Goal: Task Accomplishment & Management: Manage account settings

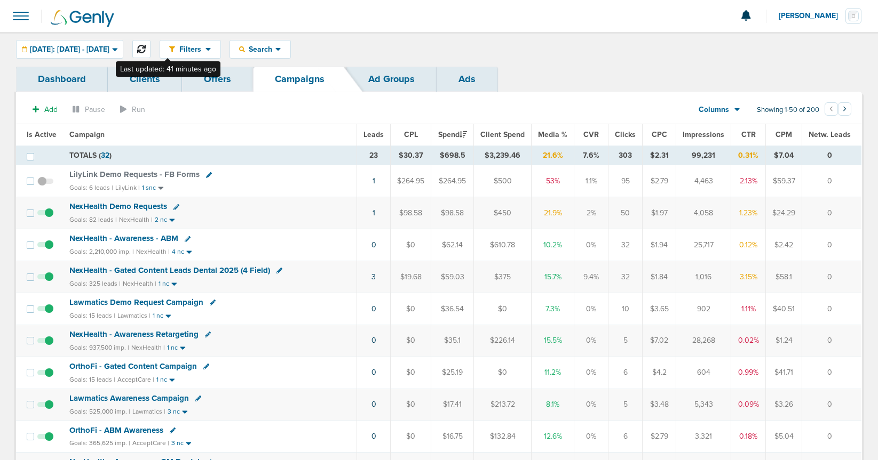
click at [146, 50] on icon at bounding box center [141, 49] width 9 height 9
click at [133, 205] on span "NexHealth Demo Requests" at bounding box center [118, 207] width 98 height 10
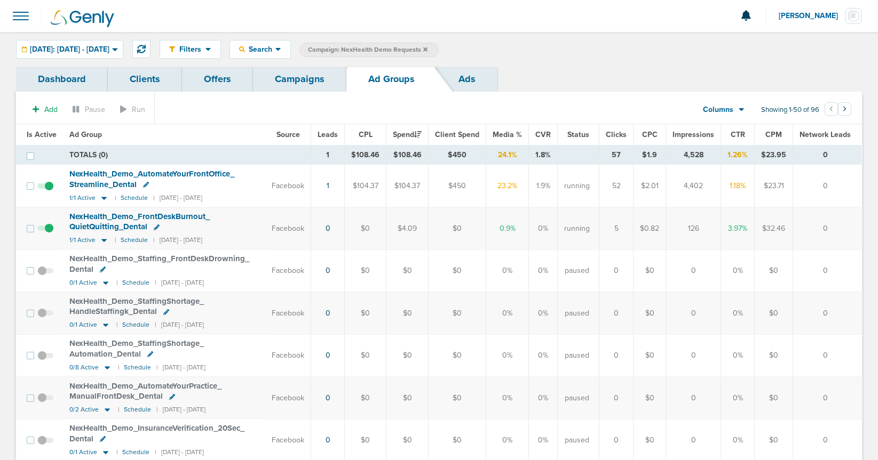
click at [298, 82] on link "Campaigns" at bounding box center [299, 79] width 93 height 25
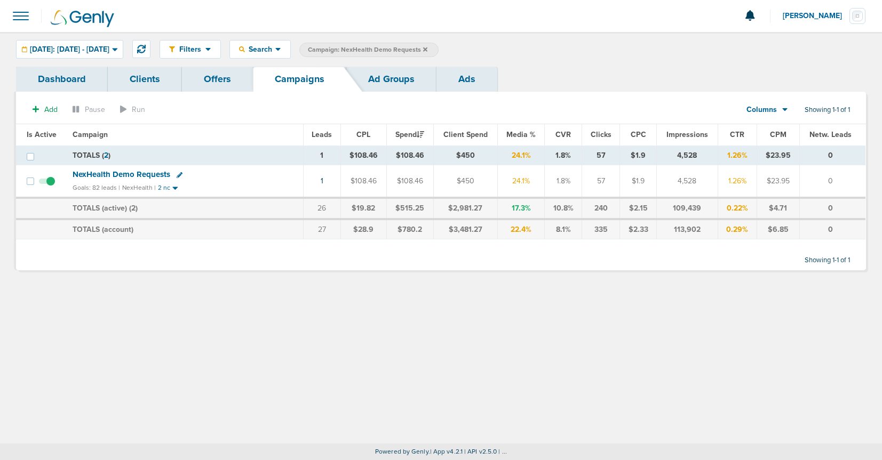
click at [177, 176] on icon at bounding box center [180, 175] width 6 height 6
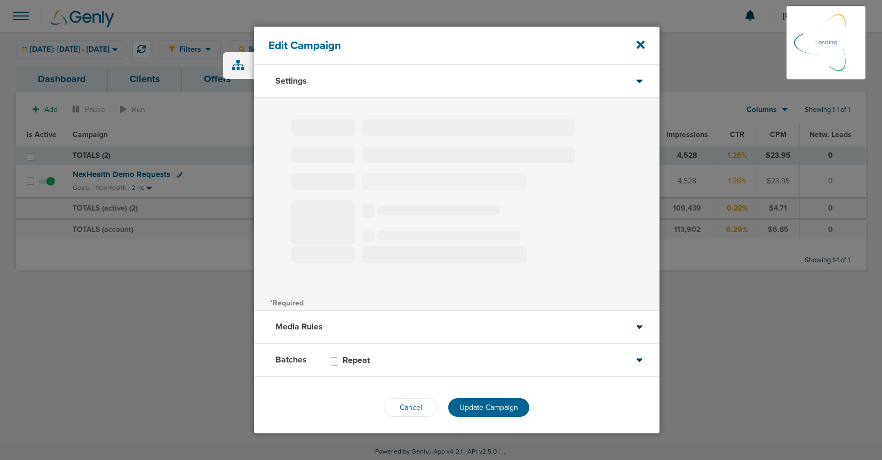
type input "NexHealth Demo Requests"
select select "Leads"
radio input "true"
select select "readWrite"
select select "1"
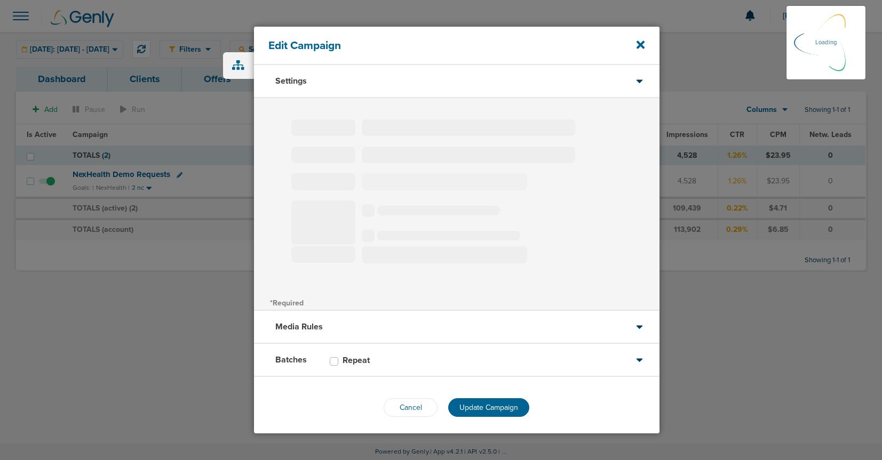
select select "2"
select select "3"
select select "4"
select select "6"
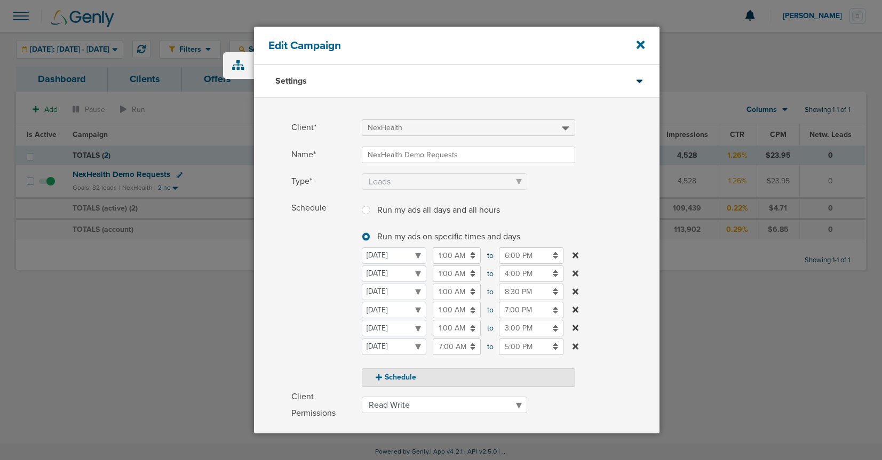
scroll to position [163, 0]
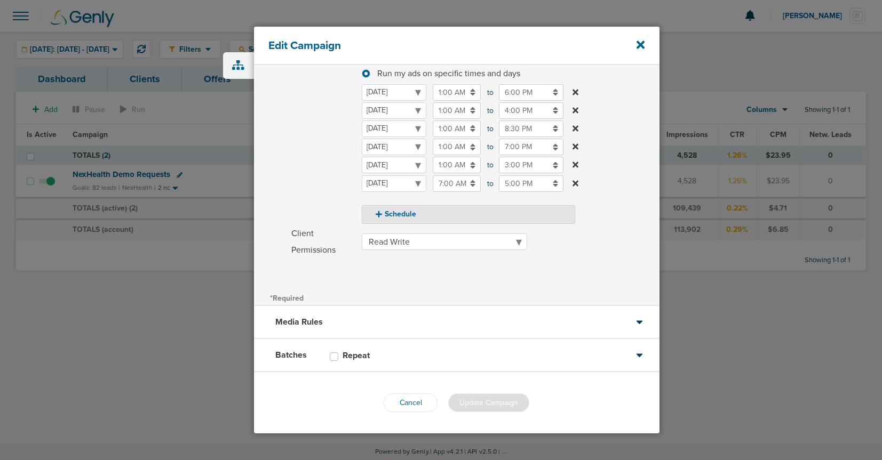
click at [410, 320] on div "Media Rules" at bounding box center [456, 322] width 405 height 33
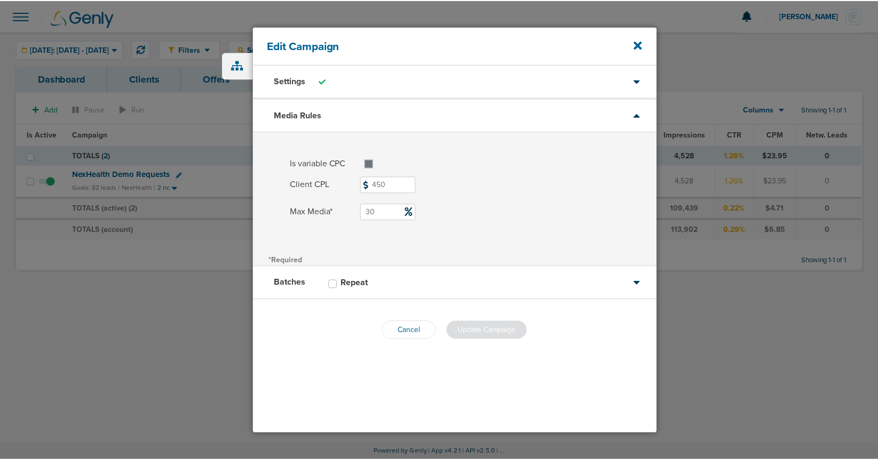
scroll to position [0, 0]
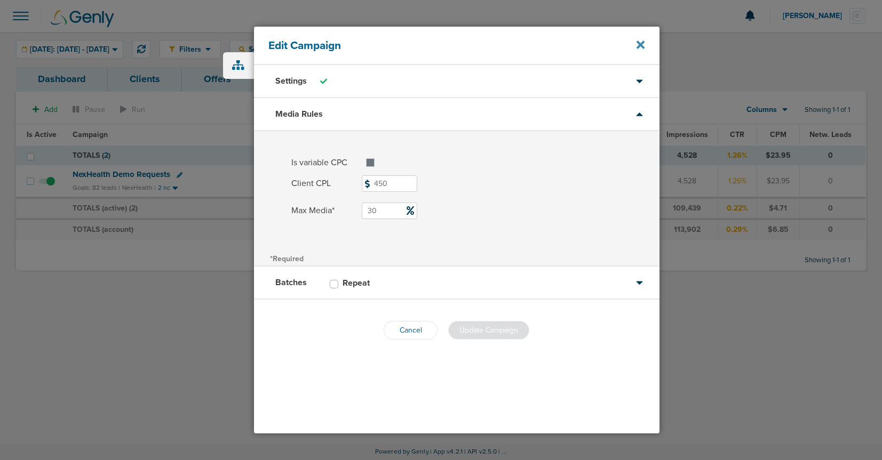
click at [641, 45] on icon at bounding box center [640, 45] width 8 height 8
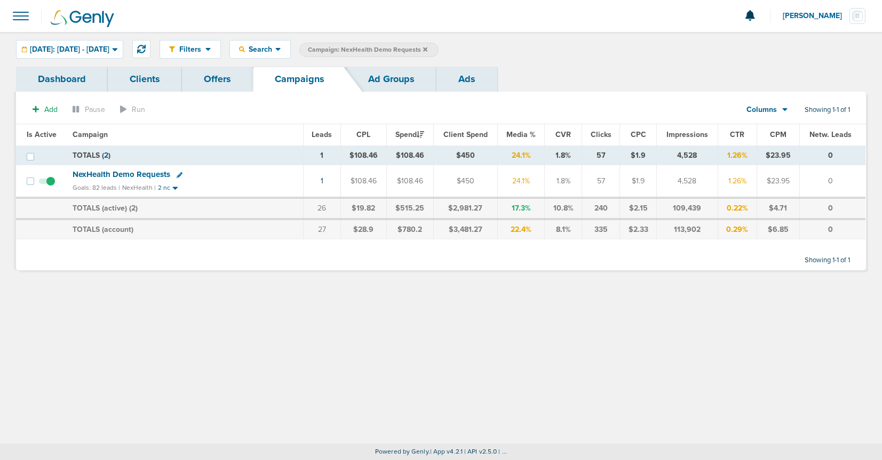
click at [427, 50] on icon at bounding box center [425, 49] width 4 height 6
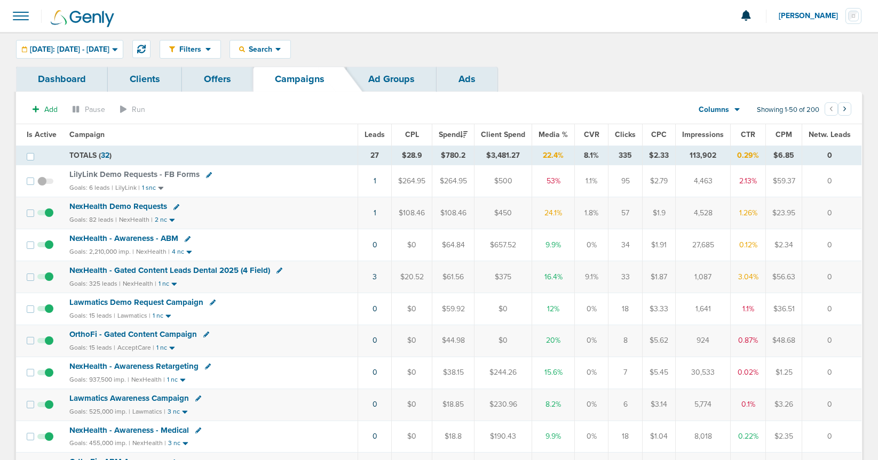
click at [118, 205] on span "NexHealth Demo Requests" at bounding box center [118, 207] width 98 height 10
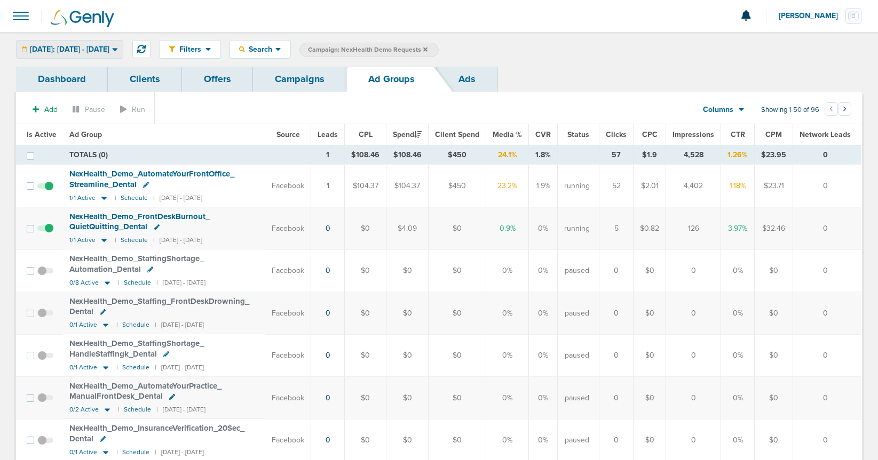
click at [81, 47] on span "[DATE]: [DATE] - [DATE]" at bounding box center [69, 49] width 79 height 7
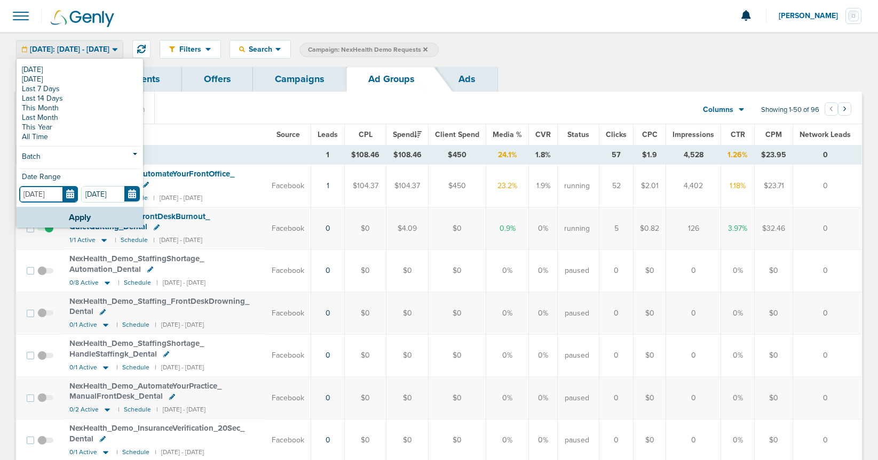
click at [68, 193] on input "[DATE]" at bounding box center [48, 194] width 59 height 17
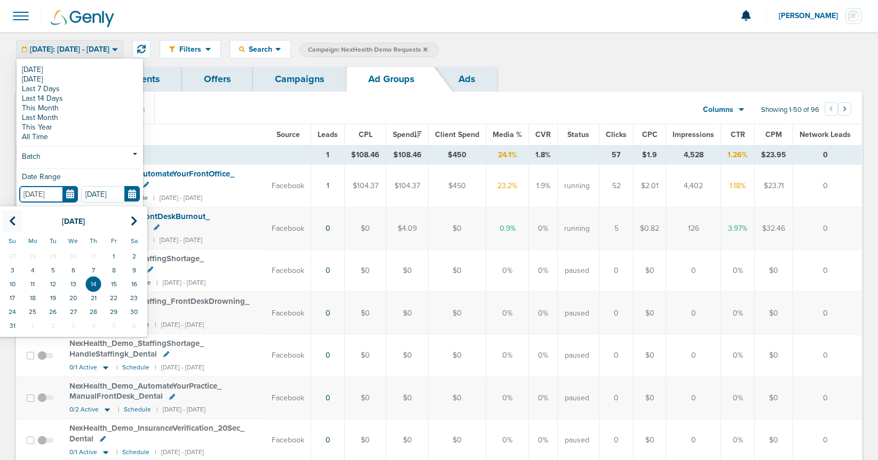
click at [11, 217] on icon at bounding box center [12, 221] width 7 height 11
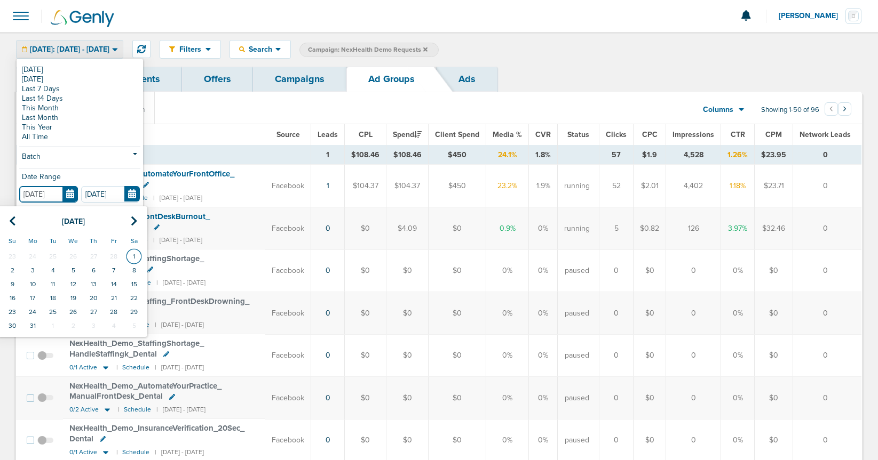
click at [137, 253] on td "1" at bounding box center [134, 257] width 20 height 14
type input "[DATE]"
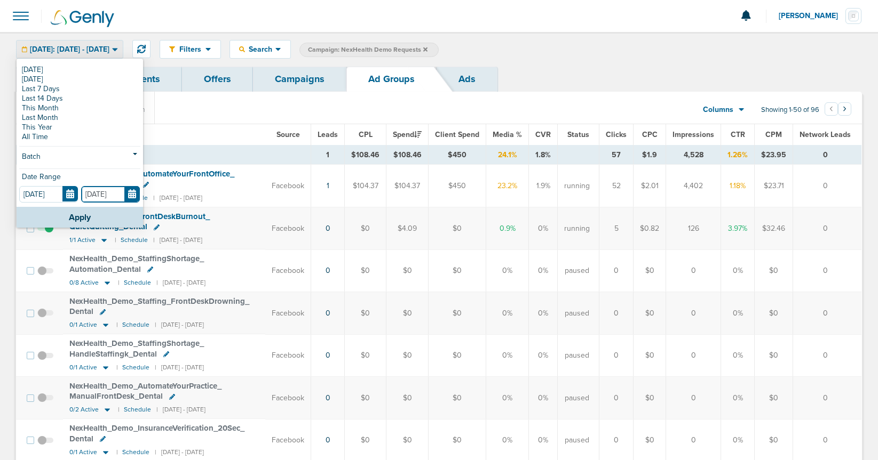
click at [128, 195] on input "[DATE]" at bounding box center [110, 194] width 59 height 17
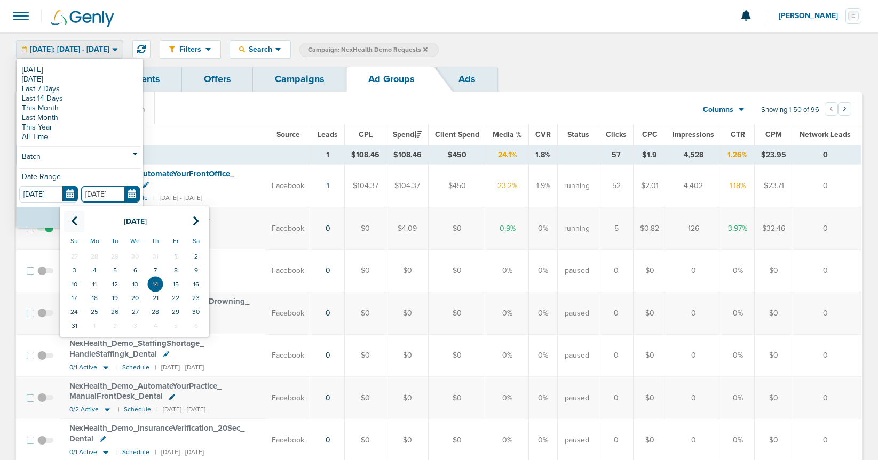
click at [71, 218] on icon at bounding box center [74, 221] width 7 height 11
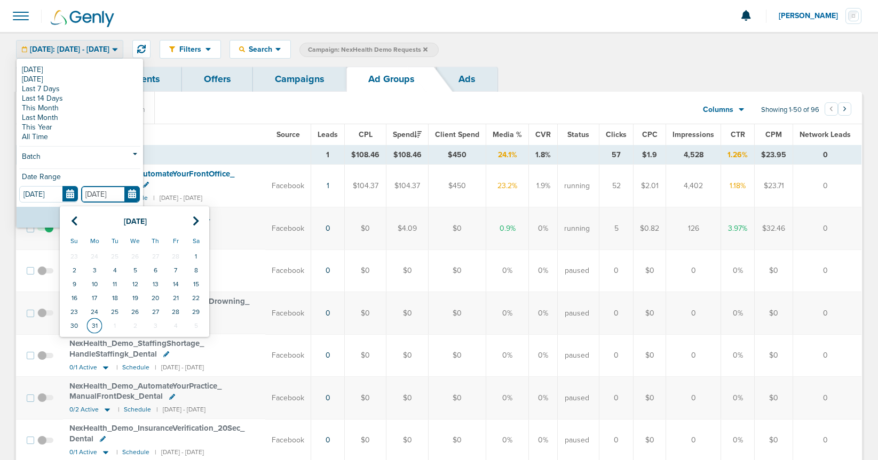
click at [101, 328] on td "31" at bounding box center [94, 326] width 20 height 14
type input "[DATE]"
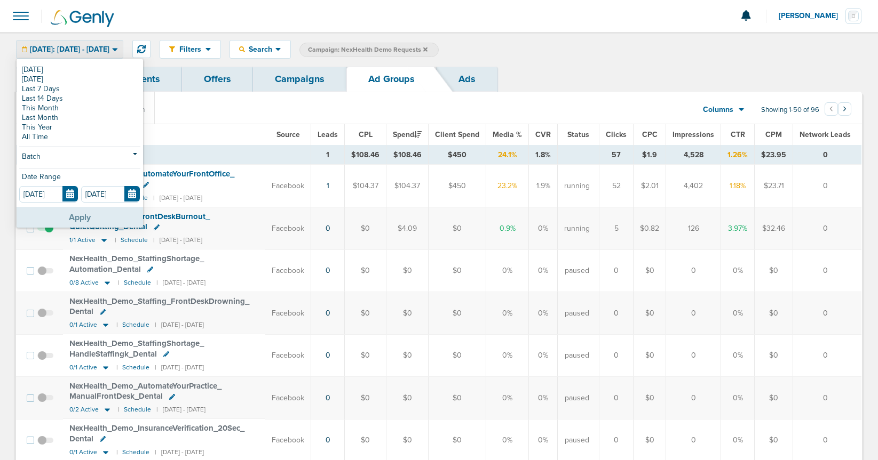
click at [101, 221] on button "Apply" at bounding box center [80, 217] width 126 height 21
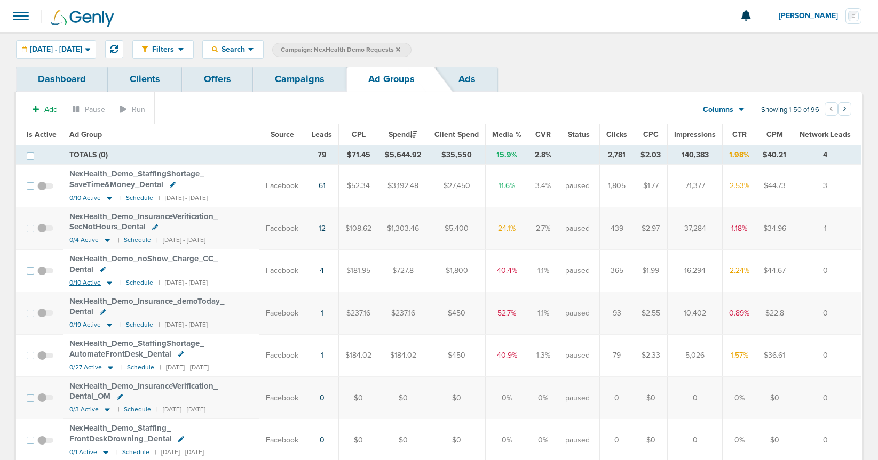
click at [106, 283] on icon at bounding box center [109, 282] width 11 height 9
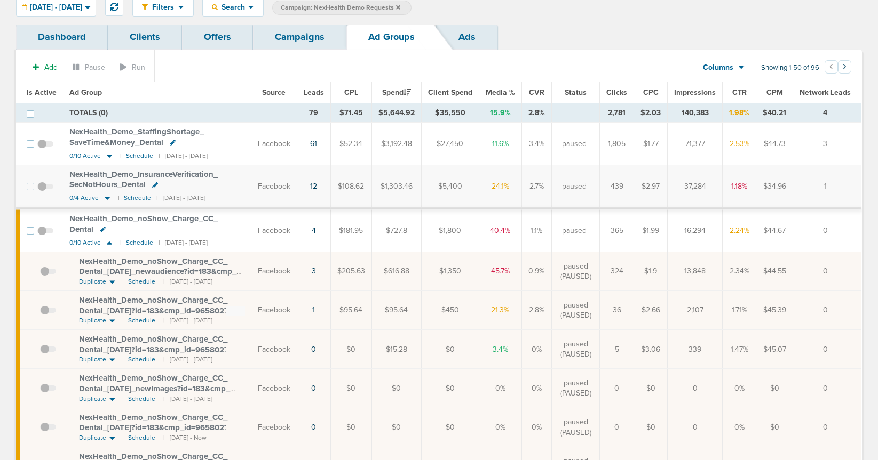
scroll to position [45, 0]
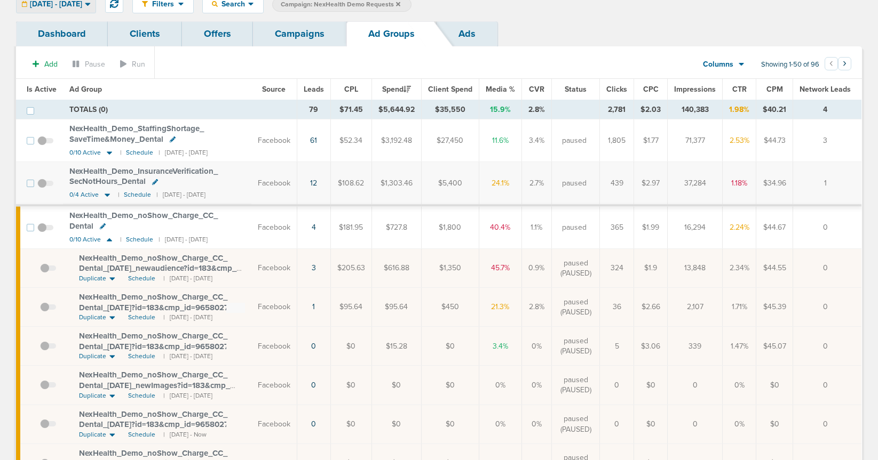
click at [71, 7] on span "[DATE] - [DATE]" at bounding box center [56, 4] width 52 height 7
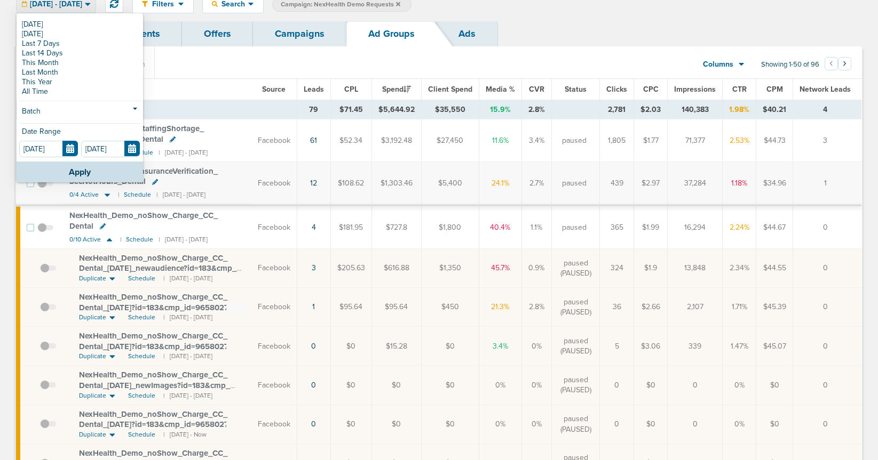
scroll to position [46, 0]
click at [66, 148] on input "[DATE]" at bounding box center [48, 148] width 59 height 17
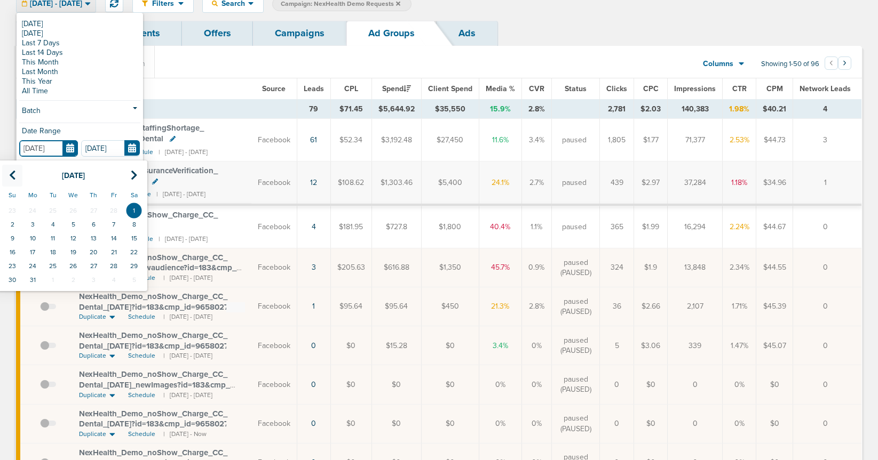
click at [5, 174] on th at bounding box center [12, 176] width 20 height 22
click at [10, 173] on icon at bounding box center [12, 175] width 7 height 11
click at [76, 208] on td "1" at bounding box center [73, 211] width 20 height 14
type input "[DATE]"
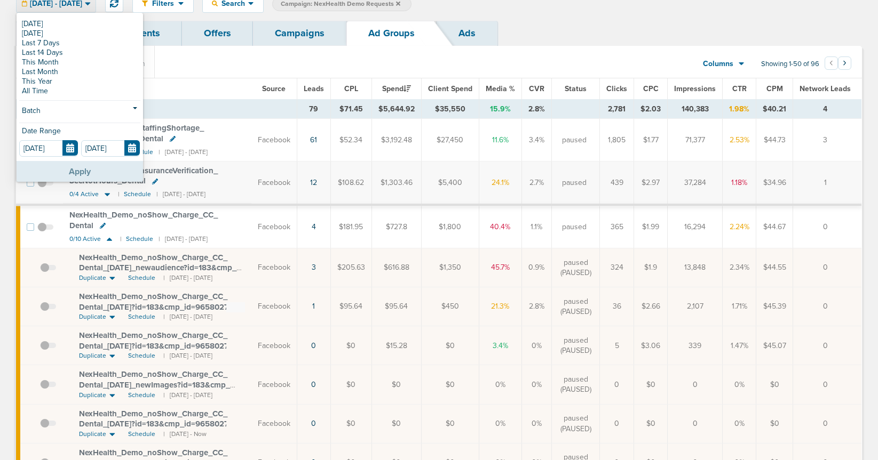
click at [92, 173] on button "Apply" at bounding box center [80, 171] width 126 height 21
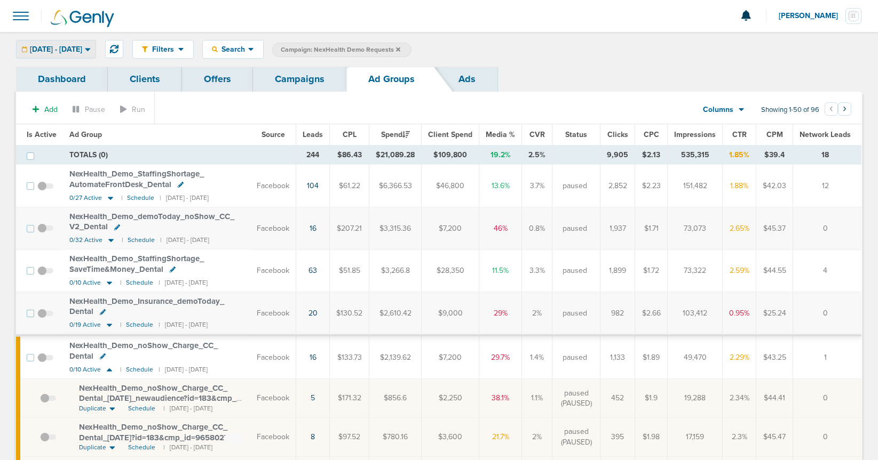
click at [60, 51] on span "[DATE] - [DATE]" at bounding box center [56, 49] width 52 height 7
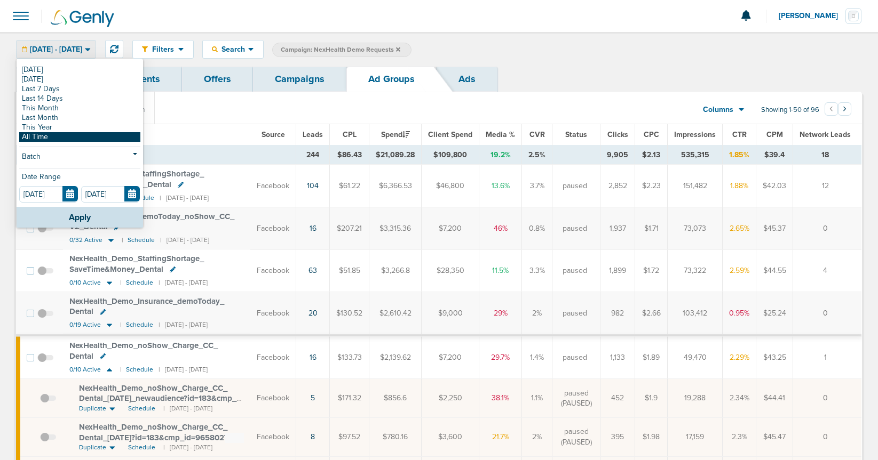
click at [44, 135] on link "All Time" at bounding box center [79, 137] width 121 height 10
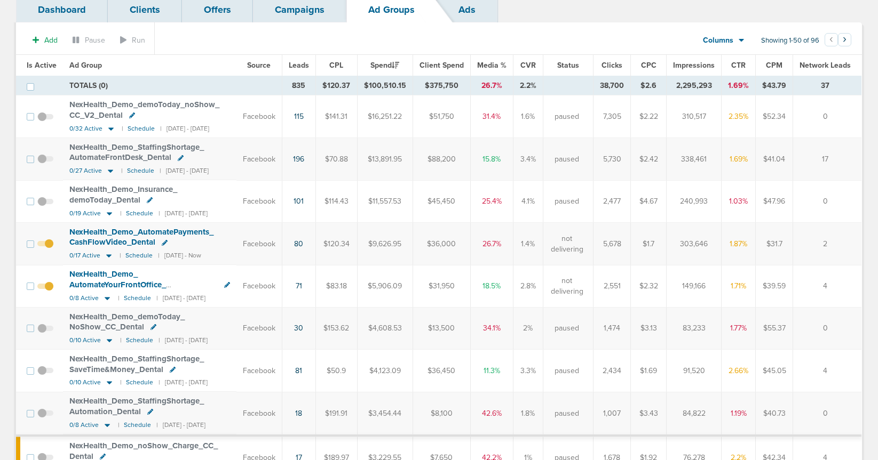
scroll to position [71, 0]
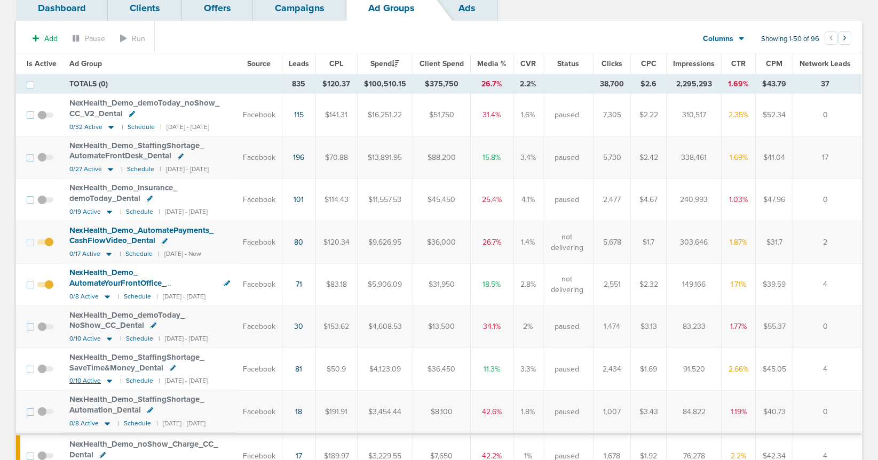
click at [106, 379] on icon at bounding box center [109, 381] width 11 height 9
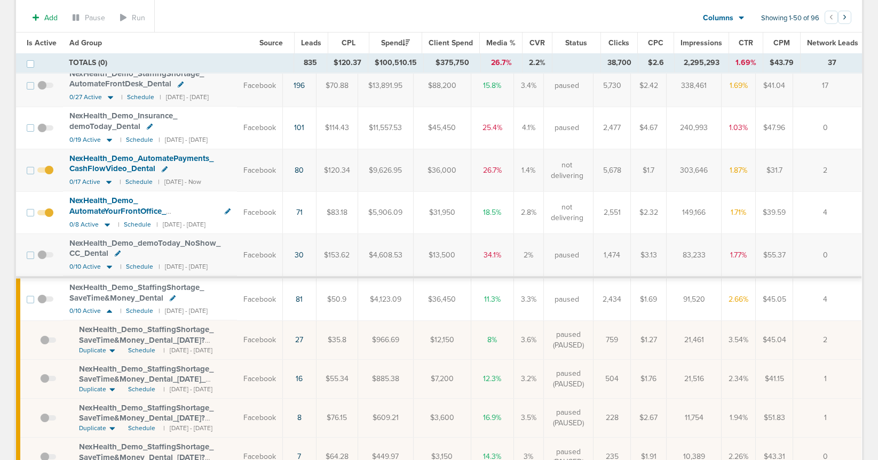
scroll to position [152, 0]
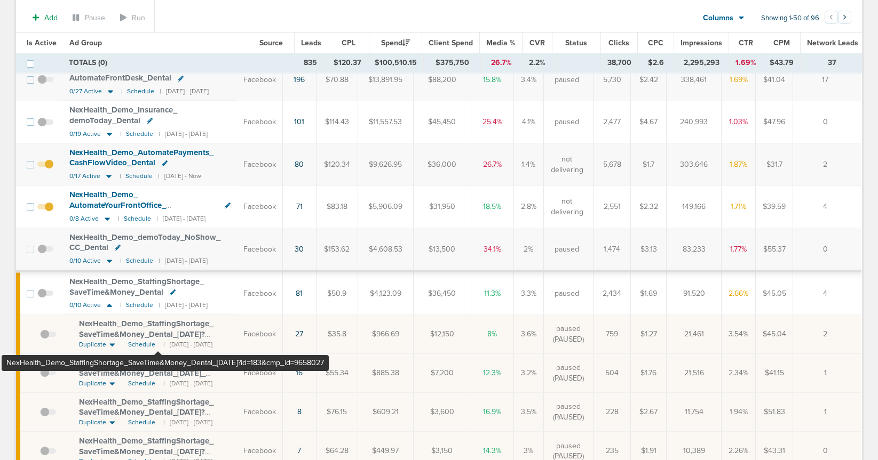
click at [158, 333] on span "NexHealth_ Demo_ StaffingShortage_ SaveTime&Money_ Dental_ [DATE]?id=183&cmp_ i…" at bounding box center [146, 334] width 134 height 30
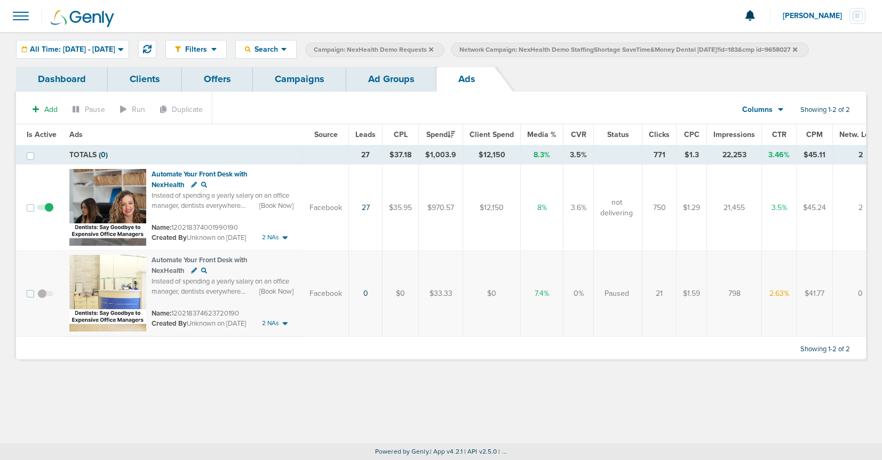
click at [369, 74] on link "Ad Groups" at bounding box center [391, 79] width 90 height 25
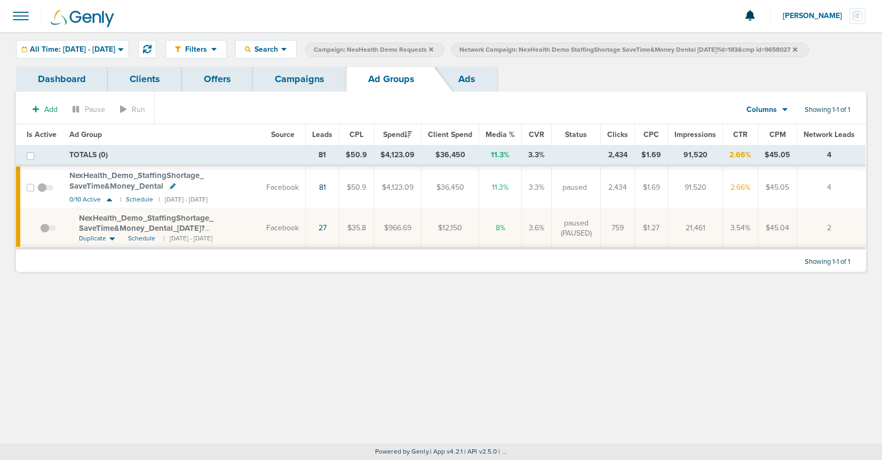
click at [797, 49] on icon at bounding box center [795, 49] width 4 height 4
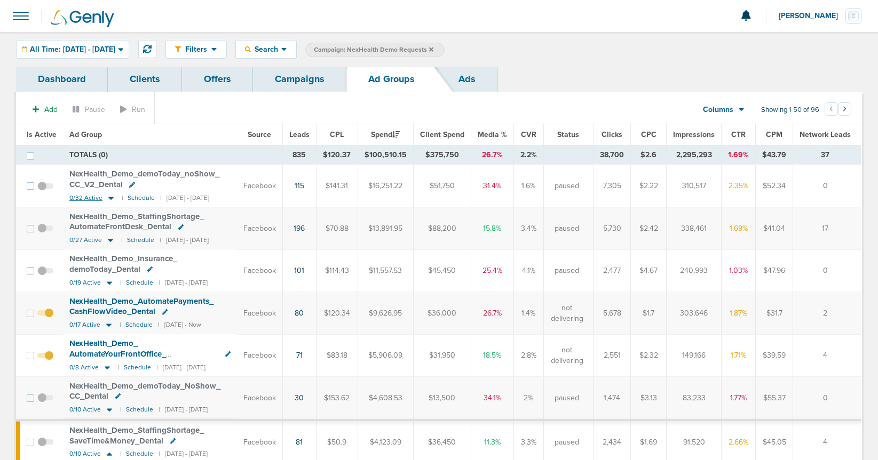
click at [108, 198] on icon at bounding box center [110, 198] width 5 height 3
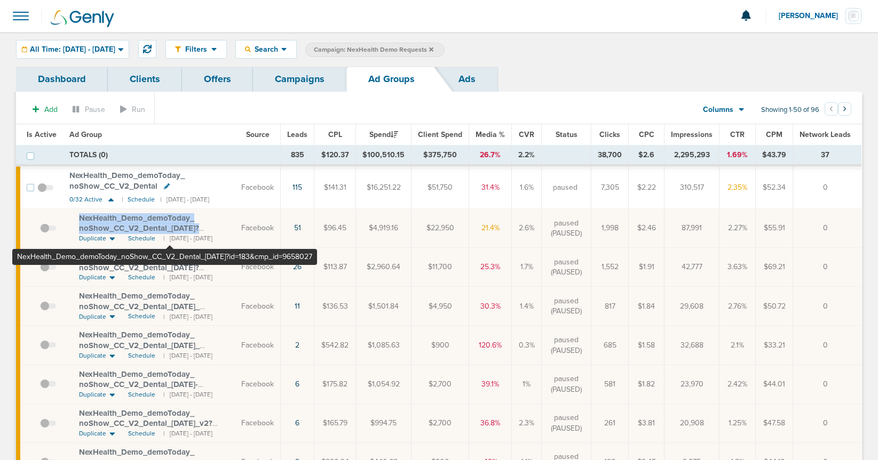
drag, startPoint x: 78, startPoint y: 219, endPoint x: 170, endPoint y: 227, distance: 92.1
click at [170, 227] on span "NexHealth_ Demo_ demoToday_ noShow_ CC_ V2_ Dental_ [DATE]?id=183&cmp_ id=96580…" at bounding box center [139, 228] width 120 height 30
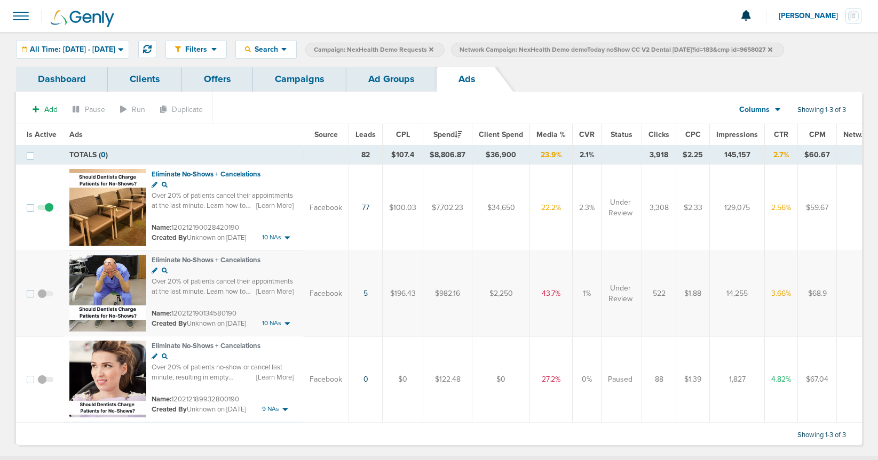
click at [389, 84] on link "Ad Groups" at bounding box center [391, 79] width 90 height 25
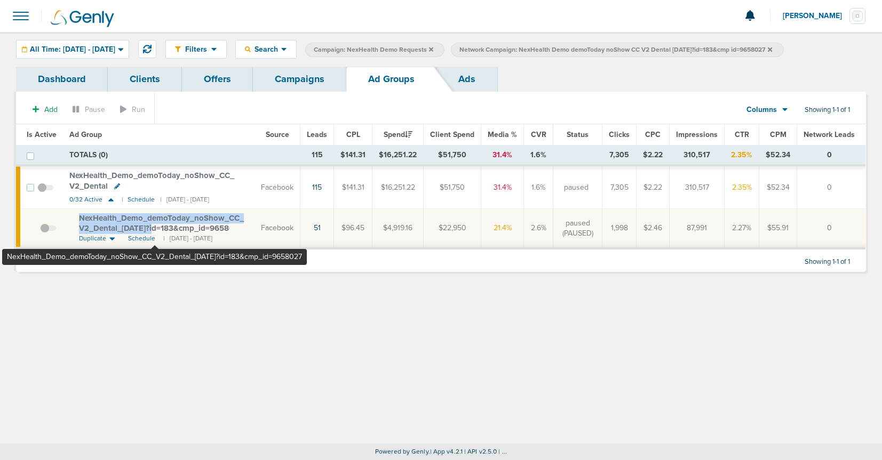
drag, startPoint x: 75, startPoint y: 217, endPoint x: 155, endPoint y: 229, distance: 81.0
click at [155, 229] on td "NexHealth_ Demo_ demoToday_ noShow_ CC_ V2_ Dental_ [DATE]?id=183&cmp_ id=96580…" at bounding box center [159, 228] width 192 height 39
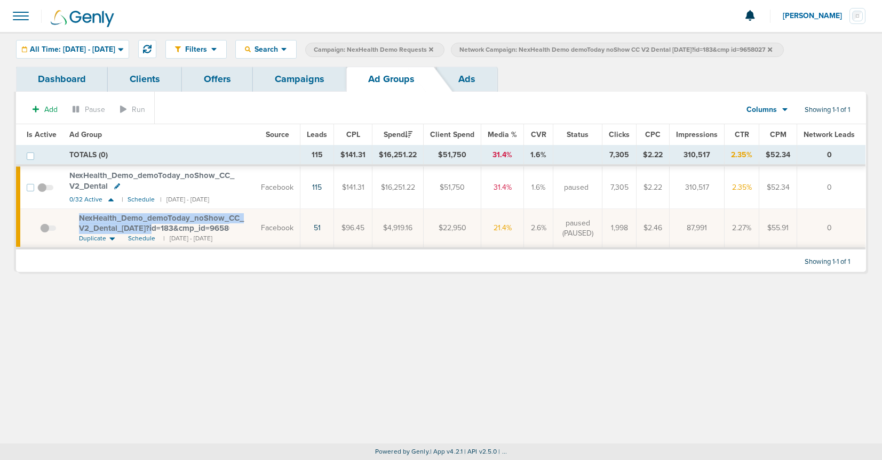
copy span "NexHealth_ Demo_ demoToday_ noShow_ CC_ V2_ Dental_ [DATE]"
click at [43, 47] on span "All Time: [DATE] - [DATE]" at bounding box center [72, 49] width 85 height 7
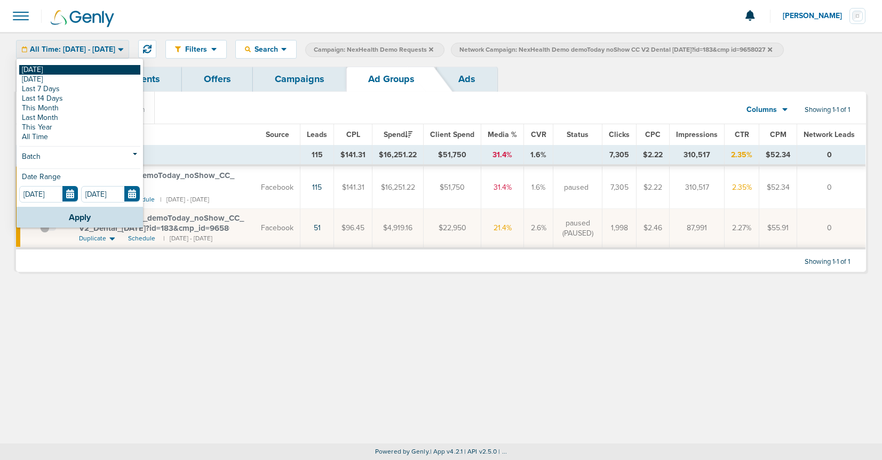
click at [54, 70] on link "[DATE]" at bounding box center [79, 70] width 121 height 10
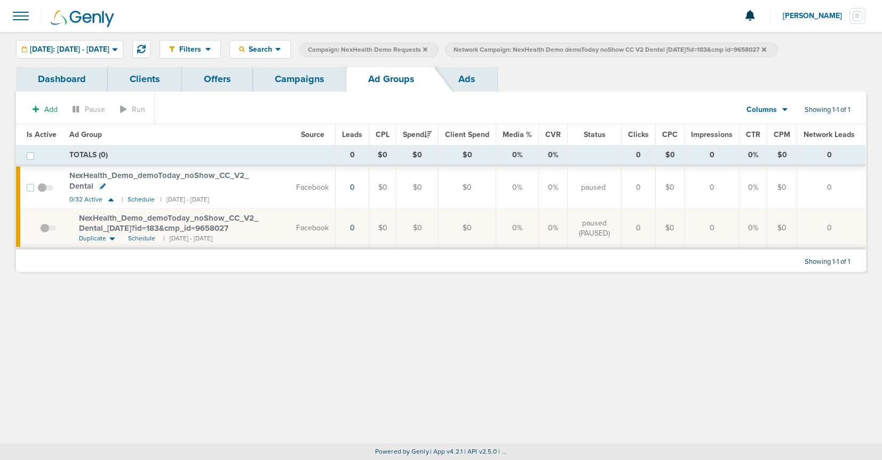
click at [300, 83] on link "Campaigns" at bounding box center [299, 79] width 93 height 25
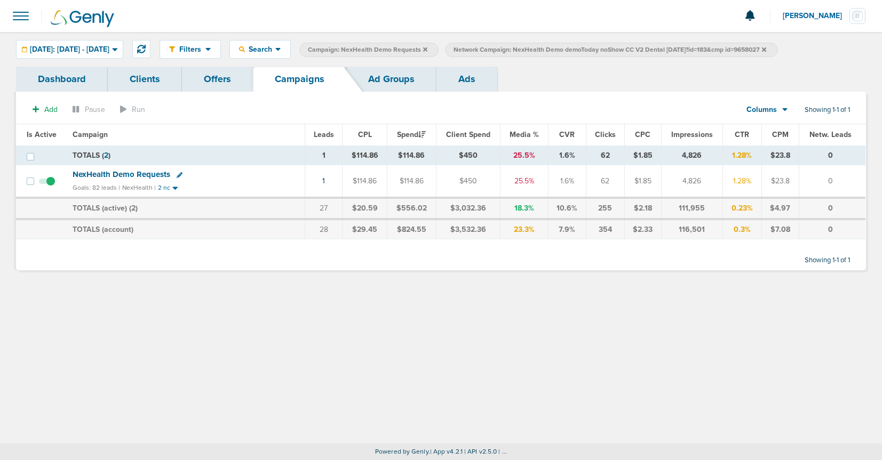
click at [766, 50] on icon at bounding box center [764, 49] width 4 height 4
click at [427, 47] on icon at bounding box center [425, 49] width 4 height 6
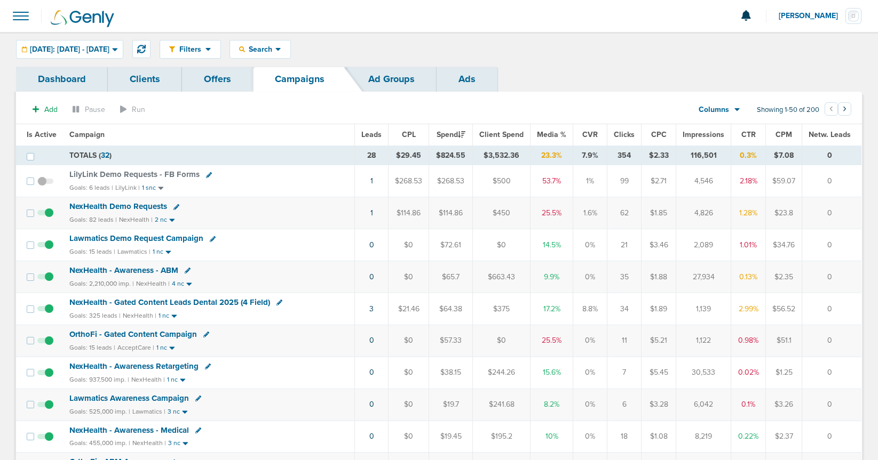
click at [124, 207] on span "NexHealth Demo Requests" at bounding box center [118, 207] width 98 height 10
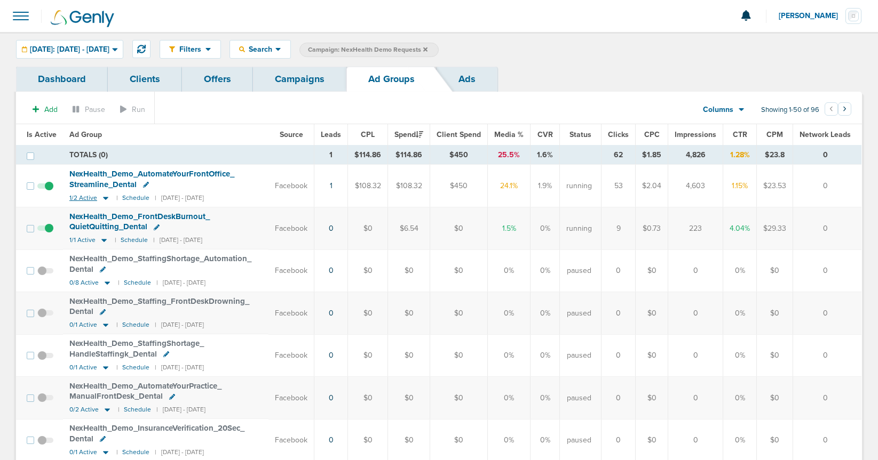
click at [100, 197] on icon at bounding box center [105, 198] width 11 height 9
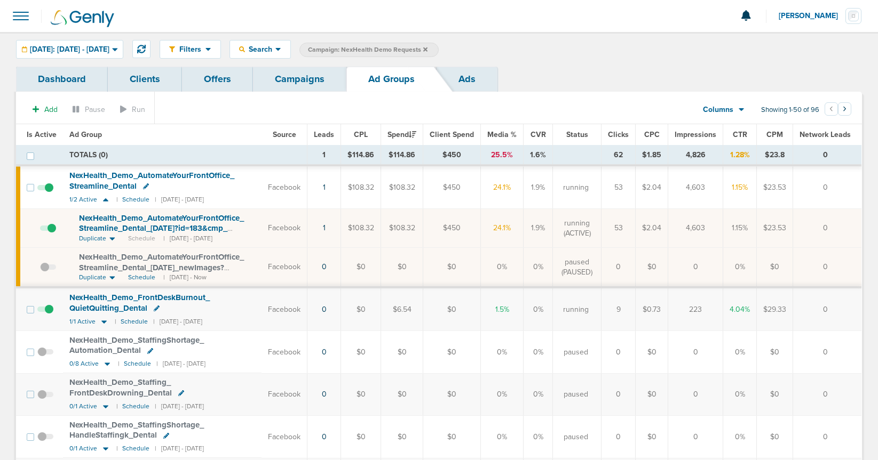
click at [49, 224] on label at bounding box center [48, 228] width 16 height 10
click at [40, 230] on input "checkbox" at bounding box center [40, 230] width 0 height 0
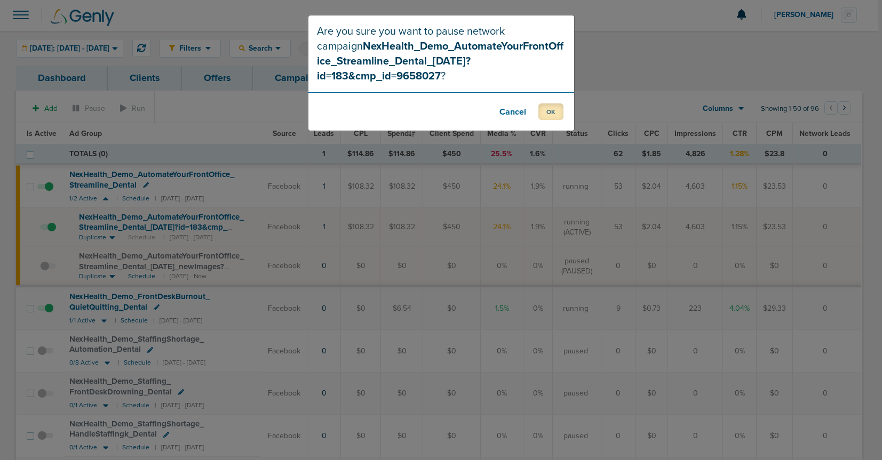
click at [555, 103] on button "OK" at bounding box center [550, 111] width 25 height 17
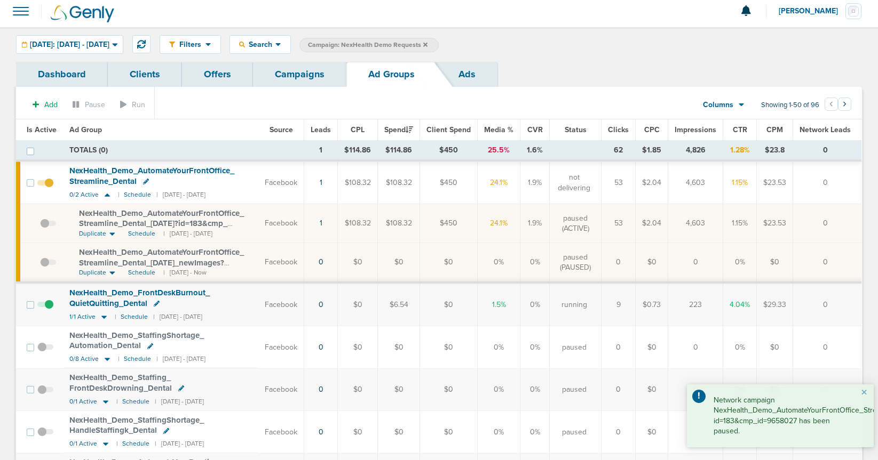
scroll to position [5, 0]
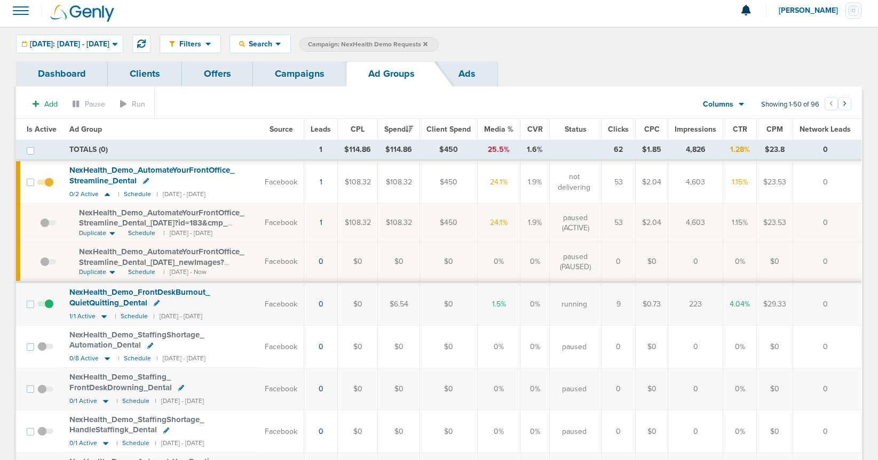
click at [100, 302] on span "NexHealth_ Demo_ FrontDeskBurnout_ QuietQuitting_ Dental" at bounding box center [139, 298] width 140 height 20
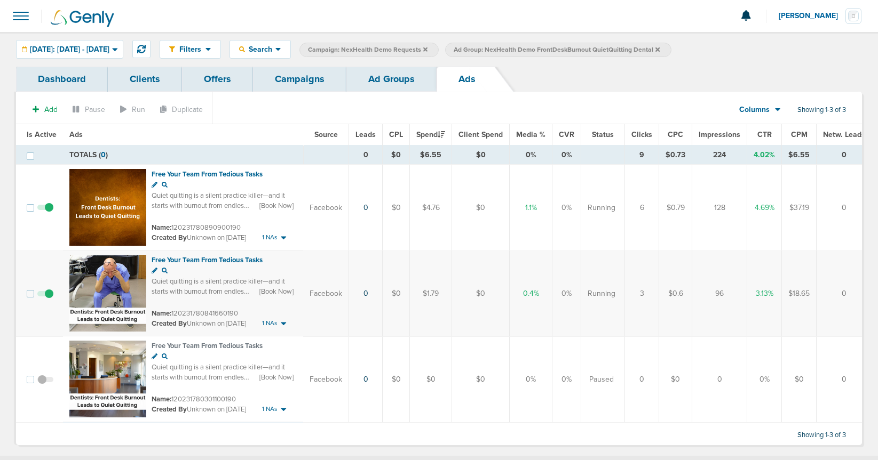
scroll to position [1, 0]
click at [296, 78] on link "Campaigns" at bounding box center [299, 78] width 93 height 25
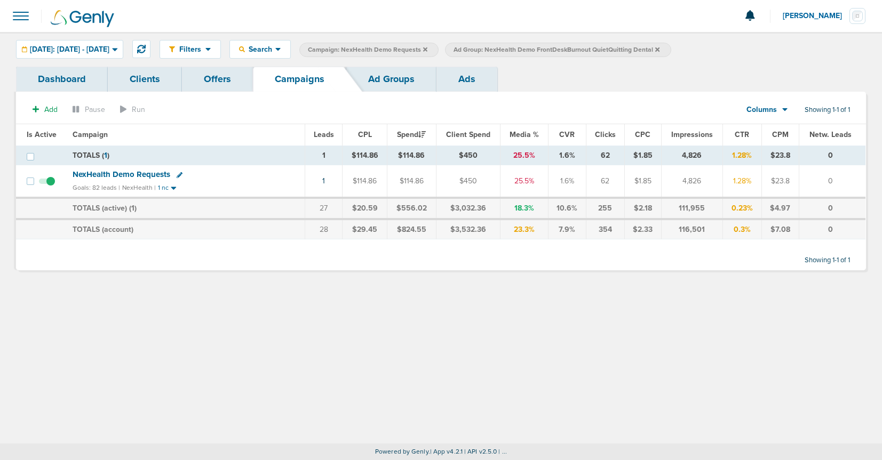
click at [96, 176] on span "NexHealth Demo Requests" at bounding box center [122, 175] width 98 height 10
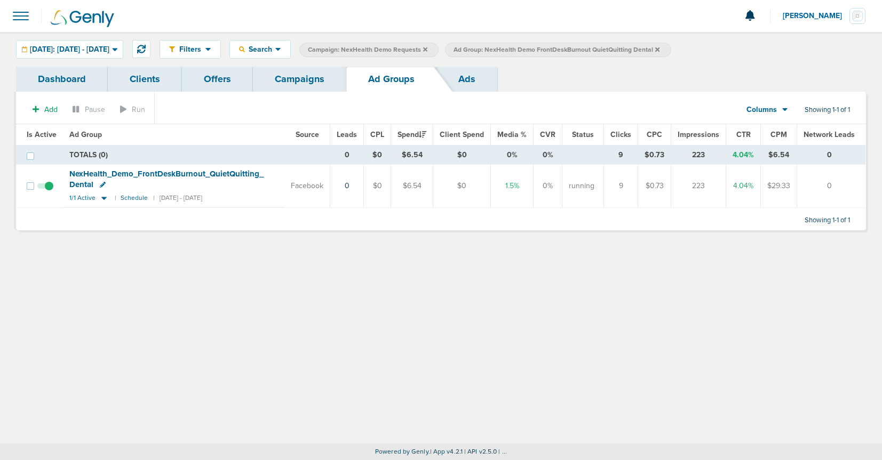
click at [659, 50] on icon at bounding box center [657, 49] width 4 height 4
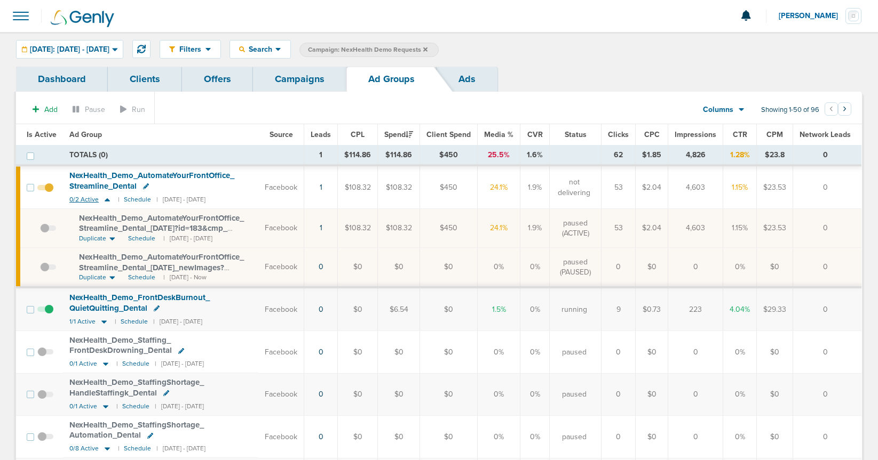
click at [105, 200] on icon at bounding box center [107, 199] width 5 height 3
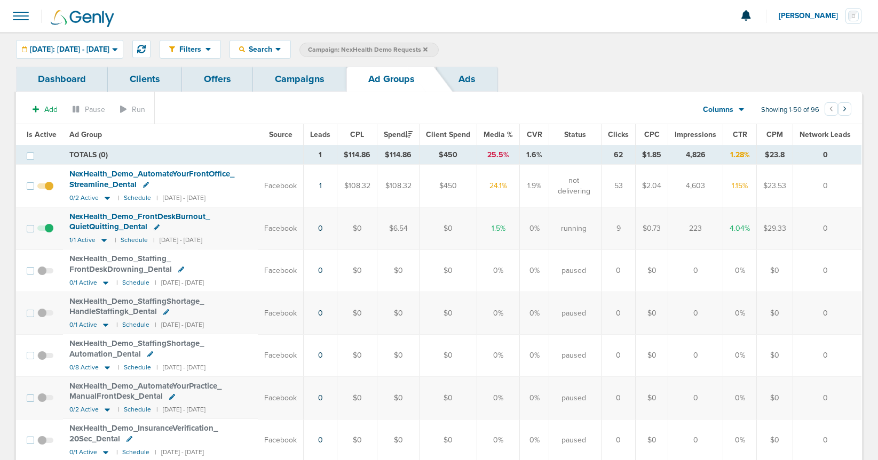
click at [293, 81] on link "Campaigns" at bounding box center [299, 79] width 93 height 25
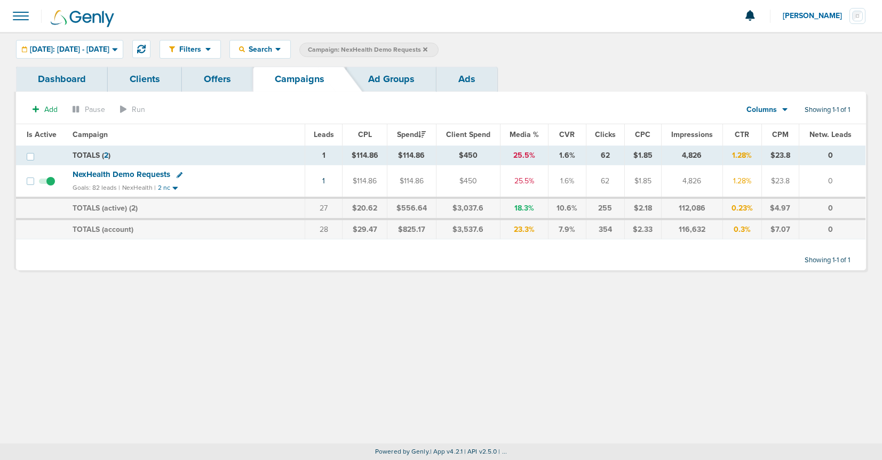
click at [427, 49] on icon at bounding box center [425, 49] width 4 height 6
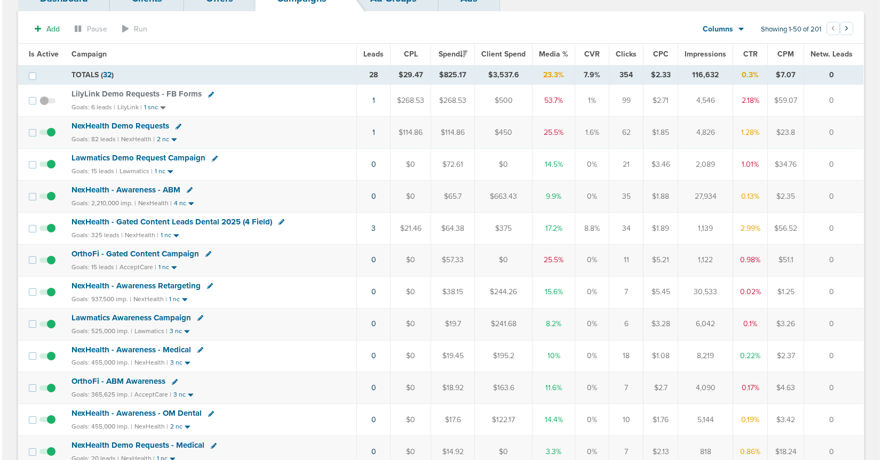
scroll to position [99, 0]
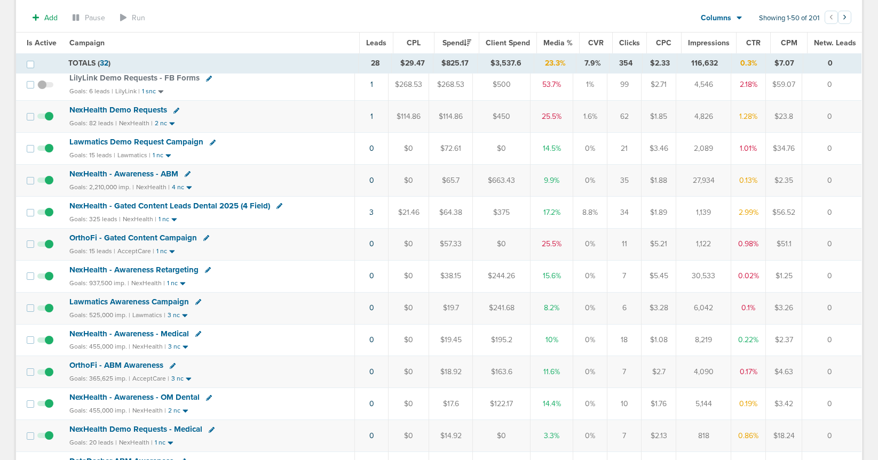
click at [203, 240] on icon at bounding box center [206, 238] width 6 height 6
select select
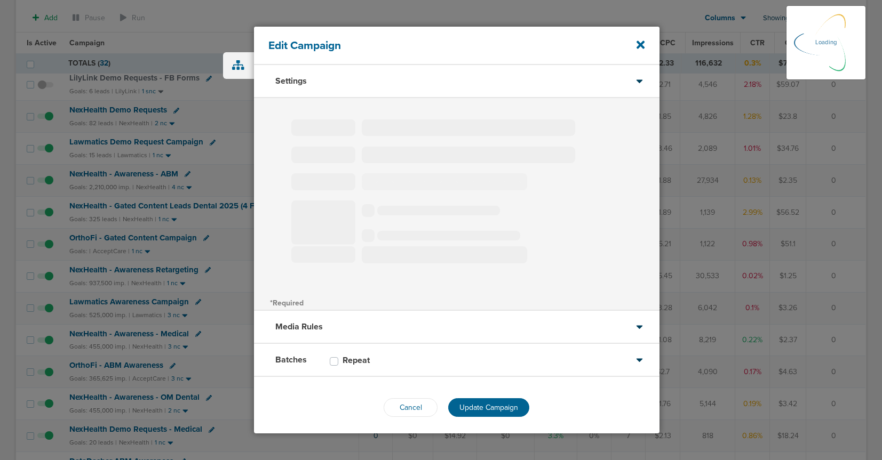
type input "OrthoFi - Gated Content Campaign"
select select "Leads"
radio input "true"
select select "readWrite"
select select "3"
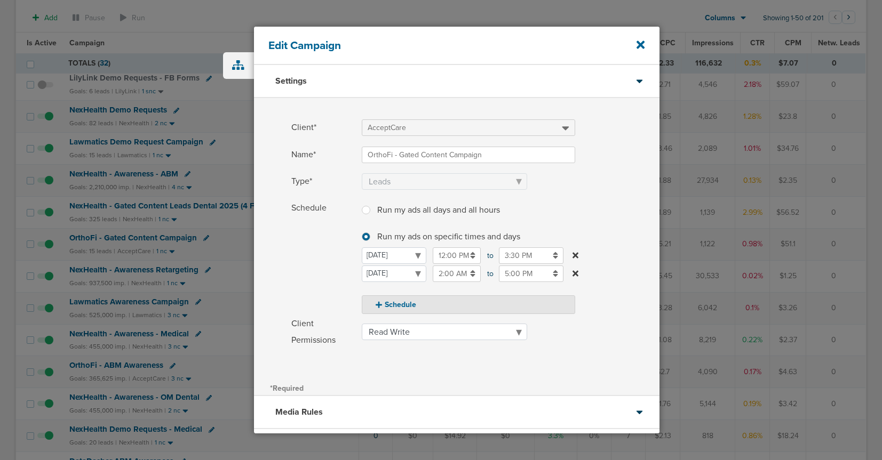
click at [635, 45] on div "Edit Campaign" at bounding box center [456, 46] width 405 height 38
click at [384, 307] on button "Schedule" at bounding box center [468, 305] width 213 height 19
select select "1"
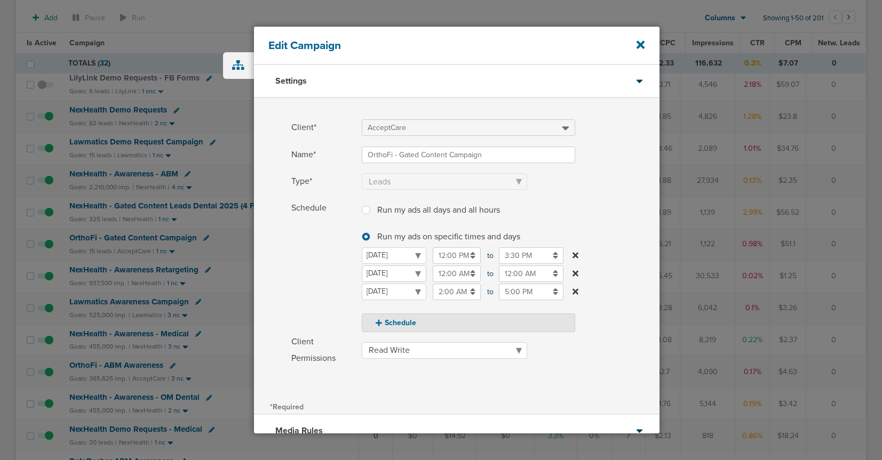
click at [399, 274] on select "[DATE] [DATE] [DATE] [DATE] [DATE] [DATE] [DATE]" at bounding box center [394, 274] width 65 height 17
select select "3"
select select "6"
click at [577, 273] on icon at bounding box center [575, 273] width 6 height 6
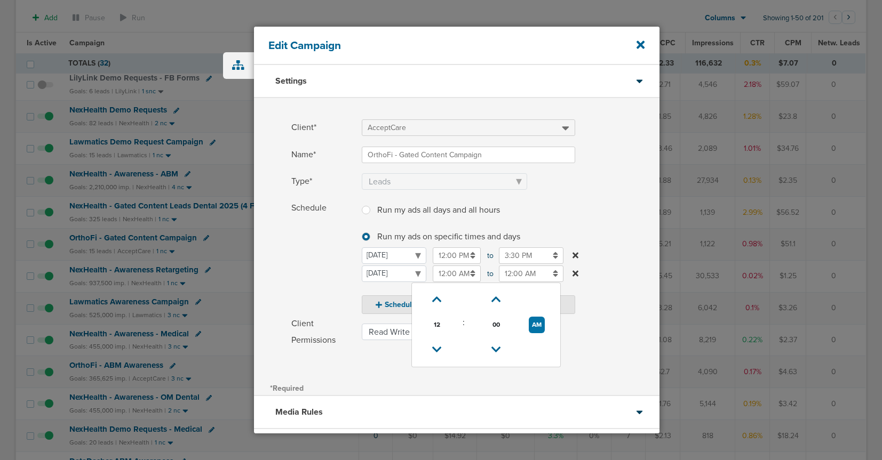
click at [446, 276] on input "12:00 AM" at bounding box center [457, 274] width 48 height 17
click at [436, 298] on icon at bounding box center [437, 300] width 10 height 6
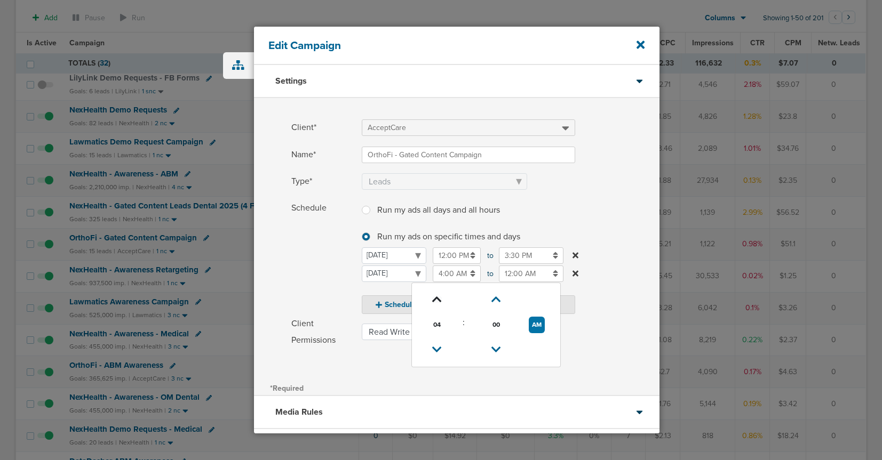
click at [436, 298] on icon at bounding box center [437, 300] width 10 height 6
type input "5:00 AM"
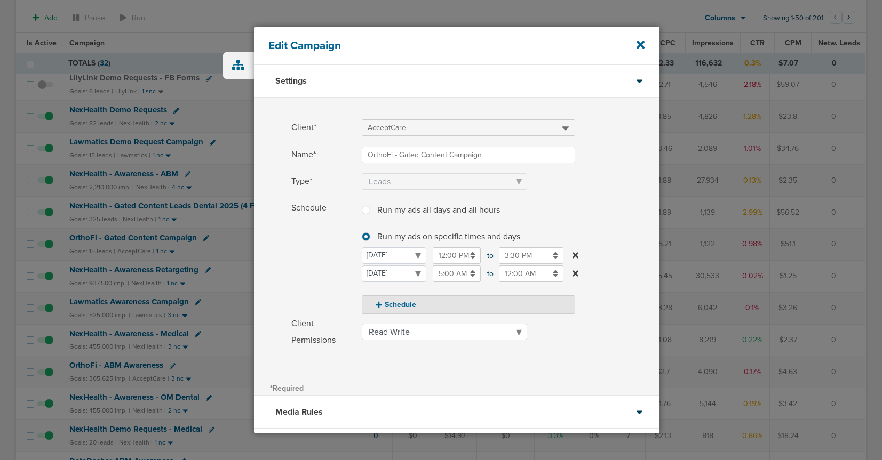
click at [576, 273] on icon at bounding box center [575, 273] width 6 height 6
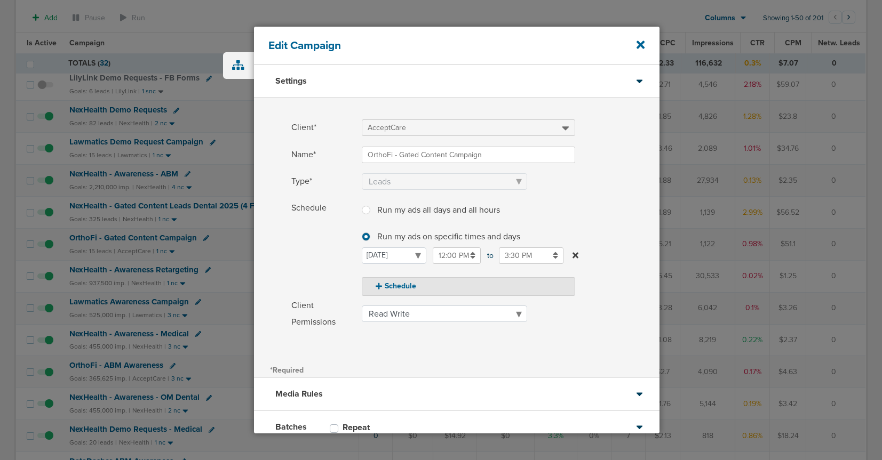
scroll to position [72, 0]
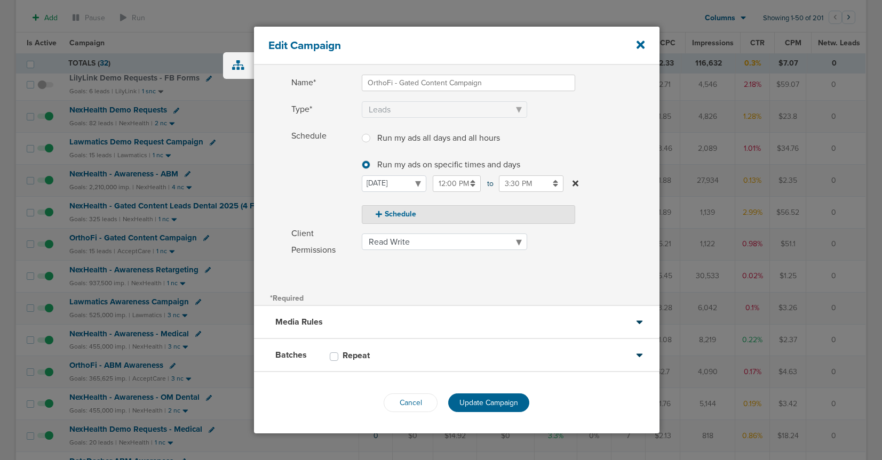
drag, startPoint x: 481, startPoint y: 402, endPoint x: 469, endPoint y: 403, distance: 11.8
click at [480, 403] on span "Update Campaign" at bounding box center [488, 403] width 59 height 9
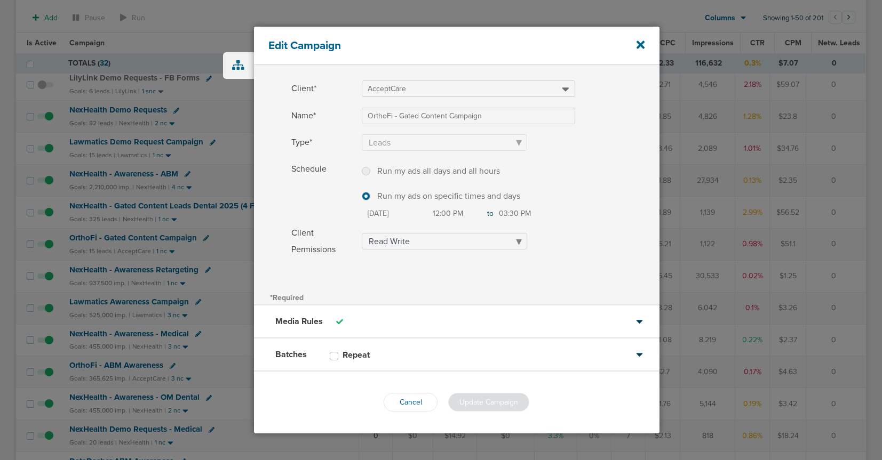
scroll to position [39, 0]
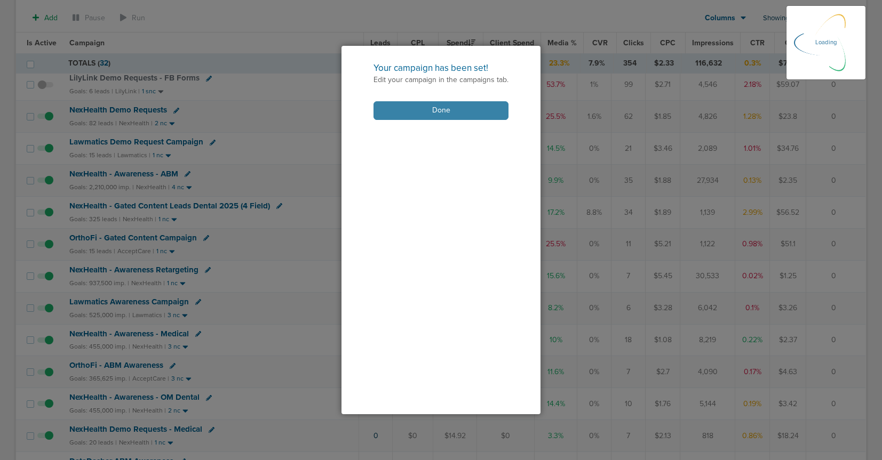
click at [412, 118] on button "Done" at bounding box center [440, 110] width 135 height 19
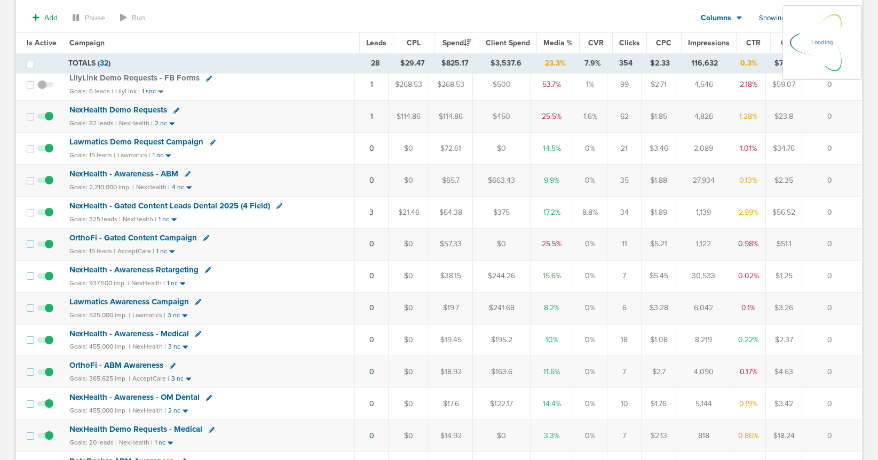
click at [203, 236] on icon at bounding box center [206, 238] width 6 height 6
select select
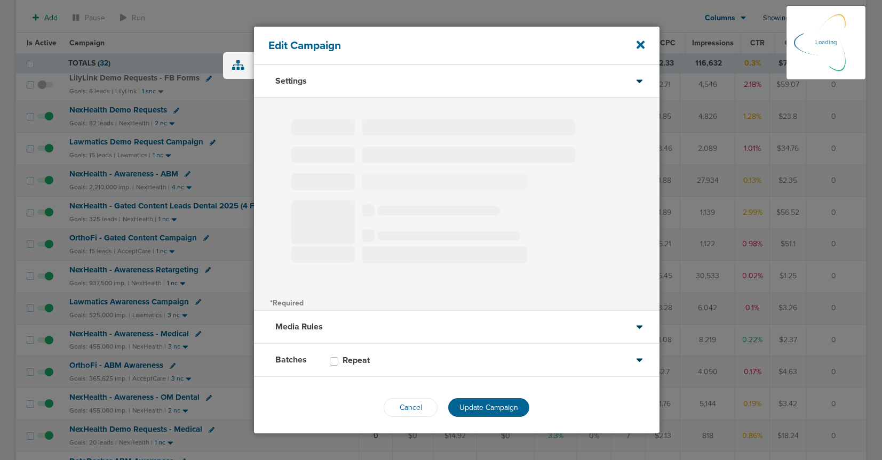
type input "OrthoFi - Gated Content Campaign"
select select "Leads"
radio input "true"
select select "readWrite"
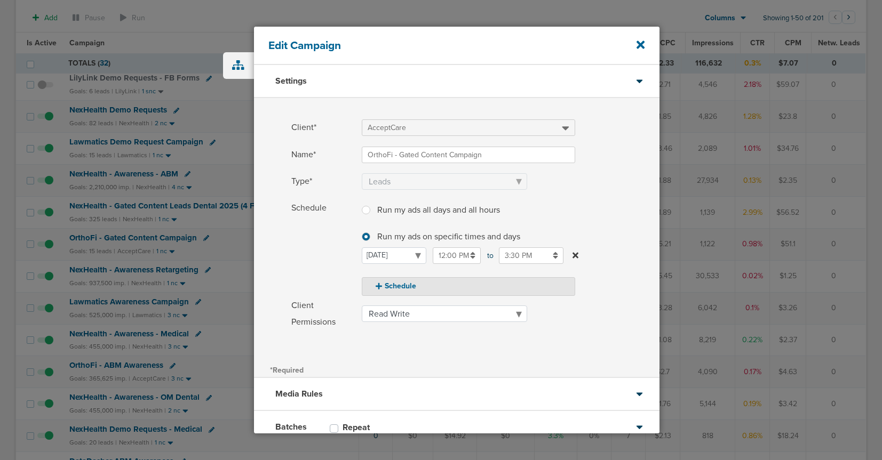
click at [452, 256] on input "12:00 PM" at bounding box center [457, 256] width 48 height 17
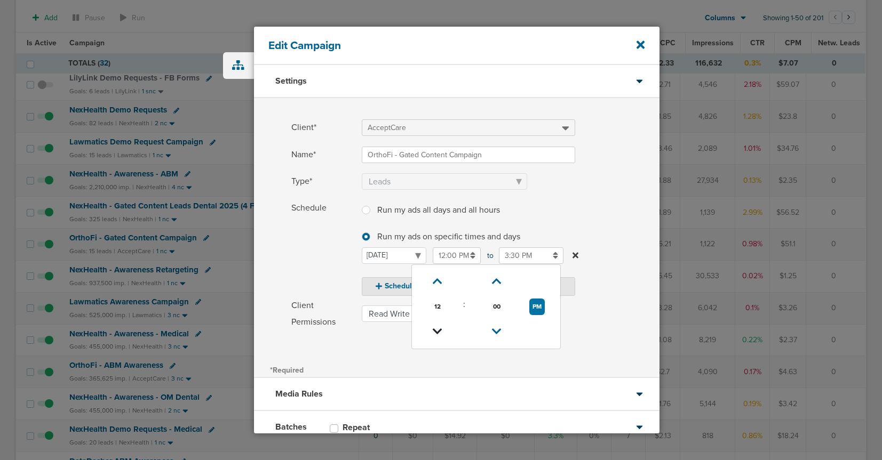
click at [437, 329] on icon at bounding box center [438, 332] width 10 height 6
click at [437, 329] on icon at bounding box center [437, 332] width 10 height 6
type input "10:00 AM"
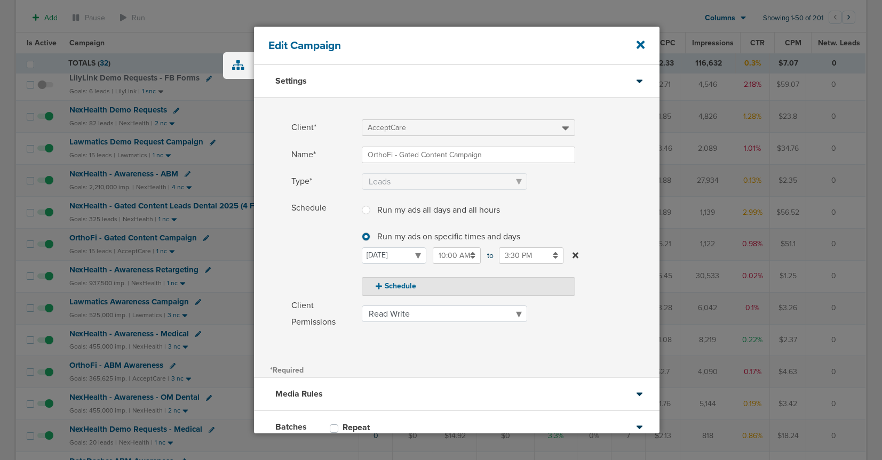
click at [304, 293] on span "Schedule" at bounding box center [323, 247] width 64 height 95
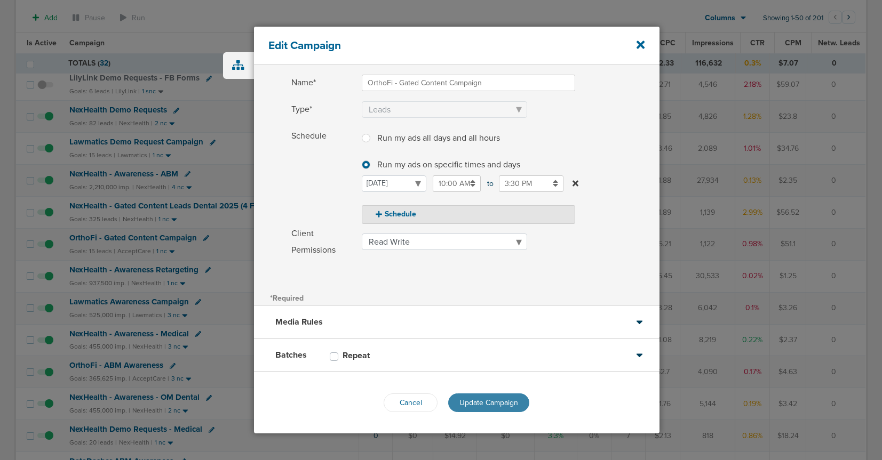
click at [469, 397] on button "Update Campaign" at bounding box center [488, 403] width 81 height 19
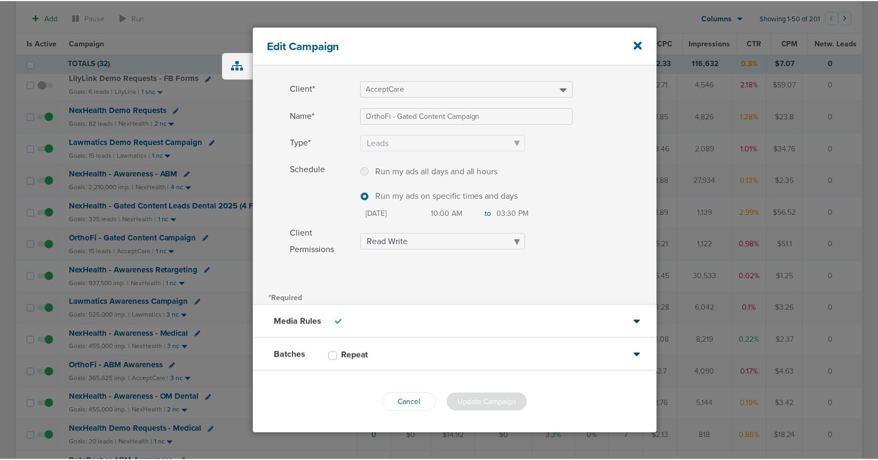
scroll to position [39, 0]
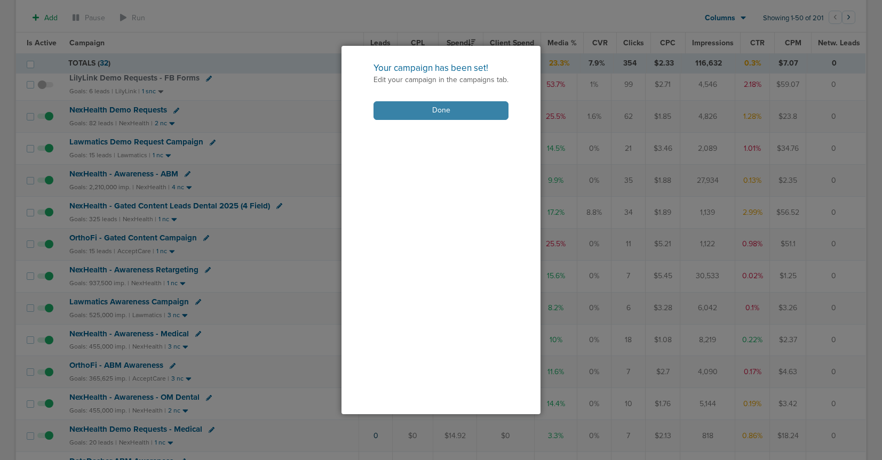
click at [402, 113] on button "Done" at bounding box center [440, 110] width 135 height 19
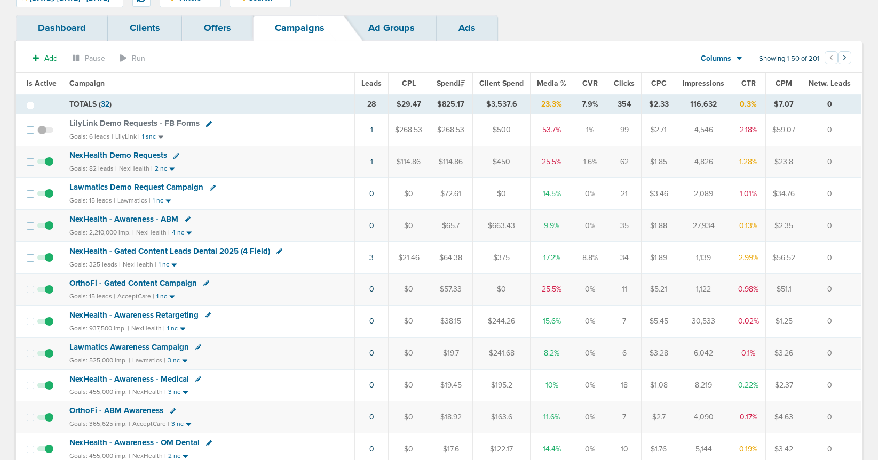
scroll to position [0, 0]
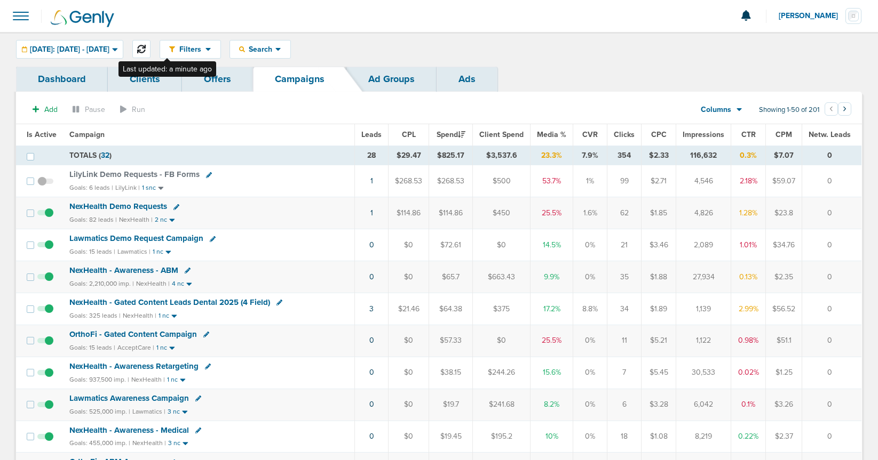
click at [150, 43] on button at bounding box center [141, 49] width 18 height 18
click at [131, 205] on span "NexHealth Demo Requests" at bounding box center [118, 207] width 98 height 10
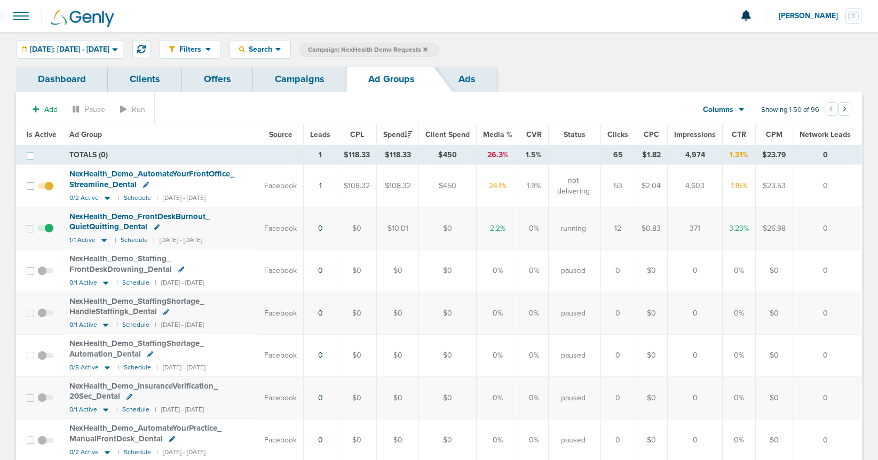
click at [301, 78] on link "Campaigns" at bounding box center [299, 79] width 93 height 25
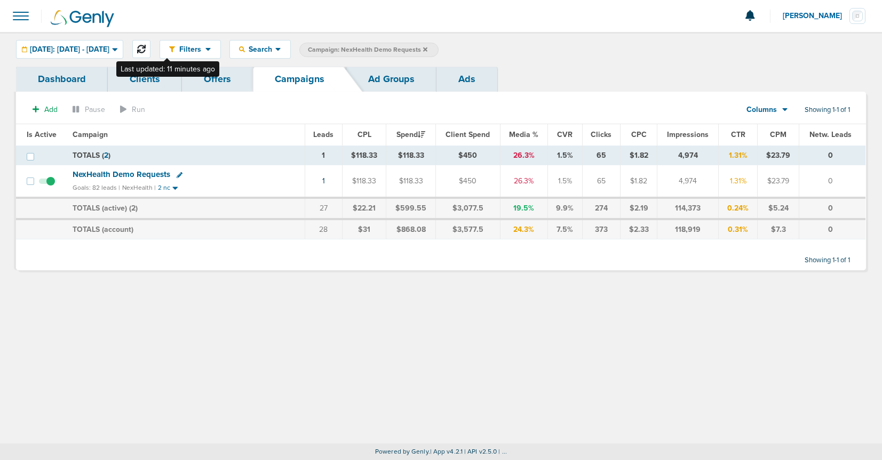
click at [146, 48] on icon at bounding box center [141, 49] width 9 height 9
click at [427, 49] on icon at bounding box center [425, 49] width 4 height 4
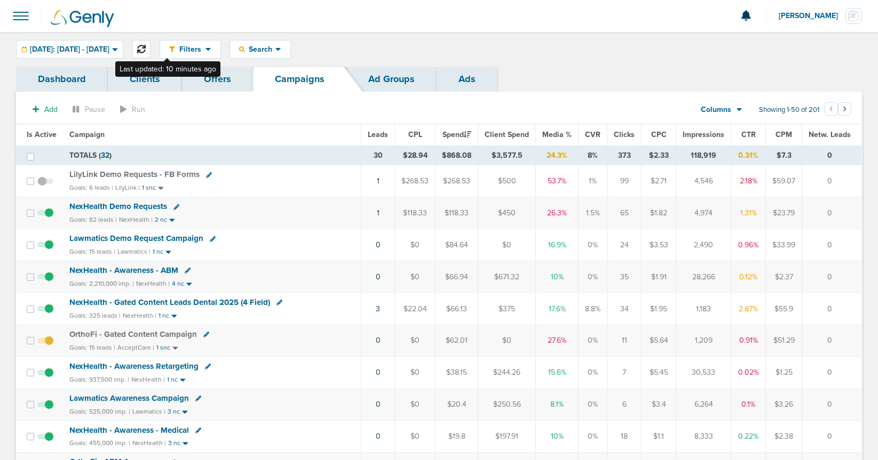
click at [150, 45] on button at bounding box center [141, 49] width 18 height 18
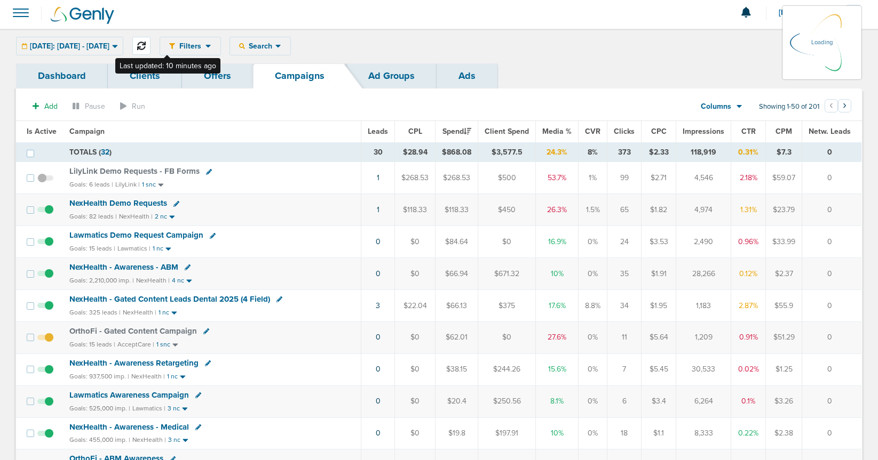
scroll to position [2, 0]
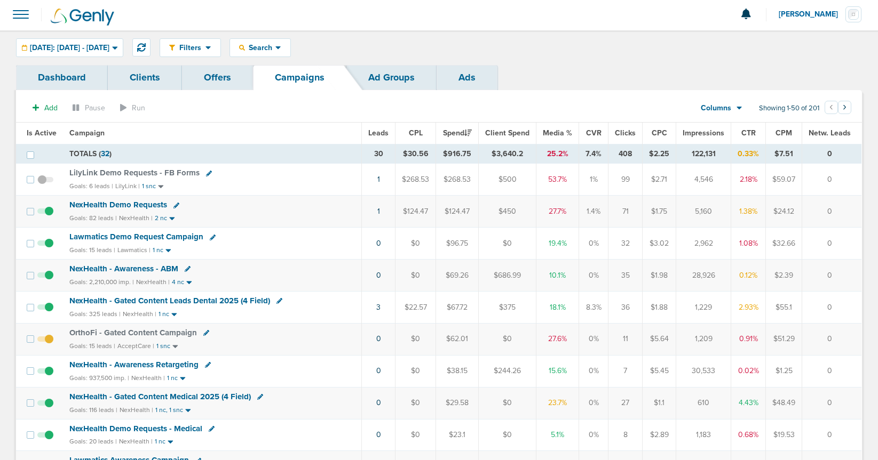
click at [129, 204] on span "NexHealth Demo Requests" at bounding box center [118, 205] width 98 height 10
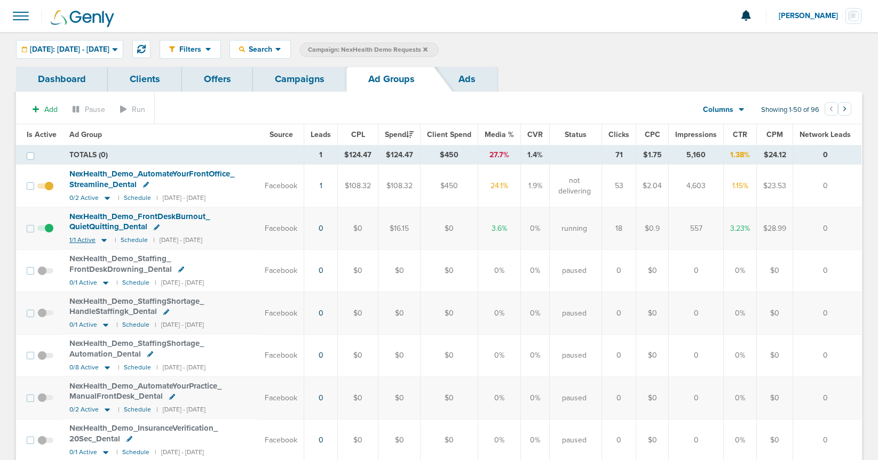
click at [105, 240] on icon at bounding box center [104, 240] width 11 height 9
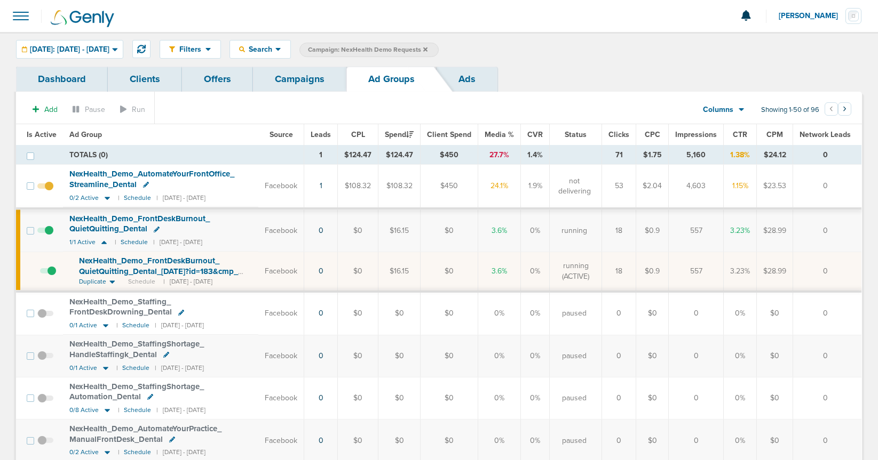
click at [40, 133] on span "Is Active" at bounding box center [42, 134] width 30 height 9
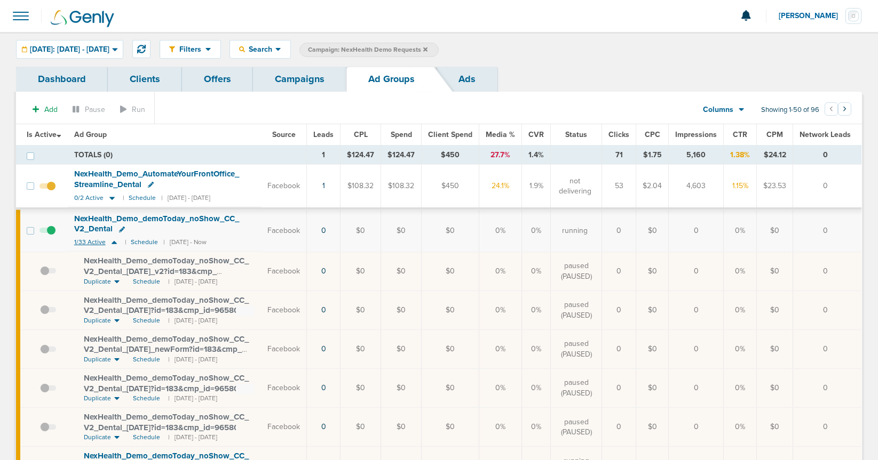
click at [112, 242] on icon at bounding box center [114, 242] width 11 height 9
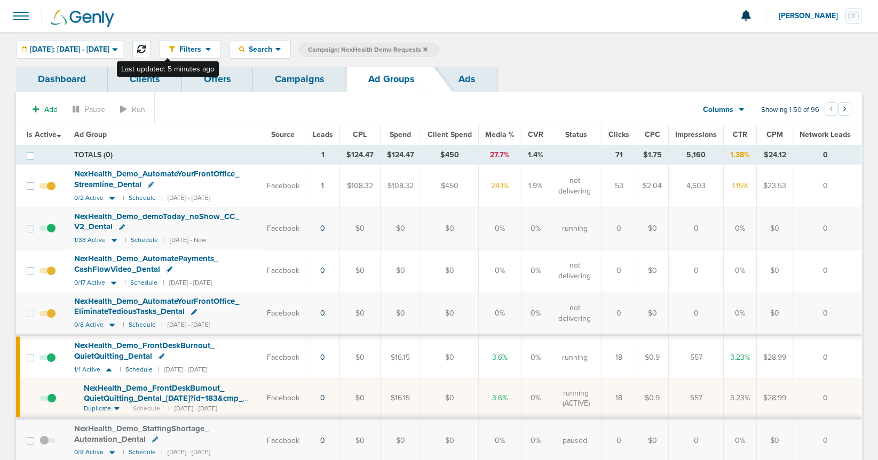
click at [146, 48] on icon at bounding box center [141, 49] width 9 height 9
click at [304, 80] on link "Campaigns" at bounding box center [299, 79] width 93 height 25
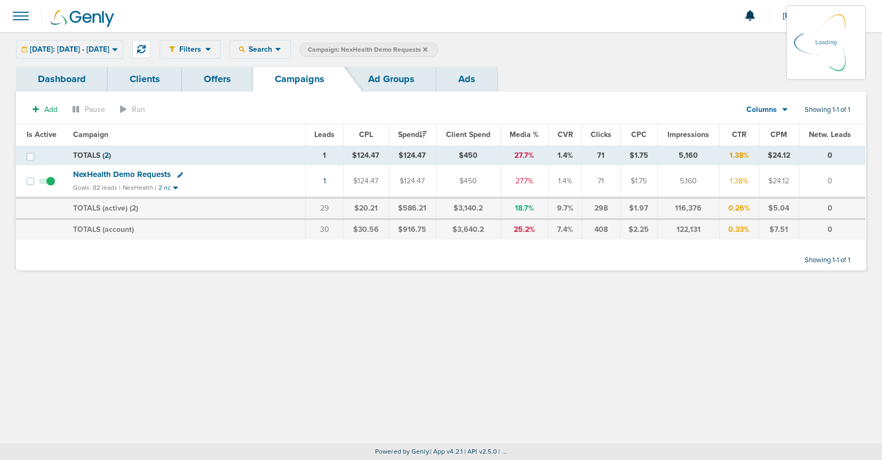
click at [427, 48] on icon at bounding box center [425, 49] width 4 height 4
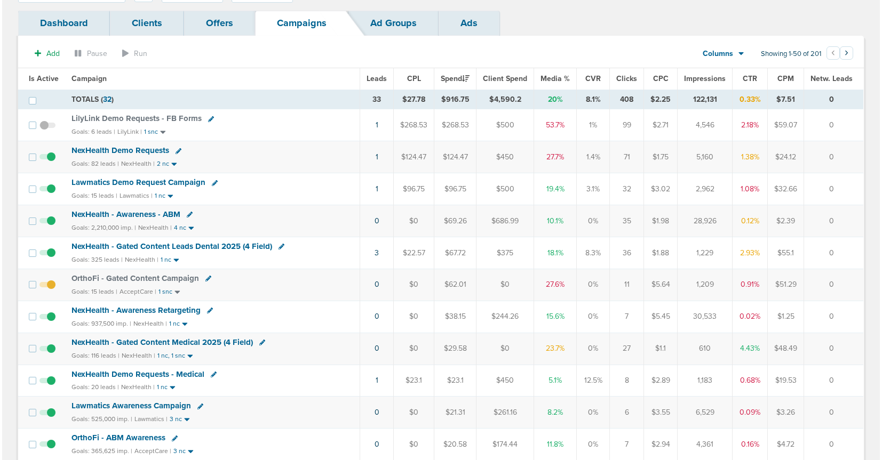
scroll to position [65, 0]
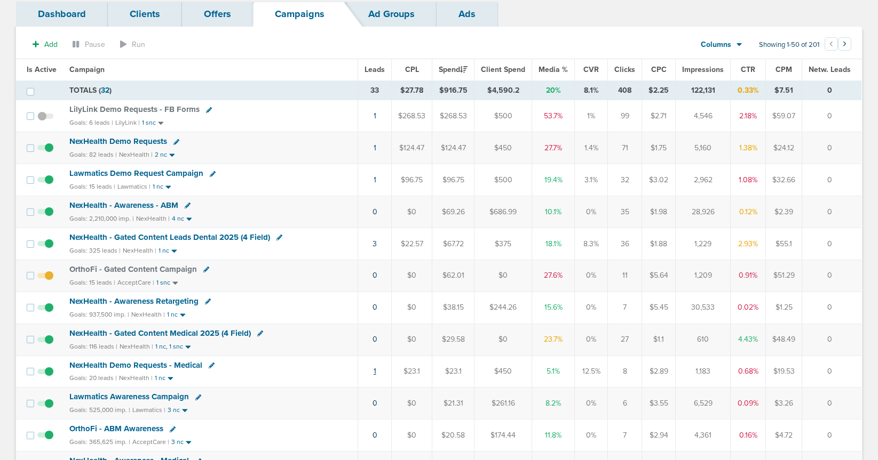
click at [376, 372] on link "1" at bounding box center [374, 371] width 3 height 9
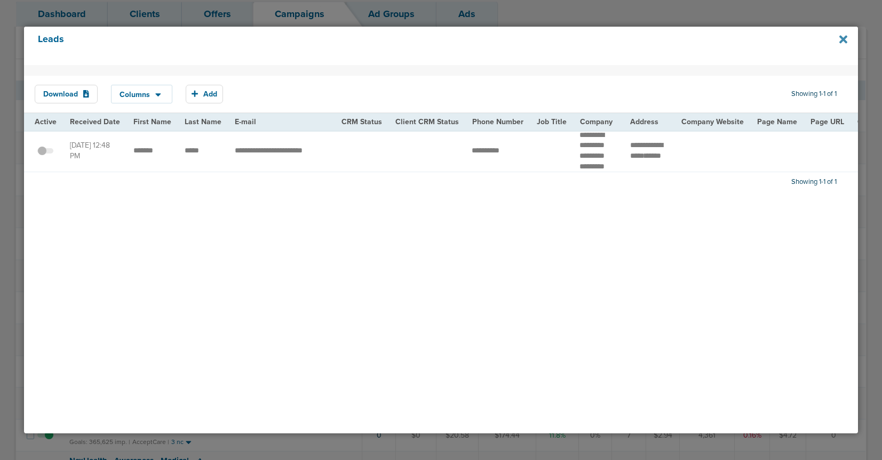
click at [846, 37] on icon at bounding box center [843, 40] width 8 height 8
click at [842, 40] on icon at bounding box center [843, 40] width 8 height 8
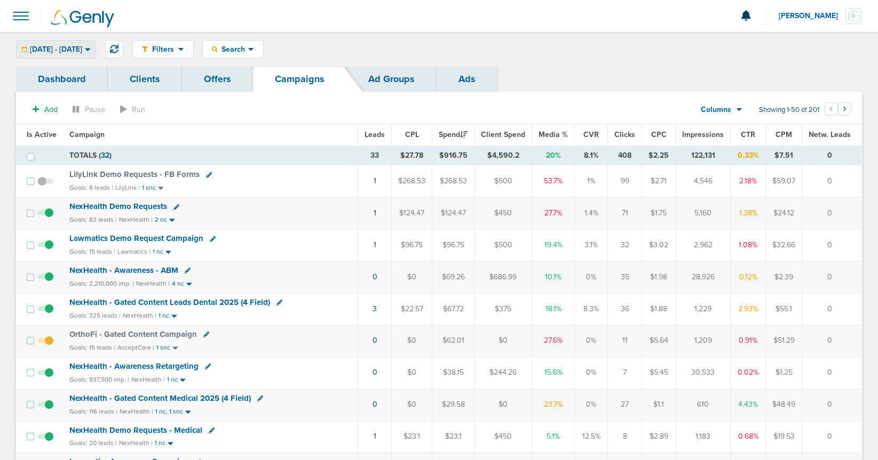
scroll to position [1, 0]
click at [82, 50] on span "[DATE] - [DATE]" at bounding box center [56, 48] width 52 height 7
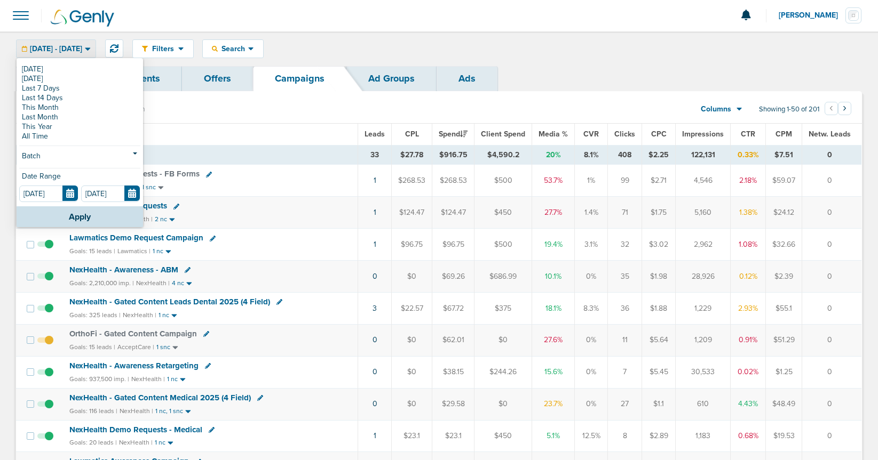
click at [82, 50] on span "[DATE] - [DATE]" at bounding box center [56, 48] width 52 height 7
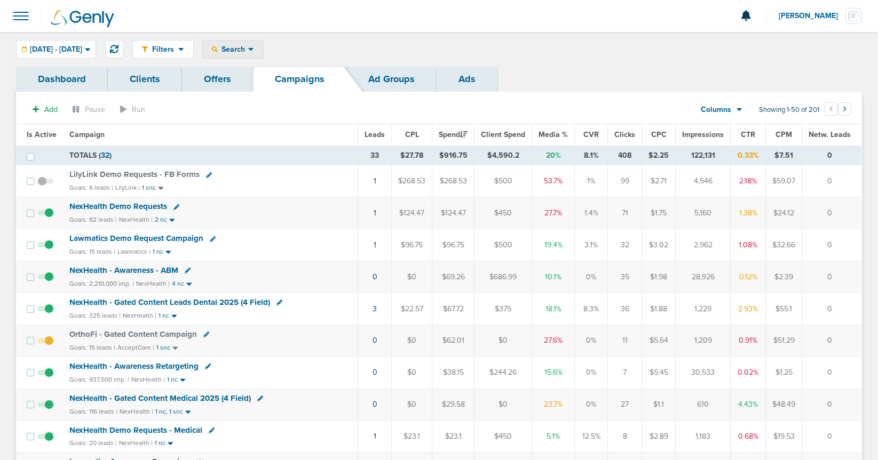
drag, startPoint x: 264, startPoint y: 45, endPoint x: 264, endPoint y: 59, distance: 14.4
click at [248, 45] on span "Search" at bounding box center [233, 49] width 30 height 9
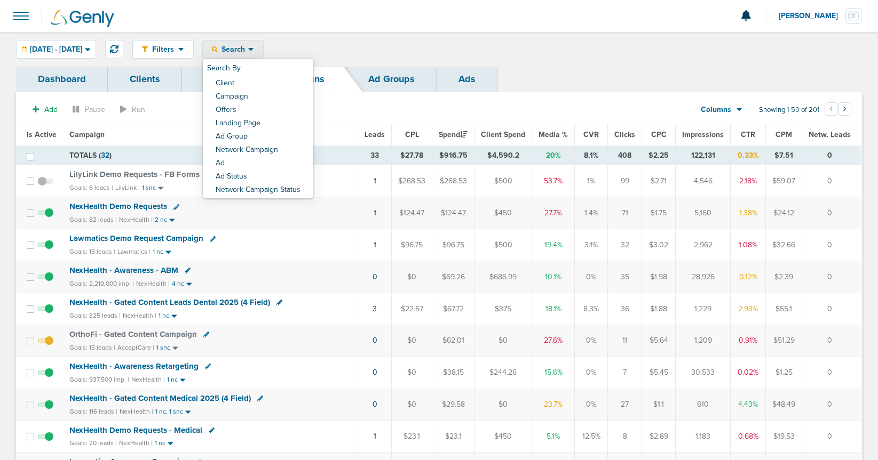
click at [362, 44] on div "Filters Active Only Settings Status Active Inactive Objectives MQL SQL Traffic …" at bounding box center [496, 49] width 729 height 19
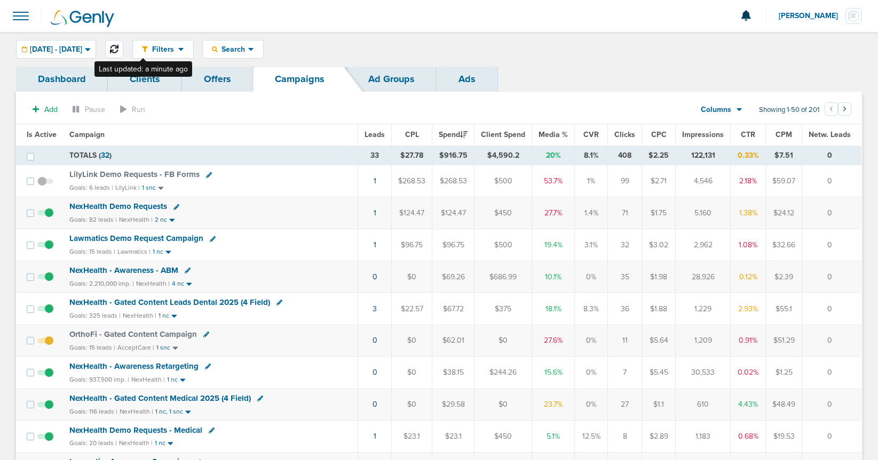
click at [118, 49] on icon at bounding box center [114, 49] width 9 height 9
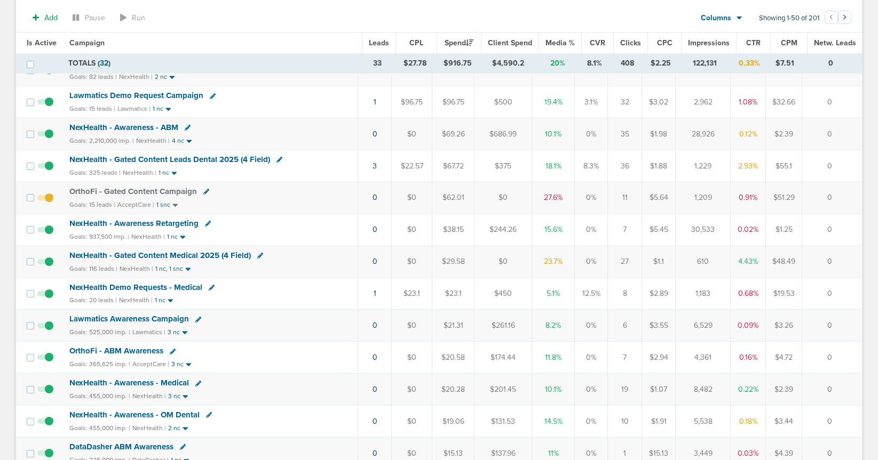
scroll to position [184, 0]
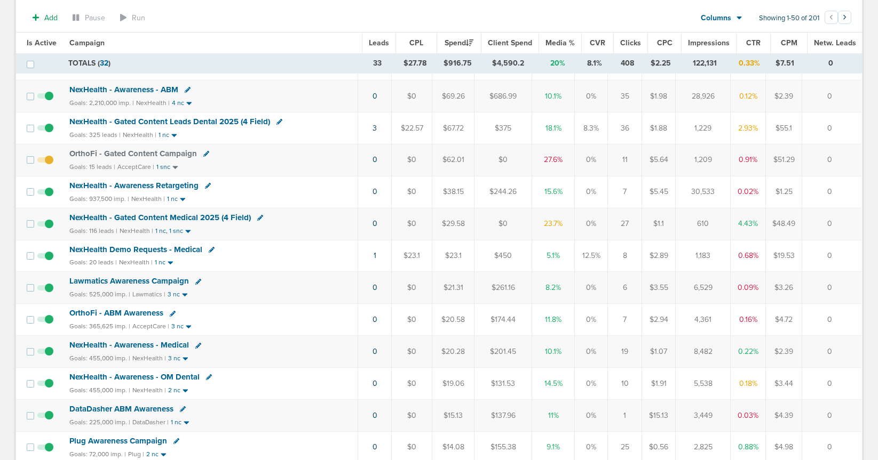
click at [193, 218] on span "NexHealth - Gated Content Medical 2025 (4 Field)" at bounding box center [159, 218] width 181 height 10
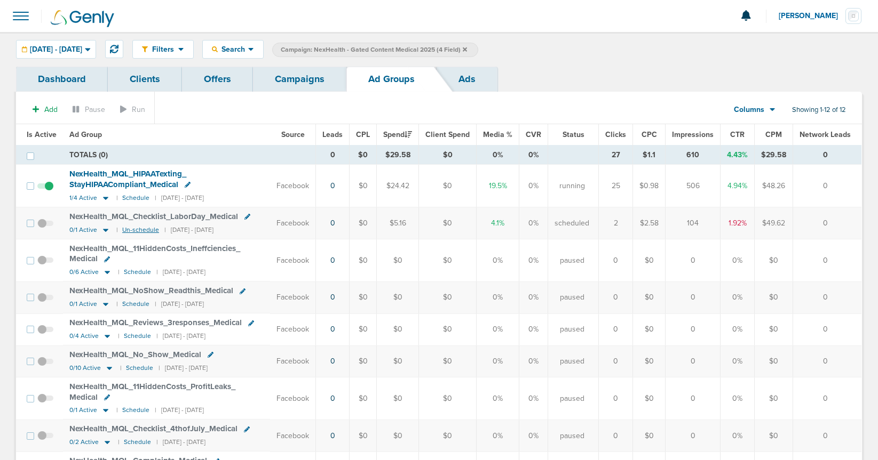
click at [131, 232] on small "Un-schedule" at bounding box center [140, 230] width 37 height 8
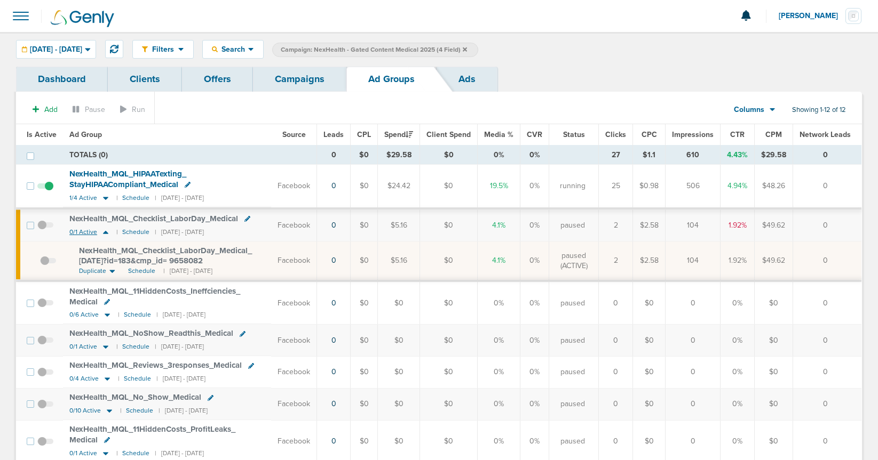
click at [107, 232] on icon at bounding box center [105, 232] width 11 height 9
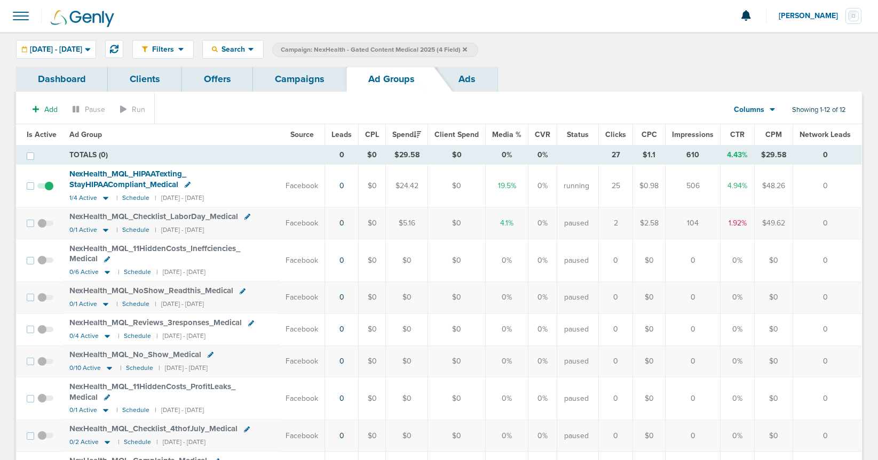
click at [304, 79] on link "Campaigns" at bounding box center [299, 79] width 93 height 25
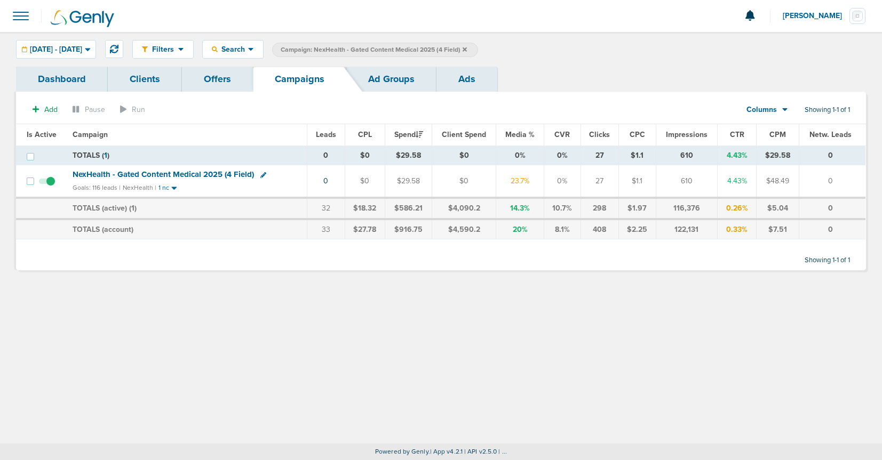
click at [261, 173] on icon at bounding box center [263, 175] width 6 height 6
select select
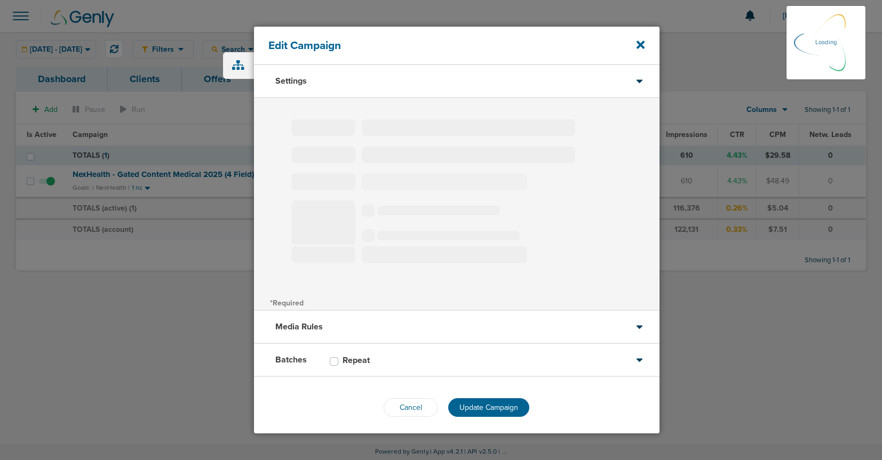
type input "NexHealth - Gated Content Medical 2025 (4 Field)"
select select "Leads"
radio input "true"
select select "readWrite"
checkbox input "true"
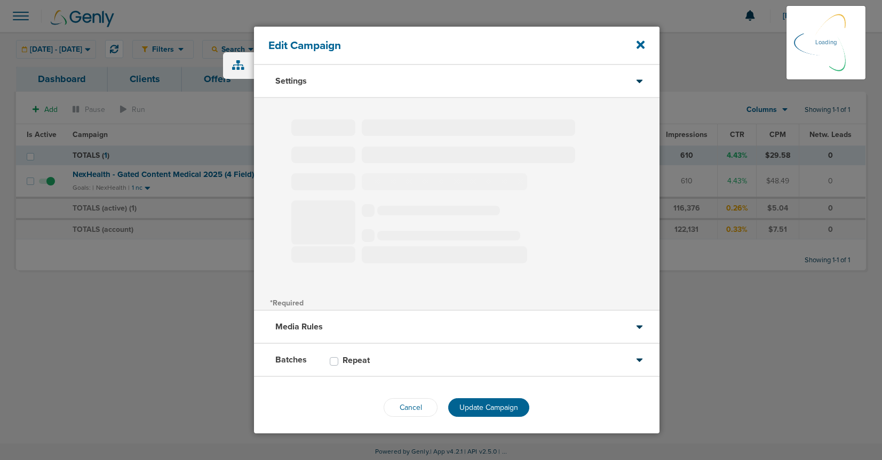
select select "1"
select select "2"
select select "3"
select select "4"
select select "6"
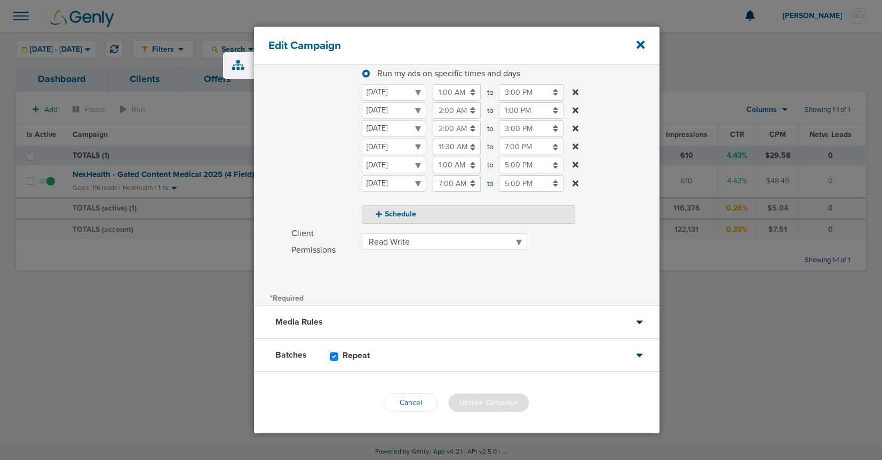
click at [417, 326] on div "Media Rules" at bounding box center [456, 322] width 405 height 33
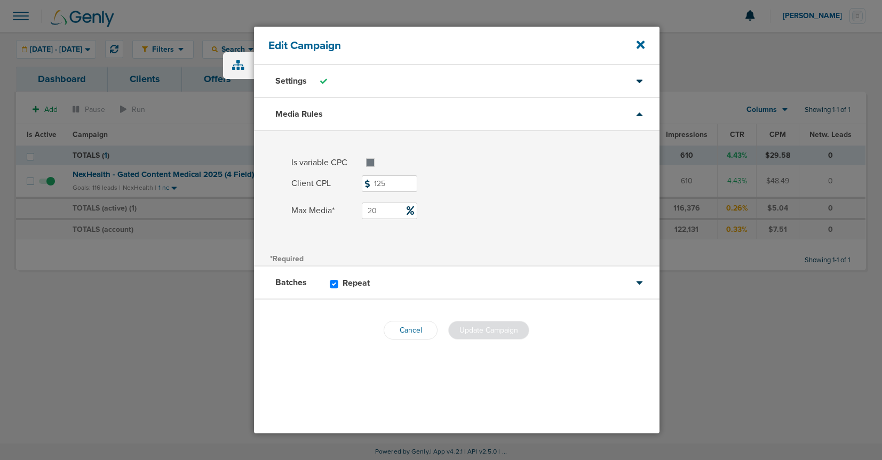
drag, startPoint x: 378, startPoint y: 209, endPoint x: 340, endPoint y: 206, distance: 38.0
click at [340, 206] on label "Max Media* 20" at bounding box center [475, 211] width 368 height 17
type input "30"
click at [496, 321] on button "Update Campaign" at bounding box center [488, 330] width 81 height 19
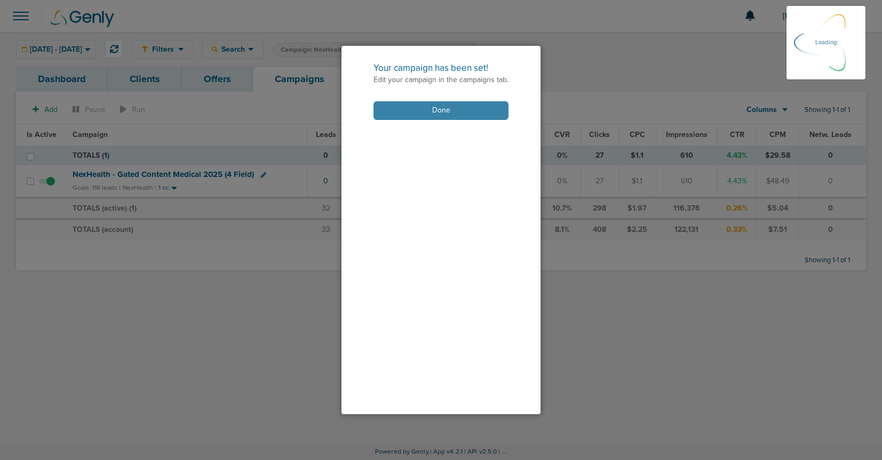
click at [434, 113] on button "Done" at bounding box center [440, 110] width 135 height 19
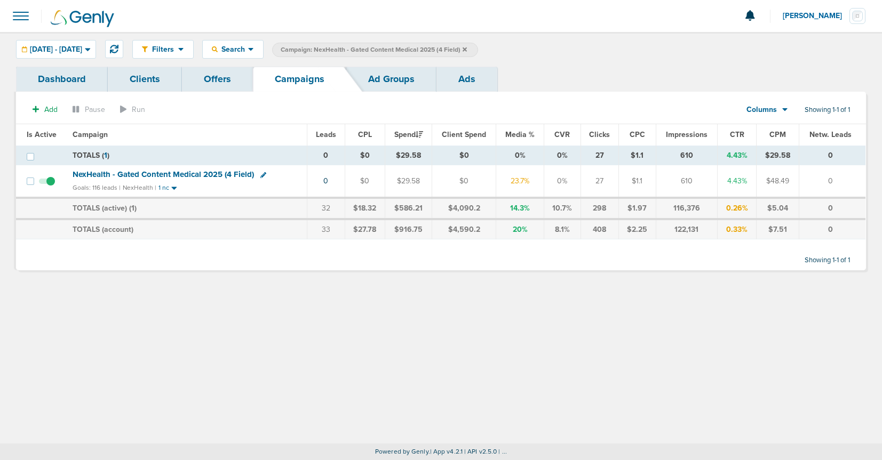
click at [478, 50] on label "Campaign: NexHealth - Gated Content Medical 2025 (4 Field)" at bounding box center [375, 50] width 206 height 14
click at [467, 47] on icon at bounding box center [465, 49] width 4 height 6
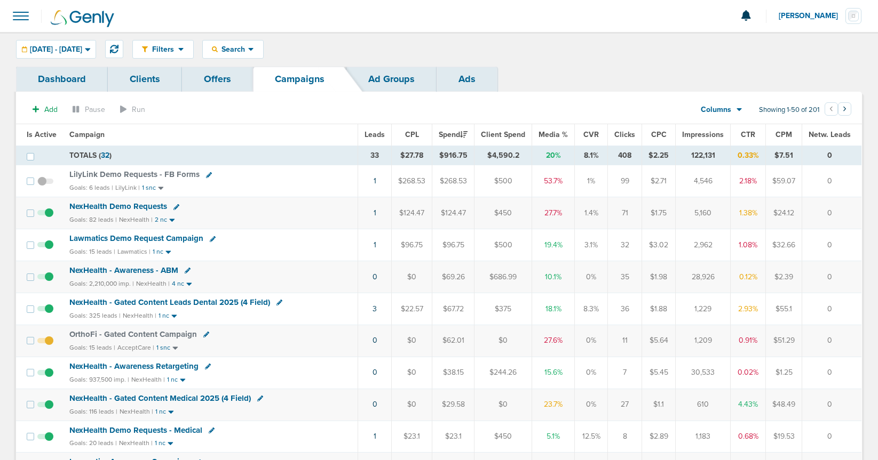
click at [138, 205] on span "NexHealth Demo Requests" at bounding box center [118, 207] width 98 height 10
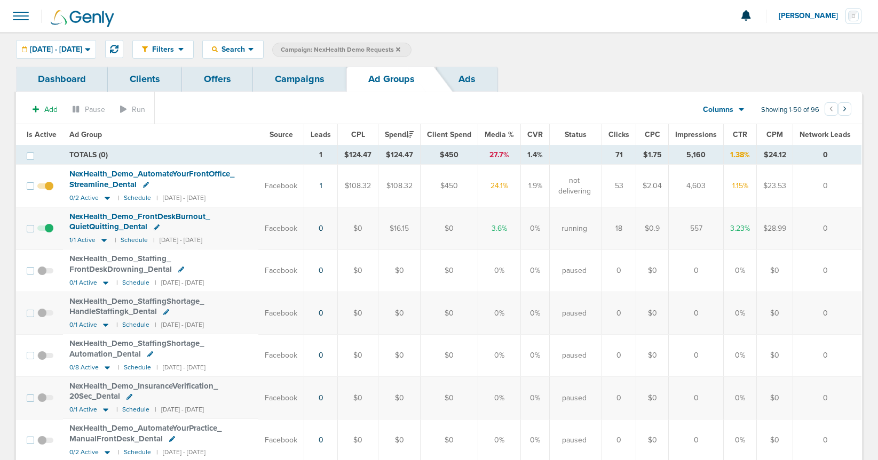
click at [306, 77] on link "Campaigns" at bounding box center [299, 79] width 93 height 25
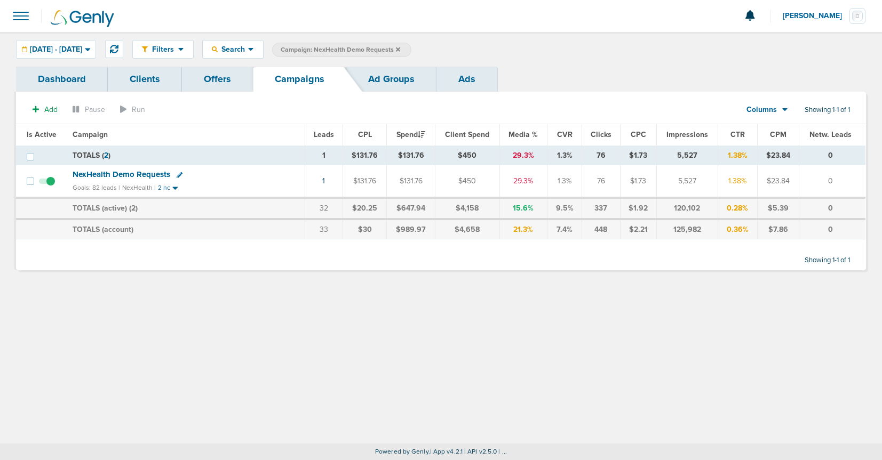
click at [400, 49] on icon at bounding box center [398, 49] width 4 height 6
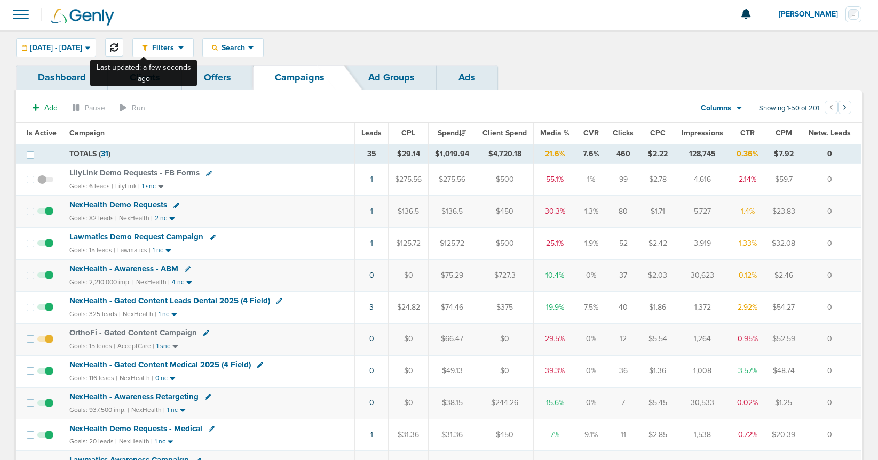
click at [118, 50] on icon at bounding box center [114, 47] width 9 height 9
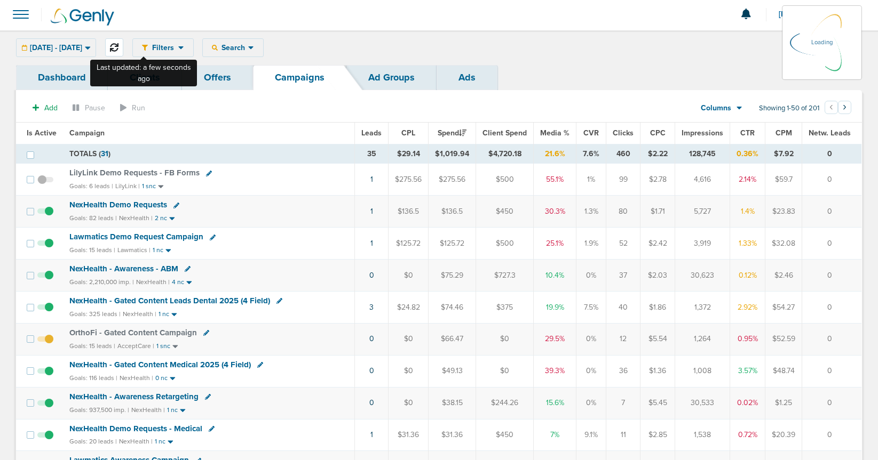
scroll to position [4, 0]
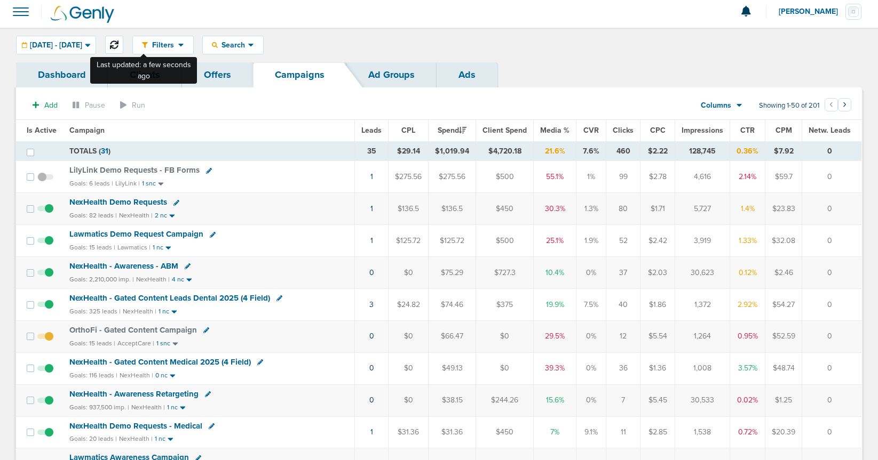
click at [118, 44] on icon at bounding box center [114, 45] width 9 height 9
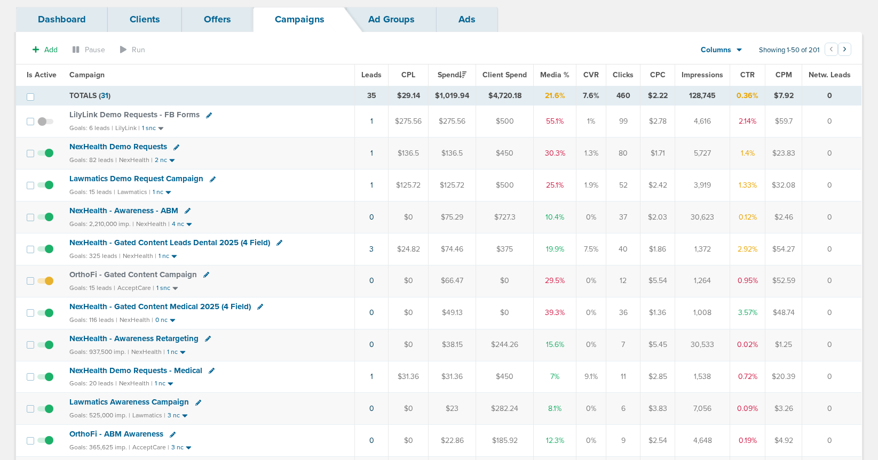
scroll to position [0, 0]
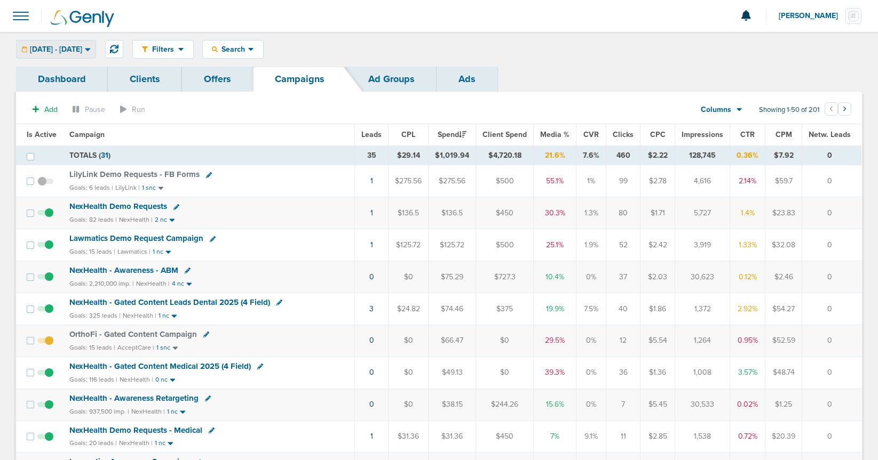
click at [82, 52] on span "08.14.2025 - 08.14.2025" at bounding box center [56, 49] width 52 height 7
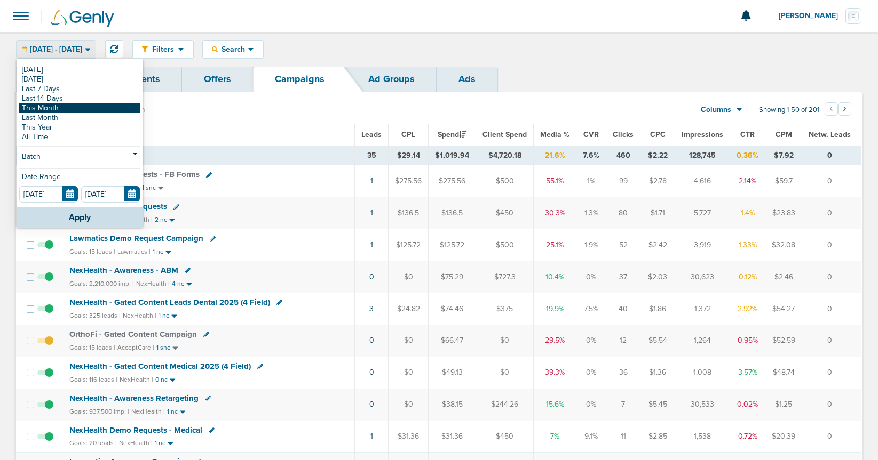
click at [67, 104] on link "This Month" at bounding box center [79, 108] width 121 height 10
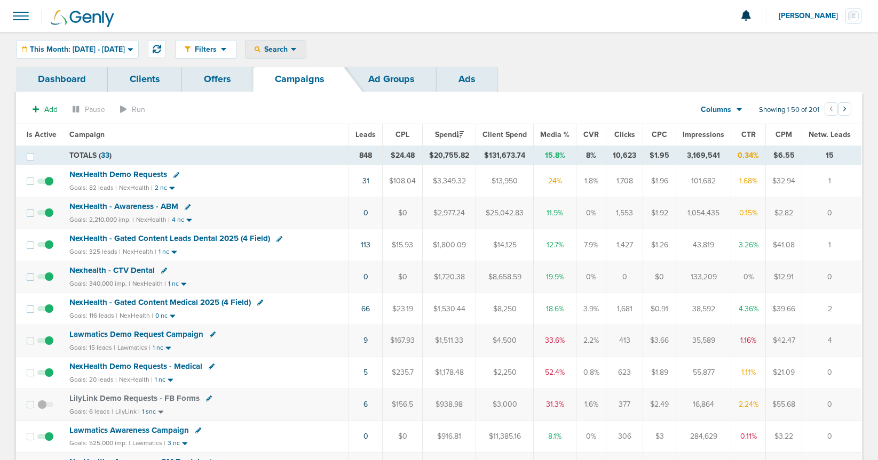
click at [291, 51] on span "Search" at bounding box center [275, 49] width 30 height 9
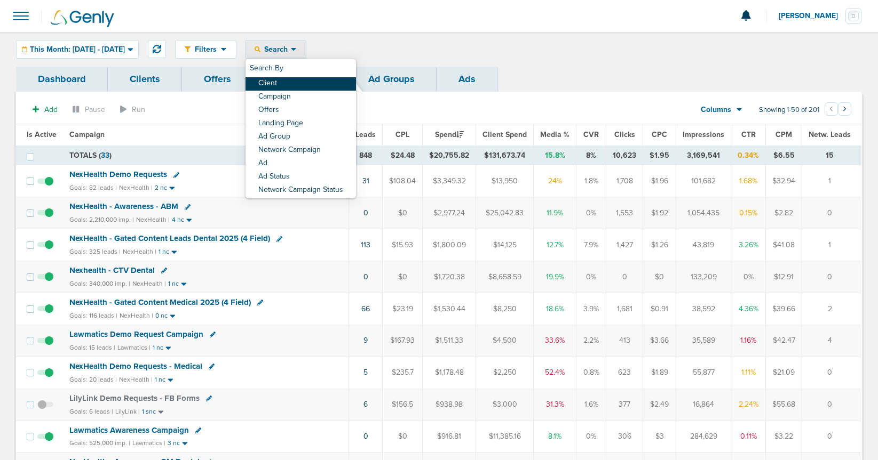
click at [300, 85] on link "Client" at bounding box center [300, 83] width 110 height 13
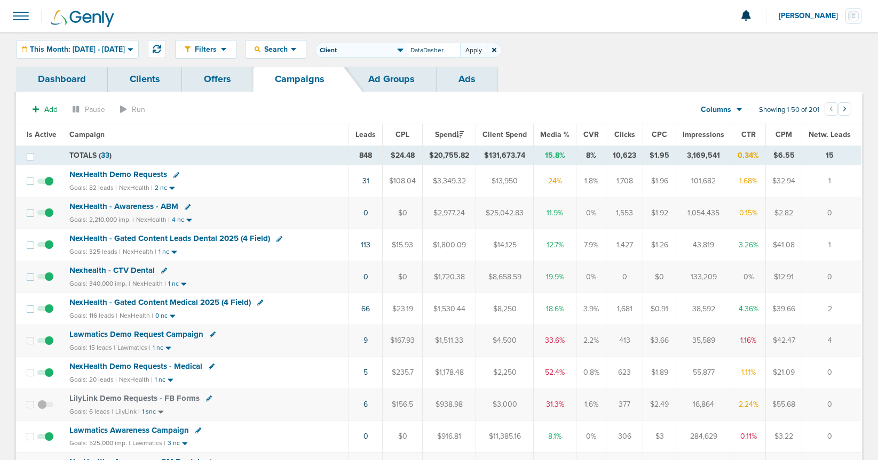
type input "DataDasher"
click at [487, 51] on button "Apply" at bounding box center [473, 50] width 27 height 15
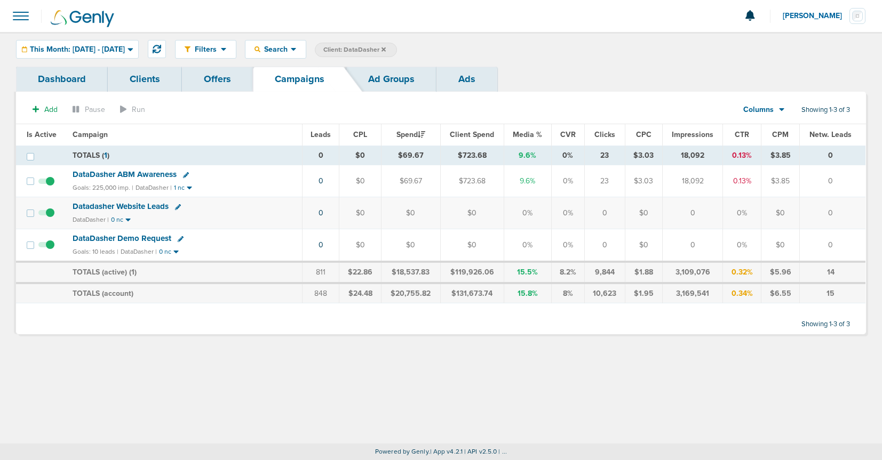
click at [178, 240] on icon at bounding box center [181, 239] width 6 height 6
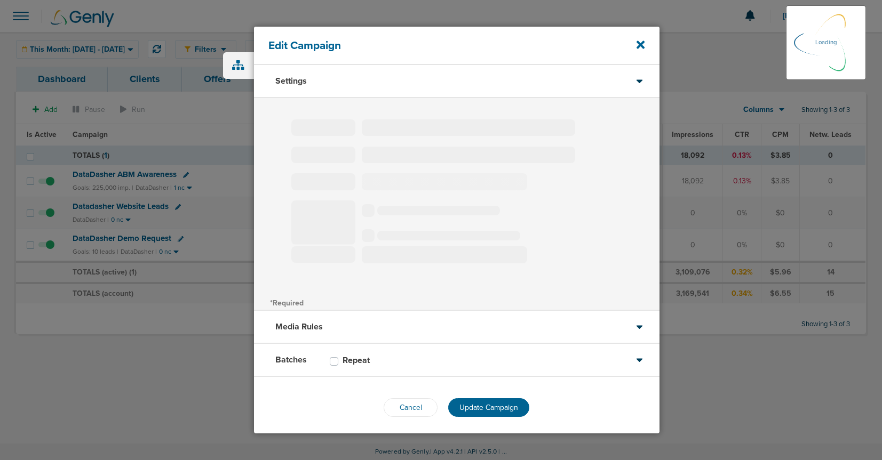
type input "DataDasher Demo Request"
select select "Leads"
radio input "true"
select select "readWrite"
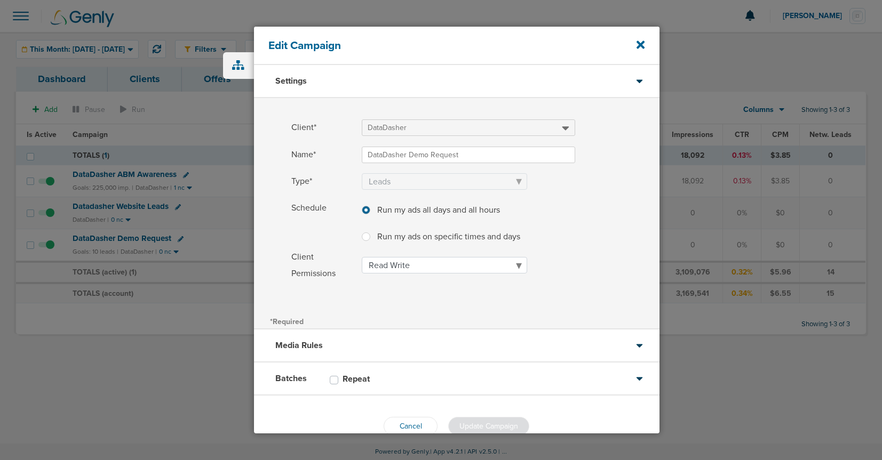
scroll to position [23, 0]
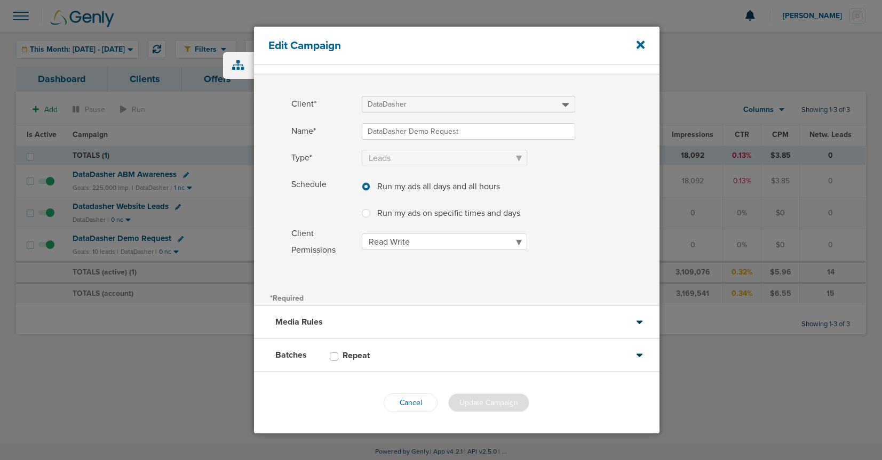
click at [399, 363] on div "Batches Repeat" at bounding box center [456, 355] width 405 height 33
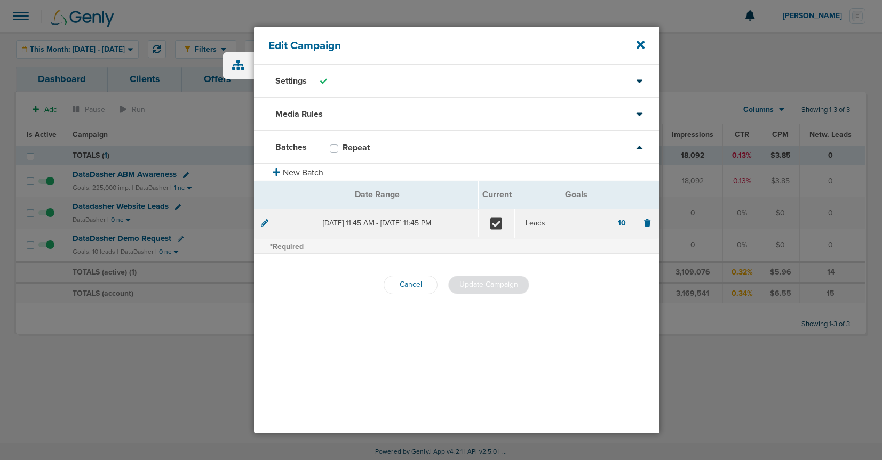
click at [364, 116] on div "Media Rules" at bounding box center [456, 114] width 405 height 33
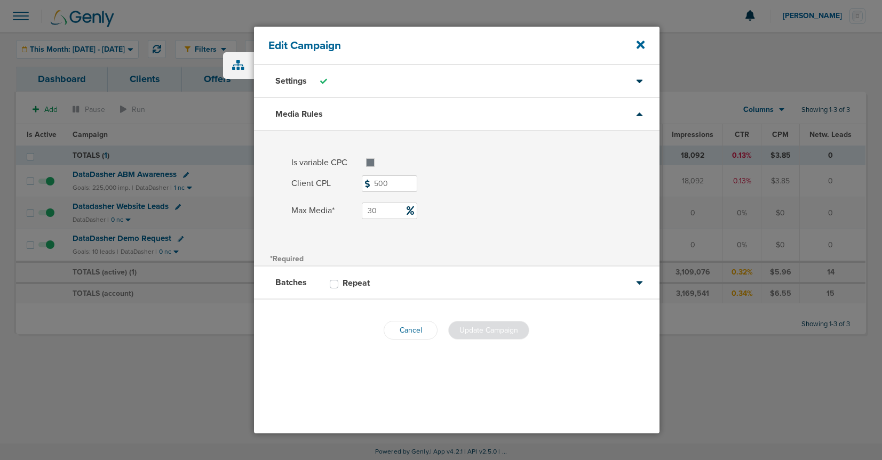
click at [365, 97] on div "Settings" at bounding box center [456, 81] width 405 height 33
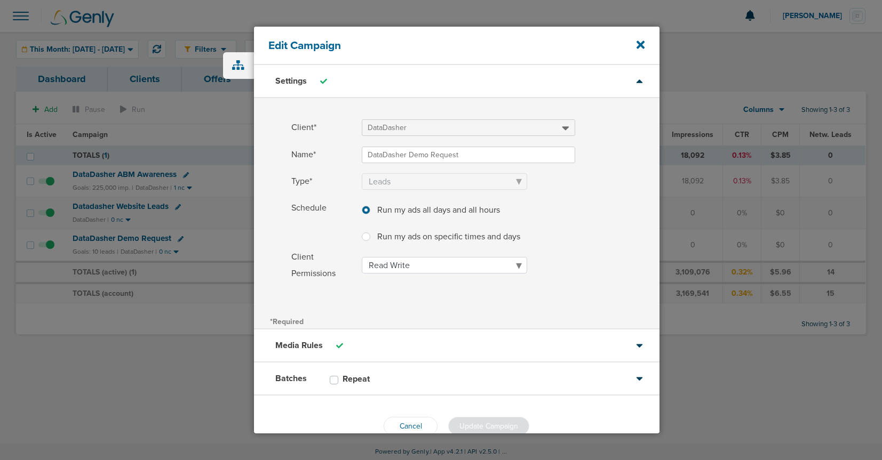
click at [375, 230] on label at bounding box center [375, 230] width 0 height 0
click at [367, 237] on input "Run my ads on specific times and days Run my ads on specific times and days" at bounding box center [366, 235] width 9 height 11
radio input "true"
select select "1"
select select "2"
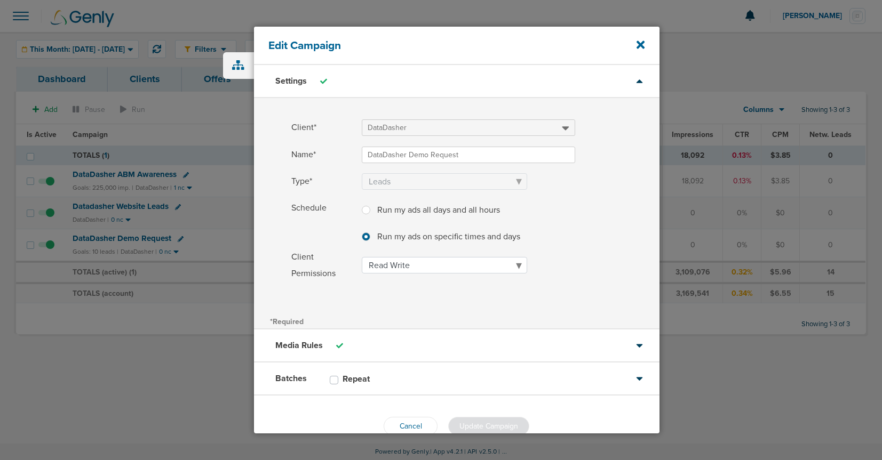
select select "3"
select select "4"
select select "5"
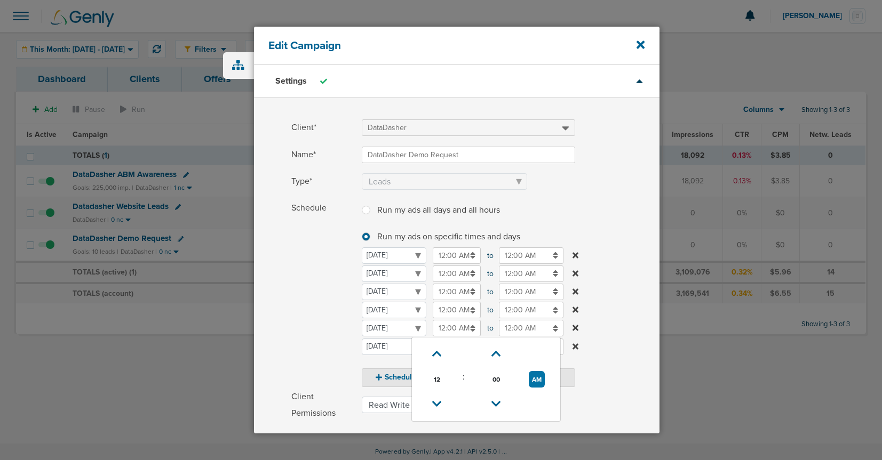
click at [442, 327] on input "12:00 AM" at bounding box center [457, 328] width 48 height 17
click at [442, 329] on input "12:00 AM" at bounding box center [457, 328] width 48 height 17
click at [435, 352] on icon at bounding box center [437, 354] width 10 height 6
type input "2:00 AM"
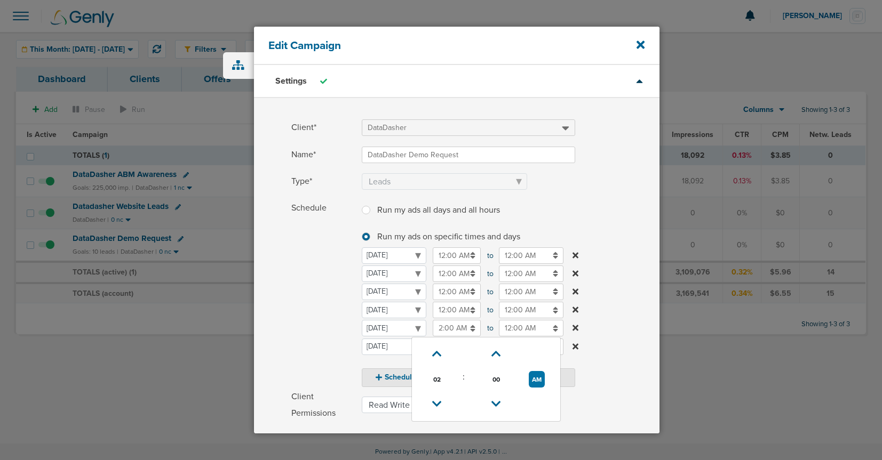
click at [513, 326] on input "12:00 AM" at bounding box center [531, 328] width 65 height 17
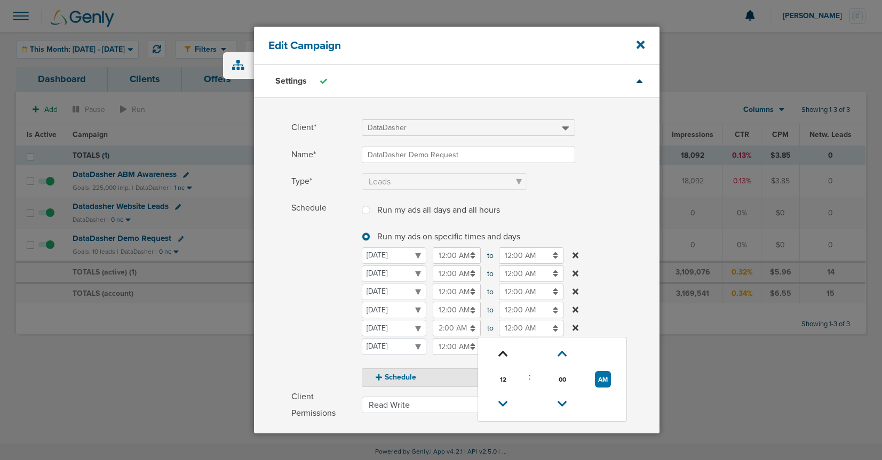
click at [505, 351] on icon at bounding box center [503, 354] width 10 height 6
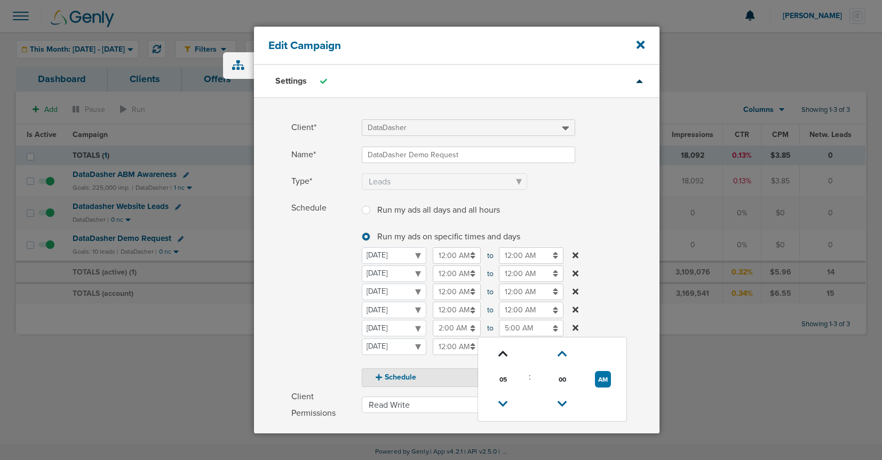
click at [505, 351] on icon at bounding box center [503, 354] width 10 height 6
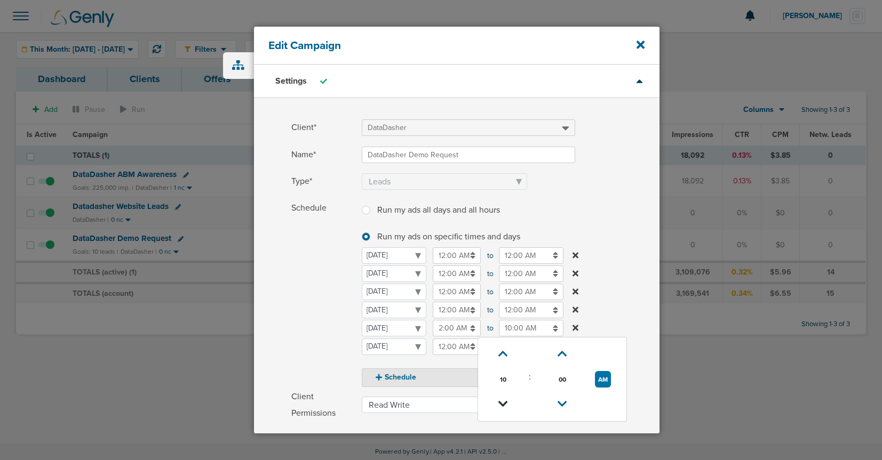
click at [506, 401] on icon at bounding box center [503, 404] width 10 height 6
click at [507, 401] on icon at bounding box center [503, 404] width 10 height 6
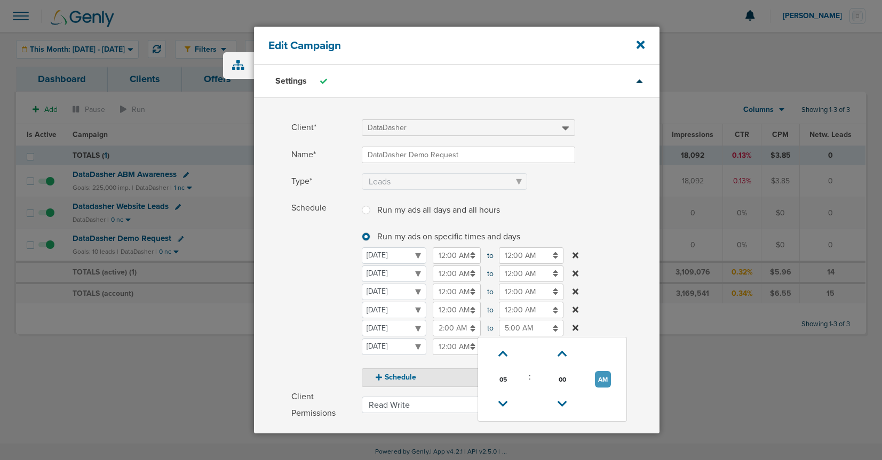
click at [609, 378] on button "AM" at bounding box center [603, 379] width 16 height 17
click at [505, 353] on icon at bounding box center [504, 354] width 10 height 6
type input "6:00 PM"
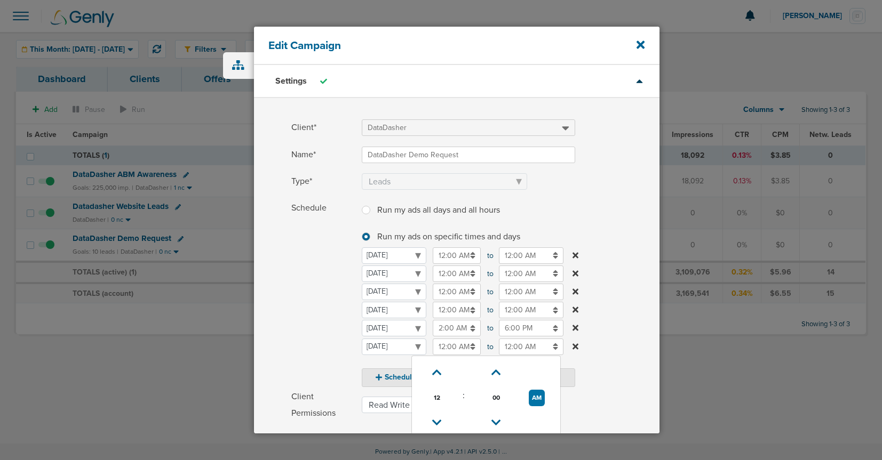
click at [451, 349] on input "12:00 AM" at bounding box center [457, 347] width 48 height 17
click at [392, 349] on select "[DATE] [DATE] [DATE] [DATE] [DATE] [DATE] [DATE]" at bounding box center [394, 347] width 65 height 17
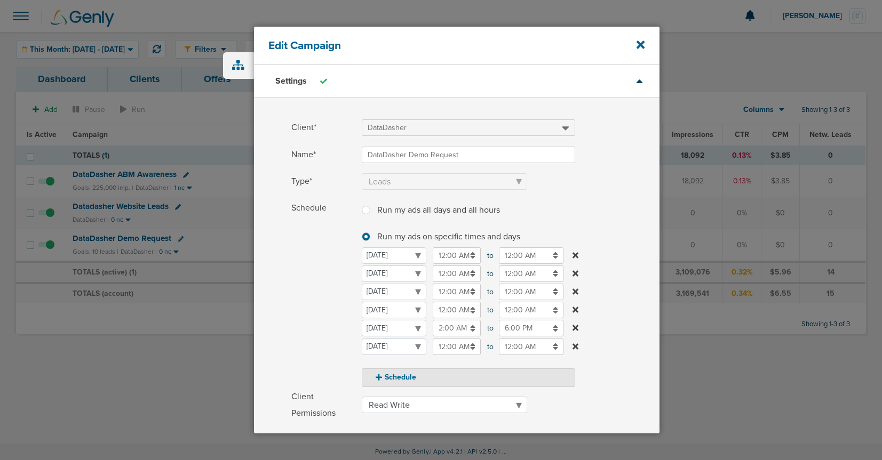
select select "6"
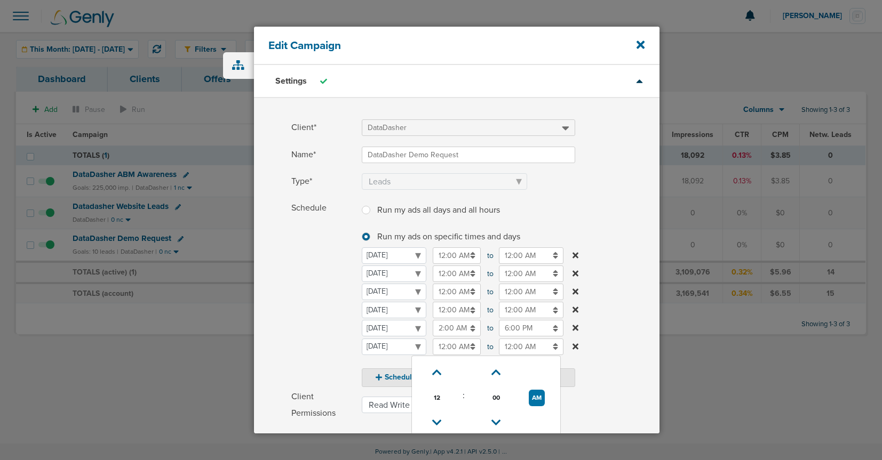
click at [445, 349] on input "12:00 AM" at bounding box center [457, 347] width 48 height 17
click at [436, 371] on icon at bounding box center [437, 373] width 10 height 6
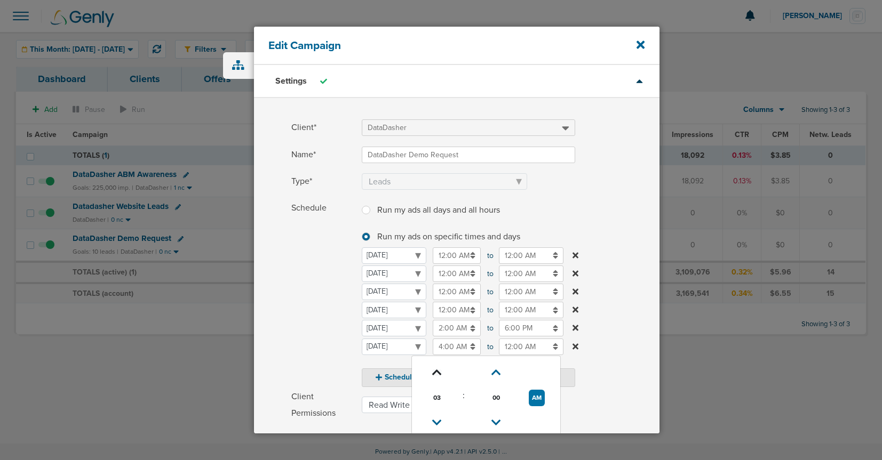
click at [436, 371] on icon at bounding box center [437, 373] width 10 height 6
type input "7:00 AM"
click at [505, 348] on input "12:00 AM" at bounding box center [531, 347] width 65 height 17
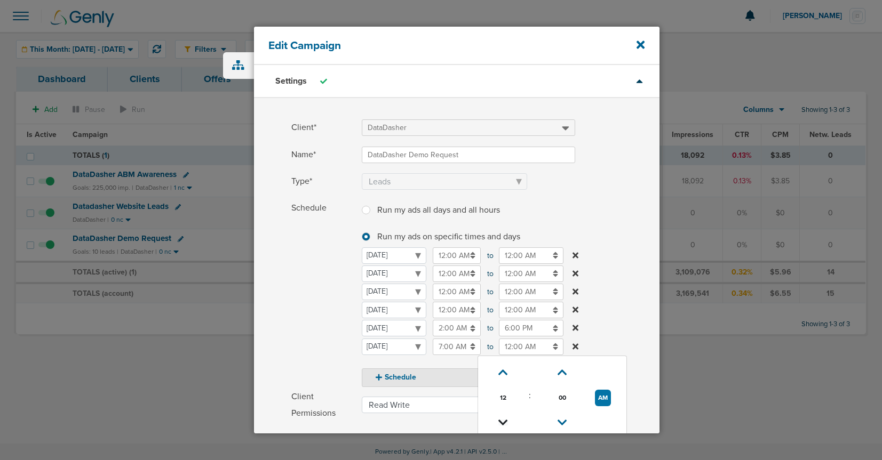
click at [503, 418] on link at bounding box center [503, 423] width 19 height 17
click at [503, 420] on icon at bounding box center [504, 423] width 10 height 6
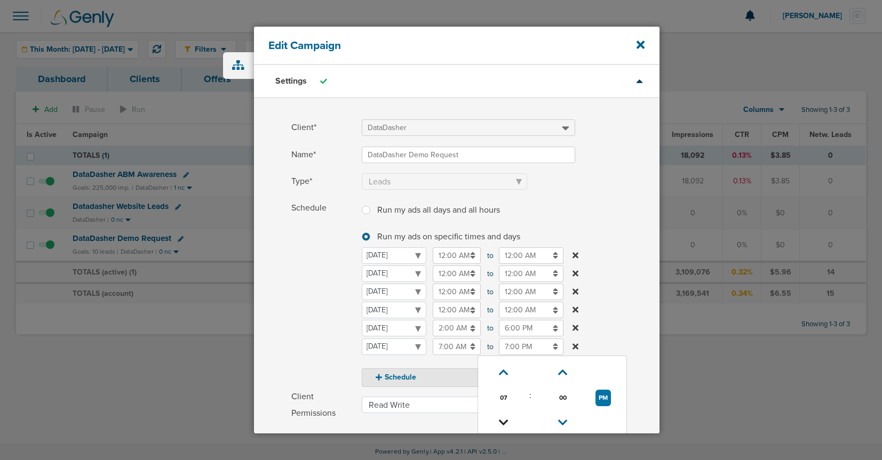
click at [503, 420] on icon at bounding box center [504, 423] width 10 height 6
type input "6:00 PM"
click at [451, 253] on input "12:00 AM" at bounding box center [457, 256] width 48 height 17
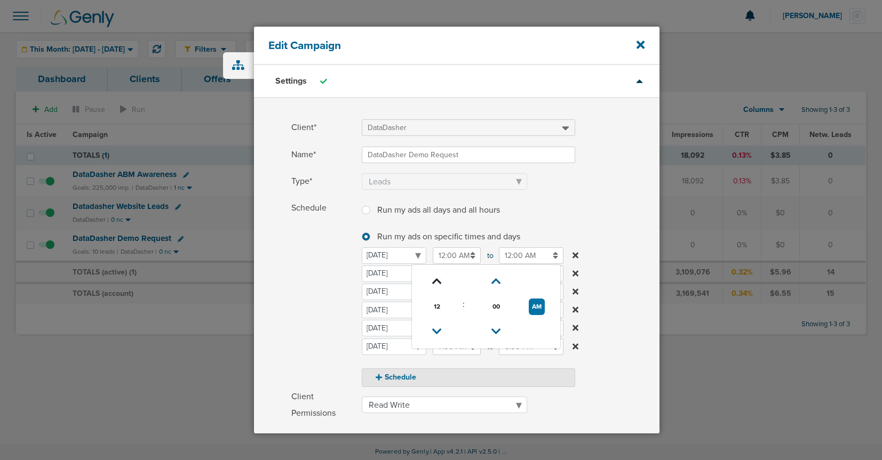
click at [432, 280] on icon at bounding box center [437, 281] width 10 height 6
type input "1:00 AM"
click at [530, 255] on input "12:00 AM" at bounding box center [531, 256] width 65 height 17
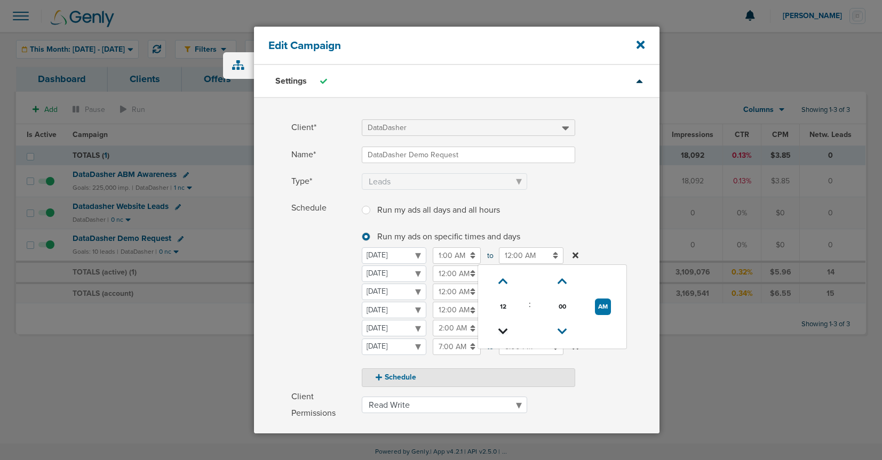
click at [503, 329] on icon at bounding box center [503, 332] width 10 height 6
click at [503, 329] on icon at bounding box center [504, 332] width 10 height 6
click at [503, 332] on icon at bounding box center [504, 332] width 10 height 6
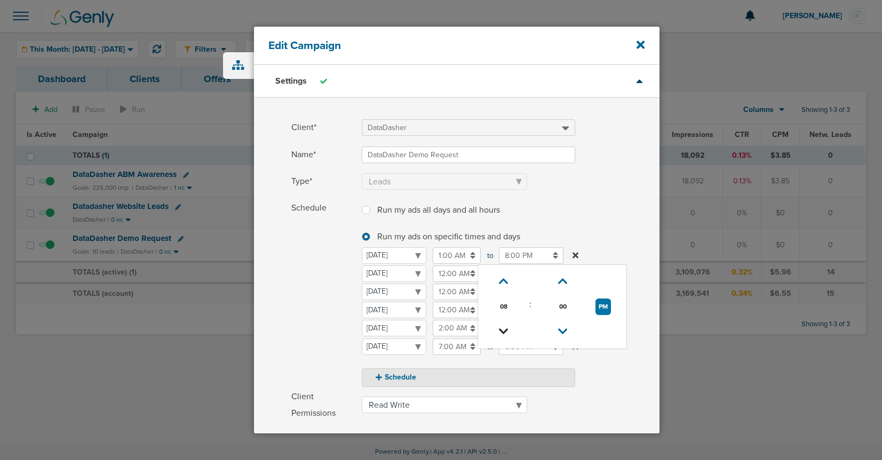
type input "7:00 PM"
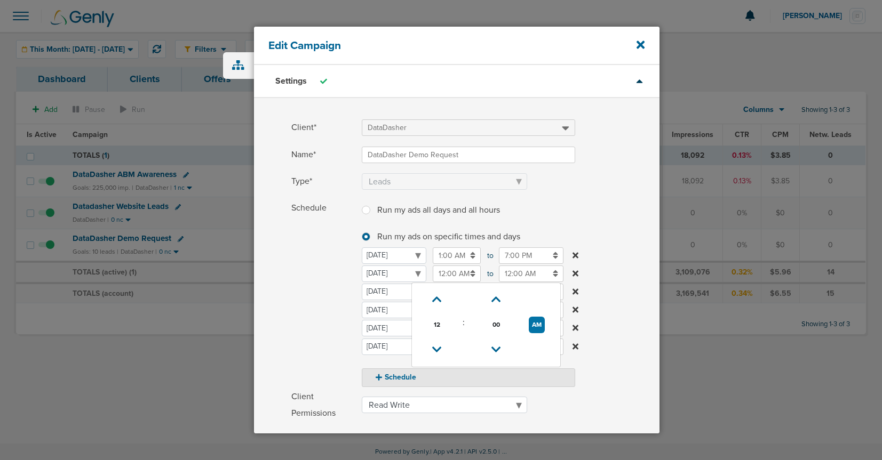
click at [457, 276] on input "12:00 AM" at bounding box center [457, 274] width 48 height 17
click at [438, 303] on icon at bounding box center [437, 300] width 10 height 6
type input "1:00 AM"
click at [441, 259] on input "1:00 AM" at bounding box center [457, 256] width 48 height 17
click at [437, 280] on icon at bounding box center [437, 281] width 10 height 6
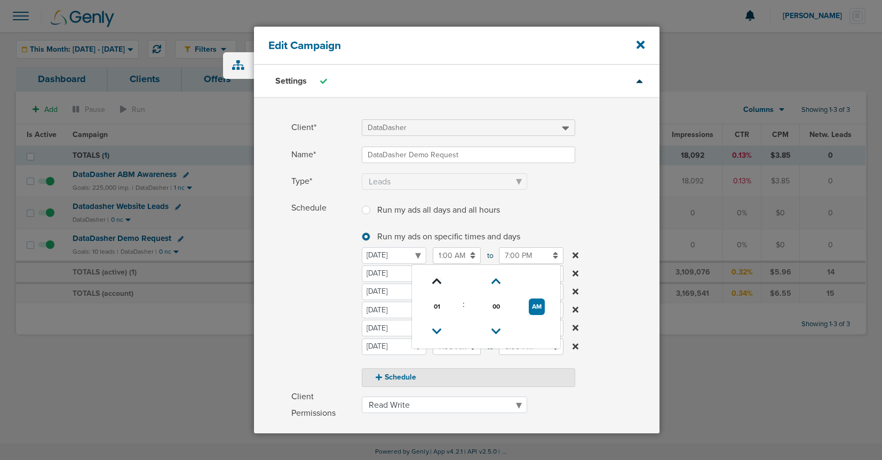
type input "2:00 AM"
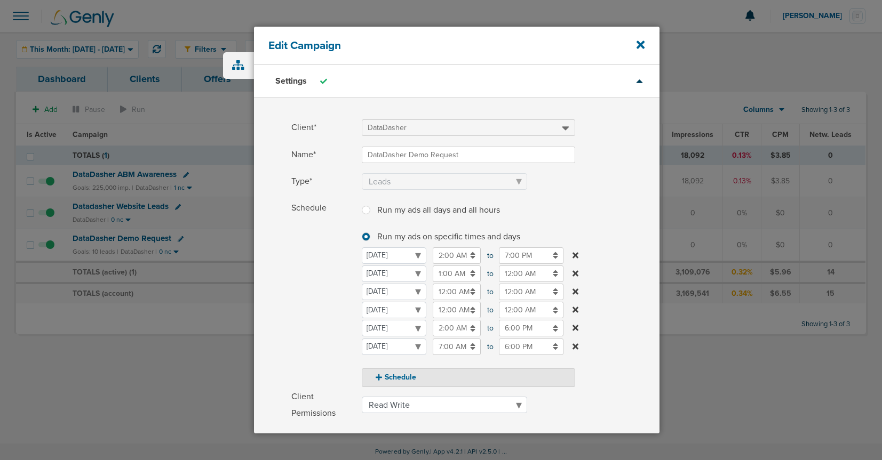
drag, startPoint x: 333, startPoint y: 277, endPoint x: 412, endPoint y: 275, distance: 79.0
click at [335, 277] on span "Schedule" at bounding box center [323, 293] width 64 height 187
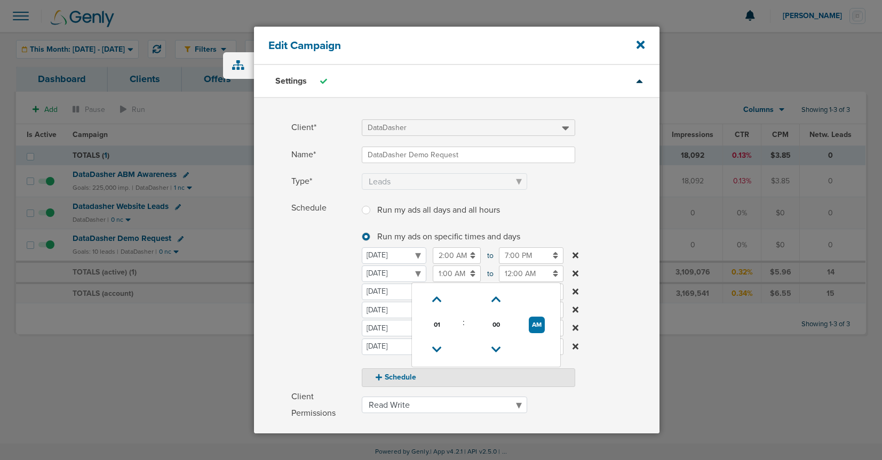
click at [452, 274] on input "1:00 AM" at bounding box center [457, 274] width 48 height 17
click at [438, 297] on icon at bounding box center [437, 300] width 10 height 6
type input "2:00 AM"
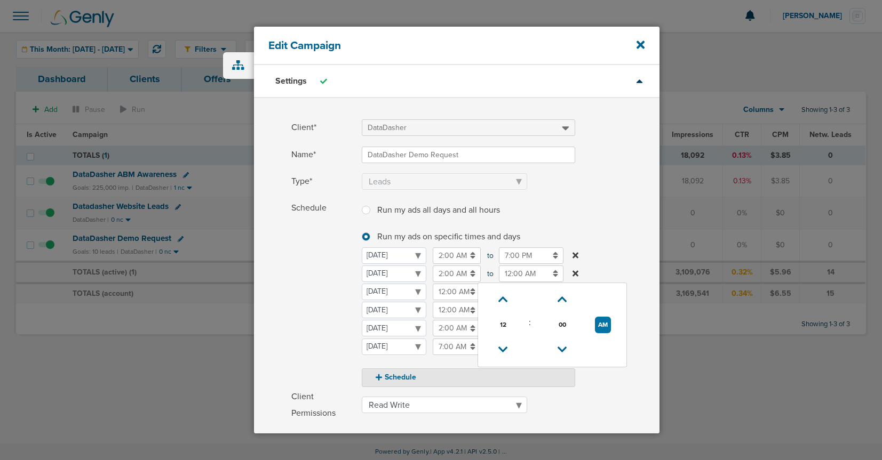
click at [516, 275] on input "12:00 AM" at bounding box center [531, 274] width 65 height 17
click at [504, 347] on icon at bounding box center [503, 350] width 10 height 6
type input "11:00 PM"
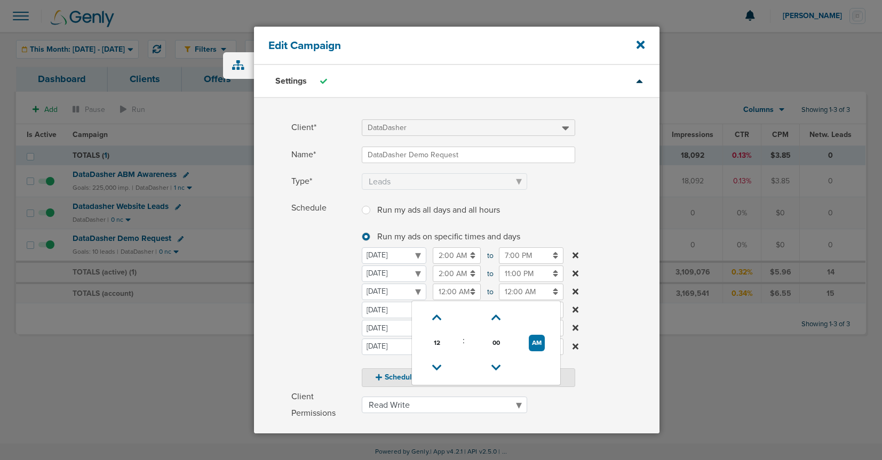
click at [457, 291] on input "12:00 AM" at bounding box center [457, 292] width 48 height 17
click at [436, 315] on icon at bounding box center [437, 318] width 10 height 6
type input "1:00 AM"
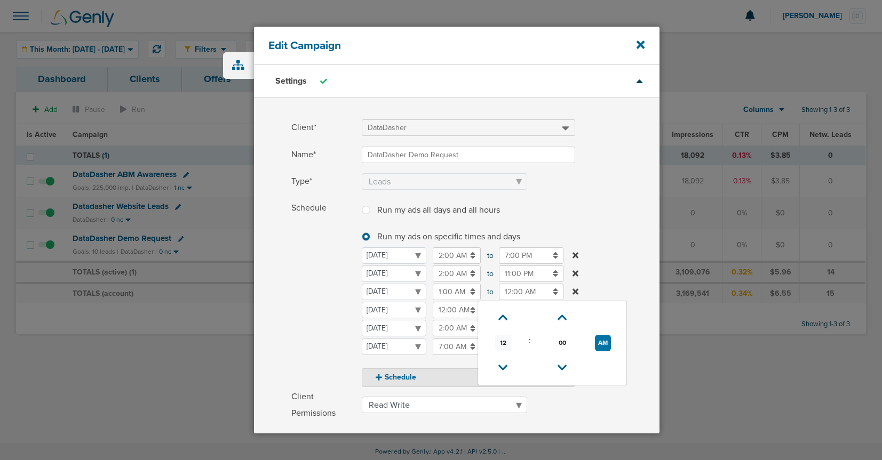
drag, startPoint x: 514, startPoint y: 293, endPoint x: 498, endPoint y: 338, distance: 47.1
click at [514, 295] on input "12:00 AM" at bounding box center [531, 292] width 65 height 17
click at [503, 366] on icon at bounding box center [503, 368] width 10 height 6
type input "11:00 PM"
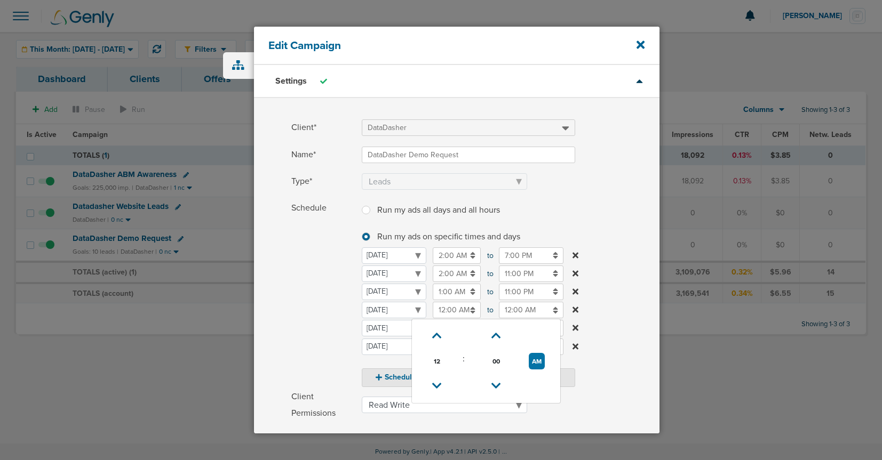
click at [450, 312] on input "12:00 AM" at bounding box center [457, 310] width 48 height 17
click at [436, 335] on icon at bounding box center [437, 336] width 10 height 6
click at [535, 360] on button "AM" at bounding box center [537, 361] width 16 height 17
type input "2:00 PM"
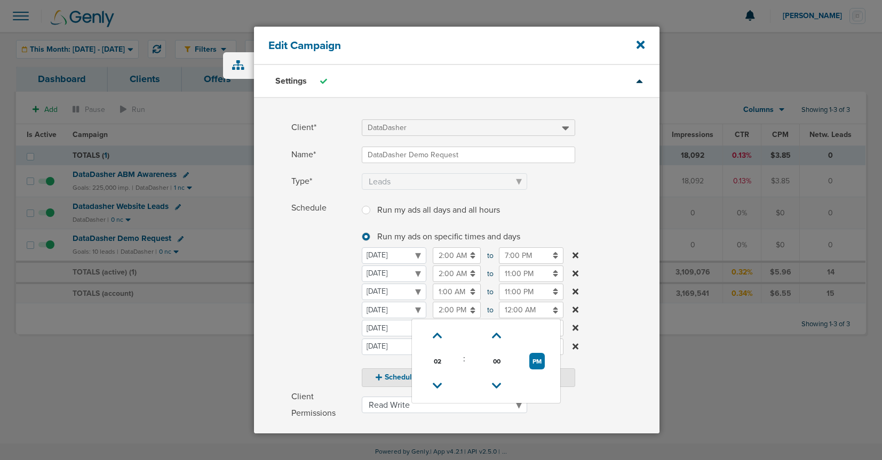
click at [524, 310] on input "12:00 AM" at bounding box center [531, 310] width 65 height 17
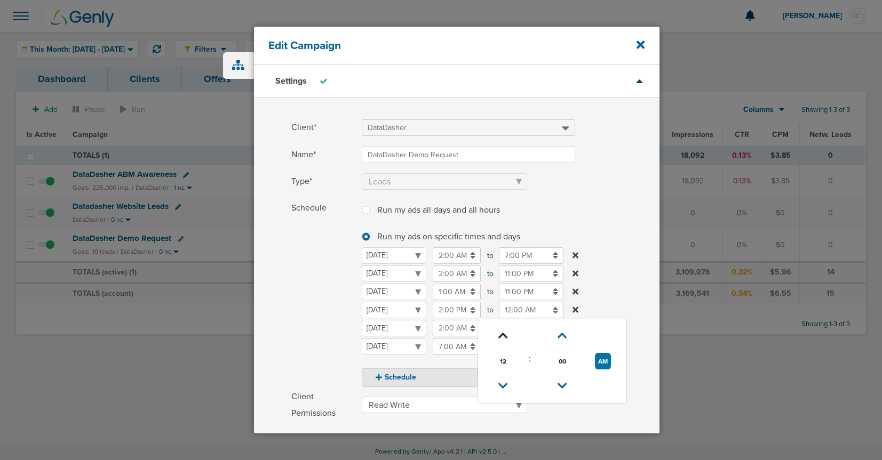
click at [502, 335] on icon at bounding box center [503, 336] width 10 height 6
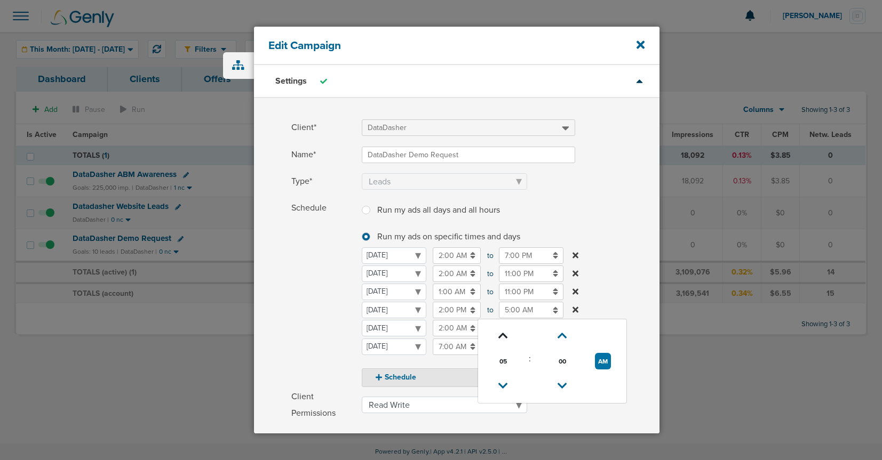
click at [502, 335] on icon at bounding box center [503, 336] width 10 height 6
click at [600, 359] on button "AM" at bounding box center [603, 361] width 16 height 17
type input "7:00 PM"
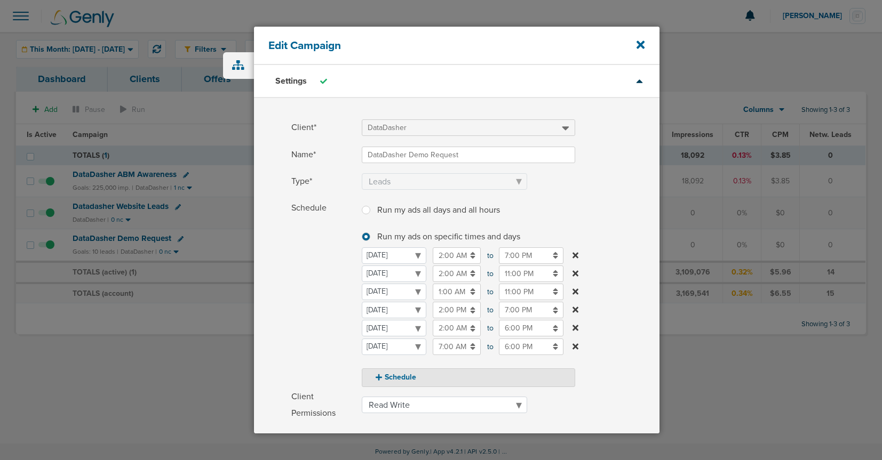
click at [290, 312] on div "Schedule Run my ads all days and all hours Run my ads all days and all hours Ru…" at bounding box center [456, 293] width 405 height 187
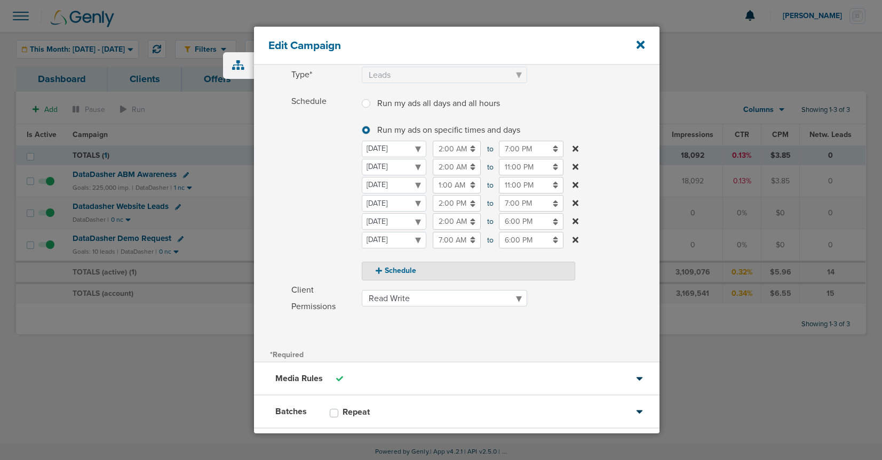
scroll to position [163, 0]
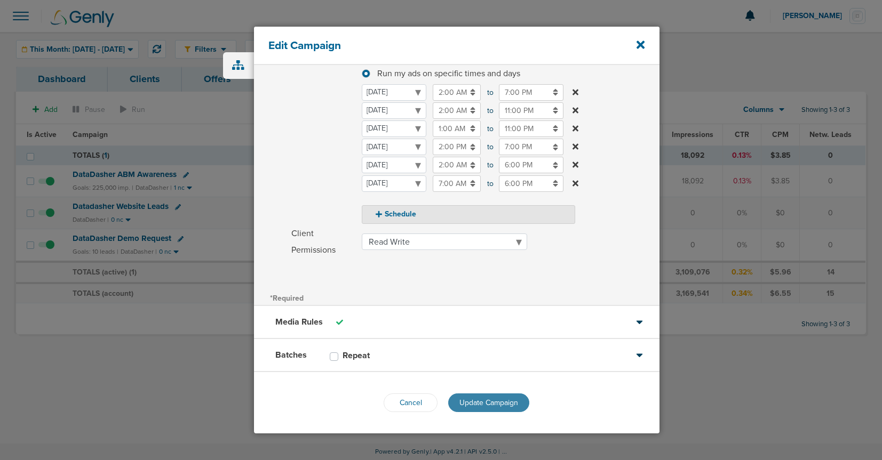
click at [468, 400] on span "Update Campaign" at bounding box center [488, 403] width 59 height 9
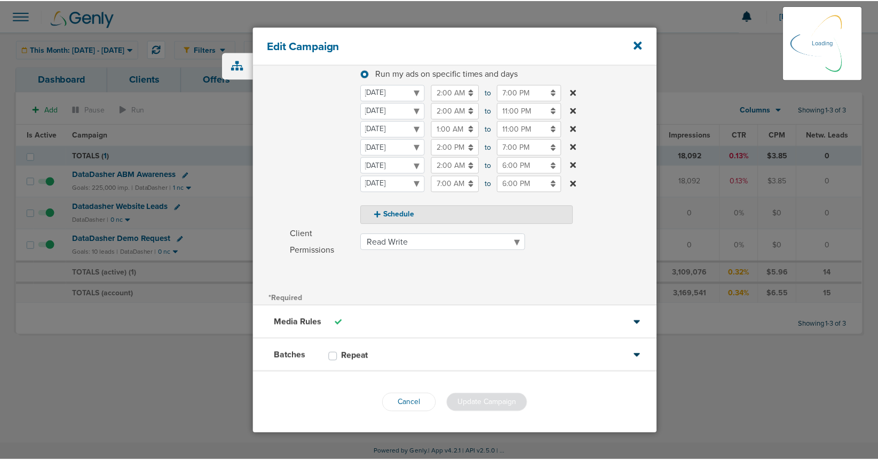
scroll to position [130, 0]
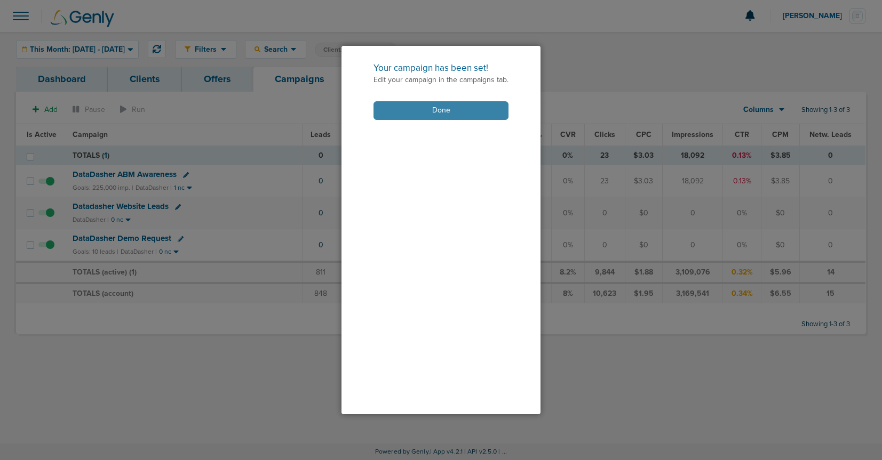
click at [416, 111] on button "Done" at bounding box center [440, 110] width 135 height 19
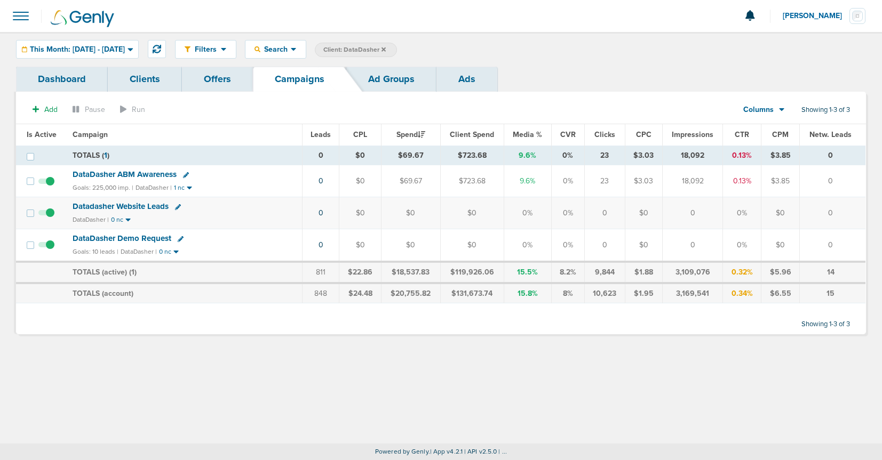
click at [139, 237] on span "DataDasher Demo Request" at bounding box center [122, 239] width 99 height 10
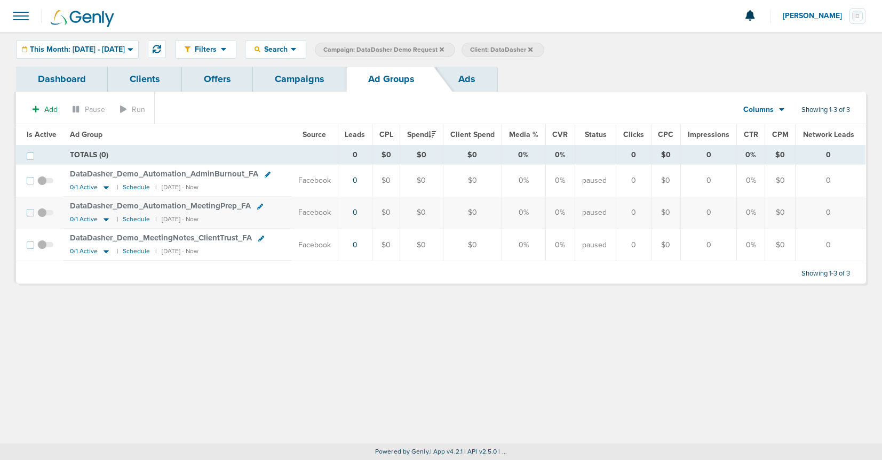
click at [184, 174] on span "DataDasher_ Demo_ Automation_ AdminBurnout_ FA" at bounding box center [164, 174] width 188 height 10
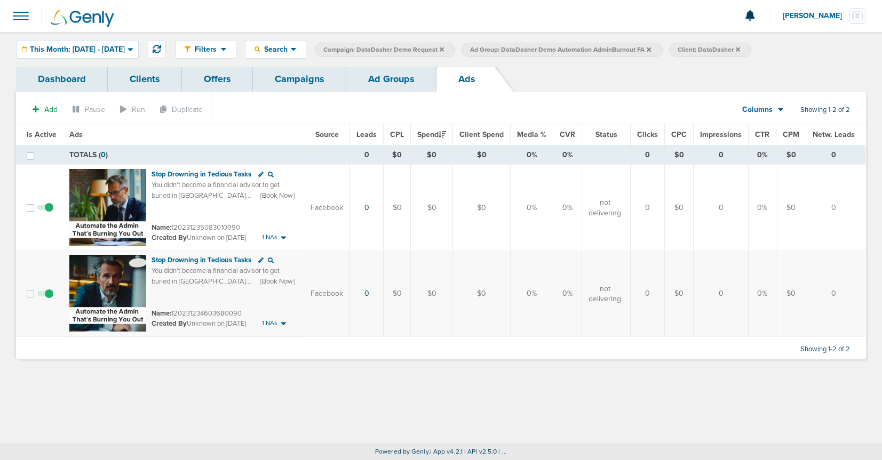
click at [389, 80] on link "Ad Groups" at bounding box center [391, 79] width 90 height 25
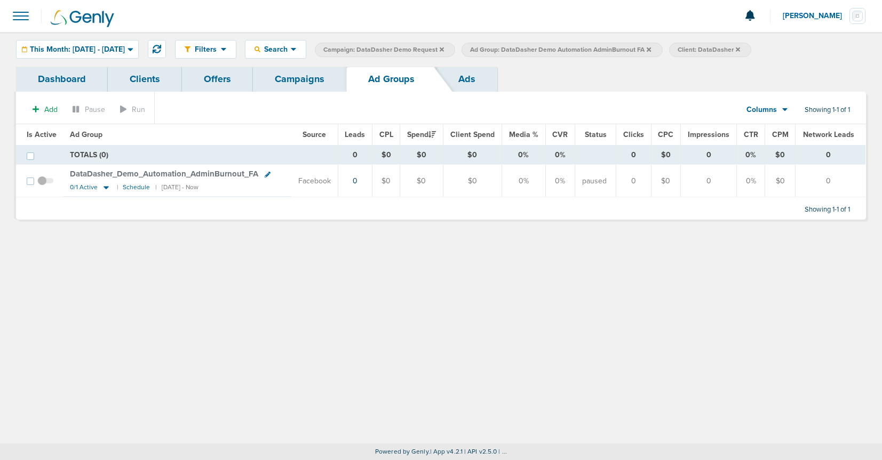
click at [42, 186] on span at bounding box center [45, 186] width 16 height 0
click at [45, 184] on input "checkbox" at bounding box center [45, 184] width 0 height 0
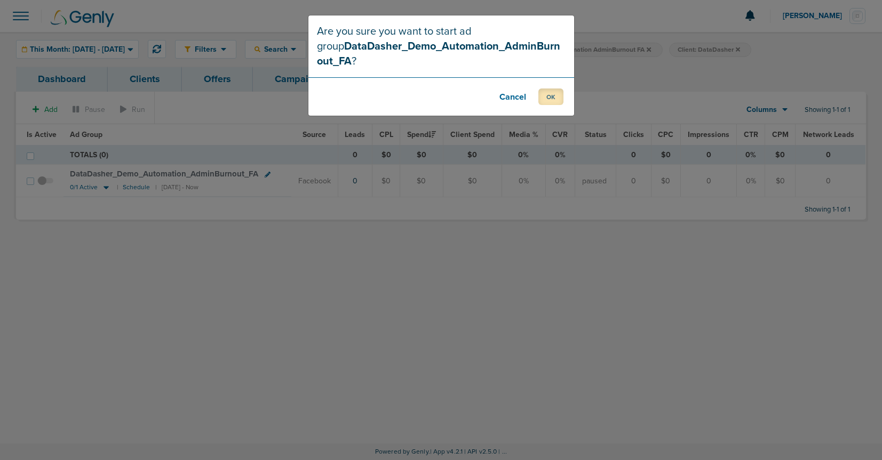
click at [551, 98] on button "OK" at bounding box center [550, 97] width 25 height 17
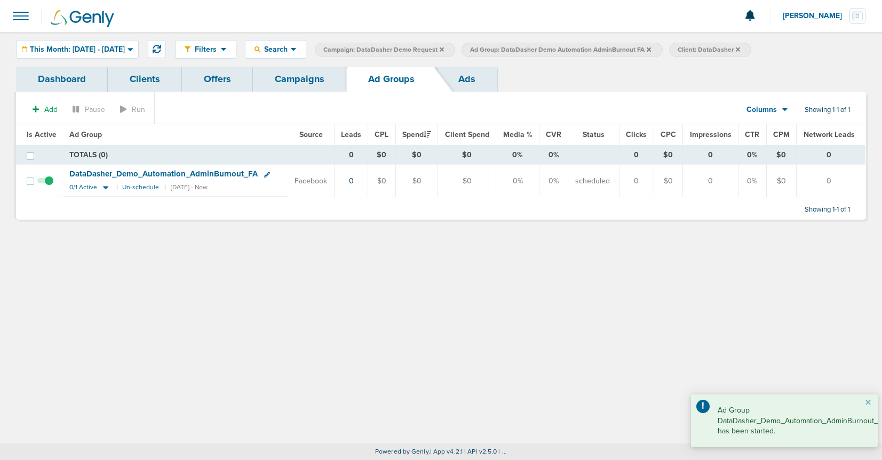
click at [651, 49] on icon at bounding box center [649, 49] width 4 height 6
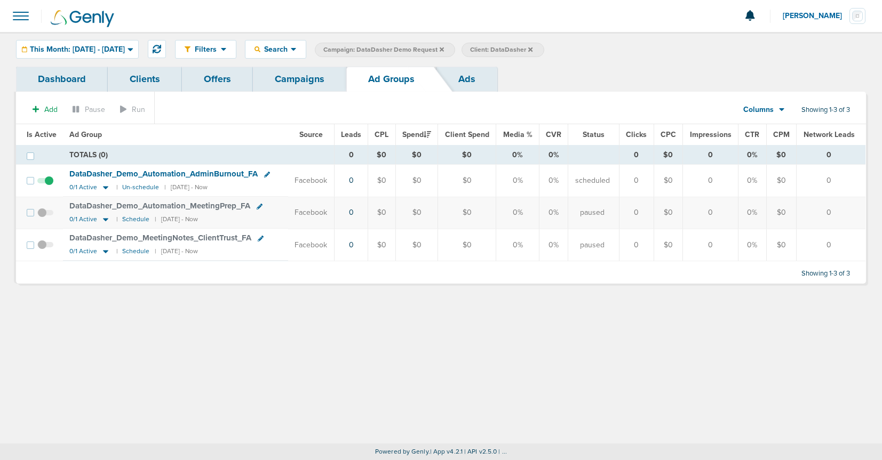
click at [37, 218] on span at bounding box center [45, 218] width 16 height 0
click at [45, 215] on input "checkbox" at bounding box center [45, 215] width 0 height 0
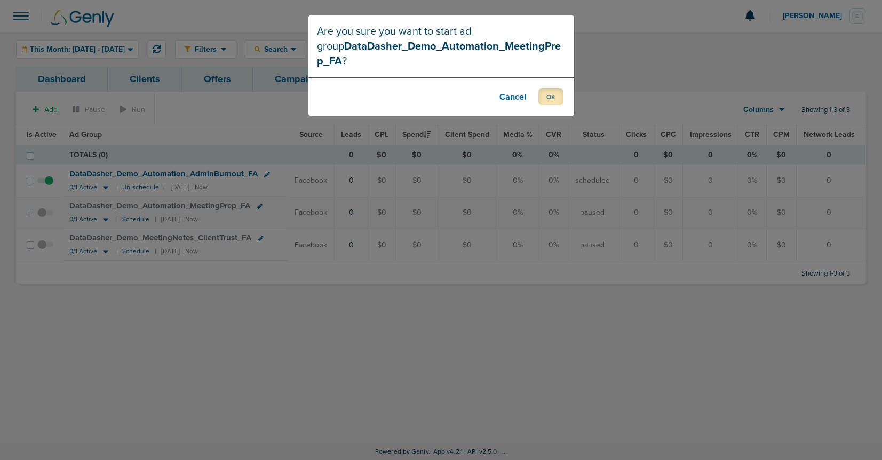
click at [556, 89] on button "OK" at bounding box center [550, 97] width 25 height 17
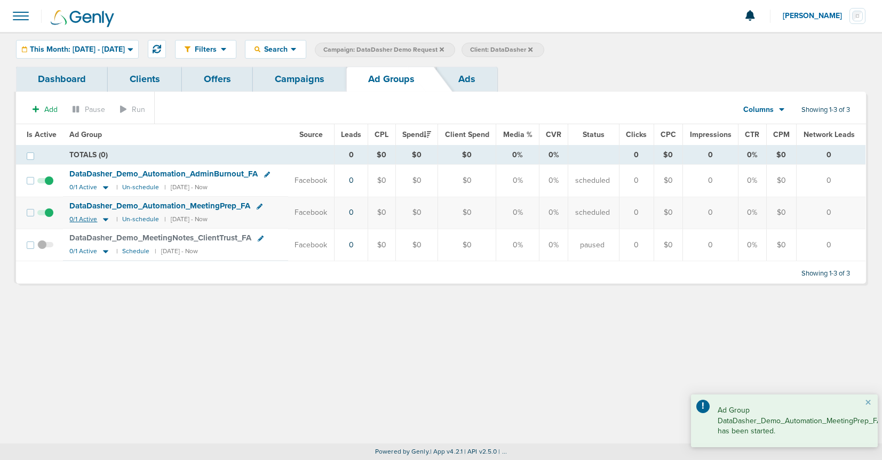
click at [105, 219] on icon at bounding box center [105, 220] width 5 height 3
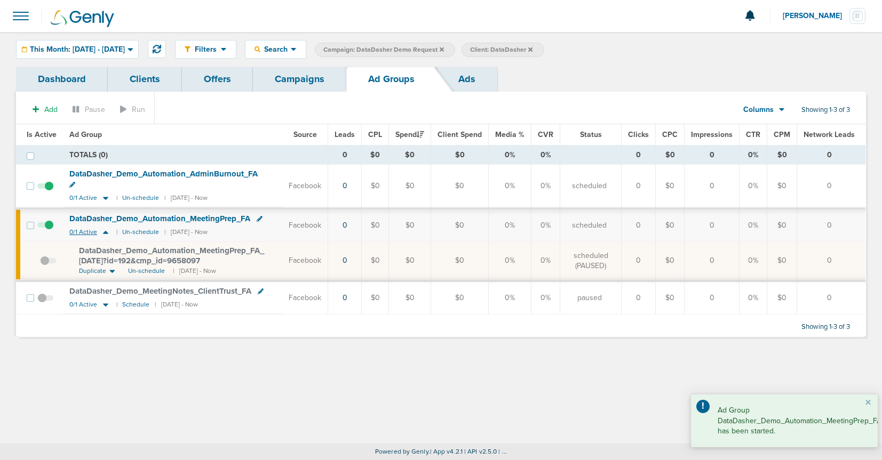
click at [105, 228] on icon at bounding box center [105, 232] width 11 height 9
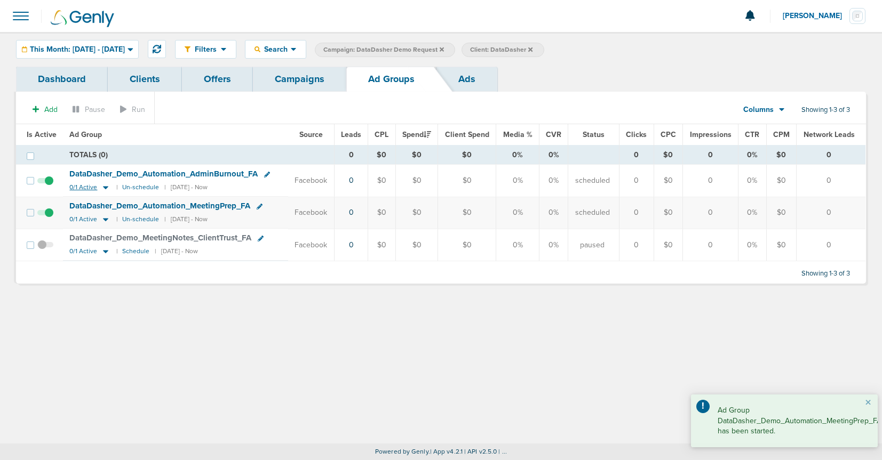
click at [103, 185] on icon at bounding box center [105, 187] width 11 height 9
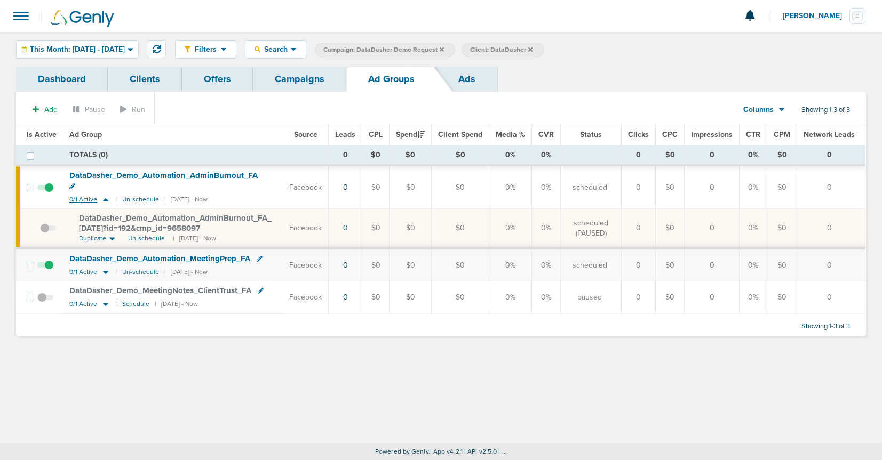
click at [105, 195] on icon at bounding box center [105, 199] width 11 height 9
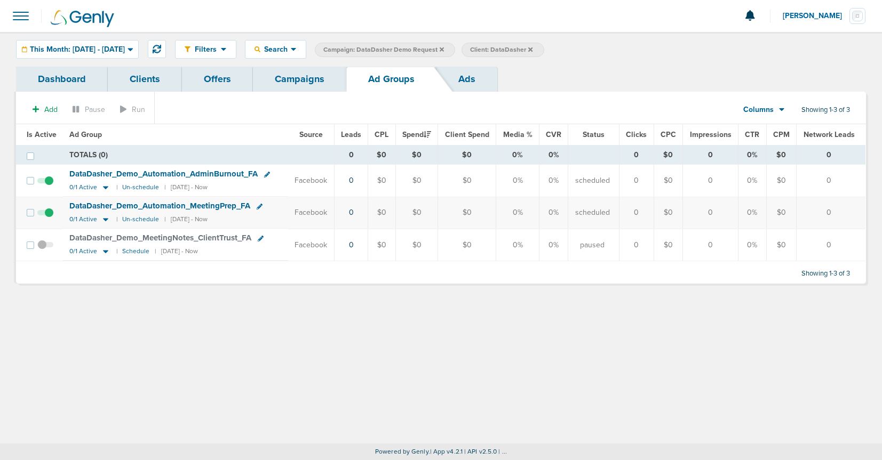
click at [312, 77] on link "Campaigns" at bounding box center [299, 79] width 93 height 25
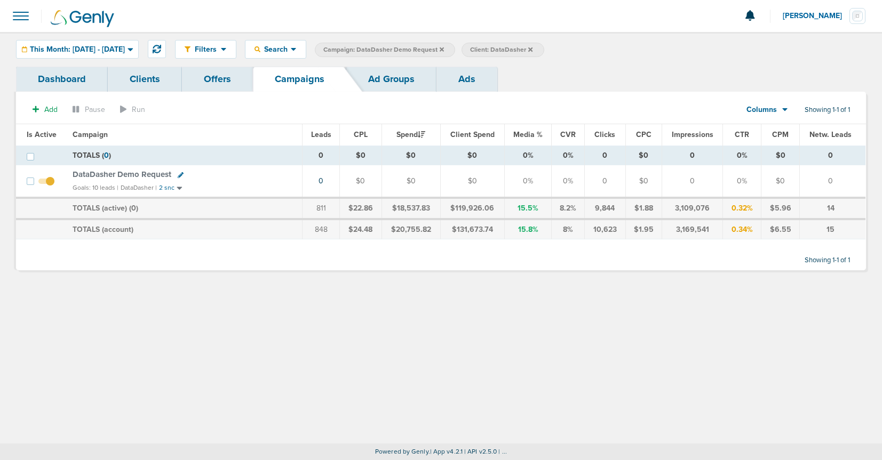
click at [444, 50] on icon at bounding box center [442, 49] width 4 height 4
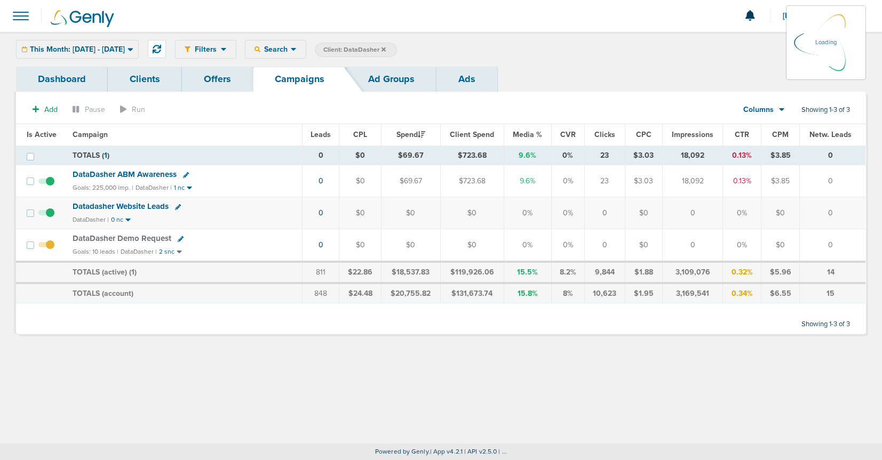
click at [386, 50] on icon at bounding box center [383, 49] width 4 height 4
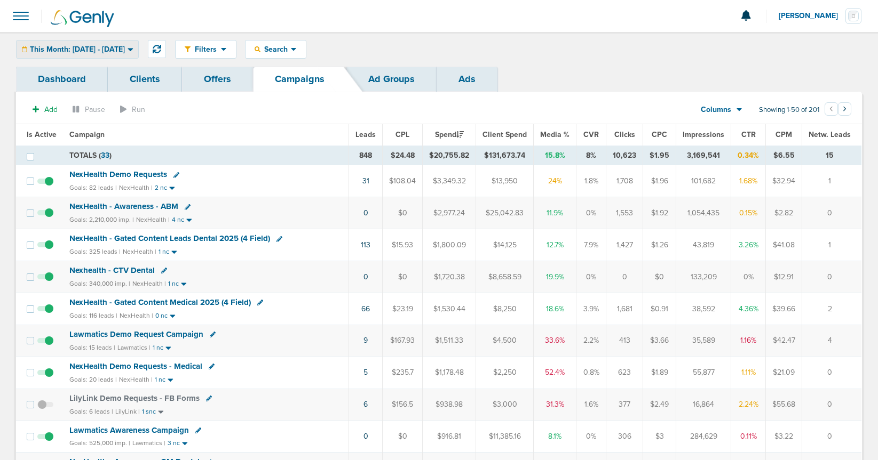
click at [125, 48] on span "This Month: 08.01.2025 - 08.31.2025" at bounding box center [77, 49] width 95 height 7
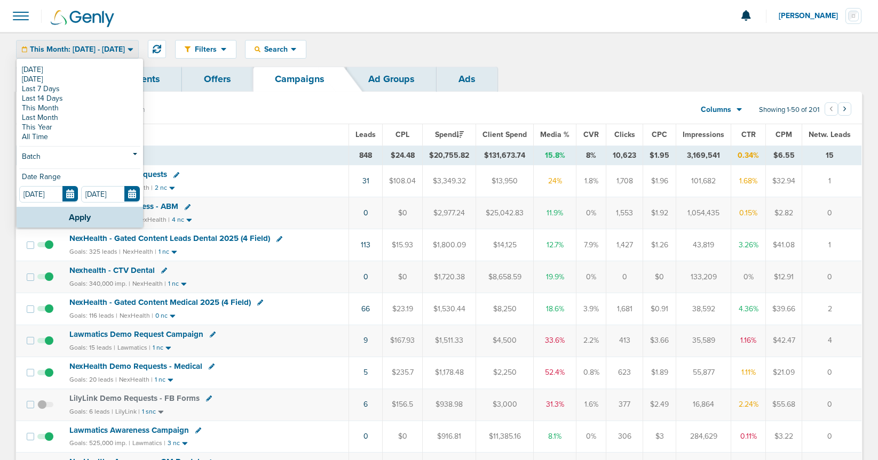
click at [125, 48] on span "This Month: 08.01.2025 - 08.31.2025" at bounding box center [77, 49] width 95 height 7
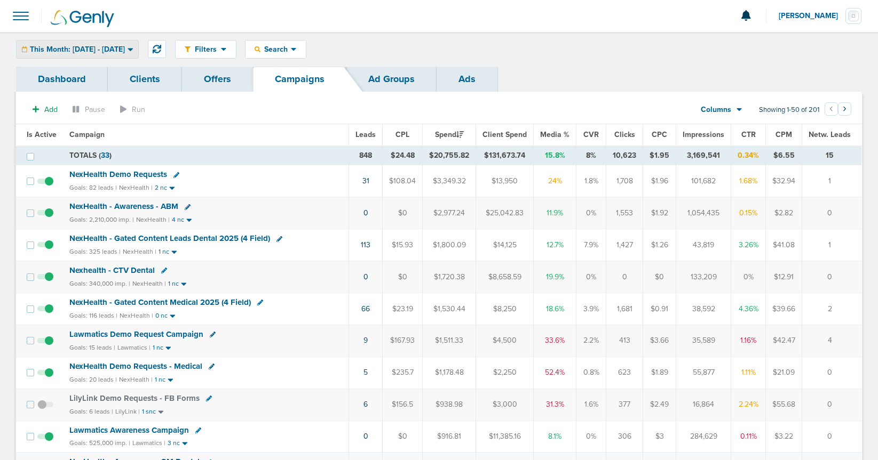
click at [115, 49] on span "This Month: 08.01.2025 - 08.31.2025" at bounding box center [77, 49] width 95 height 7
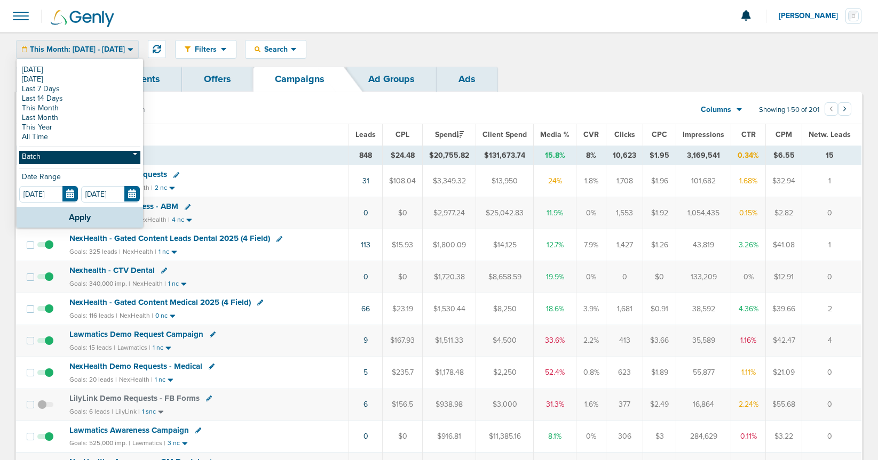
click at [67, 152] on link "Batch" at bounding box center [79, 157] width 121 height 13
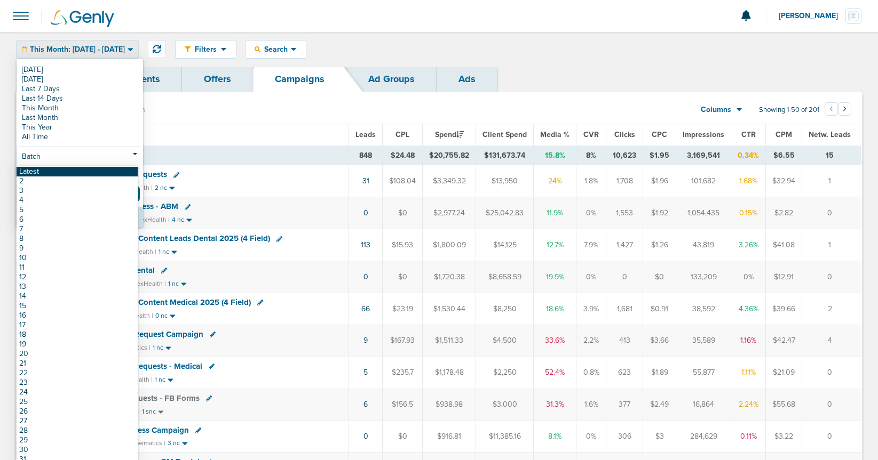
click at [67, 170] on link "Latest" at bounding box center [77, 172] width 121 height 10
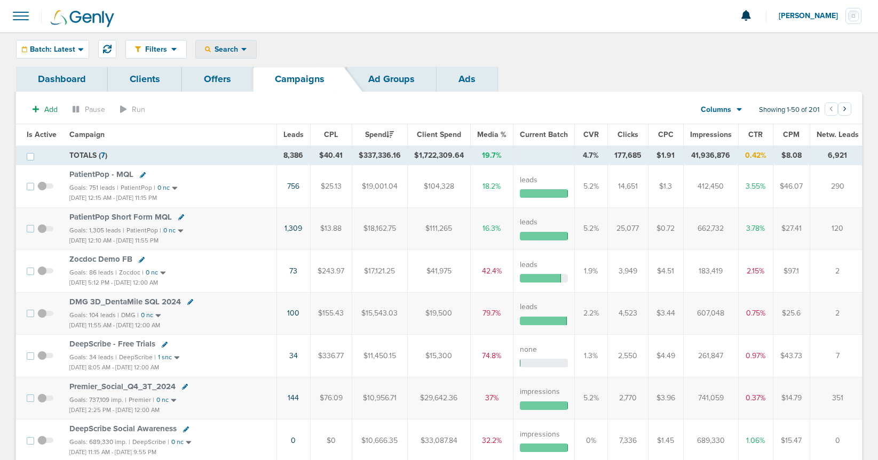
click at [234, 51] on span "Search" at bounding box center [226, 49] width 30 height 9
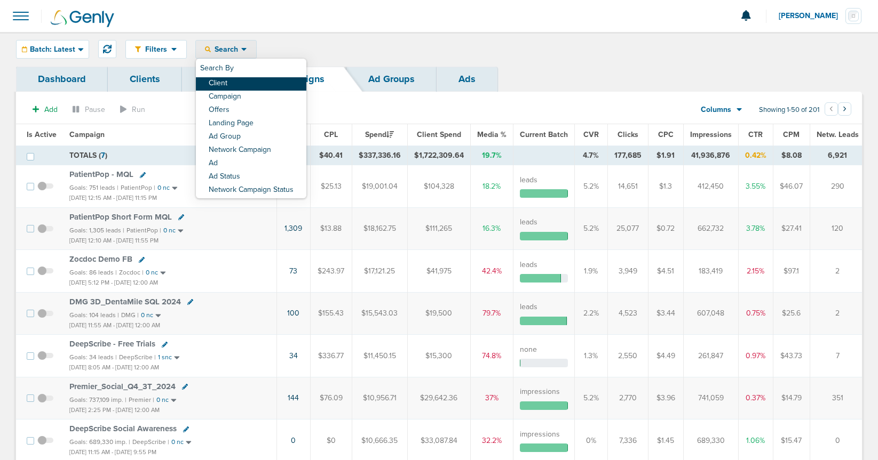
click at [238, 81] on link "Client" at bounding box center [251, 83] width 110 height 13
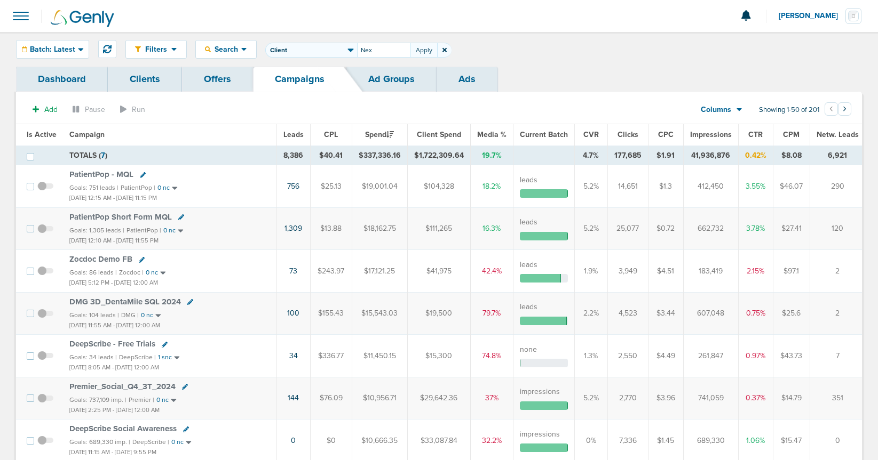
type input "Nex"
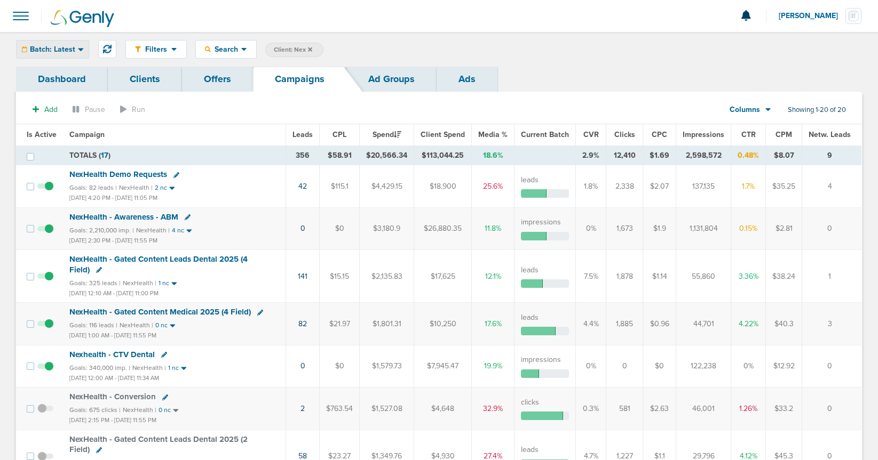
click at [56, 46] on span "Batch: Latest" at bounding box center [52, 49] width 45 height 7
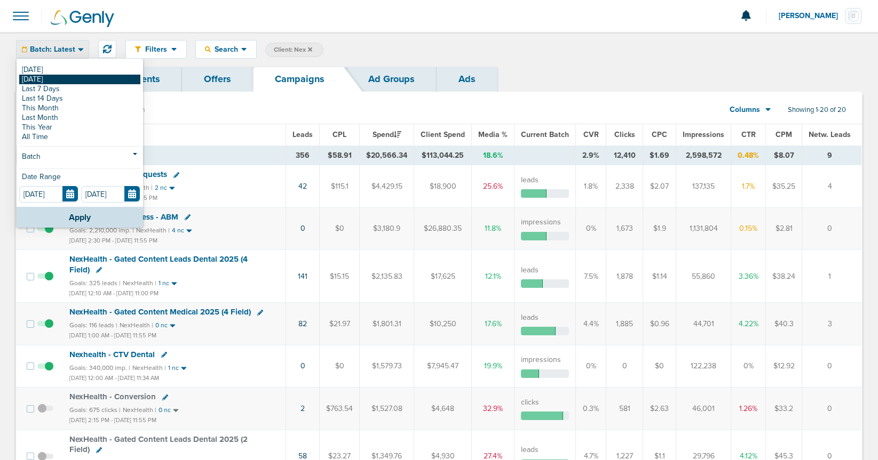
click at [52, 76] on link "[DATE]" at bounding box center [79, 80] width 121 height 10
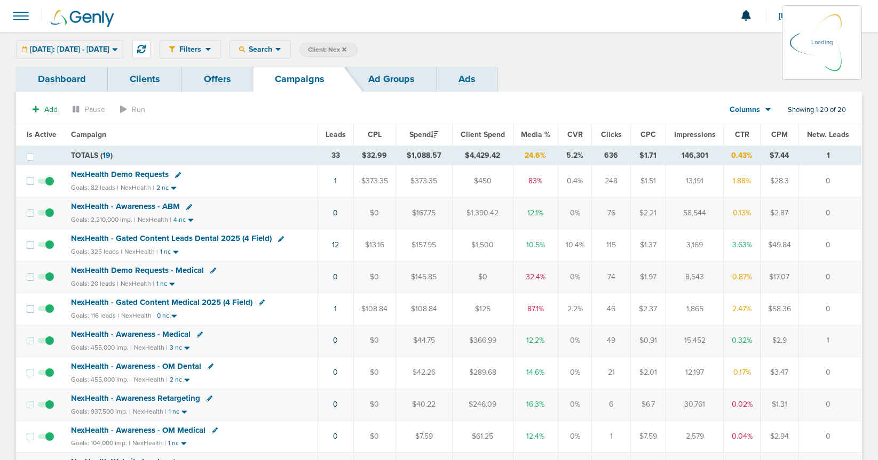
click at [52, 48] on div "Yesterday: 08.13.2025 - 08.13.2025 Today Yesterday Last 7 Days Last 14 Days Thi…" at bounding box center [69, 49] width 107 height 19
click at [94, 48] on span "Yesterday: 08.13.2025 - 08.13.2025" at bounding box center [69, 49] width 79 height 7
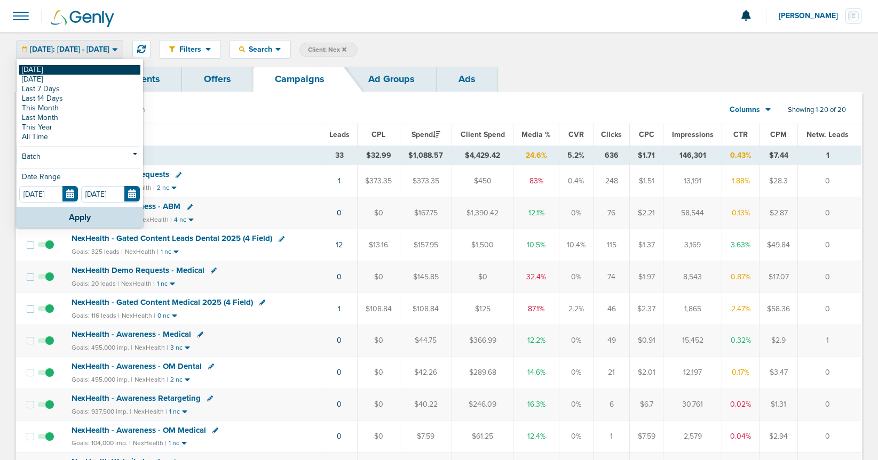
click at [71, 69] on link "[DATE]" at bounding box center [79, 70] width 121 height 10
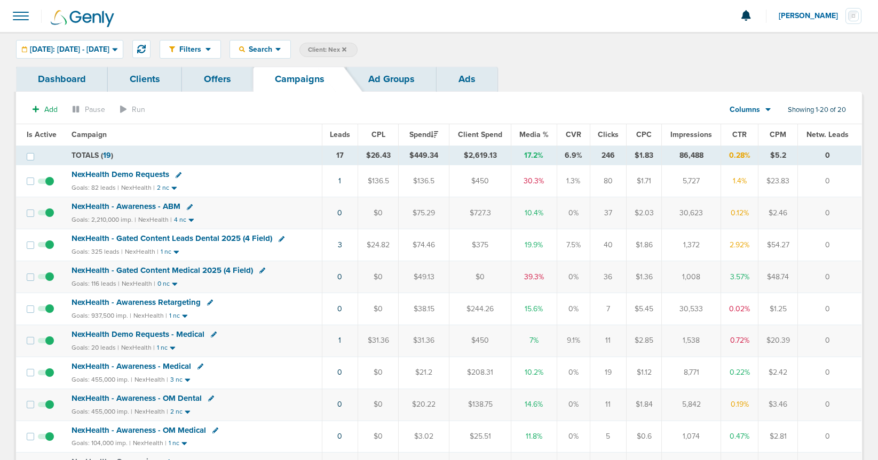
click at [102, 171] on span "NexHealth Demo Requests" at bounding box center [120, 175] width 98 height 10
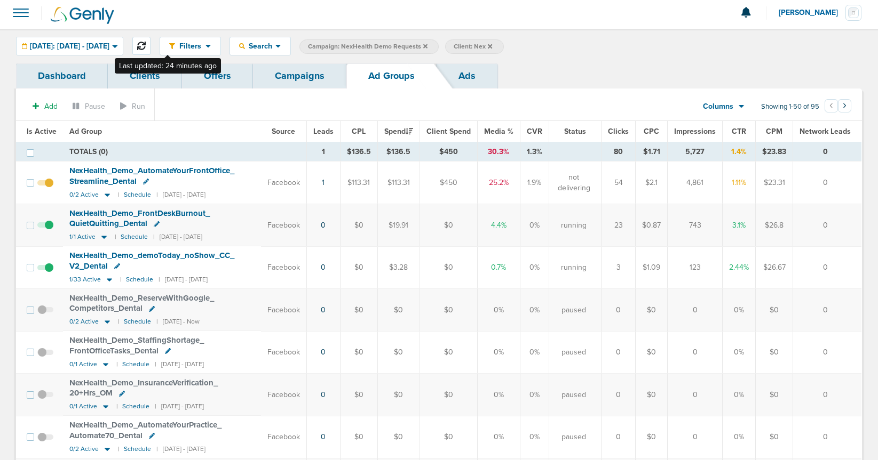
click at [150, 50] on button at bounding box center [141, 46] width 18 height 18
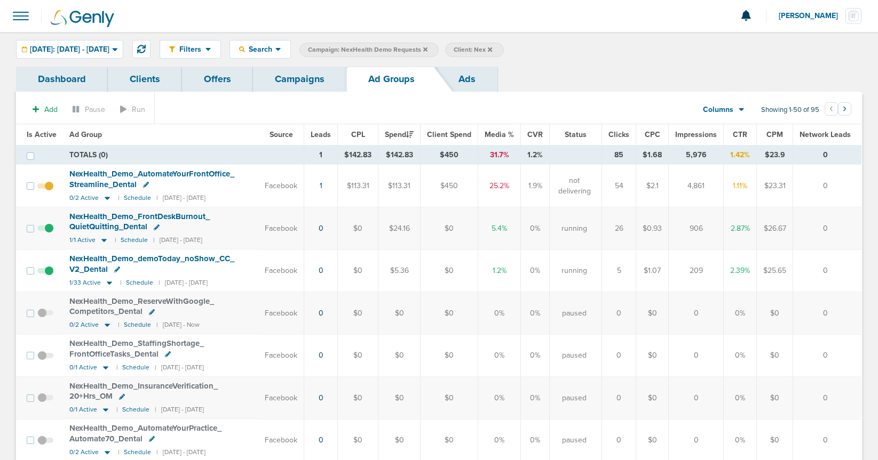
click at [276, 85] on link "Campaigns" at bounding box center [299, 79] width 93 height 25
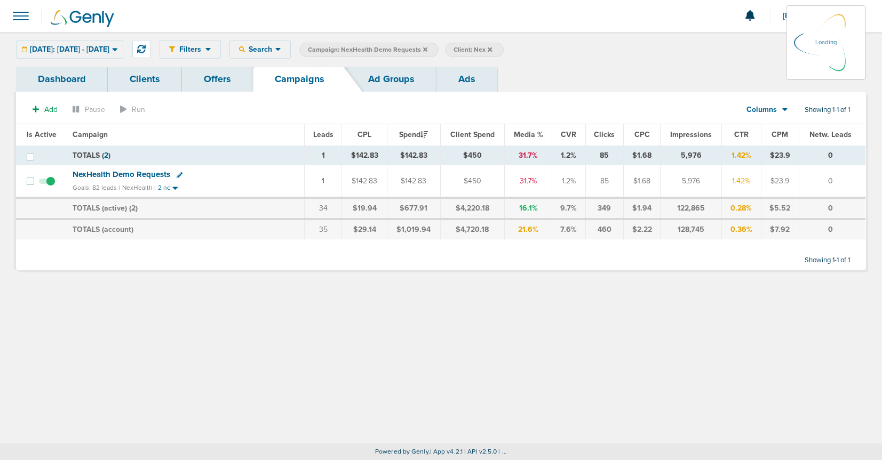
click at [439, 54] on label "Campaign: NexHealth Demo Requests" at bounding box center [368, 50] width 139 height 14
click at [427, 47] on icon at bounding box center [425, 49] width 4 height 6
click at [427, 49] on icon at bounding box center [425, 49] width 4 height 4
click at [427, 48] on icon at bounding box center [425, 49] width 4 height 4
click at [427, 50] on icon at bounding box center [425, 49] width 4 height 6
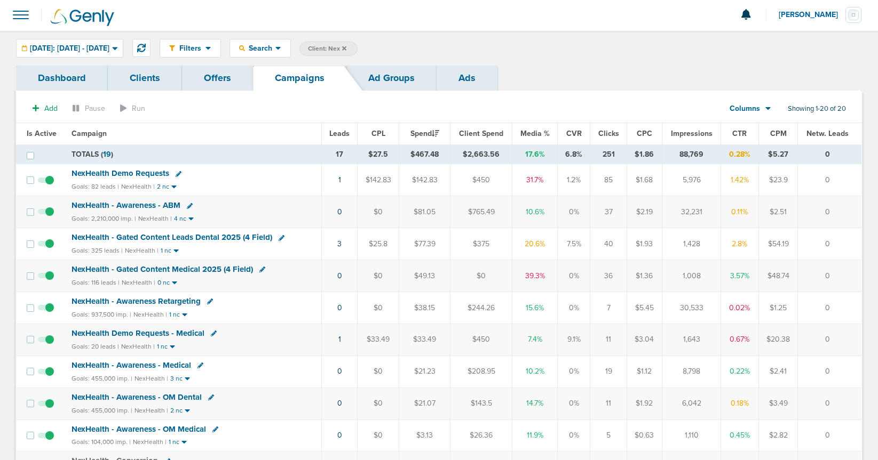
click at [357, 49] on label "Client: Nex" at bounding box center [328, 49] width 58 height 14
click at [346, 47] on icon at bounding box center [344, 47] width 4 height 4
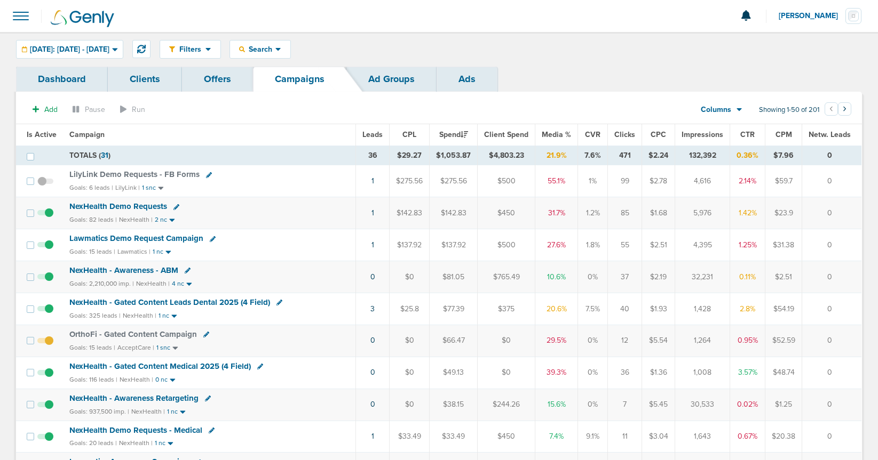
click at [203, 303] on span "NexHealth - Gated Content Leads Dental 2025 (4 Field)" at bounding box center [169, 303] width 201 height 10
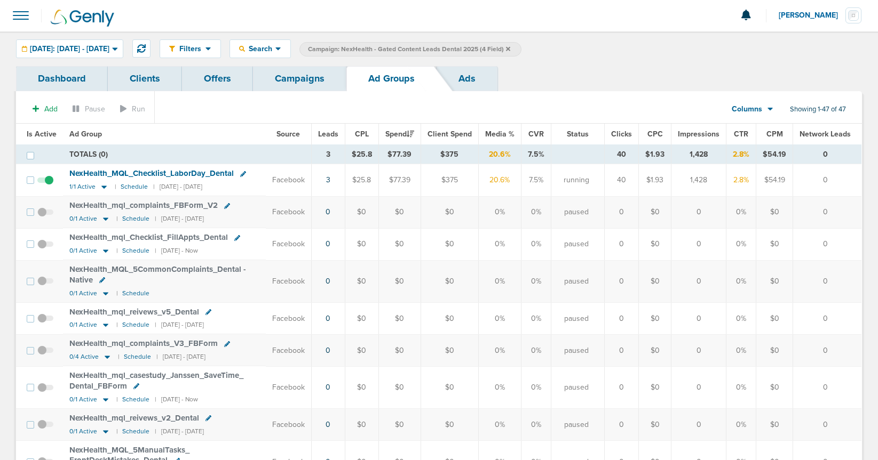
scroll to position [1, 0]
click at [285, 82] on link "Campaigns" at bounding box center [299, 78] width 93 height 25
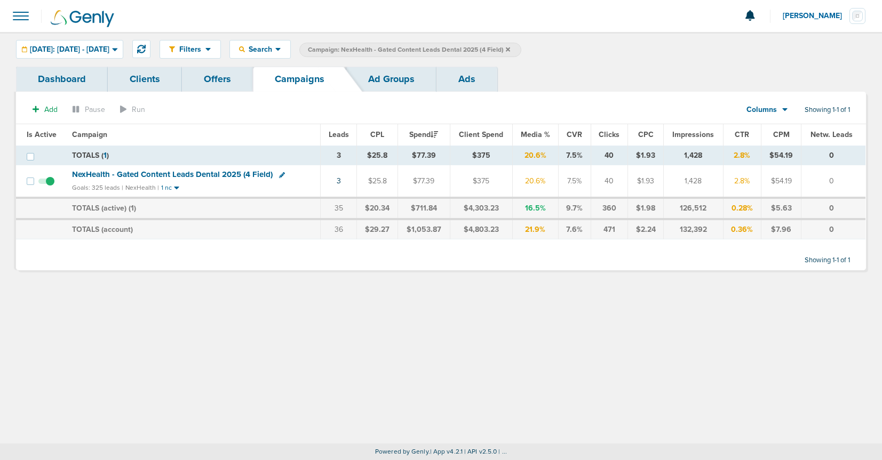
click at [510, 48] on icon at bounding box center [508, 49] width 4 height 4
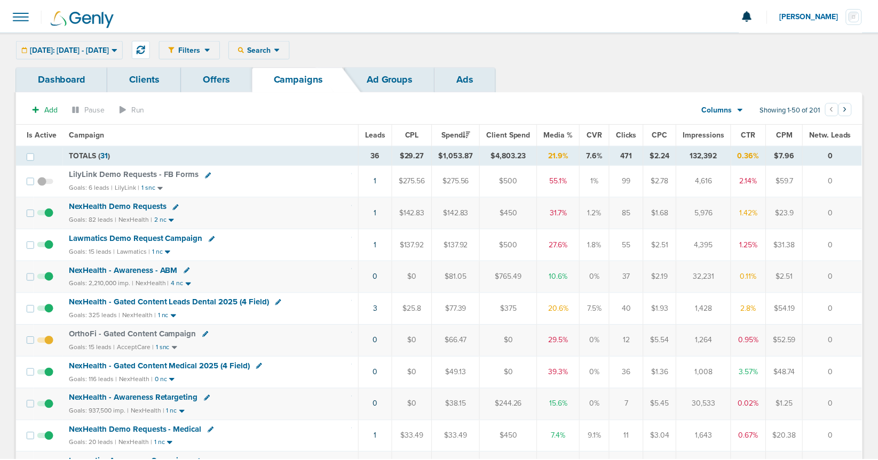
scroll to position [1, 0]
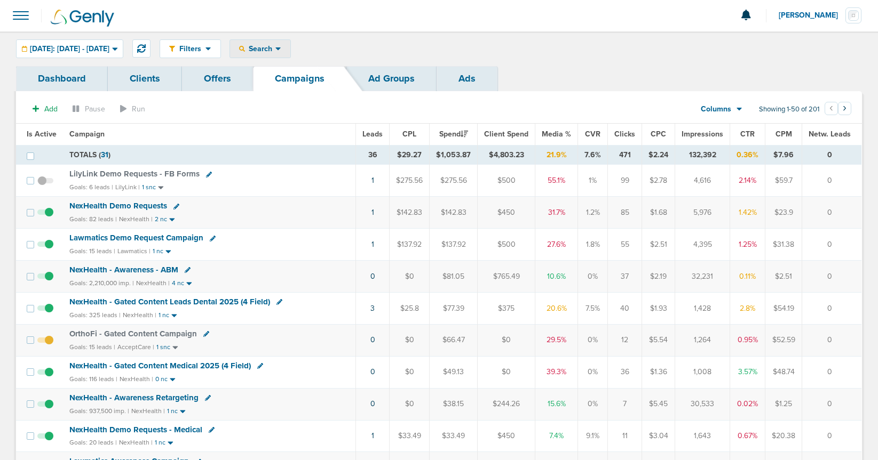
drag, startPoint x: 277, startPoint y: 46, endPoint x: 277, endPoint y: 67, distance: 20.8
click at [275, 47] on span "Search" at bounding box center [260, 48] width 30 height 9
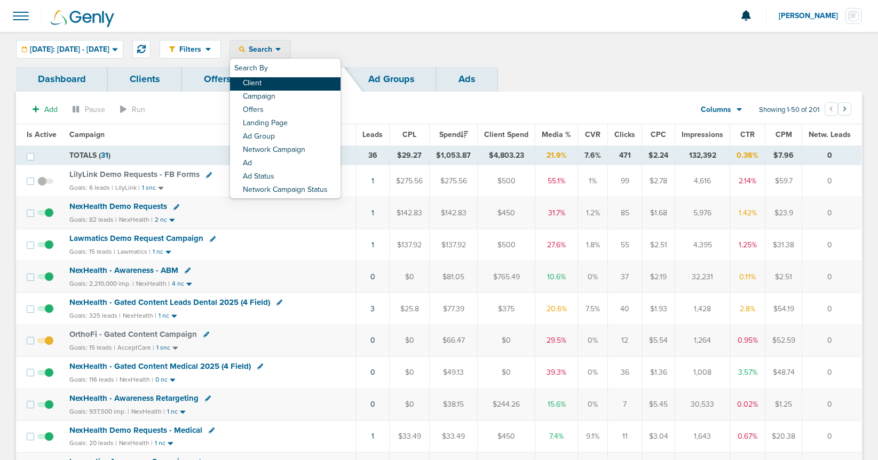
click at [283, 81] on link "Client" at bounding box center [285, 83] width 110 height 13
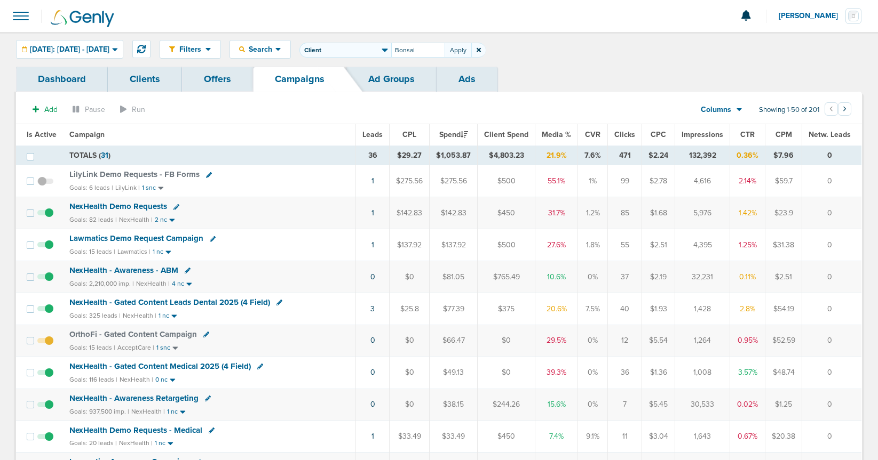
type input "Bonsai"
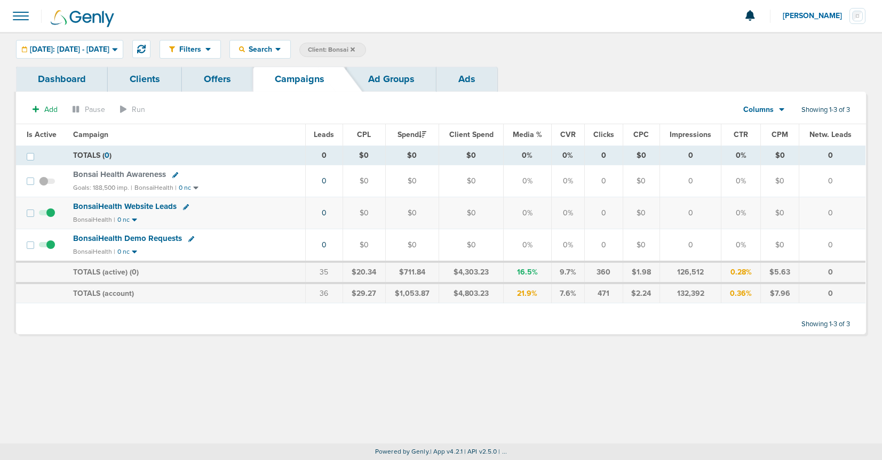
click at [189, 238] on icon at bounding box center [191, 239] width 6 height 6
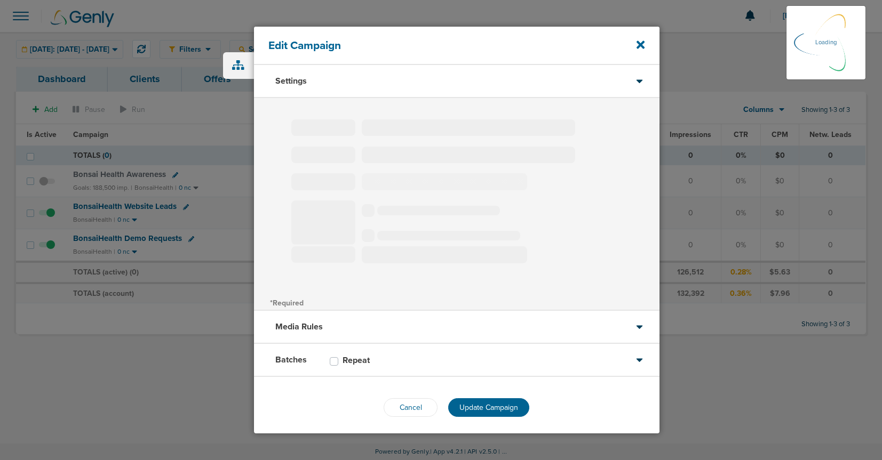
type input "BonsaiHealth Demo Requests"
select select "Leads"
radio input "true"
select select "readOnly"
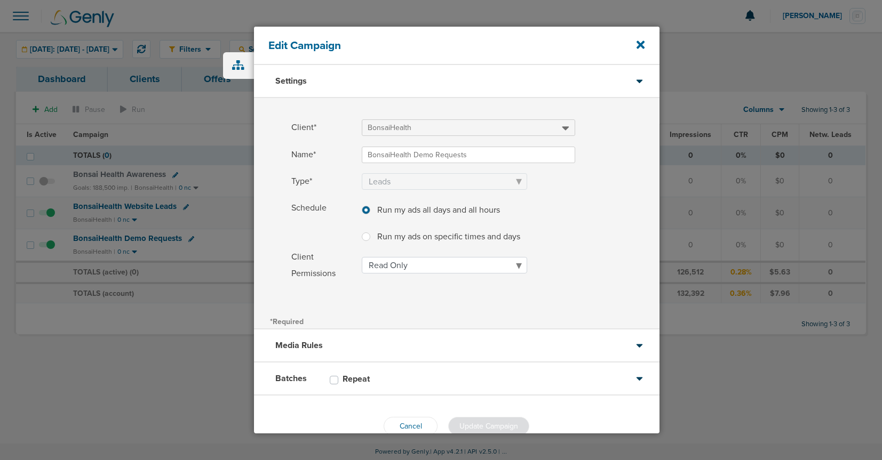
scroll to position [23, 0]
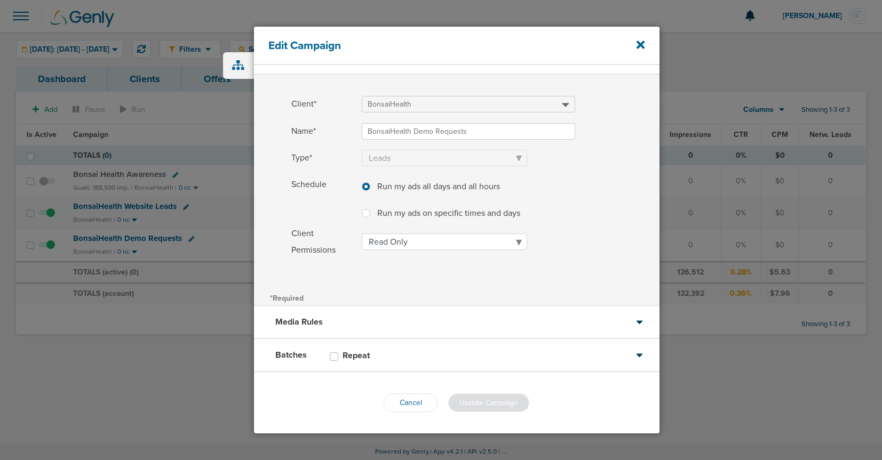
drag, startPoint x: 425, startPoint y: 349, endPoint x: 408, endPoint y: 349, distance: 16.5
click at [425, 351] on div "Batches Repeat" at bounding box center [456, 355] width 405 height 33
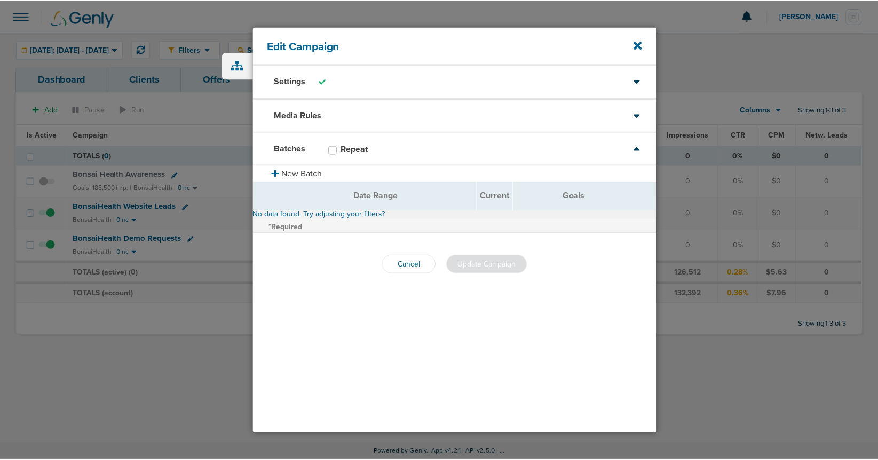
scroll to position [0, 0]
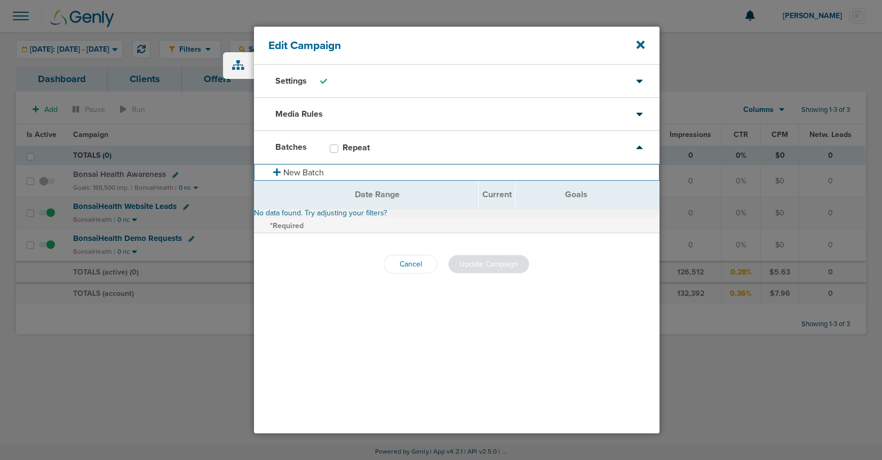
click at [292, 170] on button "New Batch" at bounding box center [456, 172] width 405 height 17
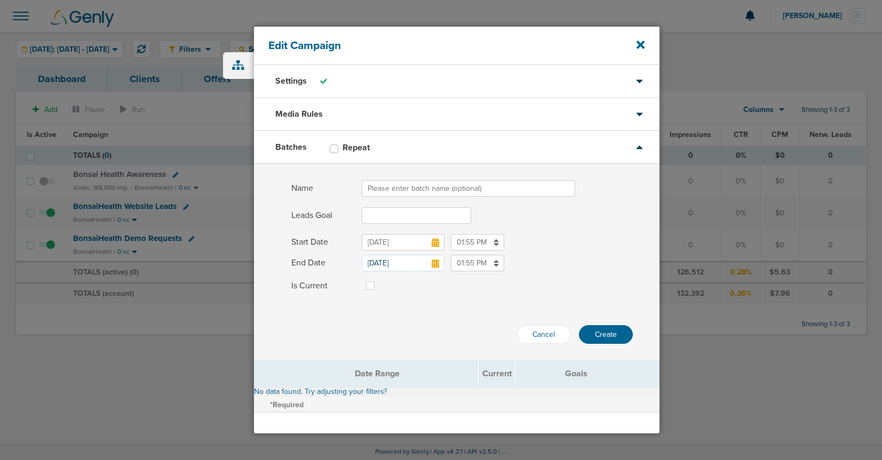
click at [437, 185] on input "Name" at bounding box center [468, 188] width 213 height 17
type input "Pilot 2025"
click at [401, 217] on input "Leads Goal" at bounding box center [416, 216] width 109 height 17
type input "10"
click at [409, 309] on div "Cancel Create" at bounding box center [456, 321] width 405 height 45
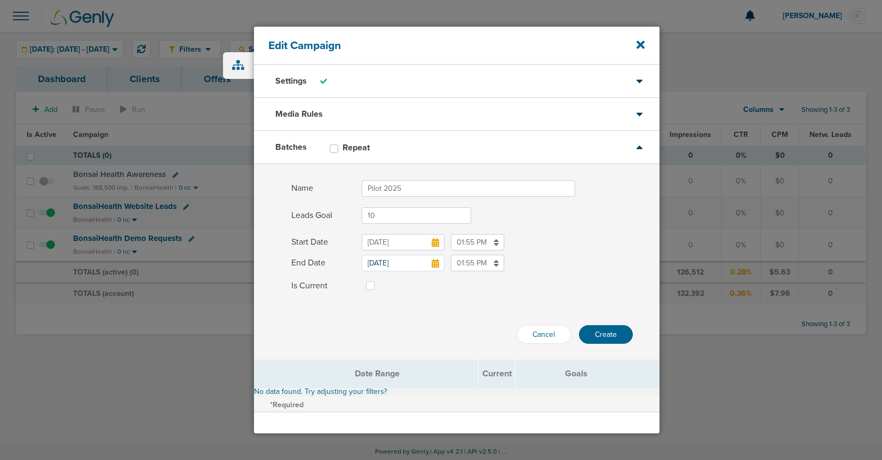
click at [435, 267] on icon at bounding box center [435, 263] width 7 height 9
click at [435, 267] on input "Aug 14, 2025" at bounding box center [403, 263] width 83 height 17
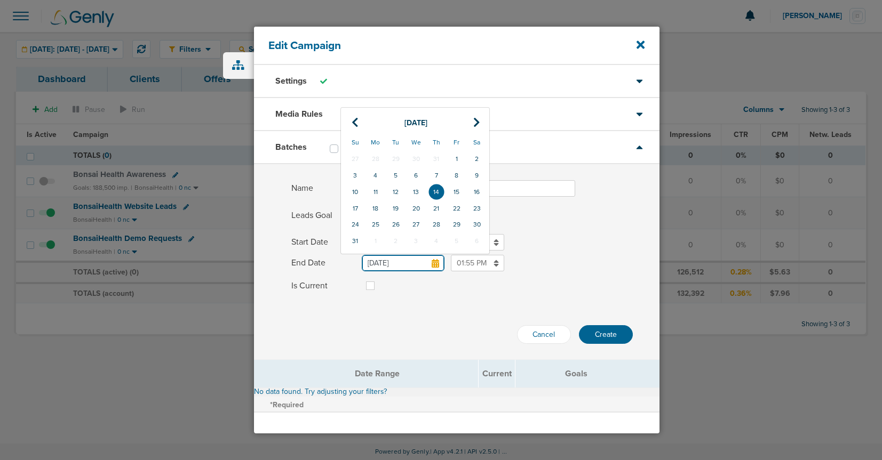
drag, startPoint x: 355, startPoint y: 241, endPoint x: 461, endPoint y: 266, distance: 108.4
click at [356, 242] on td "31" at bounding box center [355, 241] width 20 height 17
type input "Aug 31, 2025"
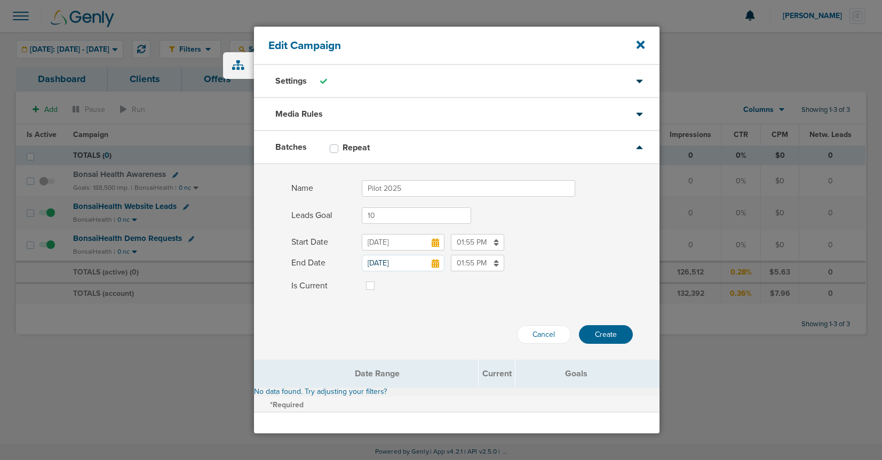
click at [467, 262] on input "01:55 PM" at bounding box center [477, 263] width 53 height 17
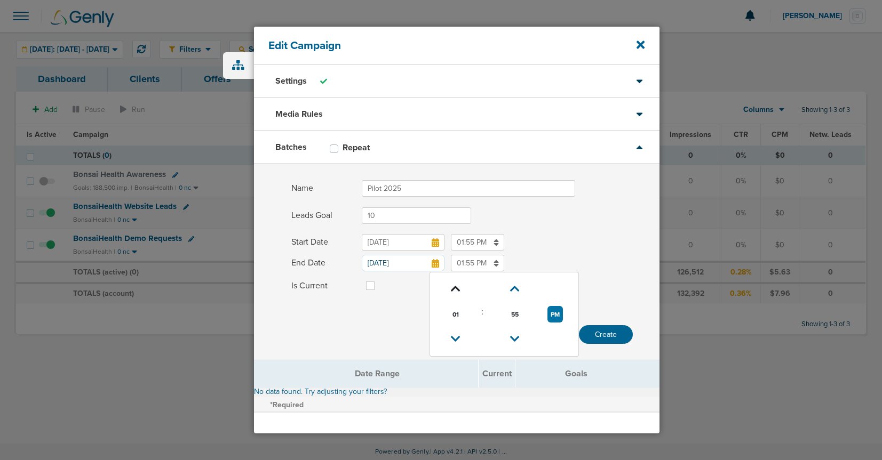
click at [458, 286] on icon at bounding box center [456, 289] width 10 height 6
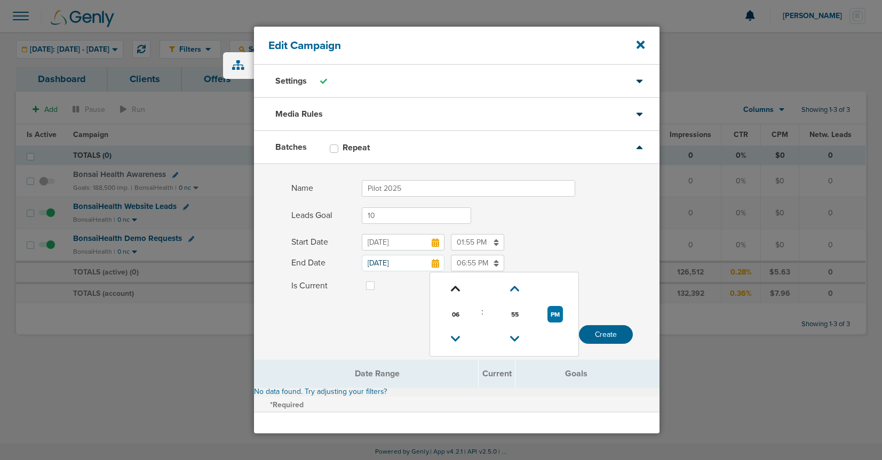
click at [458, 286] on icon at bounding box center [456, 289] width 10 height 6
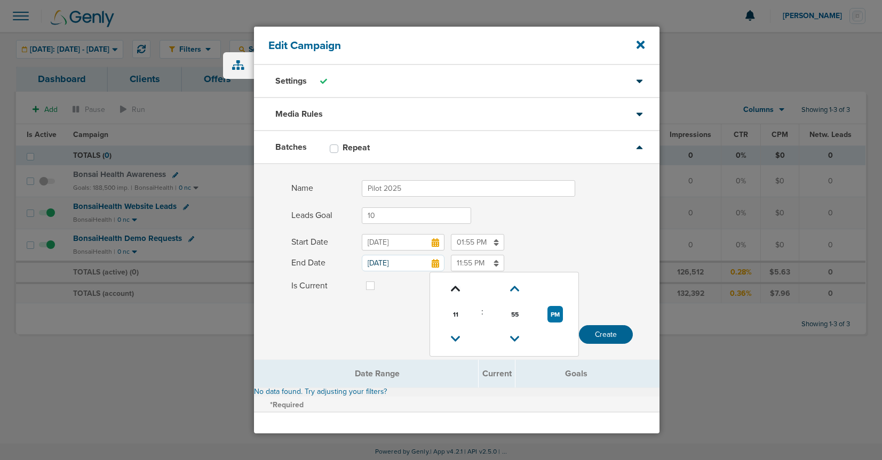
click at [458, 286] on icon at bounding box center [456, 289] width 10 height 6
click at [459, 340] on icon at bounding box center [455, 339] width 10 height 6
type input "11:55 PM"
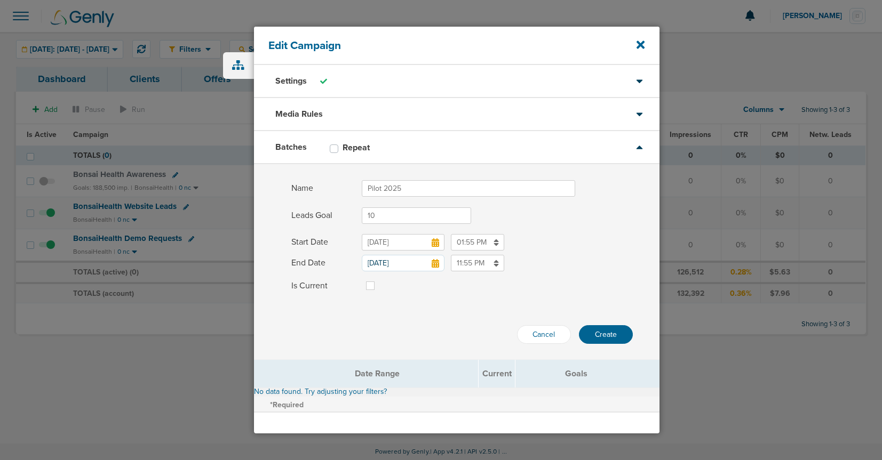
click at [379, 280] on label at bounding box center [379, 280] width 0 height 0
click at [372, 284] on input "Is Current" at bounding box center [370, 285] width 9 height 11
checkbox input "true"
click at [600, 336] on button "Create" at bounding box center [606, 334] width 54 height 19
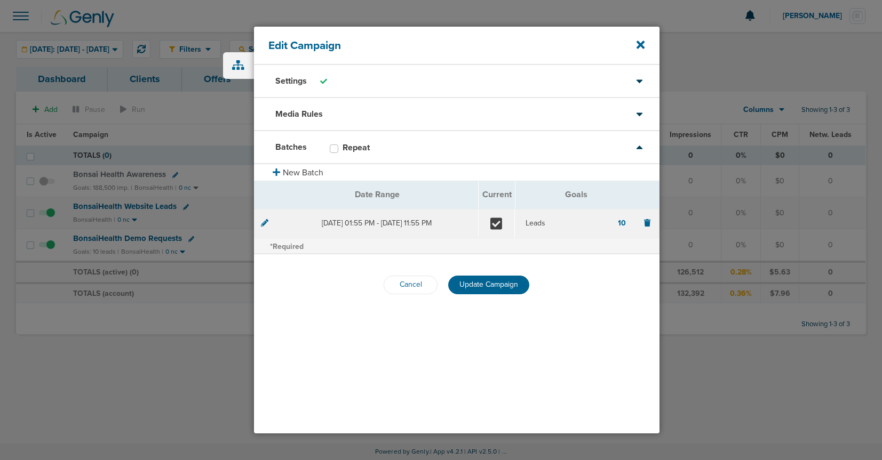
click at [343, 111] on div "Media Rules" at bounding box center [456, 114] width 405 height 33
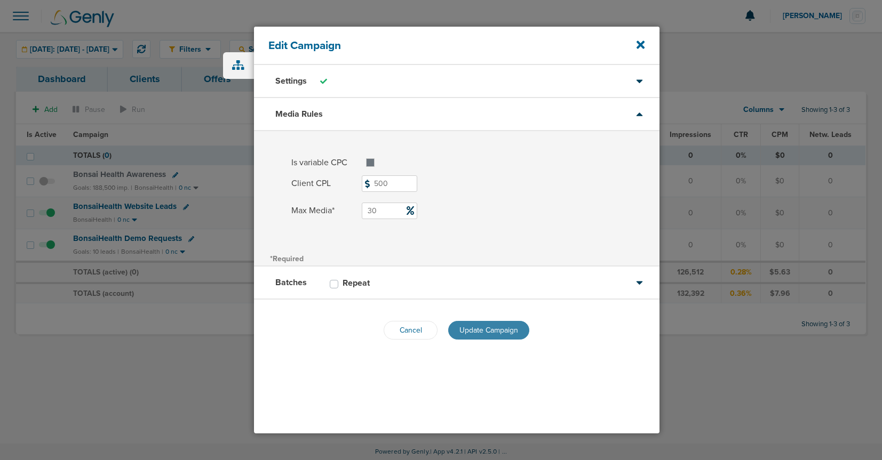
click at [496, 330] on span "Update Campaign" at bounding box center [488, 330] width 59 height 9
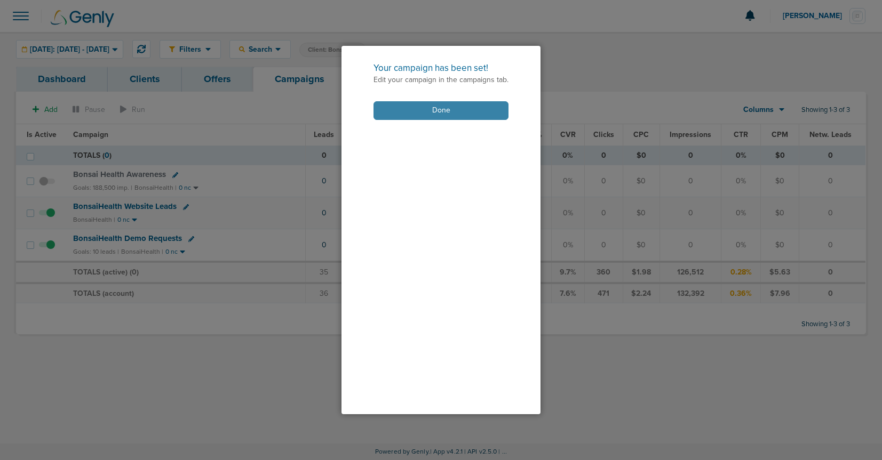
click at [431, 113] on button "Done" at bounding box center [440, 110] width 135 height 19
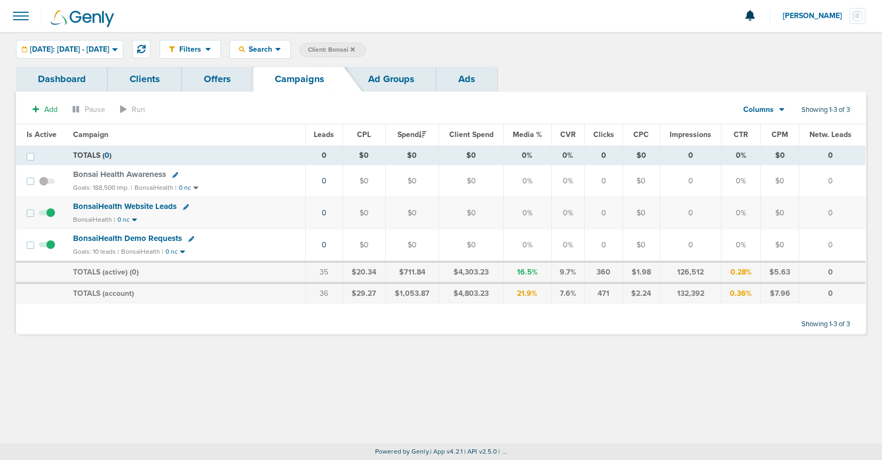
click at [355, 47] on icon at bounding box center [353, 49] width 4 height 6
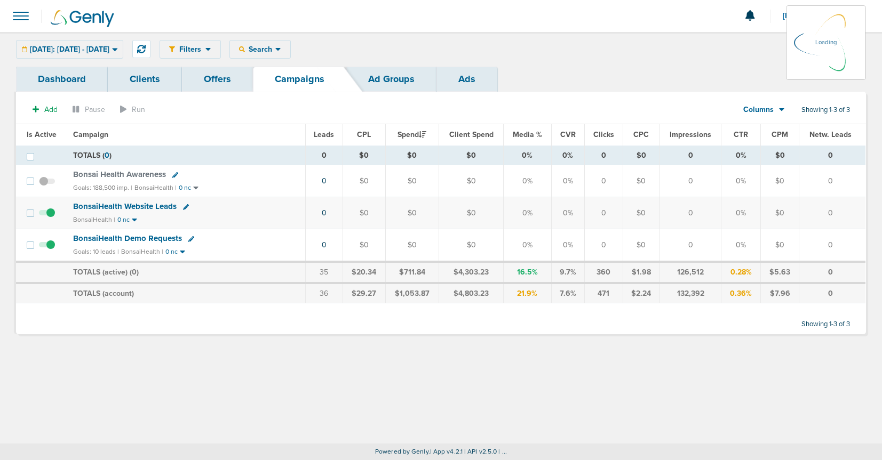
click at [118, 50] on icon at bounding box center [115, 49] width 6 height 9
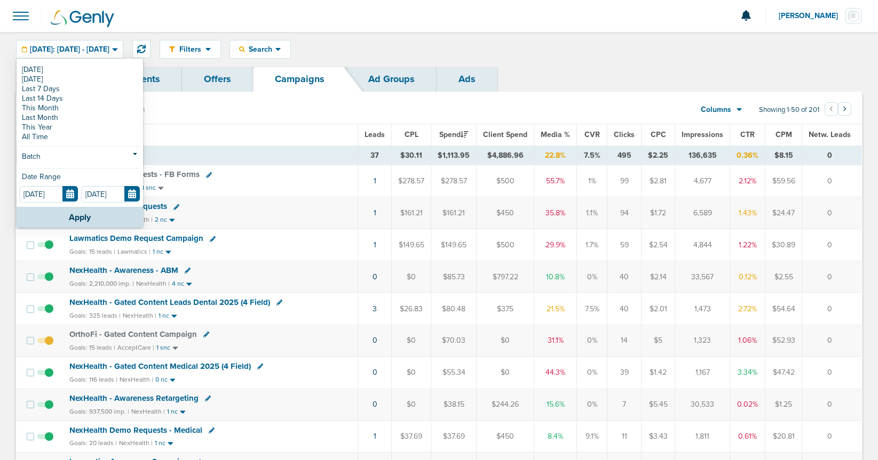
click at [43, 67] on link "[DATE]" at bounding box center [79, 70] width 121 height 10
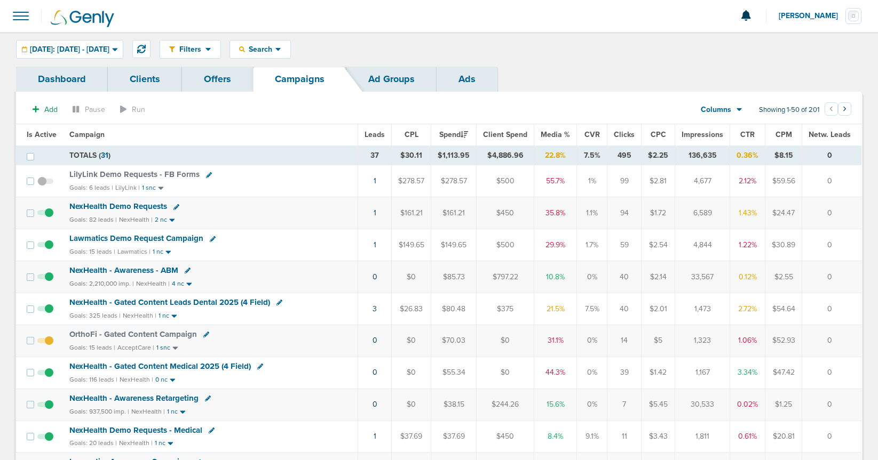
click at [219, 366] on span "NexHealth - Gated Content Medical 2025 (4 Field)" at bounding box center [159, 367] width 181 height 10
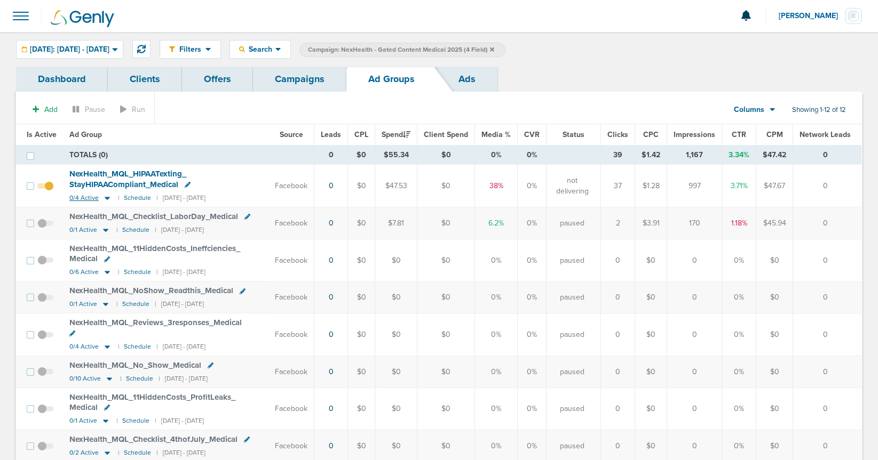
click at [105, 197] on icon at bounding box center [107, 198] width 5 height 3
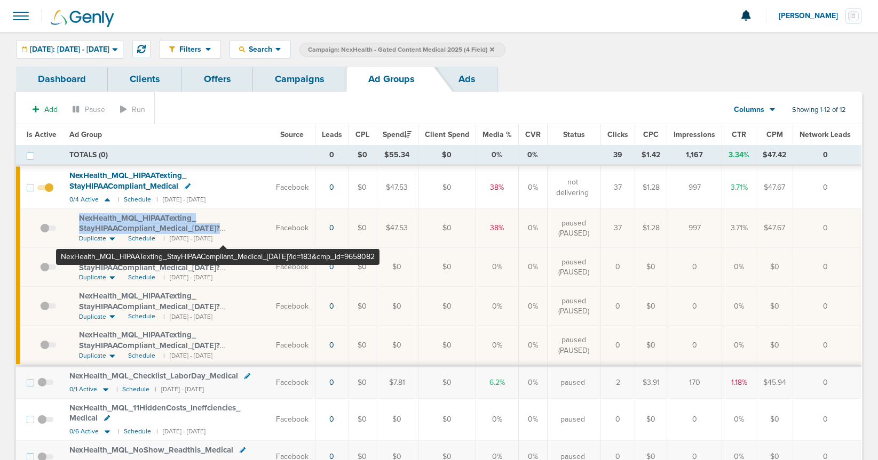
drag, startPoint x: 73, startPoint y: 214, endPoint x: 223, endPoint y: 226, distance: 150.3
click at [223, 226] on td "NexHealth_ MQL_ HIPAATexting_ StayHIPAACompliant_ Medical_ 07.24.25?id=183&cmp_…" at bounding box center [166, 228] width 206 height 39
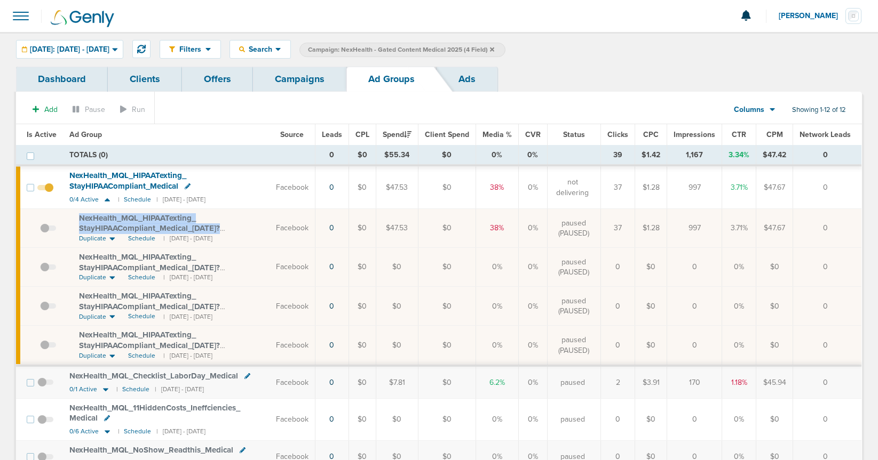
copy span "NexHealth_ MQL_ HIPAATexting_ StayHIPAACompliant_ Medical_ 07.24.25"
click at [286, 84] on link "Campaigns" at bounding box center [299, 79] width 93 height 25
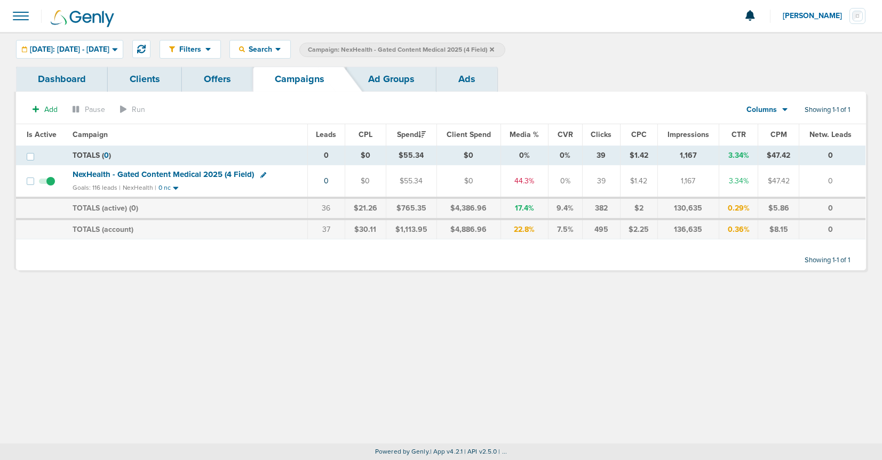
click at [494, 52] on icon at bounding box center [492, 49] width 4 height 6
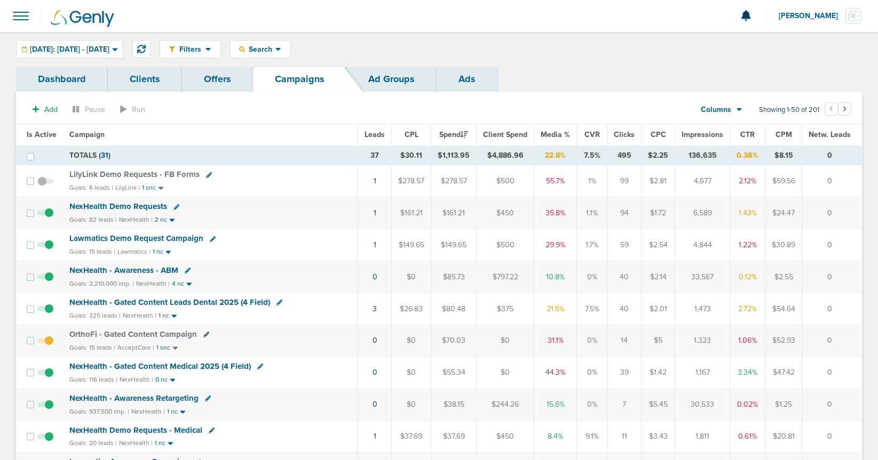
click at [102, 208] on span "NexHealth Demo Requests" at bounding box center [118, 207] width 98 height 10
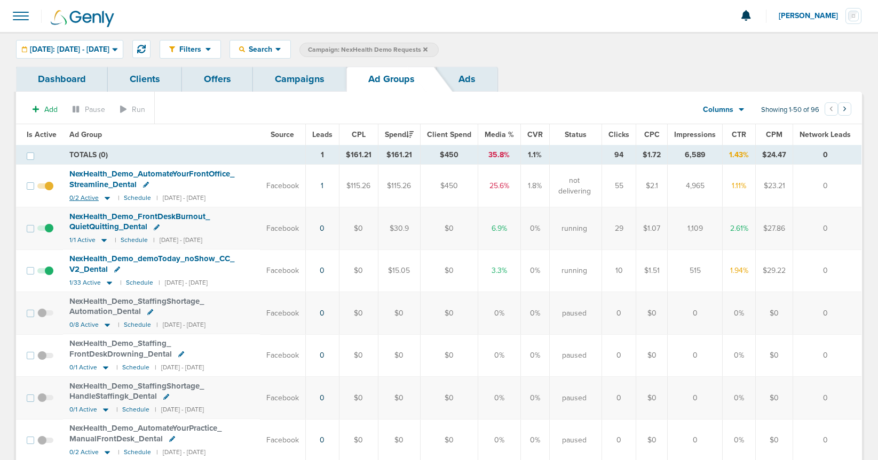
click at [107, 202] on icon at bounding box center [107, 198] width 11 height 9
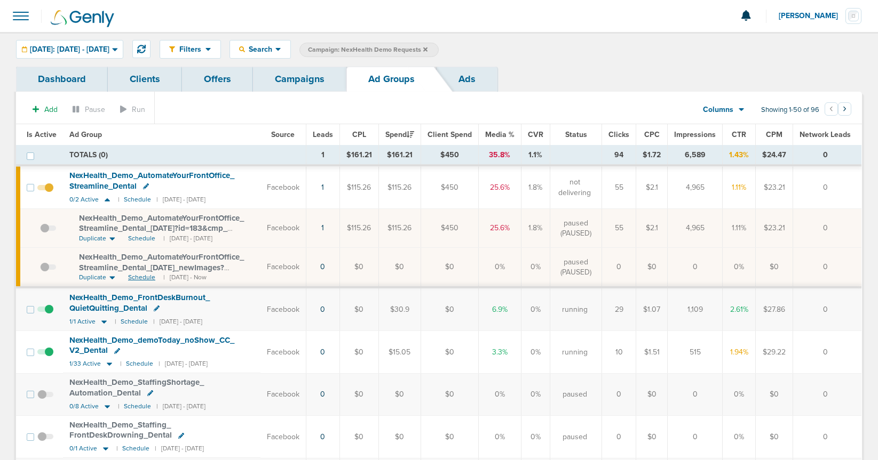
click at [139, 281] on span "Schedule" at bounding box center [141, 277] width 27 height 9
click at [44, 273] on span at bounding box center [48, 273] width 16 height 0
click at [40, 269] on input "checkbox" at bounding box center [40, 269] width 0 height 0
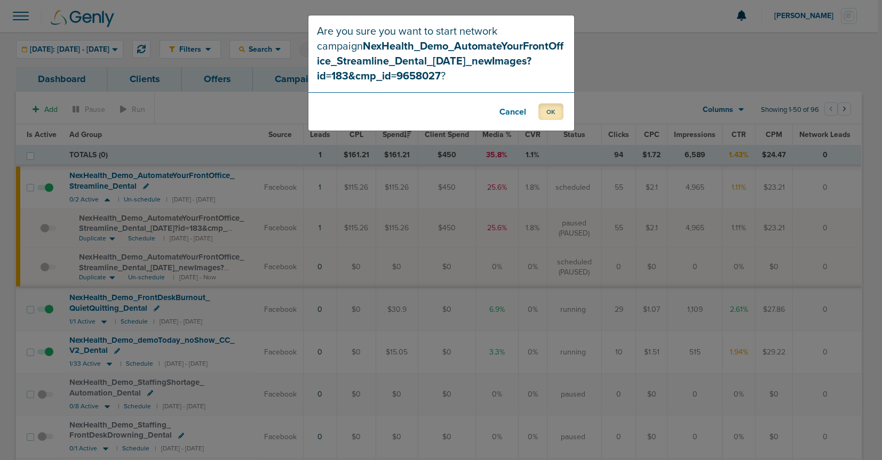
click at [545, 116] on button "OK" at bounding box center [550, 111] width 25 height 17
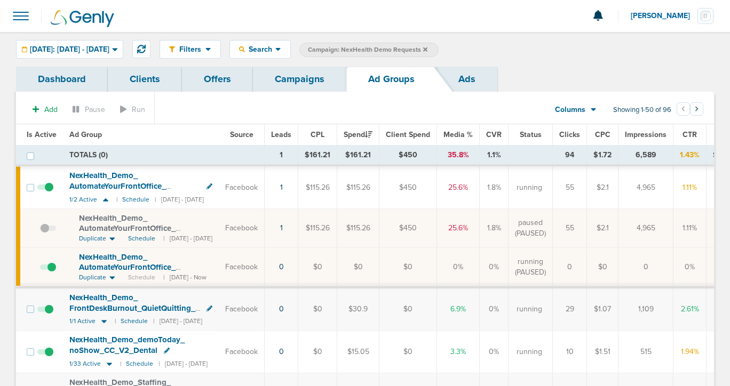
click at [288, 71] on link "Campaigns" at bounding box center [299, 79] width 93 height 25
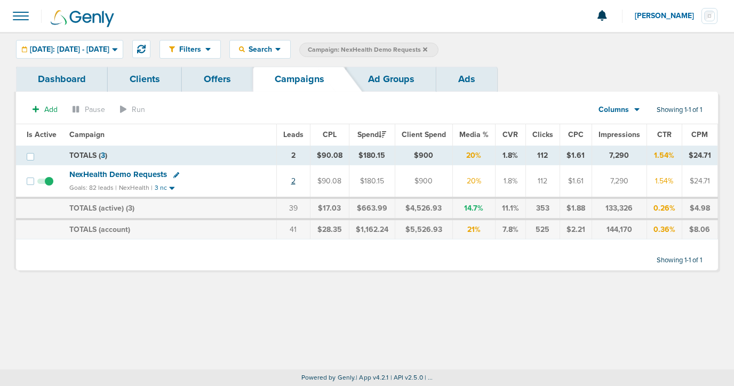
click at [291, 182] on link "2" at bounding box center [293, 181] width 4 height 9
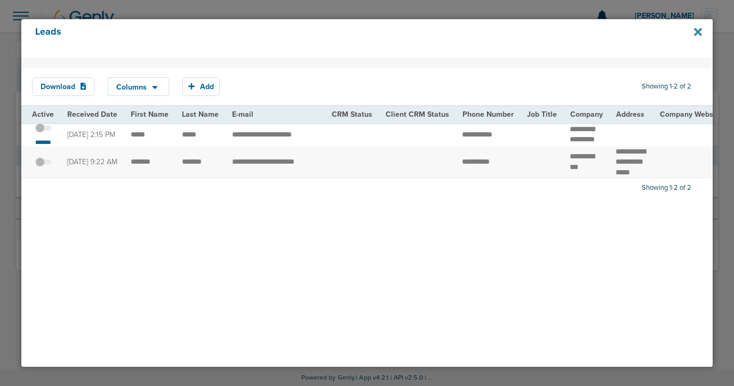
click at [700, 31] on icon at bounding box center [698, 32] width 8 height 12
click at [691, 33] on div "Leads" at bounding box center [367, 38] width 692 height 38
click at [698, 33] on icon at bounding box center [698, 32] width 8 height 8
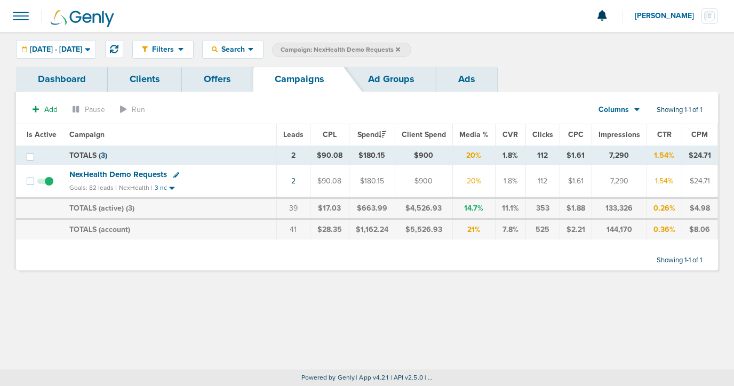
click at [400, 49] on icon at bounding box center [398, 49] width 4 height 4
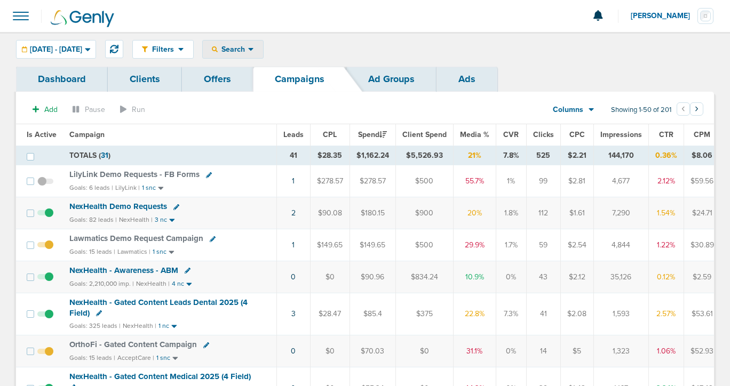
click at [248, 53] on span "Search" at bounding box center [233, 49] width 30 height 9
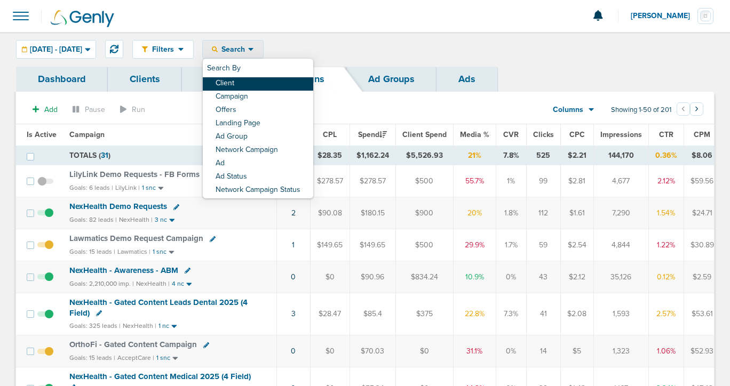
click at [267, 88] on link "Client" at bounding box center [258, 83] width 110 height 13
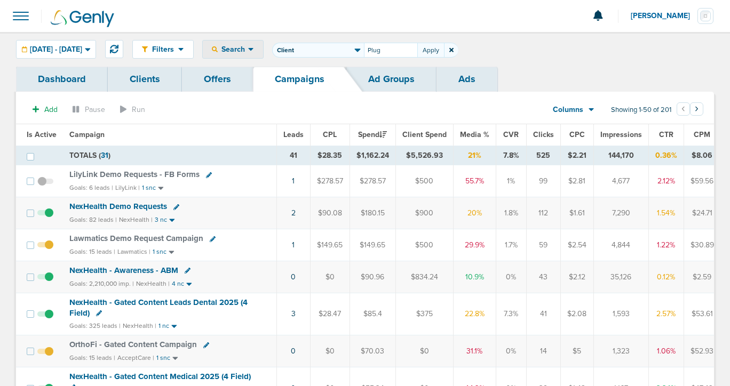
type input "Plug"
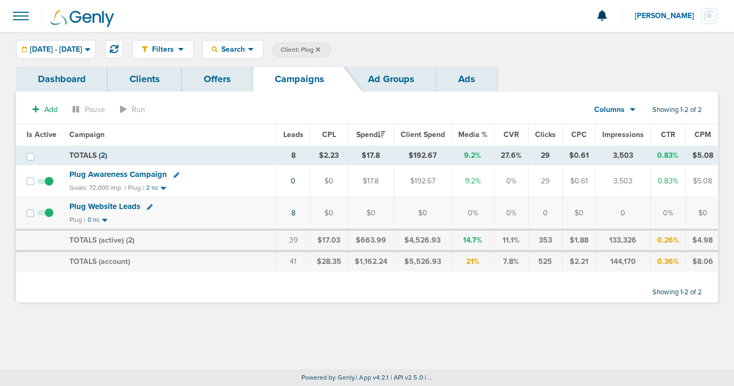
click at [116, 174] on span "Plug Awareness Campaign" at bounding box center [118, 175] width 98 height 10
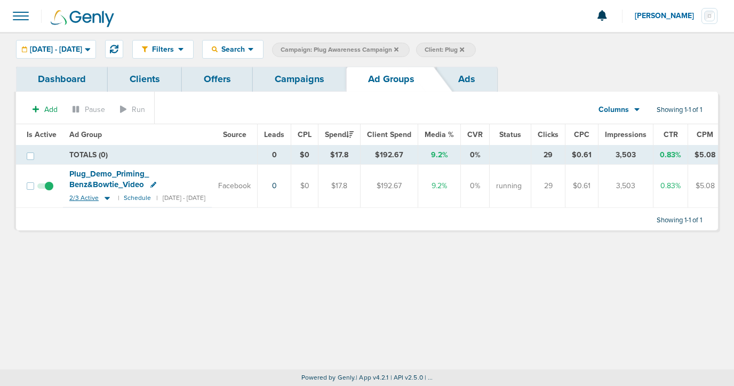
click at [106, 196] on icon at bounding box center [107, 198] width 11 height 9
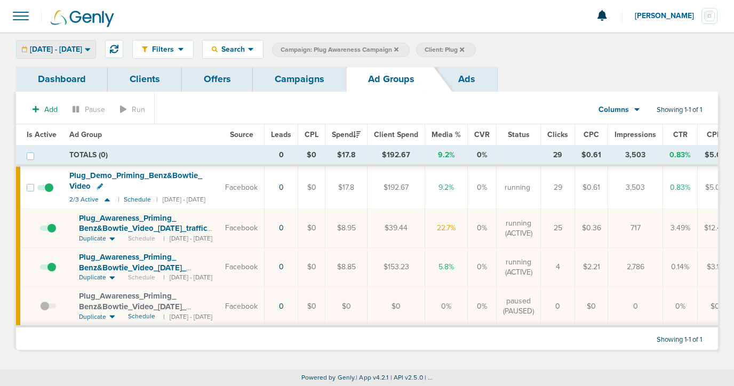
click at [82, 46] on span "08.14.2025 - 08.14.2025" at bounding box center [56, 49] width 52 height 7
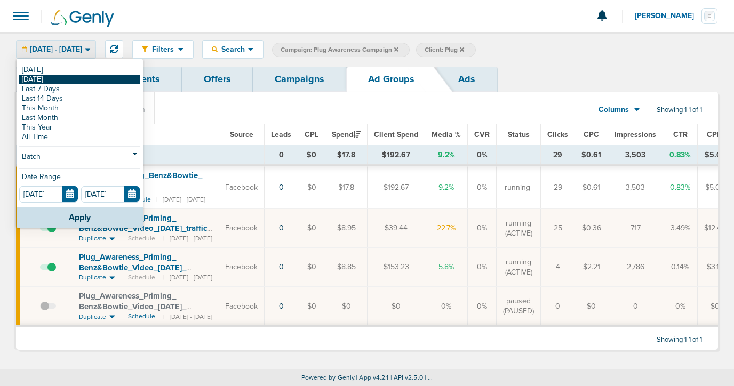
click at [84, 82] on link "[DATE]" at bounding box center [79, 80] width 121 height 10
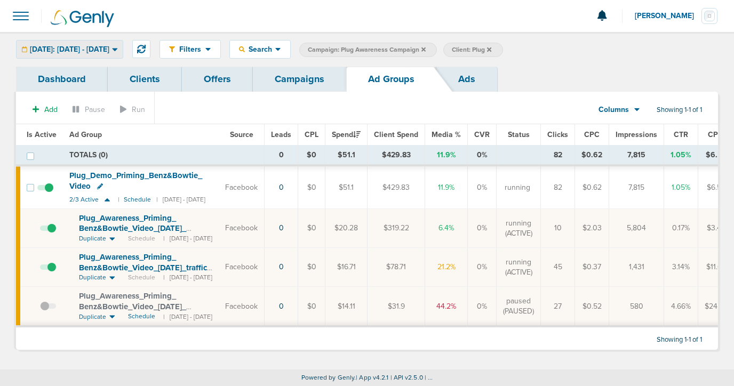
click at [108, 49] on span "Yesterday: 08.13.2025 - 08.13.2025" at bounding box center [69, 49] width 79 height 7
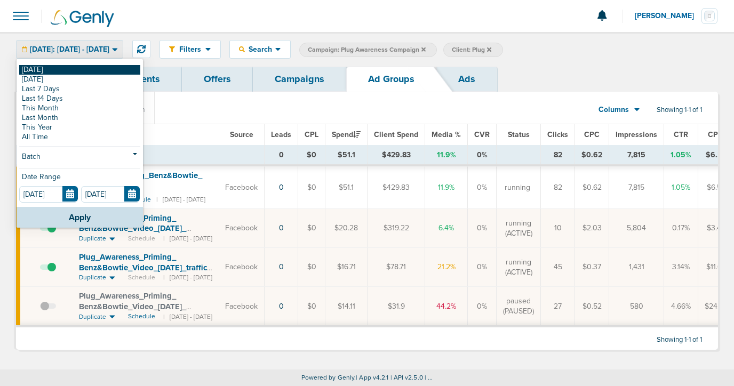
click at [97, 71] on link "[DATE]" at bounding box center [79, 70] width 121 height 10
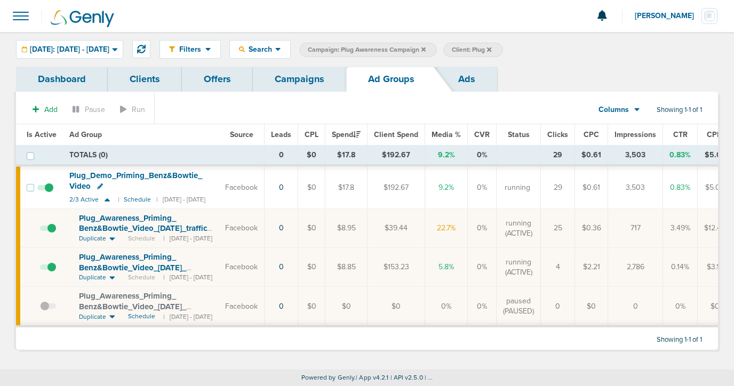
click at [44, 312] on span at bounding box center [48, 312] width 16 height 0
click at [40, 309] on input "checkbox" at bounding box center [40, 309] width 0 height 0
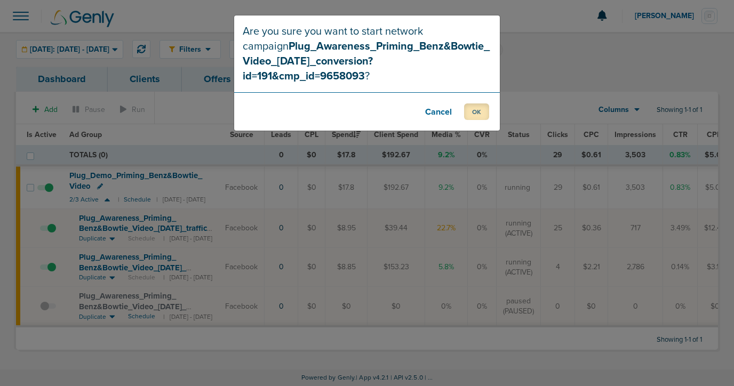
click at [471, 103] on button "OK" at bounding box center [476, 111] width 25 height 17
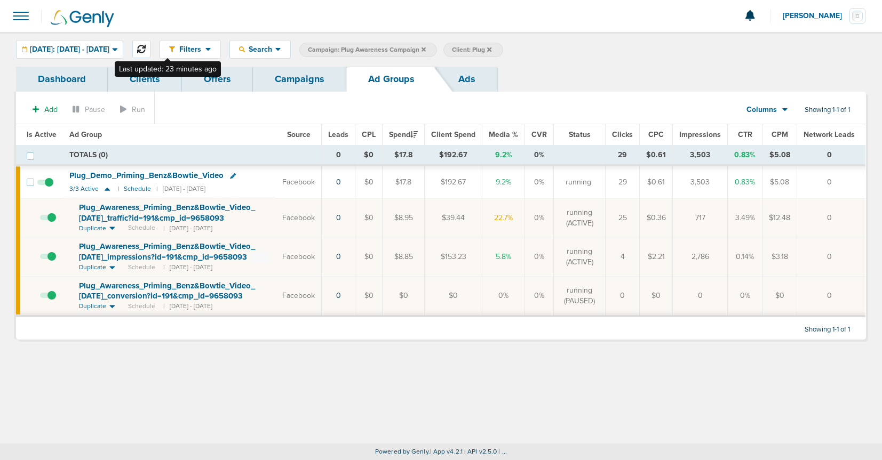
click at [146, 47] on icon at bounding box center [141, 49] width 9 height 9
click at [288, 81] on link "Campaigns" at bounding box center [299, 79] width 93 height 25
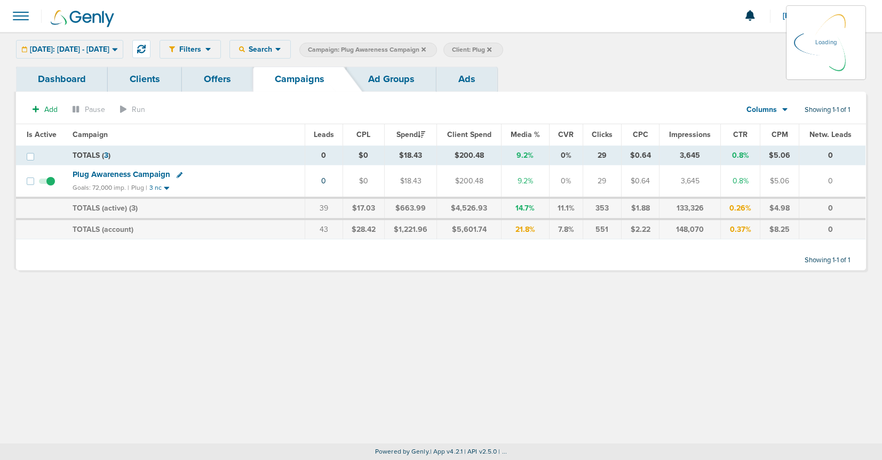
click at [177, 176] on icon at bounding box center [180, 175] width 6 height 6
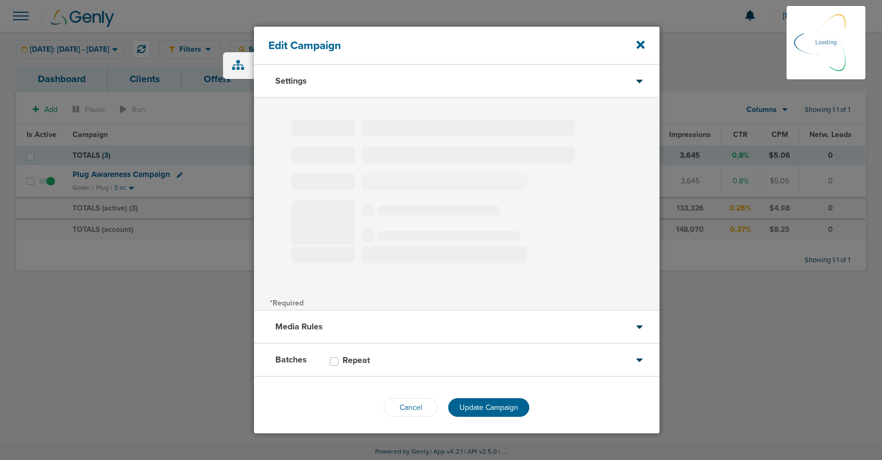
type input "Plug Awareness Campaign"
select select "Awareness"
radio input "true"
select select "readOnly"
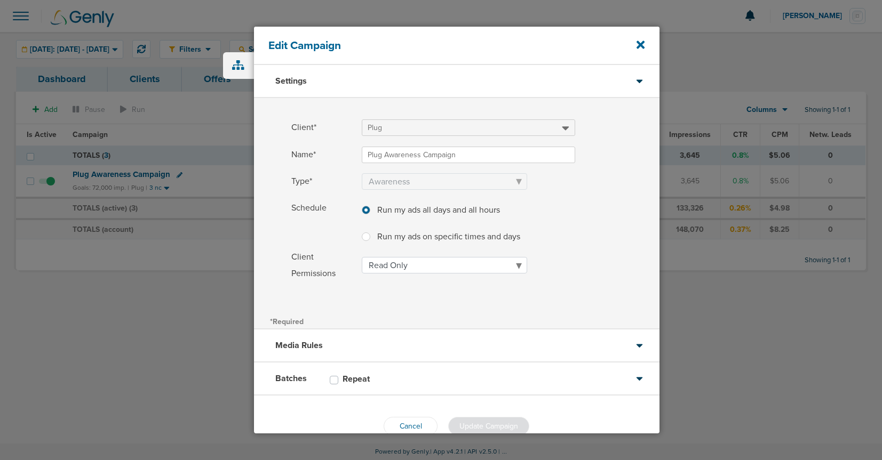
scroll to position [23, 0]
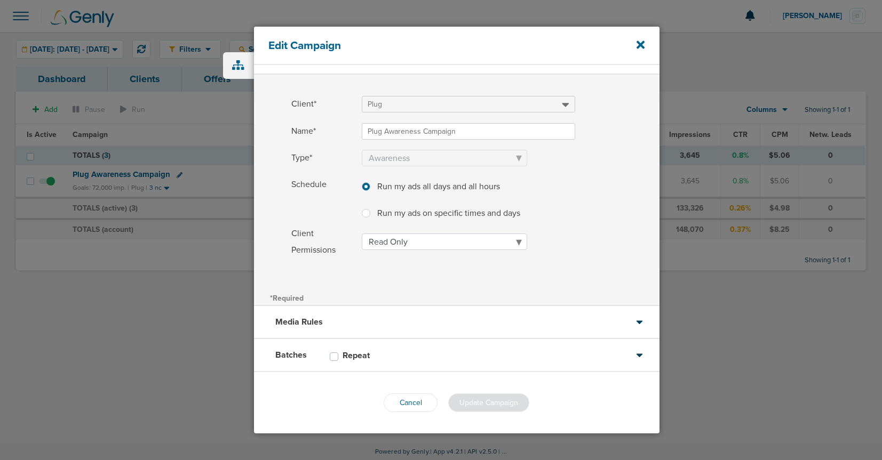
click at [388, 346] on div "Batches Repeat" at bounding box center [456, 355] width 405 height 33
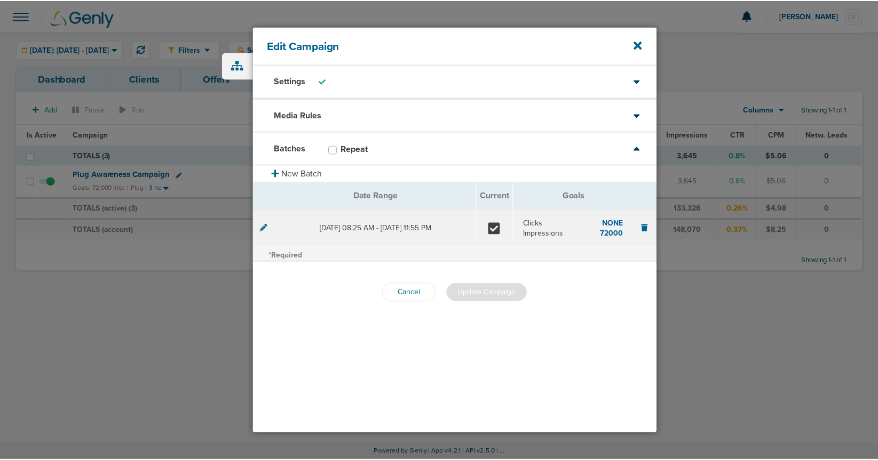
scroll to position [0, 0]
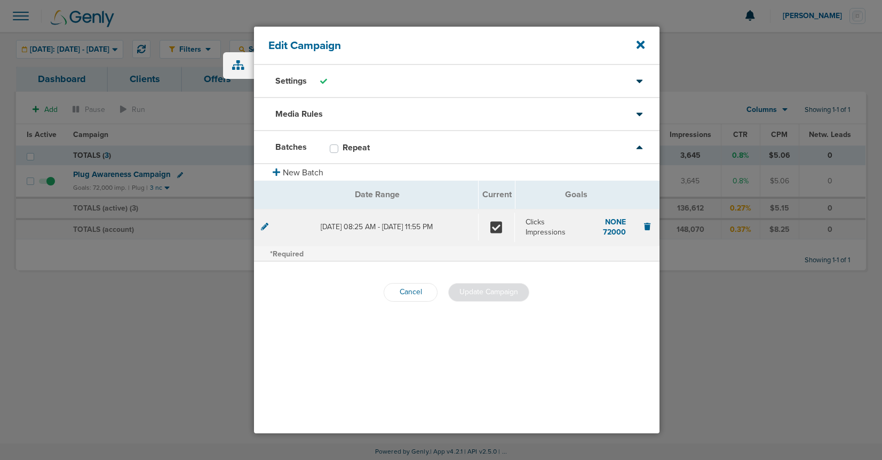
click at [364, 118] on div "Media Rules" at bounding box center [456, 114] width 405 height 33
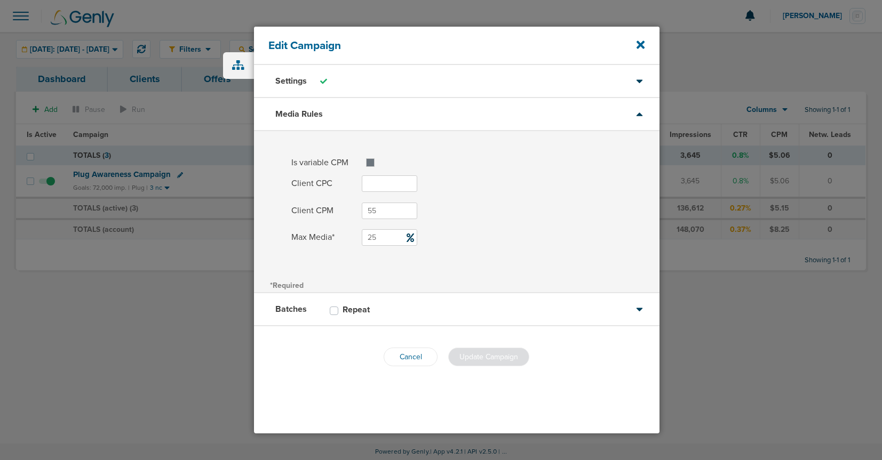
drag, startPoint x: 380, startPoint y: 236, endPoint x: 352, endPoint y: 236, distance: 28.3
click at [352, 236] on label "Max Media* 25" at bounding box center [475, 237] width 368 height 17
type input "4"
type input "50"
click at [485, 349] on button "Update Campaign" at bounding box center [488, 357] width 81 height 19
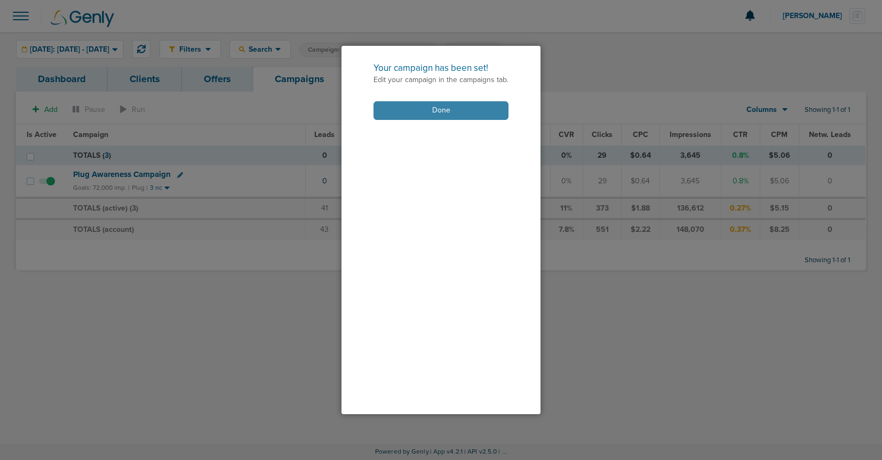
click at [439, 107] on button "Done" at bounding box center [440, 110] width 135 height 19
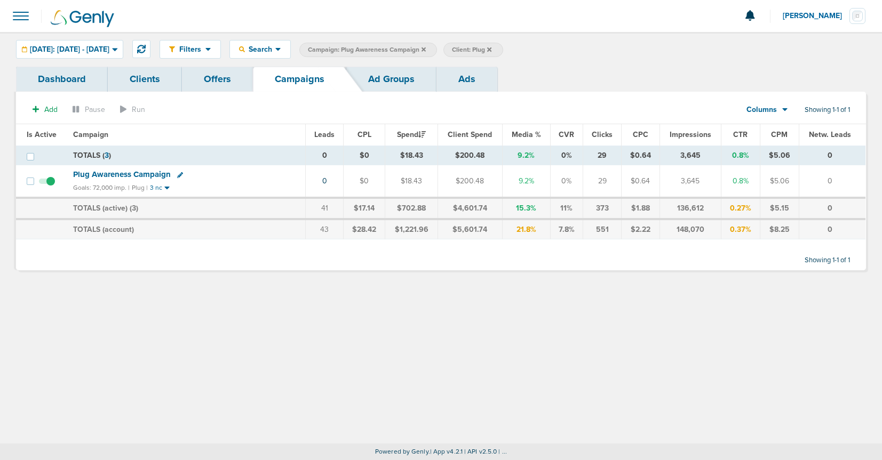
click at [426, 49] on icon at bounding box center [423, 49] width 4 height 6
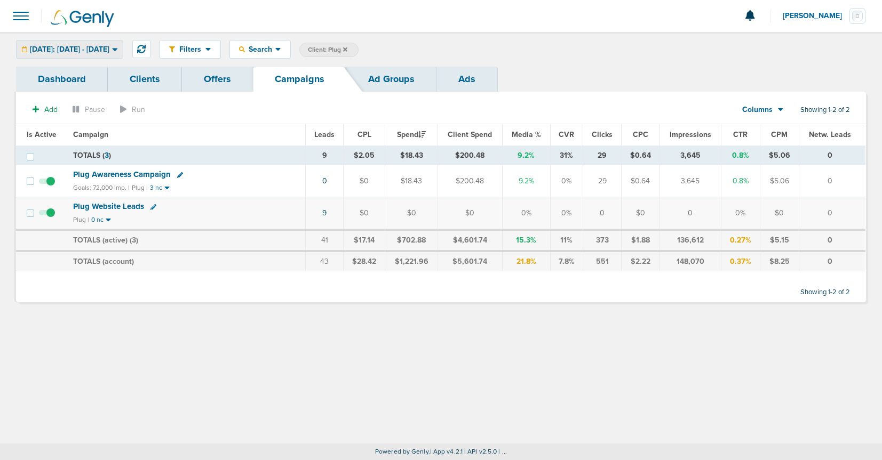
click at [67, 51] on span "[DATE]: [DATE] - [DATE]" at bounding box center [69, 49] width 79 height 7
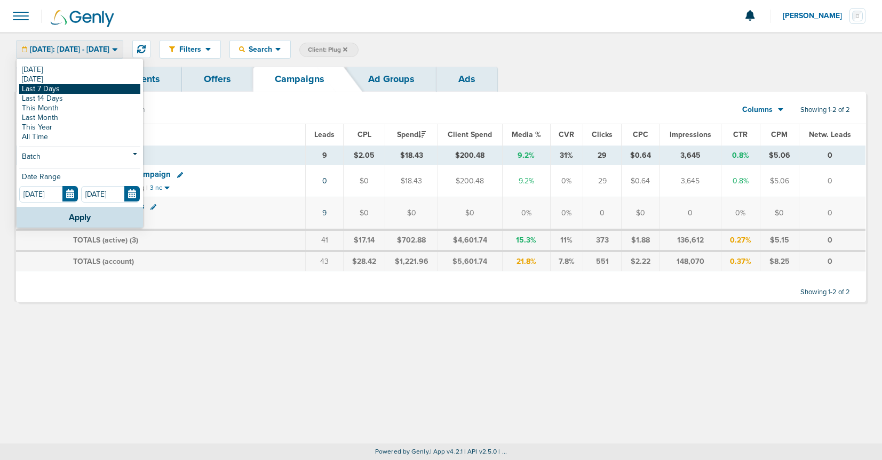
click at [52, 89] on link "Last 7 Days" at bounding box center [79, 89] width 121 height 10
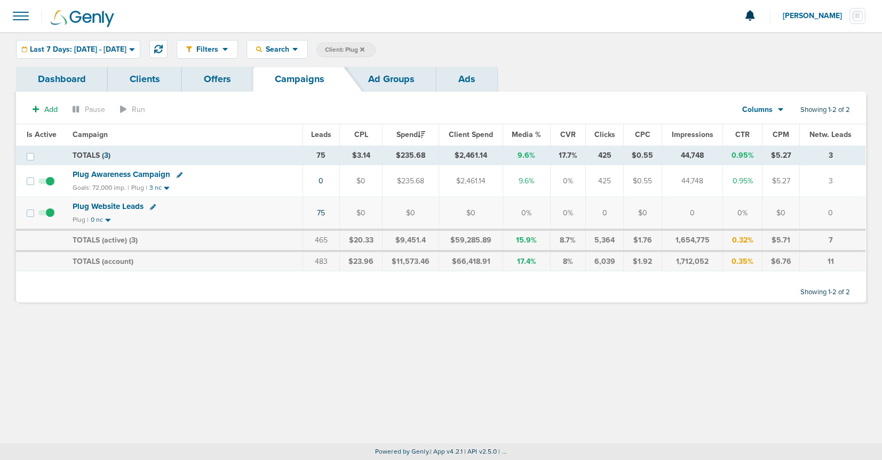
drag, startPoint x: 390, startPoint y: 48, endPoint x: 385, endPoint y: 81, distance: 33.4
click at [364, 48] on span "Client: Plug" at bounding box center [344, 49] width 39 height 9
click at [498, 48] on icon at bounding box center [495, 50] width 4 height 4
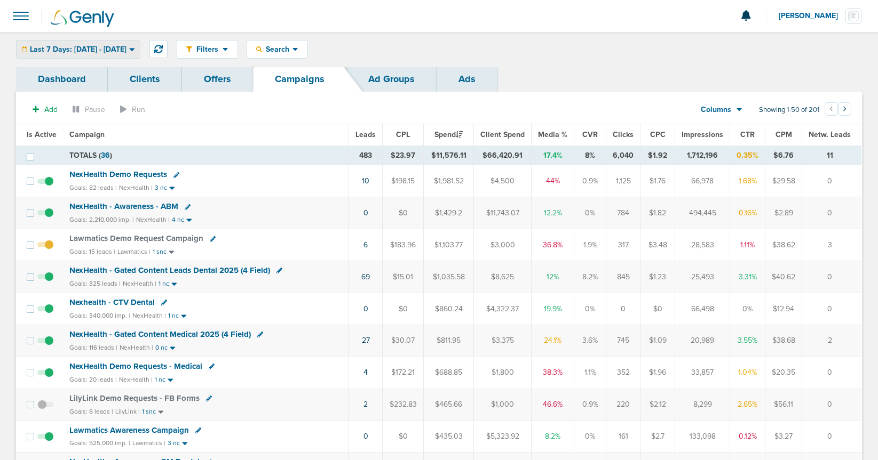
drag, startPoint x: 80, startPoint y: 43, endPoint x: 78, endPoint y: 50, distance: 7.8
click at [80, 43] on div "Last 7 Days: 08.07.2025 - 08.14.2025" at bounding box center [78, 50] width 123 height 18
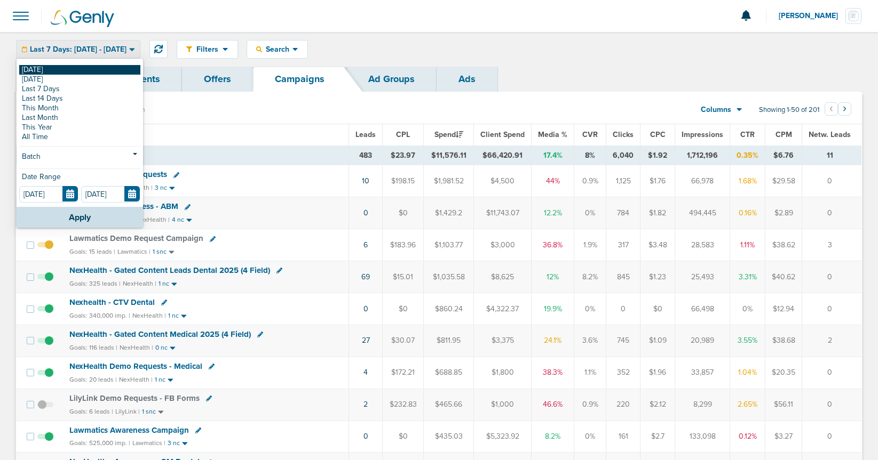
click at [68, 68] on link "[DATE]" at bounding box center [79, 70] width 121 height 10
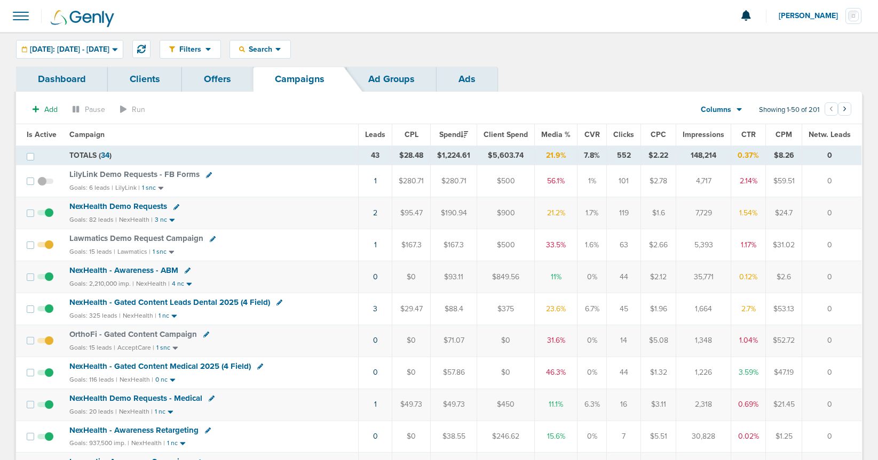
click at [141, 206] on span "NexHealth Demo Requests" at bounding box center [118, 207] width 98 height 10
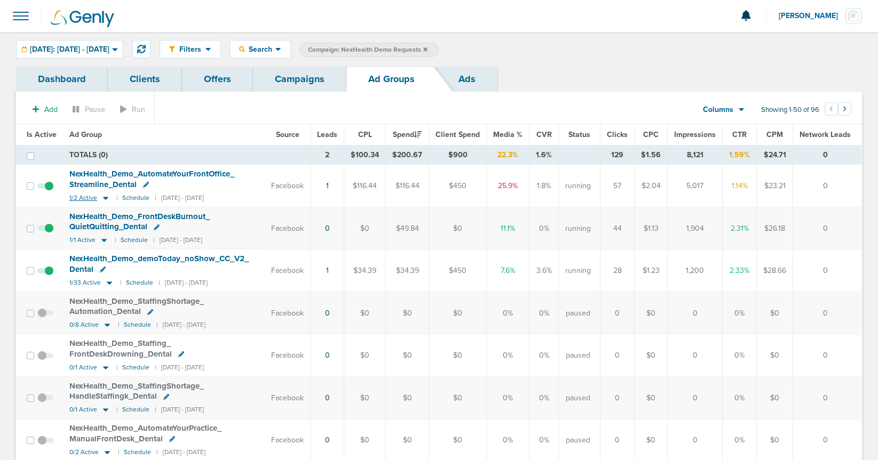
click at [104, 198] on icon at bounding box center [105, 198] width 5 height 3
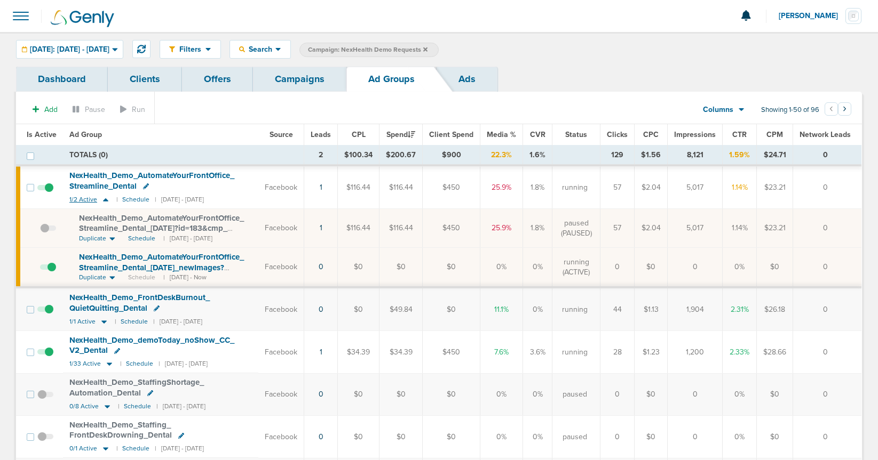
click at [104, 198] on icon at bounding box center [105, 199] width 5 height 3
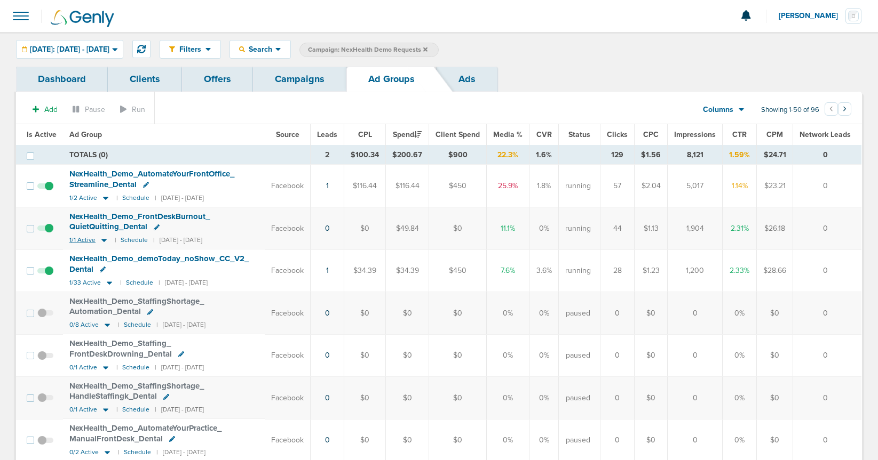
click at [104, 238] on icon at bounding box center [104, 240] width 11 height 9
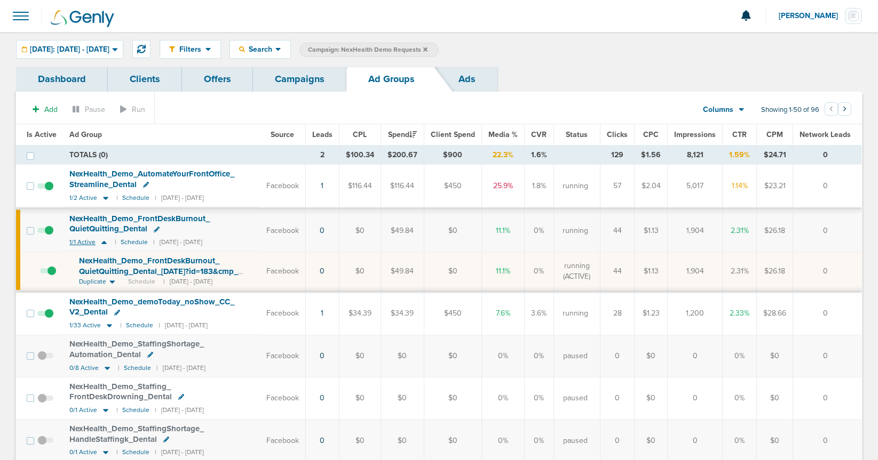
click at [104, 238] on icon at bounding box center [104, 242] width 11 height 9
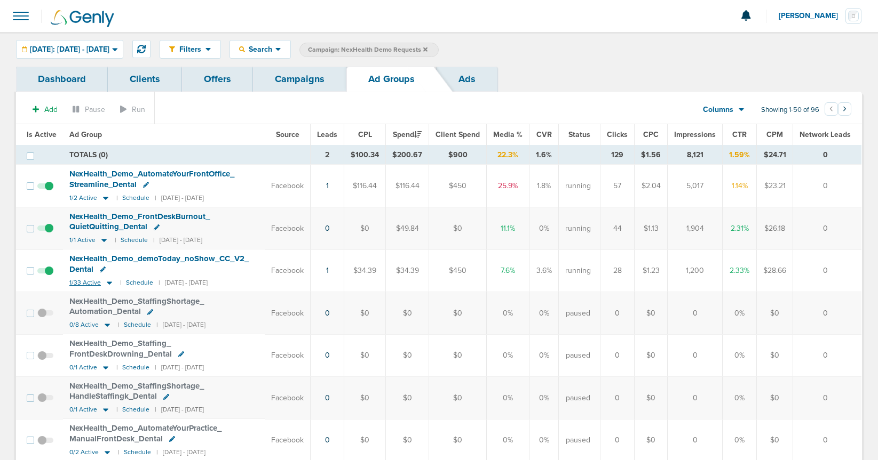
click at [109, 284] on icon at bounding box center [109, 282] width 11 height 9
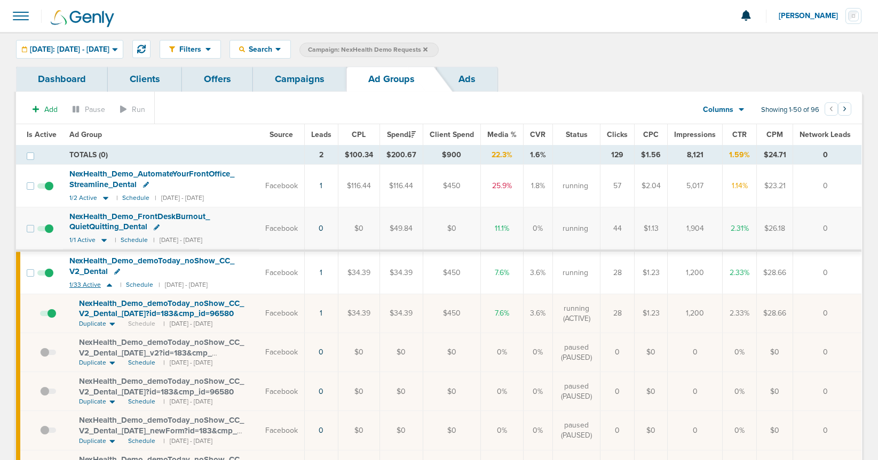
click at [109, 284] on icon at bounding box center [109, 285] width 11 height 9
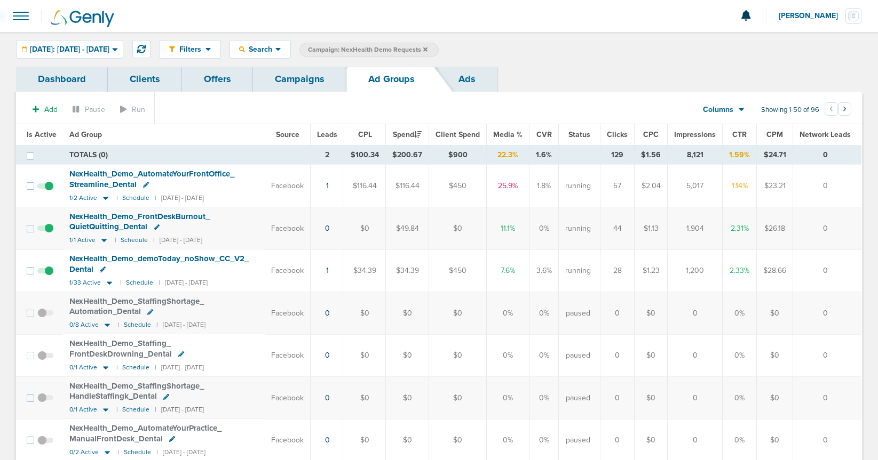
click at [306, 77] on link "Campaigns" at bounding box center [299, 79] width 93 height 25
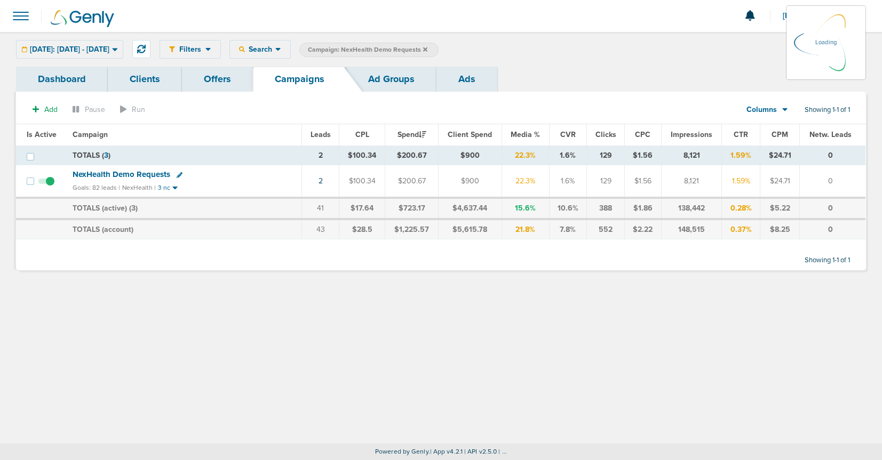
click at [427, 49] on icon at bounding box center [425, 49] width 4 height 4
click at [427, 50] on icon at bounding box center [425, 49] width 4 height 4
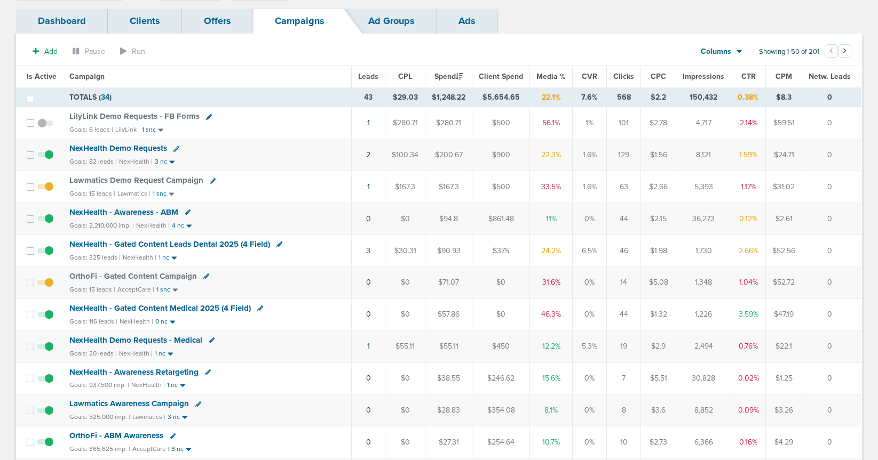
scroll to position [59, 0]
click at [236, 243] on span "NexHealth - Gated Content Leads Dental 2025 (4 Field)" at bounding box center [169, 244] width 201 height 10
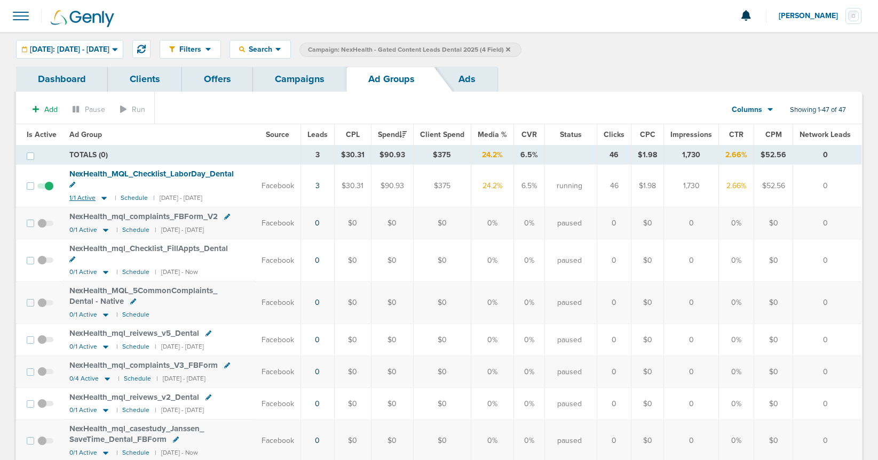
click at [101, 197] on icon at bounding box center [103, 198] width 5 height 3
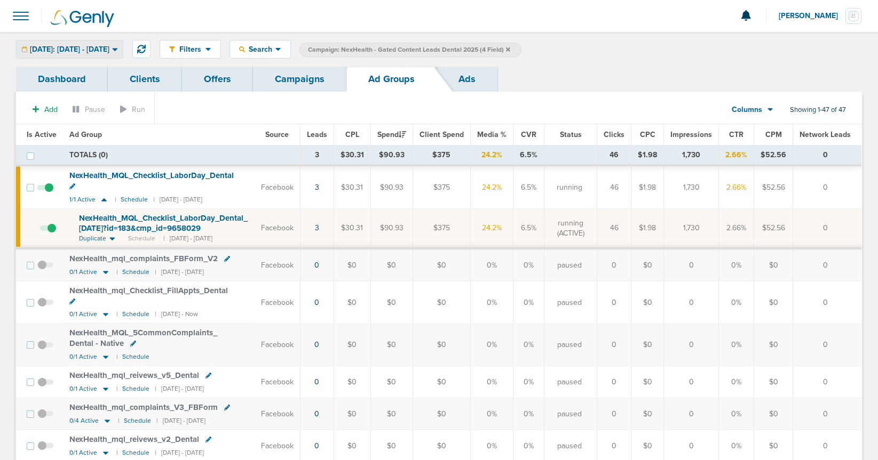
click at [76, 47] on span "[DATE]: [DATE] - [DATE]" at bounding box center [69, 49] width 79 height 7
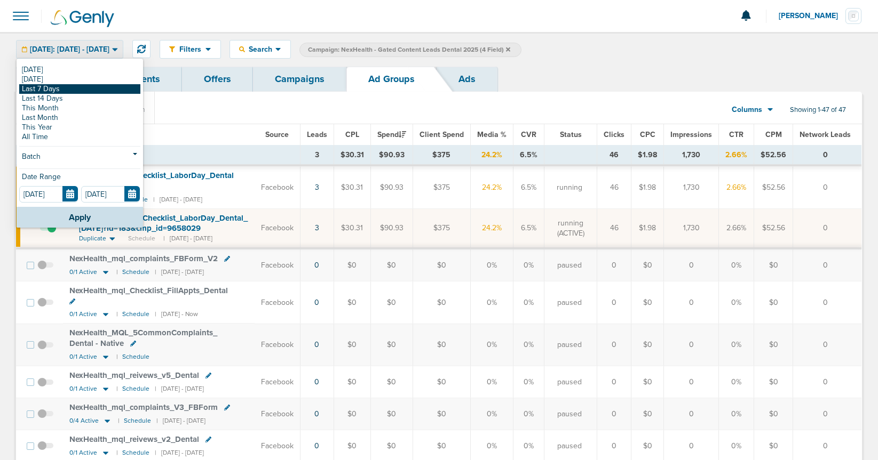
click at [71, 91] on link "Last 7 Days" at bounding box center [79, 89] width 121 height 10
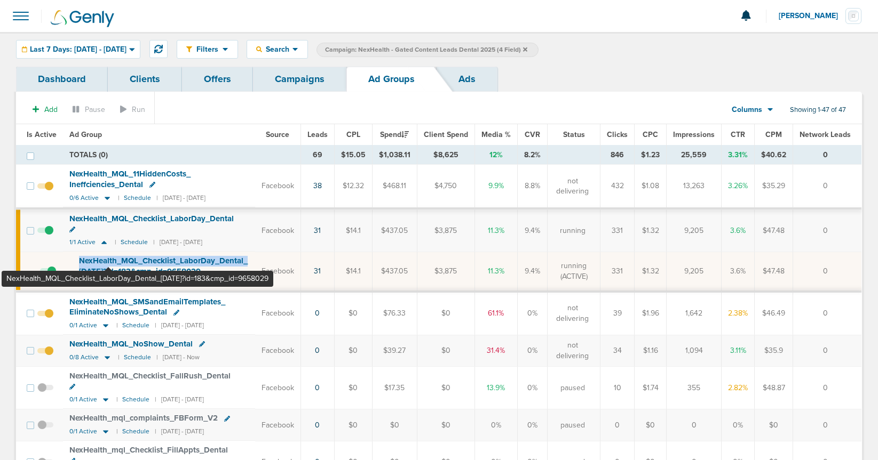
drag, startPoint x: 78, startPoint y: 249, endPoint x: 109, endPoint y: 260, distance: 33.1
click at [109, 260] on td "NexHealth_ MQL_ Checklist_ LaborDay_ Dental_ 08.11.25?id=183&cmp_ id=9658029 Du…" at bounding box center [159, 271] width 192 height 39
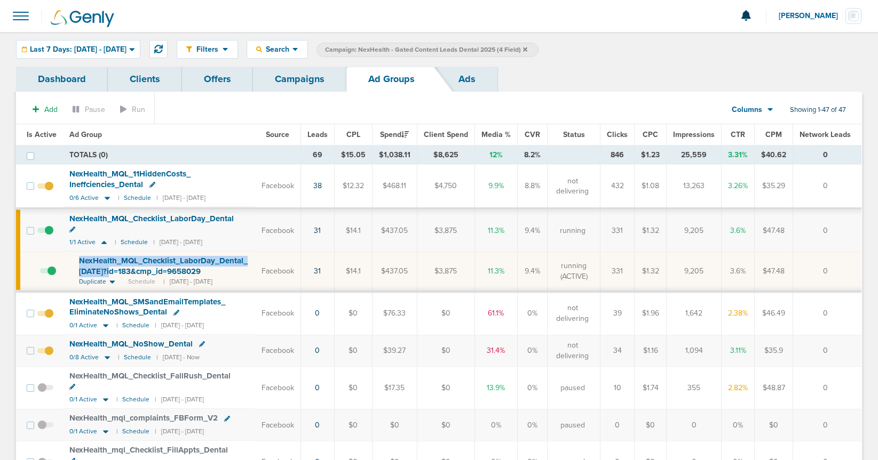
copy span "NexHealth_ MQL_ Checklist_ LaborDay_ Dental_ 08.11.25"
click at [282, 83] on link "Campaigns" at bounding box center [299, 79] width 93 height 25
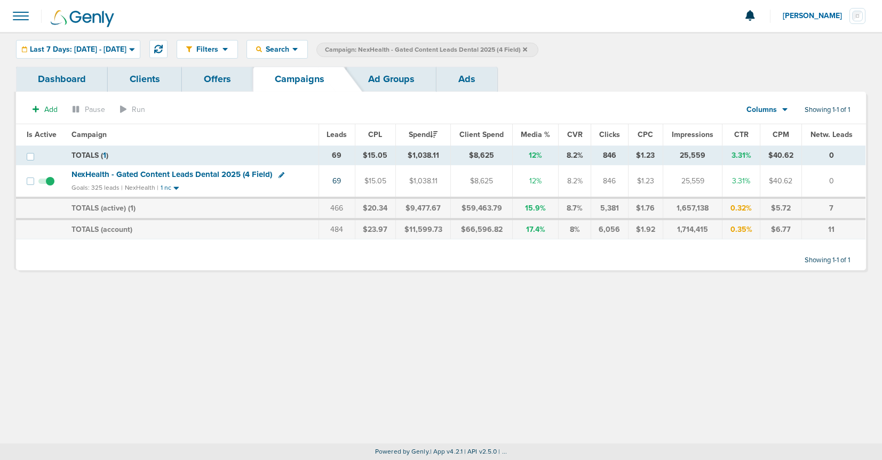
click at [527, 49] on icon at bounding box center [525, 49] width 4 height 4
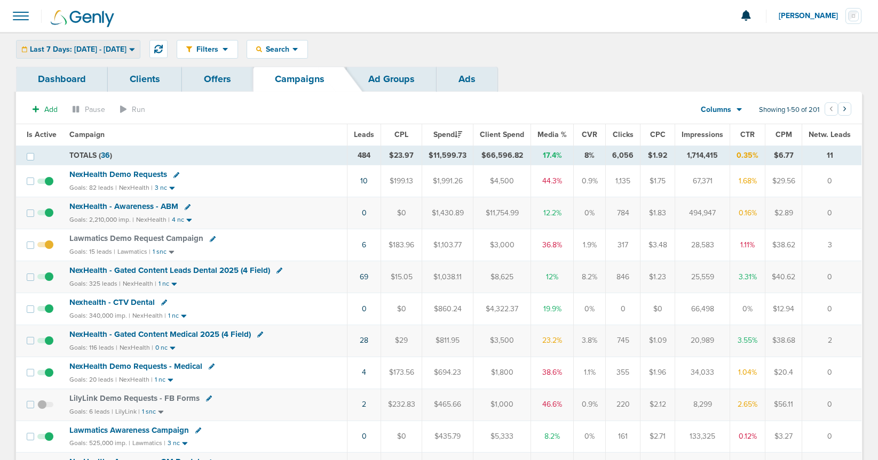
click at [91, 51] on span "Last 7 Days: 08.07.2025 - 08.14.2025" at bounding box center [78, 49] width 97 height 7
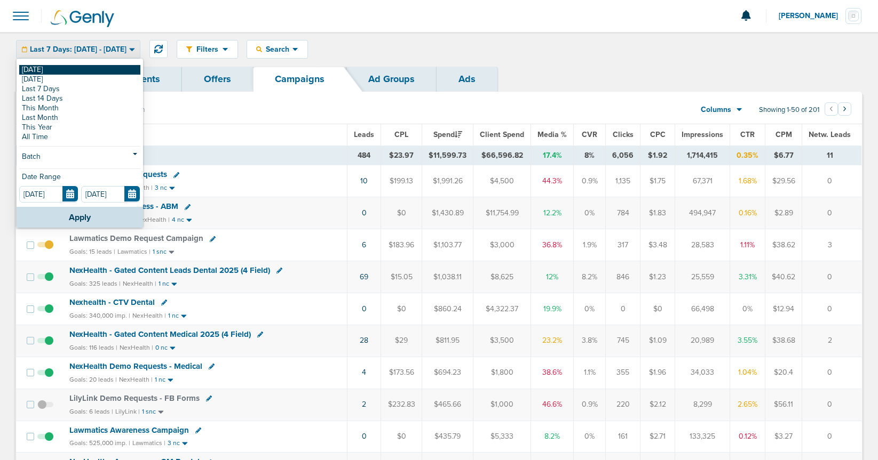
click at [74, 68] on link "[DATE]" at bounding box center [79, 70] width 121 height 10
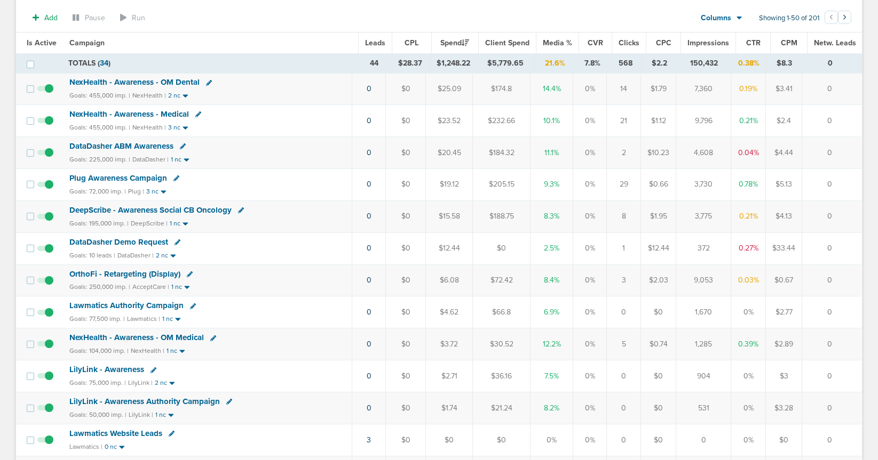
scroll to position [492, 0]
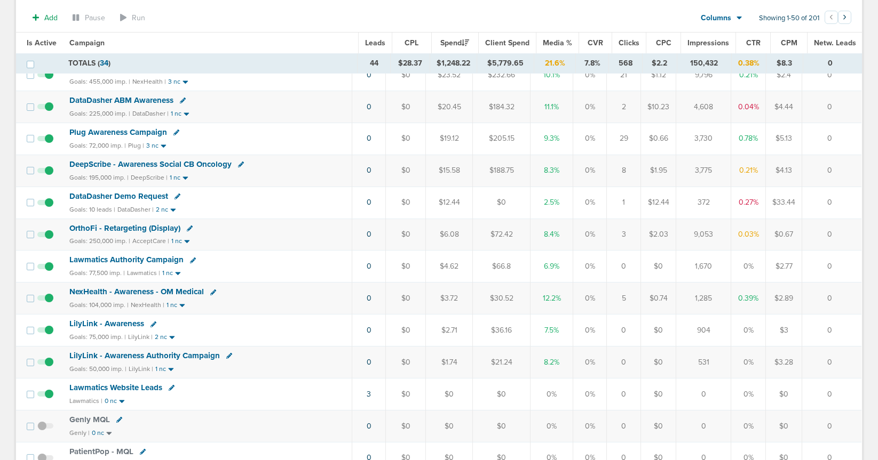
click at [120, 196] on span "DataDasher Demo Request" at bounding box center [118, 197] width 99 height 10
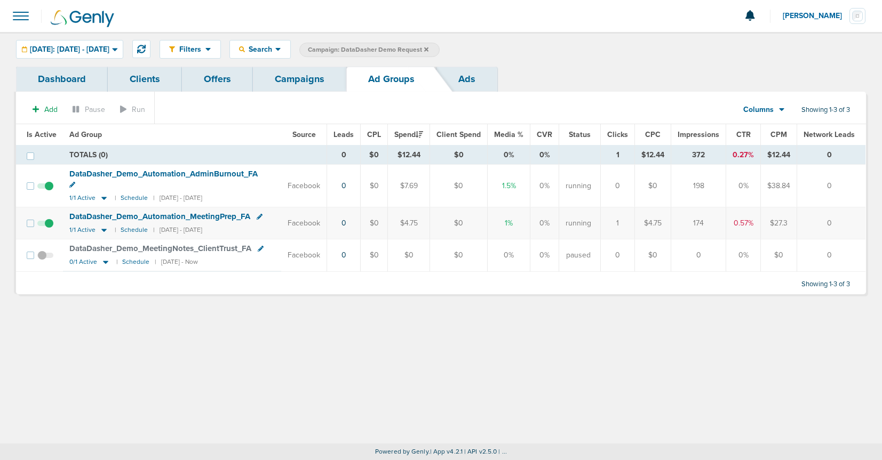
click at [292, 85] on link "Campaigns" at bounding box center [299, 79] width 93 height 25
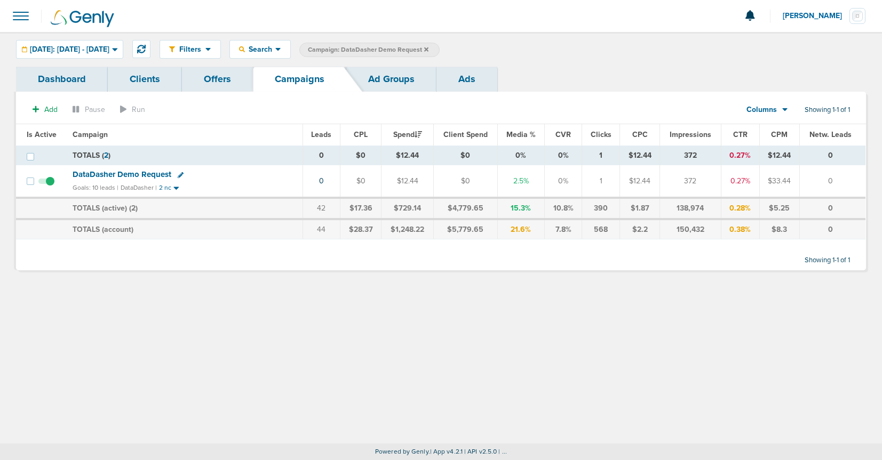
click at [178, 174] on icon at bounding box center [181, 175] width 6 height 6
select select
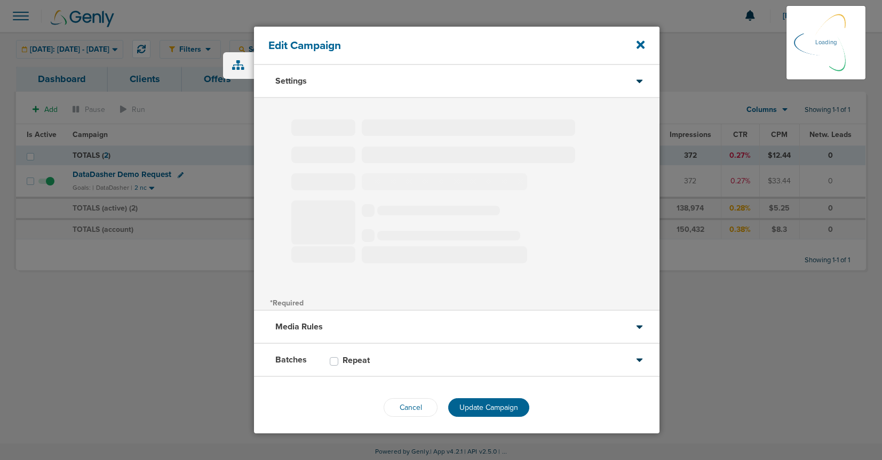
type input "DataDasher Demo Request"
select select "Leads"
radio input "true"
select select "readWrite"
select select "1"
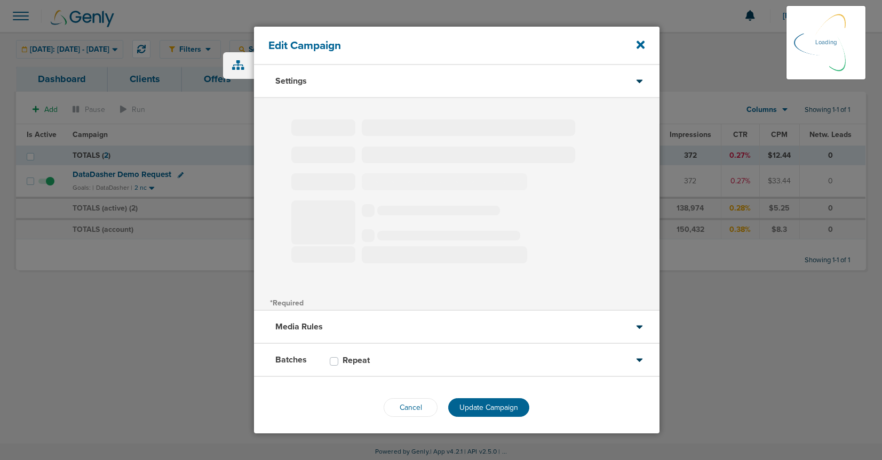
select select "2"
select select "3"
select select "4"
select select "6"
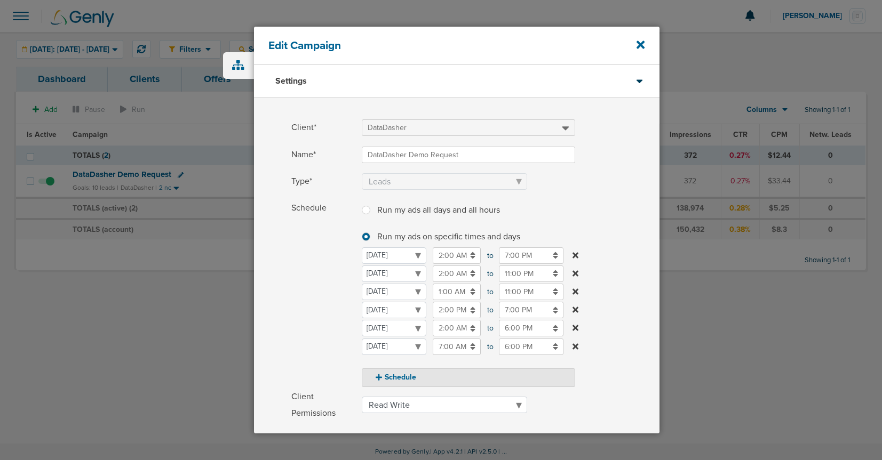
click at [576, 308] on icon at bounding box center [575, 310] width 6 height 6
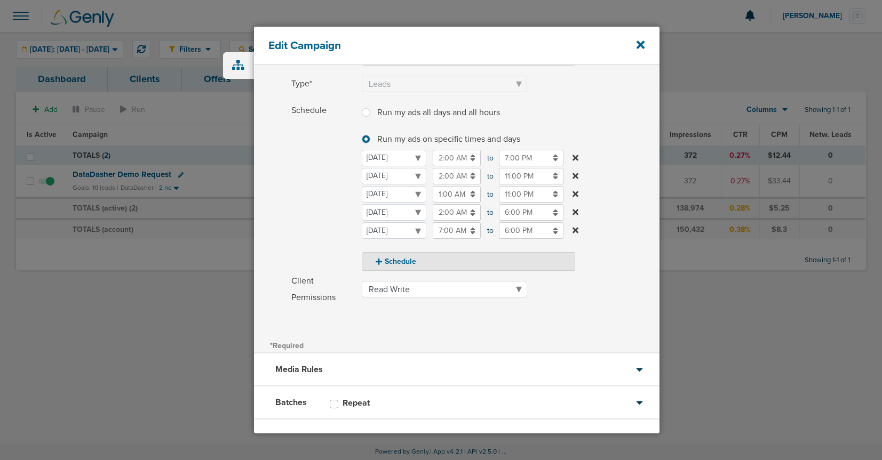
scroll to position [145, 0]
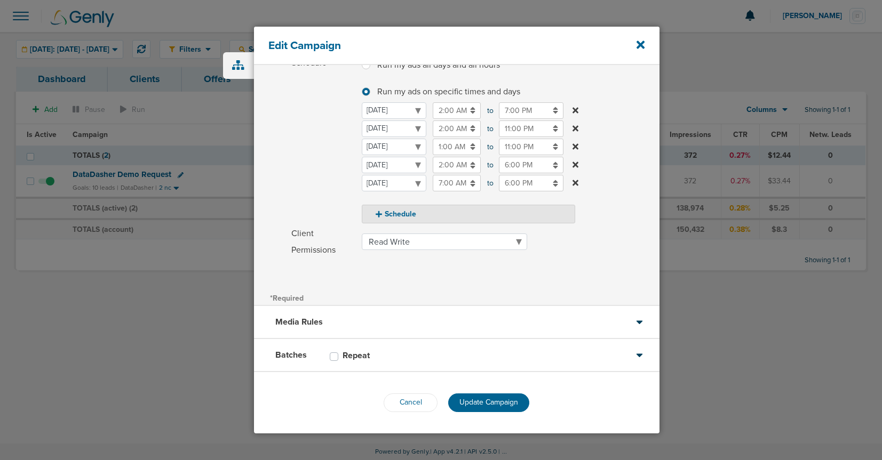
drag, startPoint x: 477, startPoint y: 402, endPoint x: 469, endPoint y: 399, distance: 8.4
click at [476, 386] on span "Update Campaign" at bounding box center [488, 402] width 59 height 9
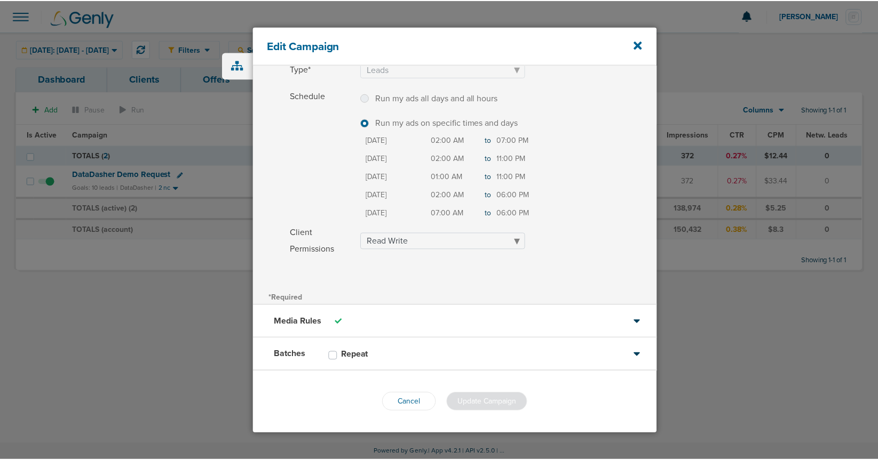
scroll to position [112, 0]
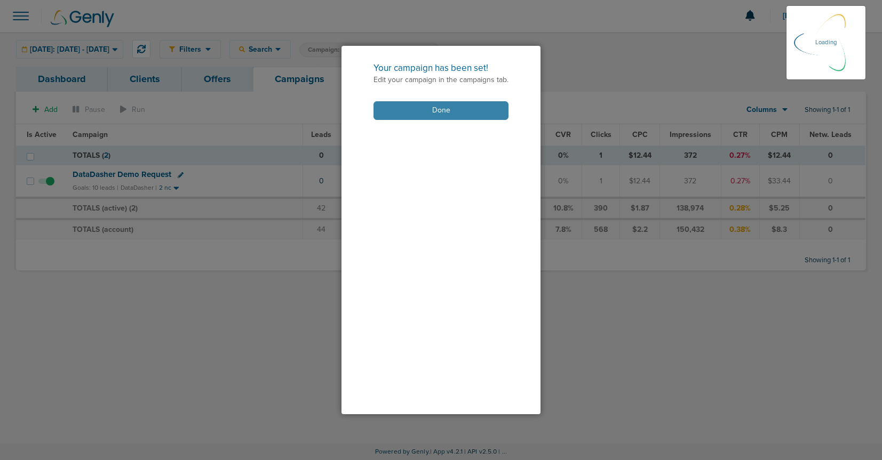
click at [409, 112] on button "Done" at bounding box center [440, 110] width 135 height 19
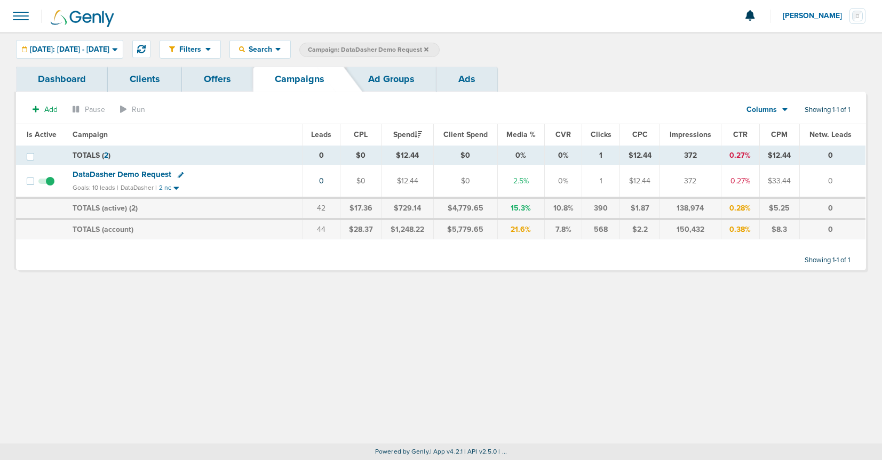
click at [130, 175] on span "DataDasher Demo Request" at bounding box center [122, 175] width 99 height 10
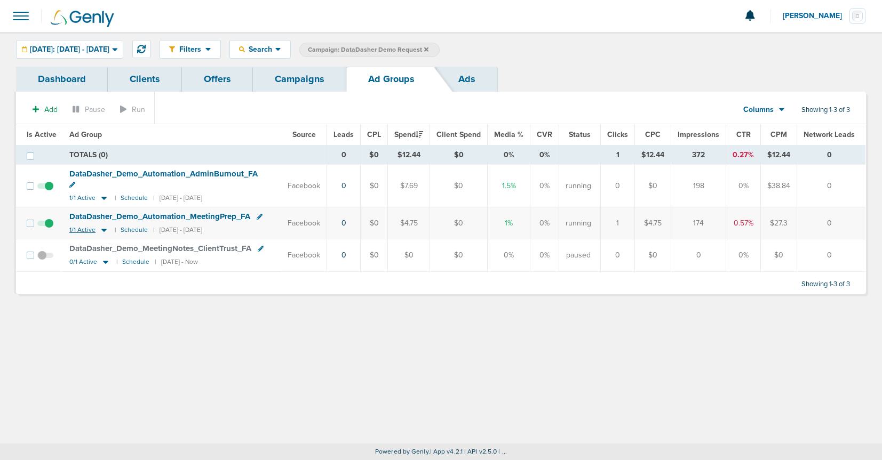
click at [100, 226] on icon at bounding box center [104, 230] width 11 height 9
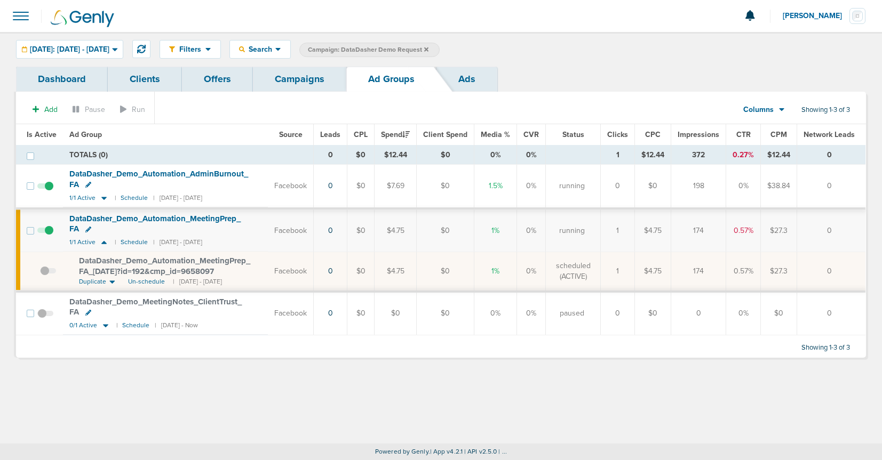
click at [295, 80] on link "Campaigns" at bounding box center [299, 79] width 93 height 25
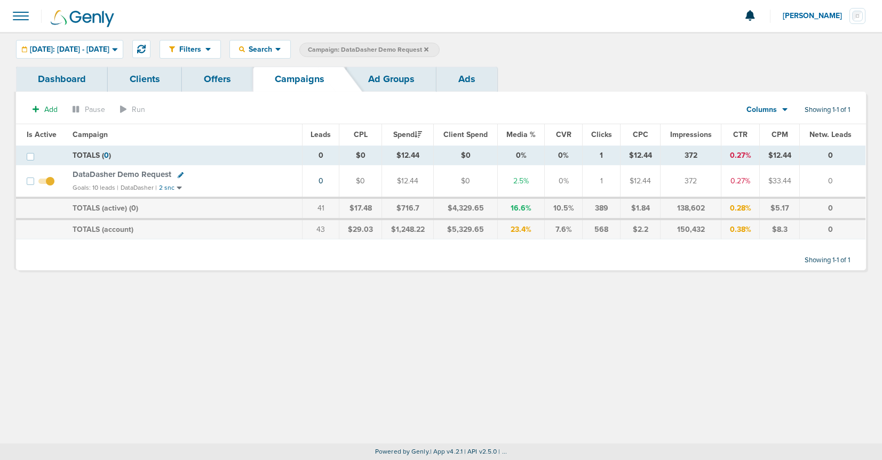
click at [428, 47] on icon at bounding box center [426, 49] width 4 height 6
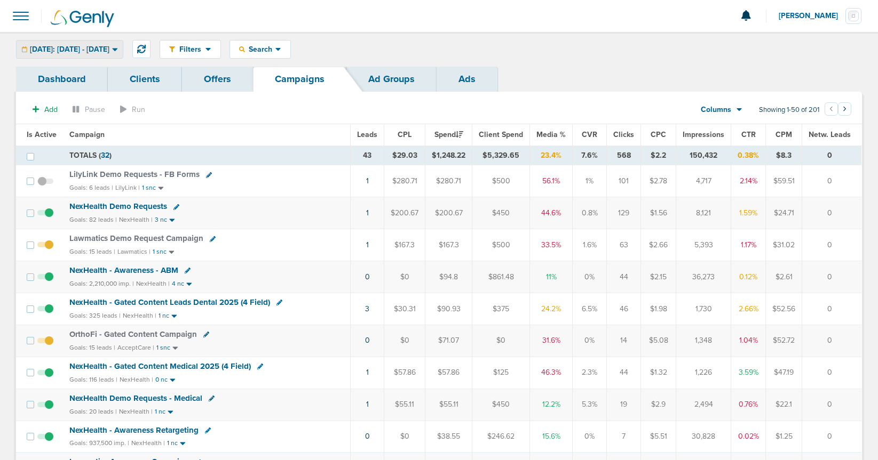
click at [91, 42] on div "[DATE]: [DATE] - [DATE]" at bounding box center [70, 50] width 106 height 18
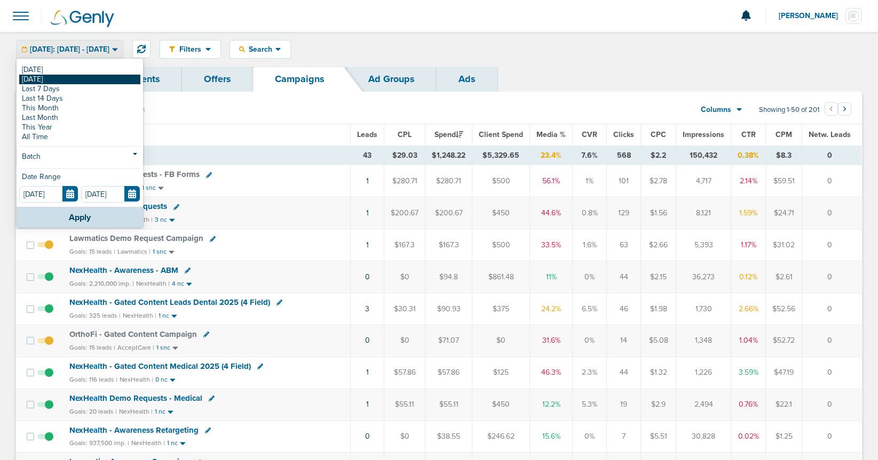
click at [55, 81] on link "[DATE]" at bounding box center [79, 80] width 121 height 10
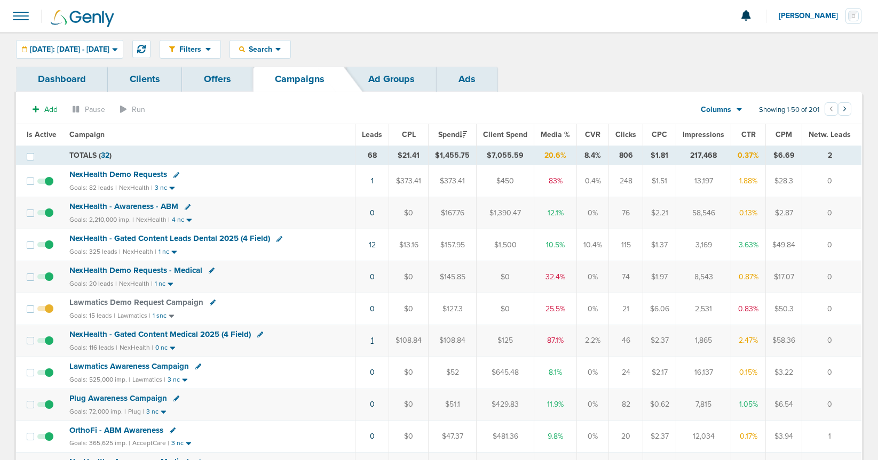
click at [373, 339] on link "1" at bounding box center [372, 340] width 3 height 9
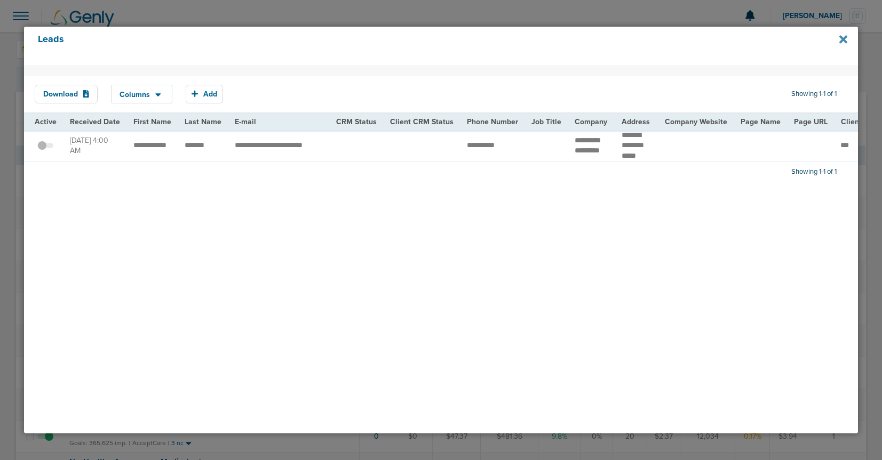
click at [734, 39] on icon at bounding box center [843, 40] width 8 height 8
click at [734, 41] on icon at bounding box center [843, 40] width 8 height 8
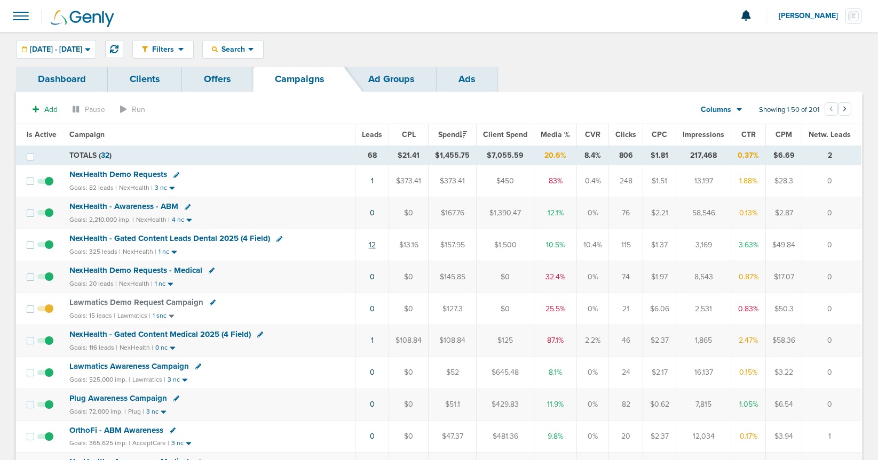
click at [376, 245] on link "12" at bounding box center [372, 245] width 7 height 9
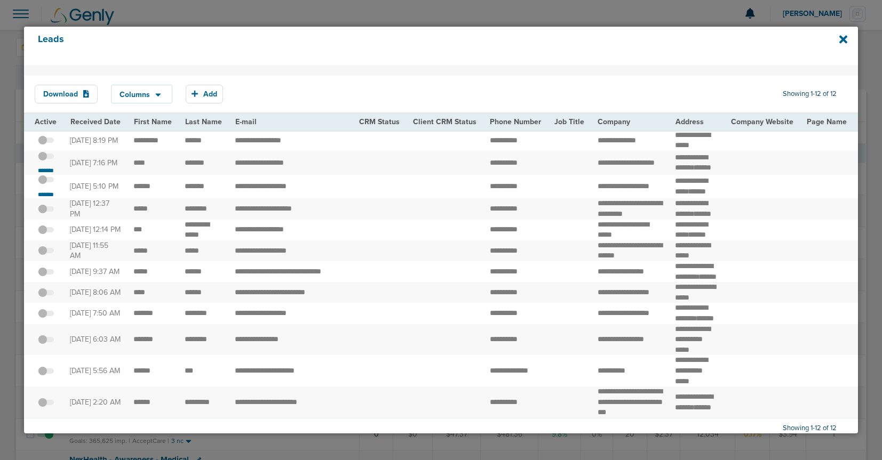
scroll to position [0, 7]
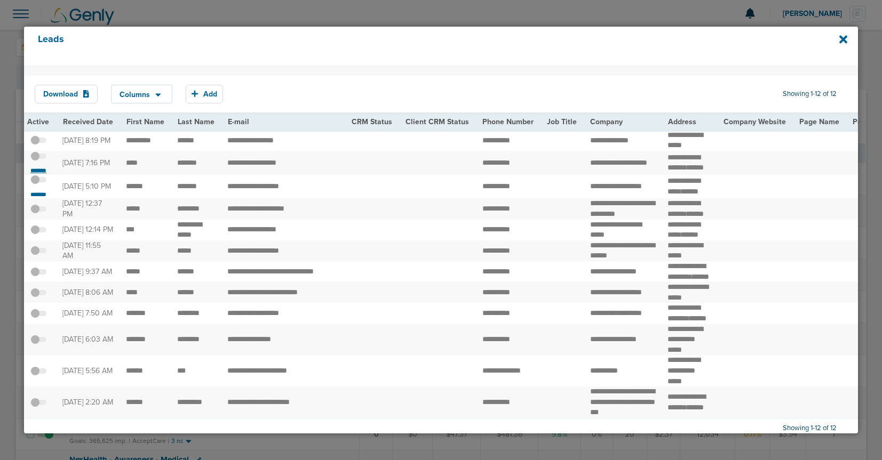
click at [32, 175] on small "*******" at bounding box center [38, 170] width 22 height 9
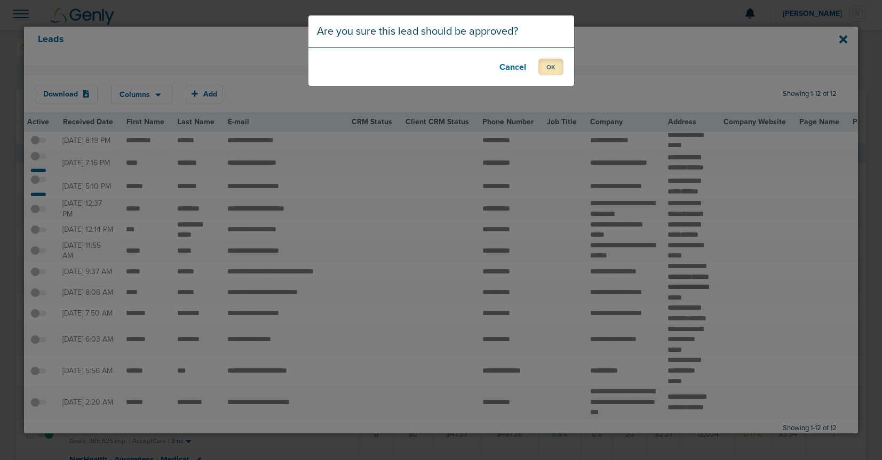
click at [559, 65] on button "OK" at bounding box center [550, 67] width 25 height 17
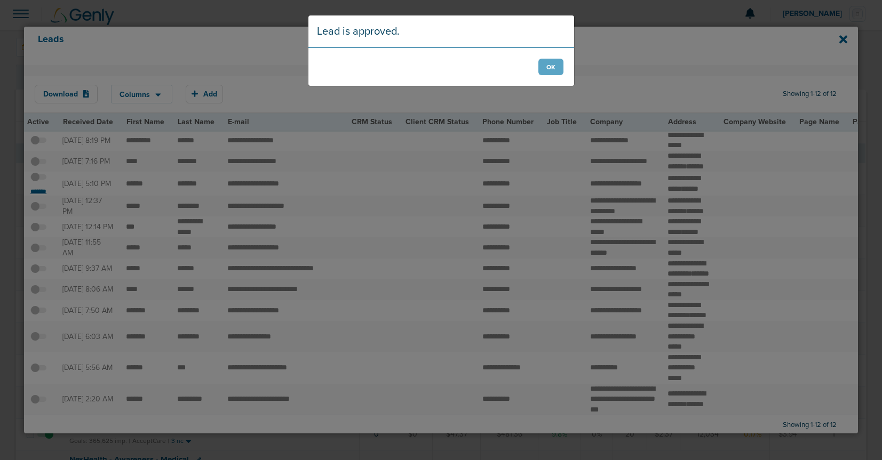
click at [39, 206] on div "Lead is approved. OK" at bounding box center [441, 230] width 882 height 460
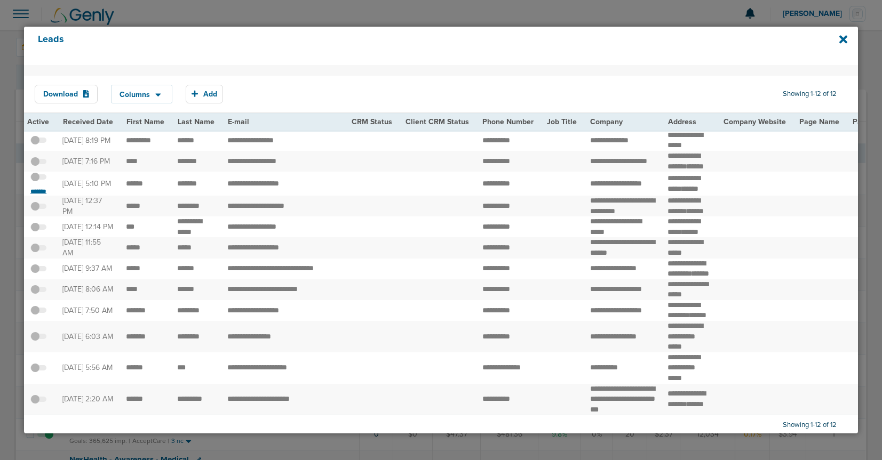
click at [43, 196] on small "*******" at bounding box center [38, 191] width 22 height 9
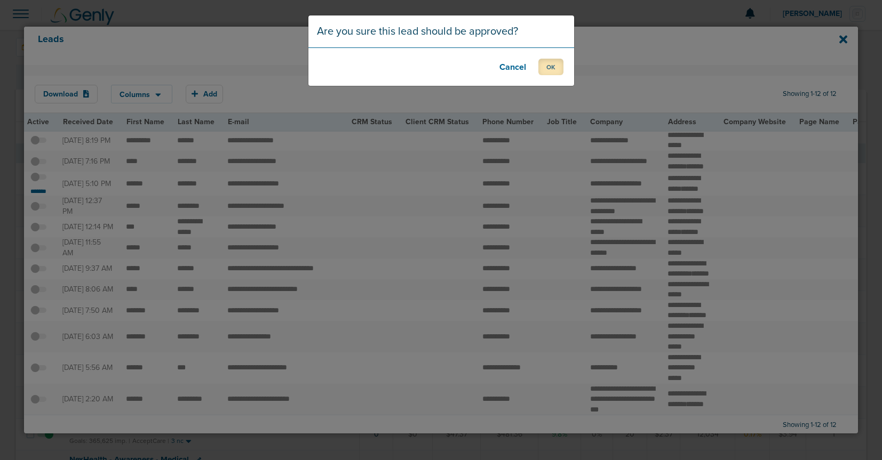
click at [554, 66] on button "OK" at bounding box center [550, 67] width 25 height 17
click at [548, 66] on button "OK" at bounding box center [550, 67] width 25 height 17
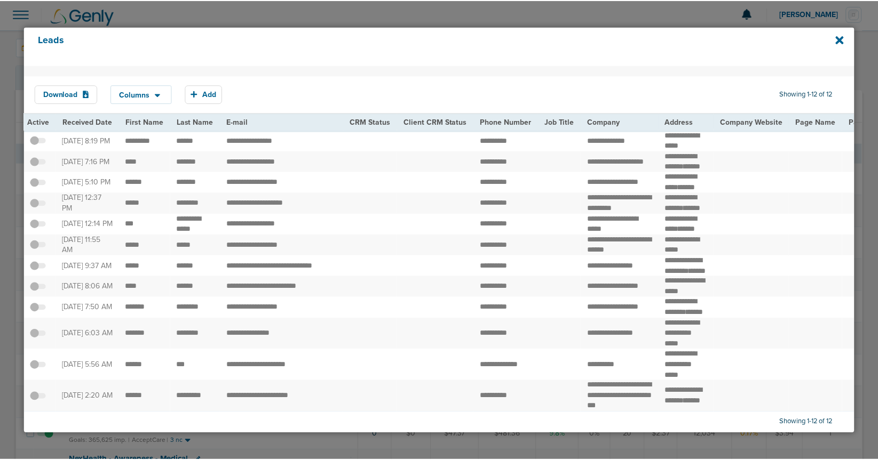
scroll to position [0, 0]
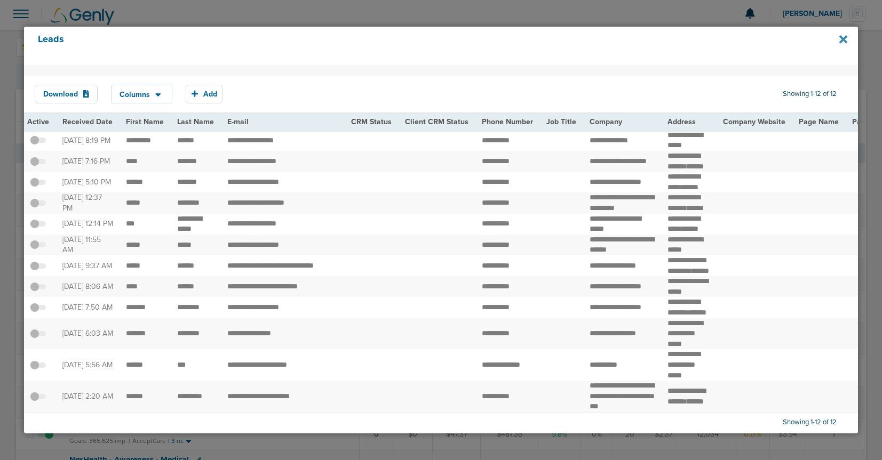
click at [842, 41] on icon at bounding box center [843, 40] width 8 height 8
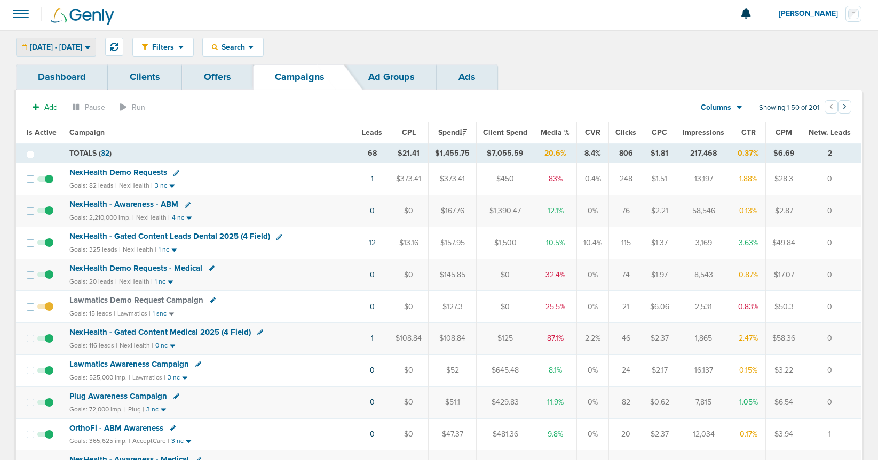
click at [89, 39] on div "08.13.2025 - 08.13.2025" at bounding box center [56, 47] width 79 height 18
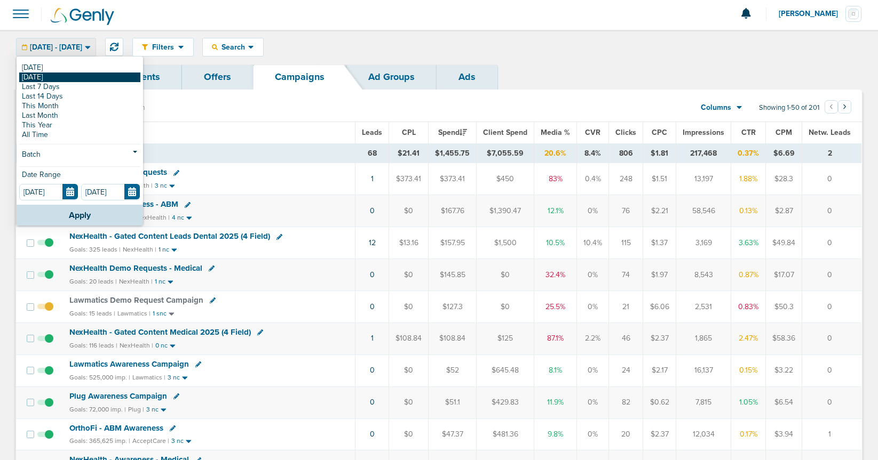
click at [79, 74] on link "[DATE]" at bounding box center [79, 78] width 121 height 10
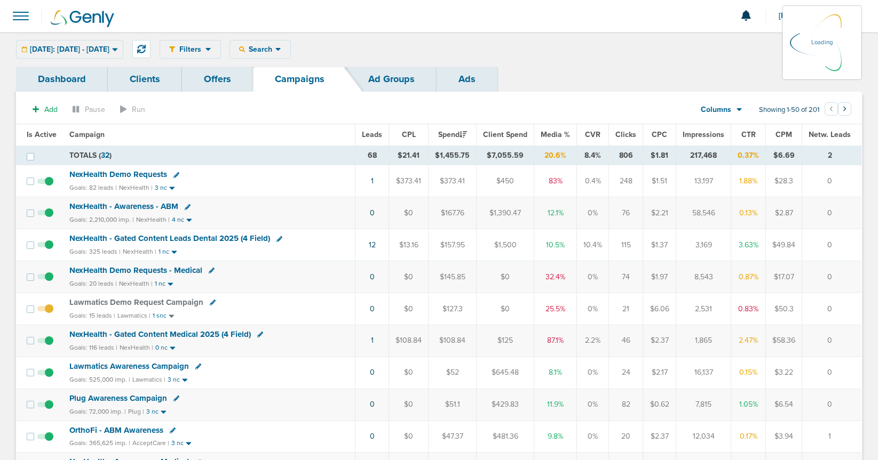
click at [81, 51] on div "Yesterday: 08.13.2025 - 08.13.2025 Today Yesterday Last 7 Days Last 14 Days Thi…" at bounding box center [69, 49] width 107 height 19
click at [85, 49] on span "Yesterday: 08.13.2025 - 08.13.2025" at bounding box center [69, 49] width 79 height 7
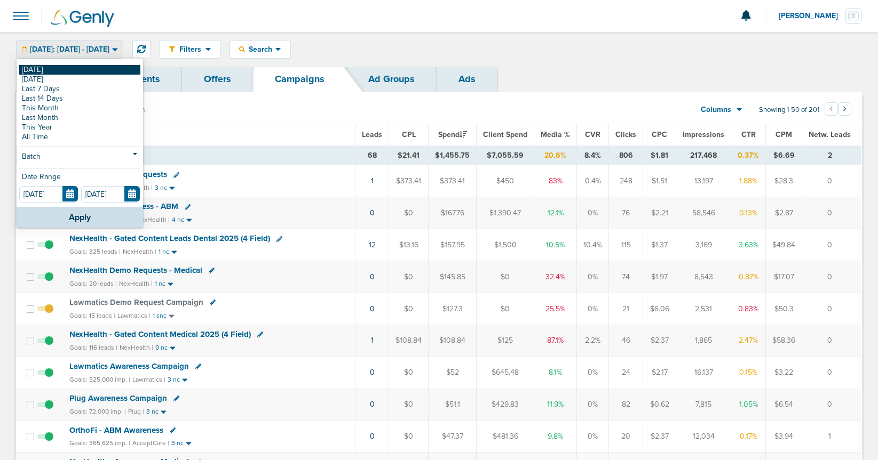
click at [69, 69] on link "[DATE]" at bounding box center [79, 70] width 121 height 10
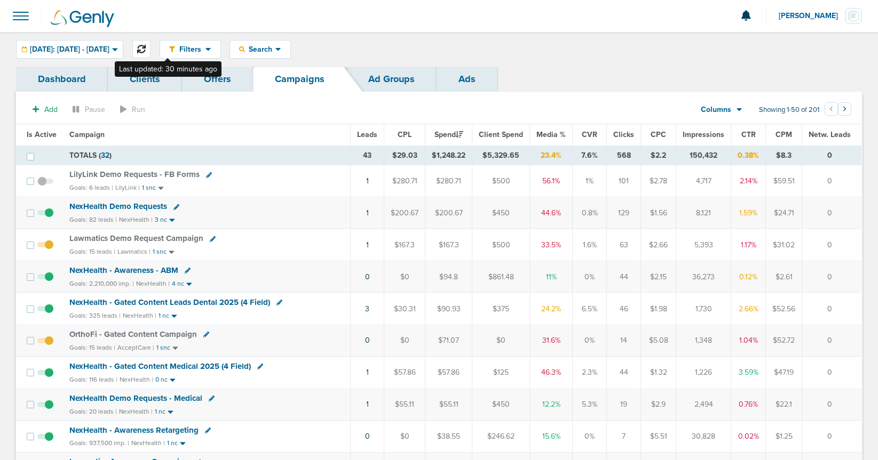
click at [146, 49] on icon at bounding box center [141, 49] width 9 height 9
click at [119, 207] on span "NexHealth Demo Requests" at bounding box center [118, 207] width 98 height 10
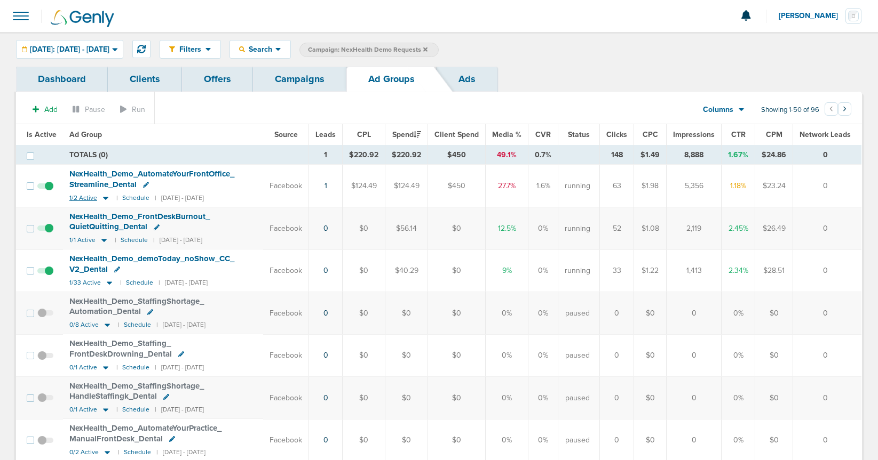
click at [105, 198] on icon at bounding box center [105, 198] width 5 height 3
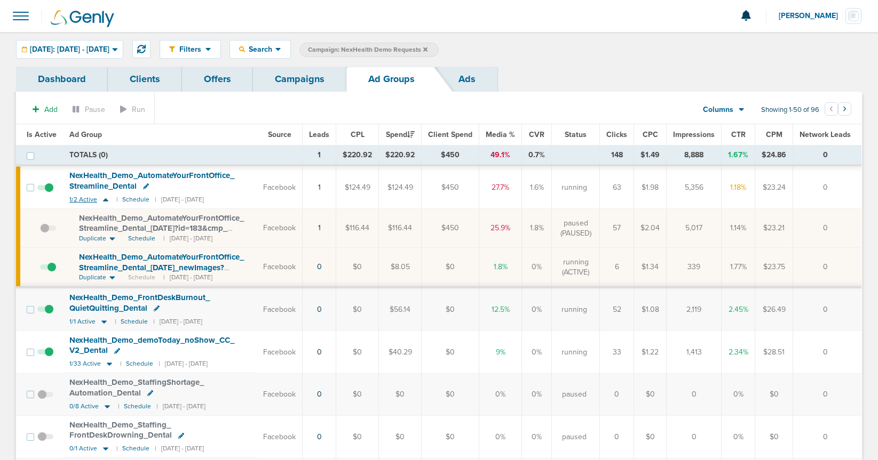
click at [105, 198] on icon at bounding box center [105, 199] width 11 height 9
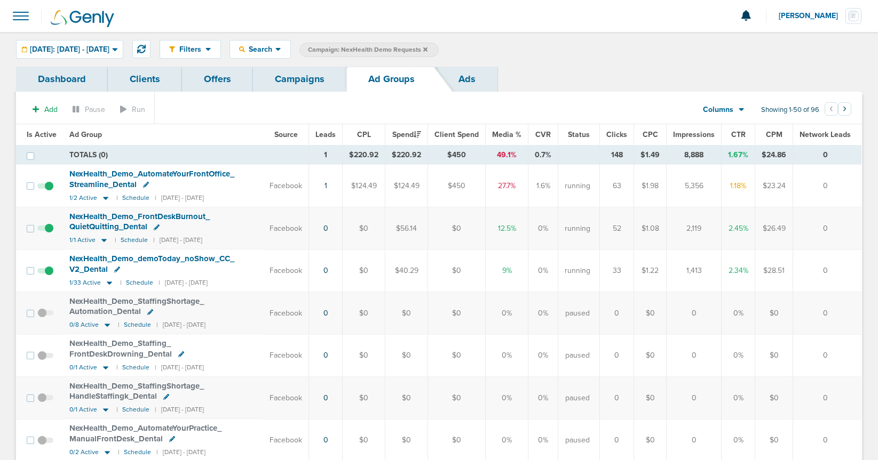
click at [273, 82] on link "Campaigns" at bounding box center [299, 79] width 93 height 25
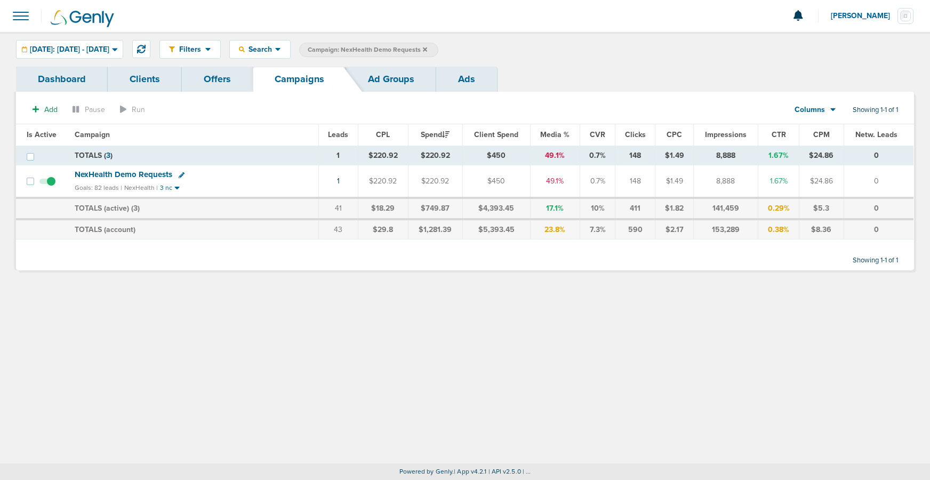
click at [427, 46] on icon at bounding box center [425, 49] width 4 height 6
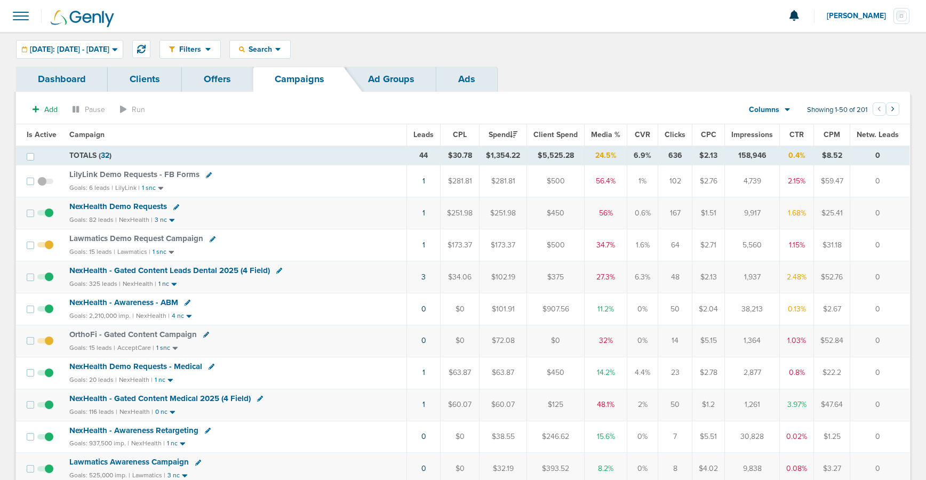
click at [121, 206] on span "NexHealth Demo Requests" at bounding box center [118, 207] width 98 height 10
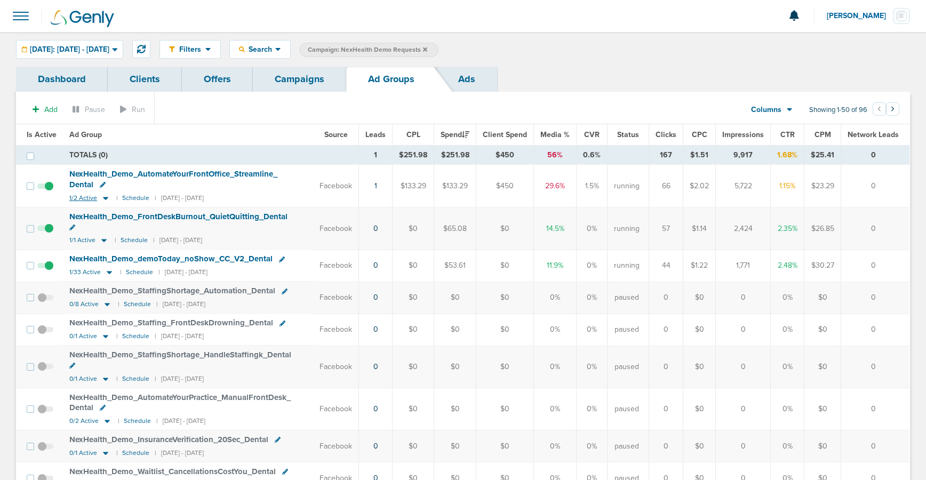
click at [103, 198] on icon at bounding box center [105, 198] width 5 height 3
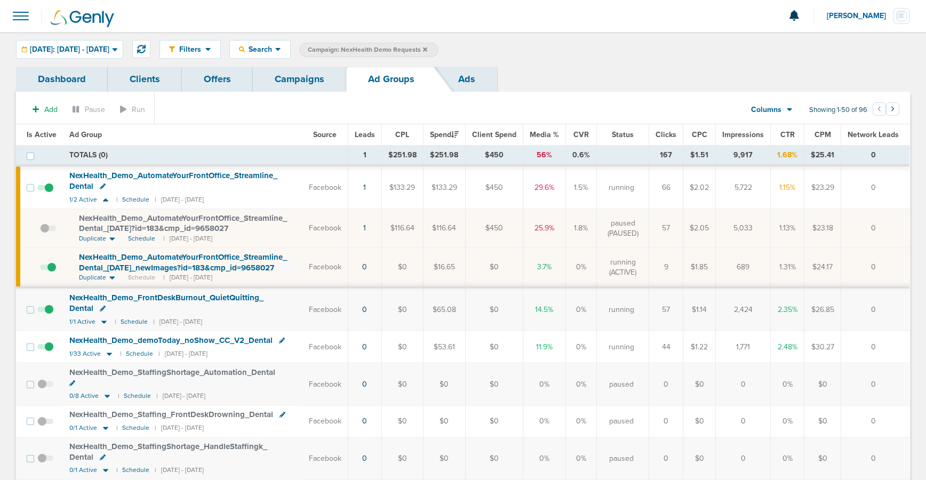
click at [153, 266] on span "NexHealth_ Demo_ AutomateYourFrontOffice_ Streamline_ Dental_ 08.14.25_ newImag…" at bounding box center [183, 262] width 208 height 20
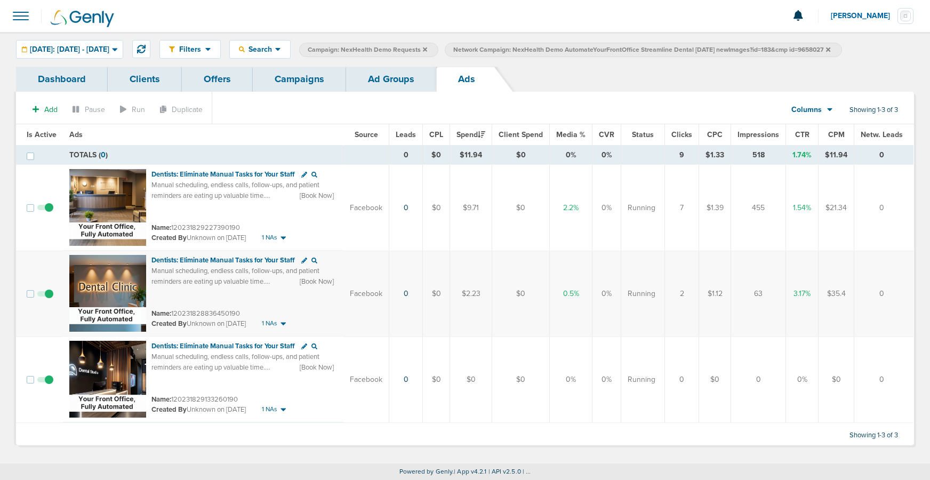
click at [47, 213] on span at bounding box center [45, 213] width 16 height 0
click at [45, 210] on input "checkbox" at bounding box center [45, 210] width 0 height 0
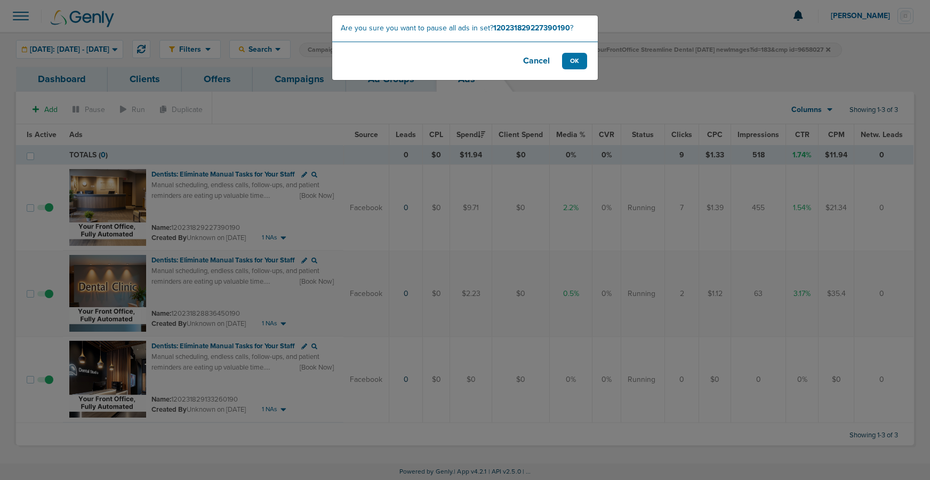
click at [527, 66] on button "Cancel" at bounding box center [536, 61] width 43 height 17
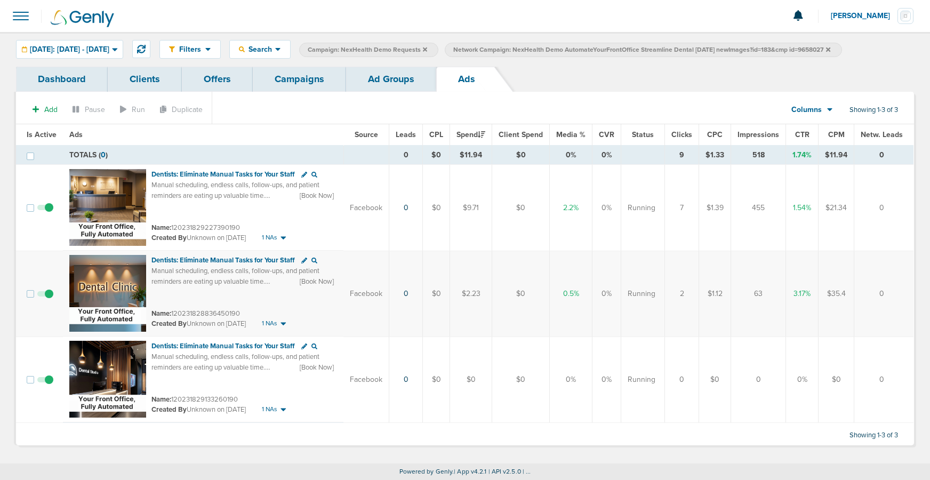
click at [386, 79] on link "Ad Groups" at bounding box center [391, 79] width 90 height 25
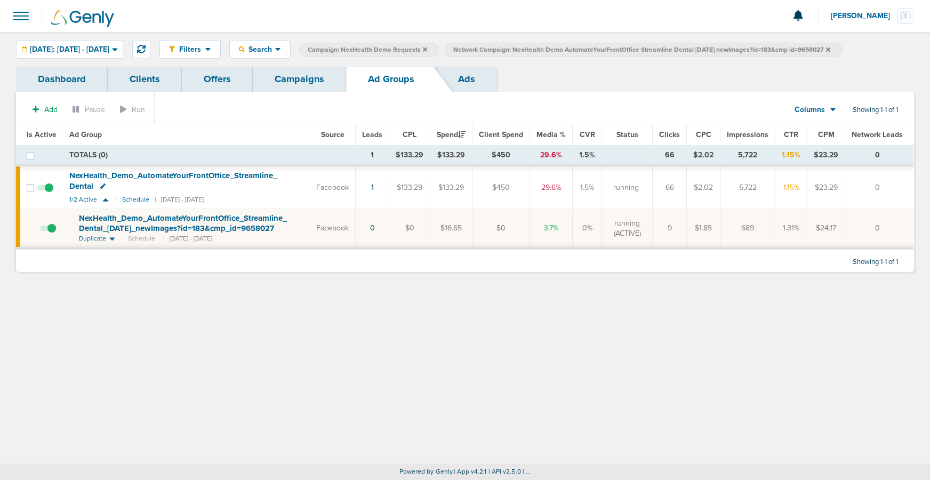
click at [297, 79] on link "Campaigns" at bounding box center [299, 79] width 93 height 25
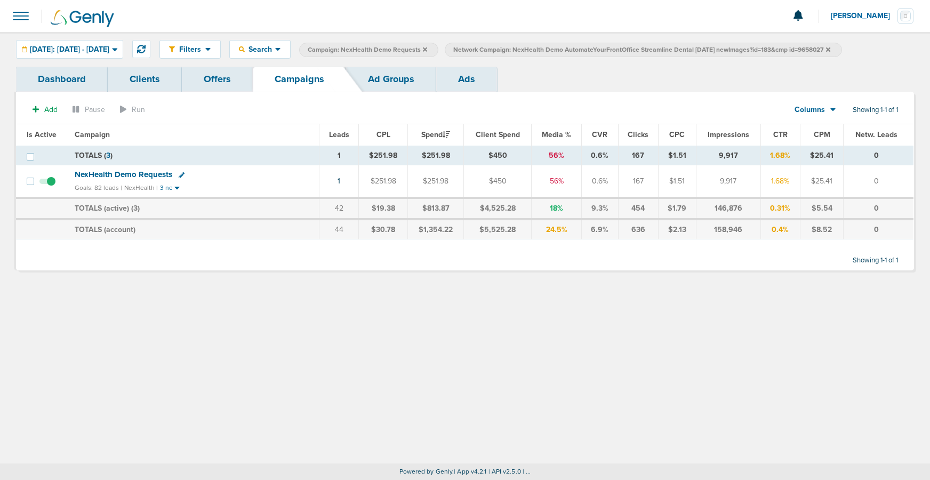
click at [831, 48] on icon at bounding box center [828, 49] width 4 height 6
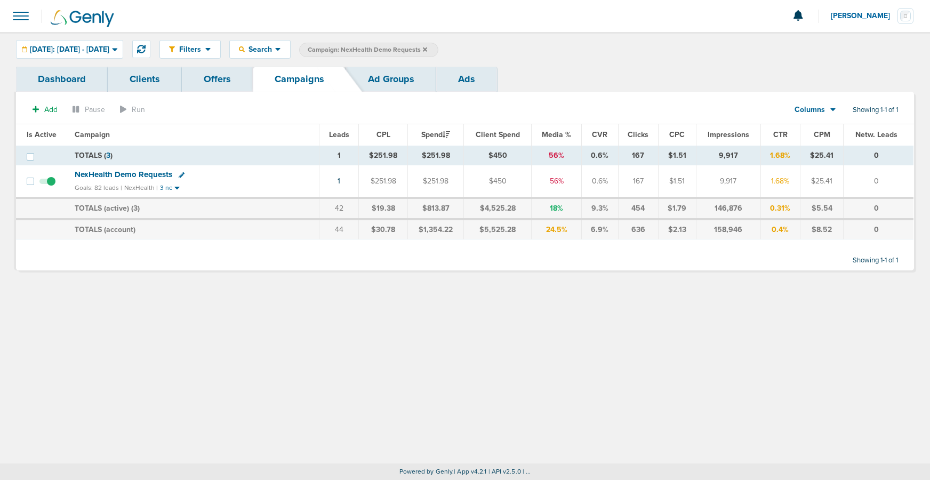
click at [427, 50] on icon at bounding box center [425, 49] width 4 height 4
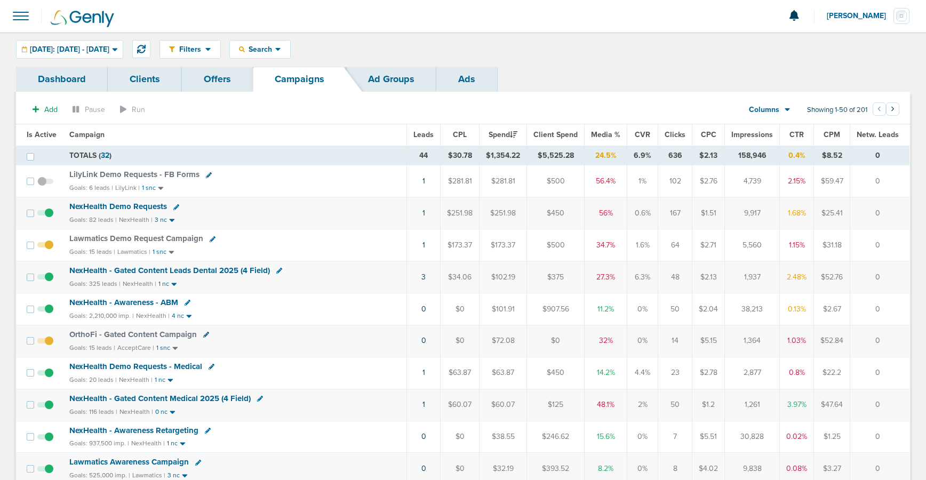
click at [139, 209] on span "NexHealth Demo Requests" at bounding box center [118, 207] width 98 height 10
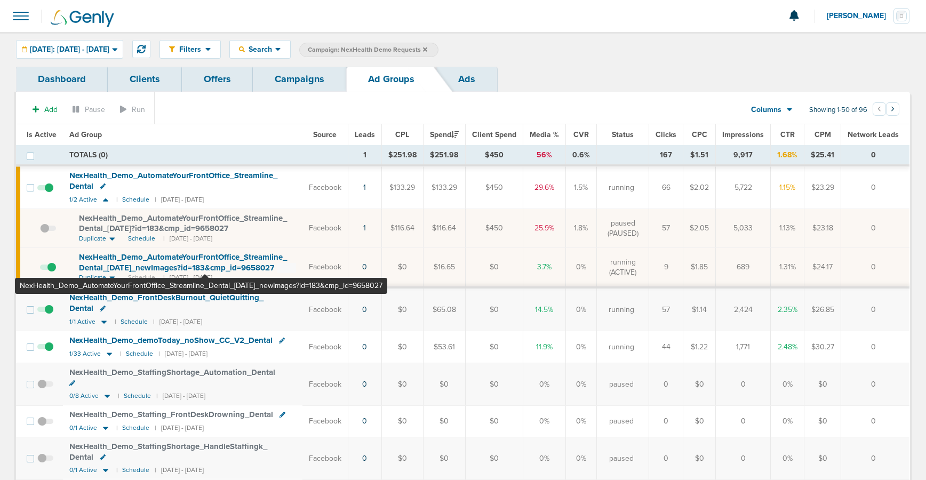
click at [205, 266] on span "NexHealth_ Demo_ AutomateYourFrontOffice_ Streamline_ Dental_ 08.14.25_ newImag…" at bounding box center [183, 262] width 208 height 20
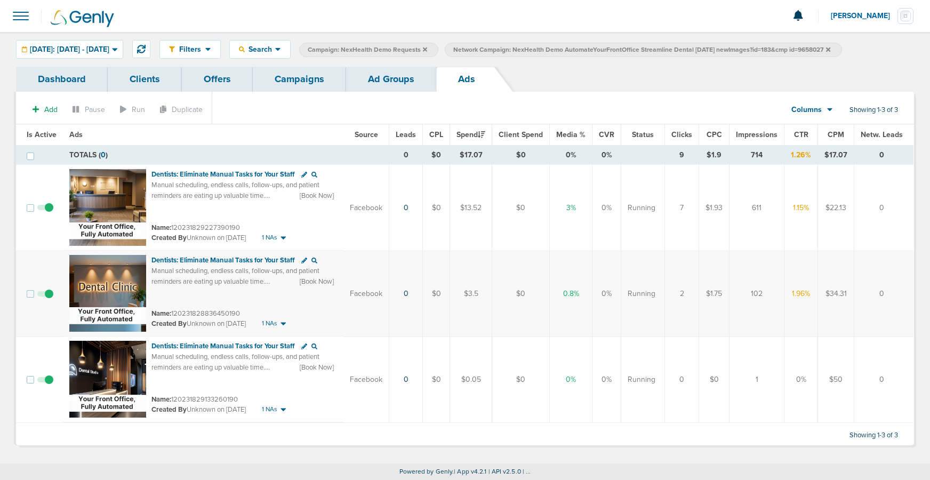
click at [395, 82] on link "Ad Groups" at bounding box center [391, 79] width 90 height 25
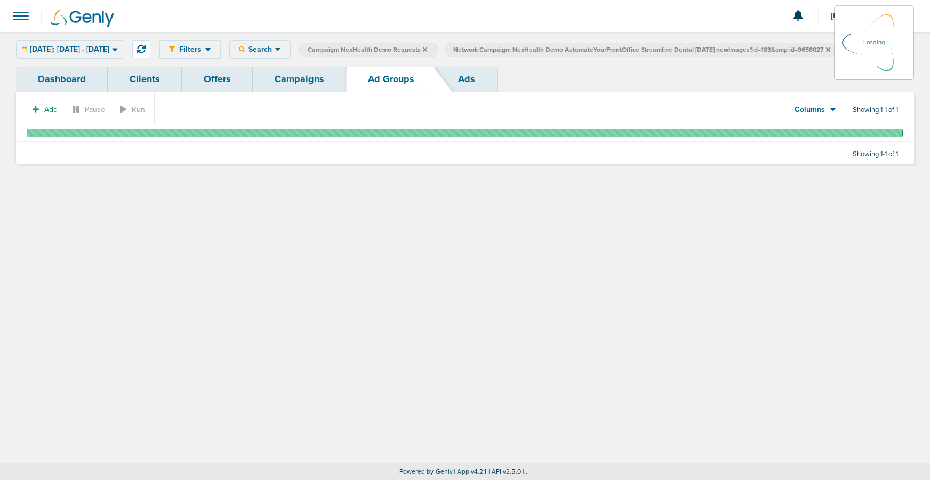
click at [300, 78] on link "Campaigns" at bounding box center [299, 79] width 93 height 25
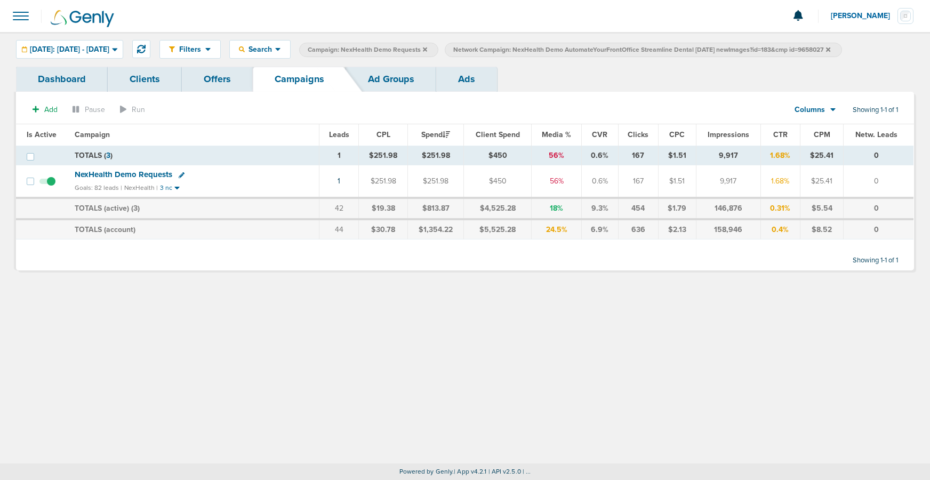
click at [842, 49] on label "Network Campaign: NexHealth Demo AutomateYourFrontOffice Streamline Dental 08.1…" at bounding box center [643, 50] width 397 height 14
click at [831, 51] on icon at bounding box center [828, 49] width 4 height 6
